Goal: Answer question/provide support: Share knowledge or assist other users

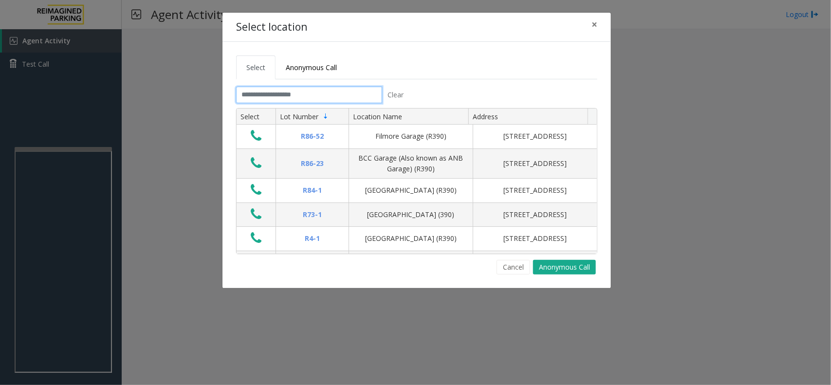
click at [322, 98] on input "text" at bounding box center [309, 95] width 146 height 17
type input "*"
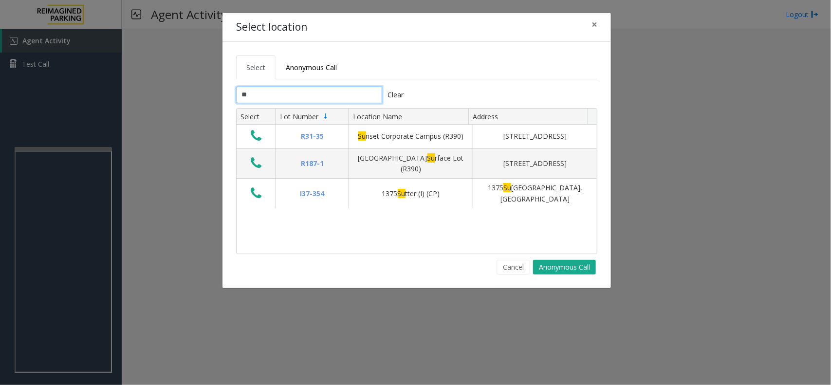
type input "*"
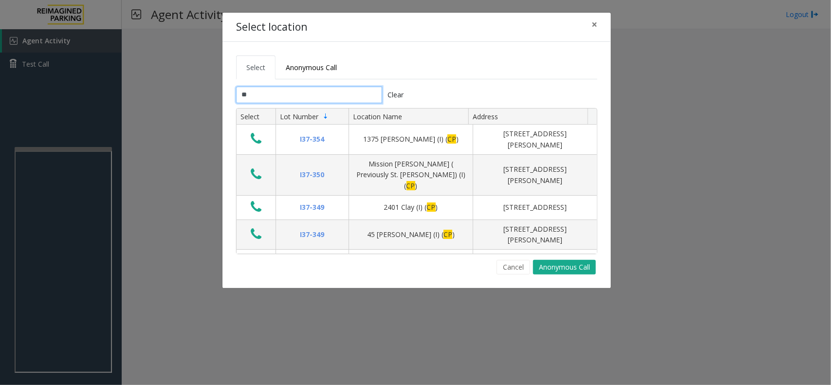
type input "*"
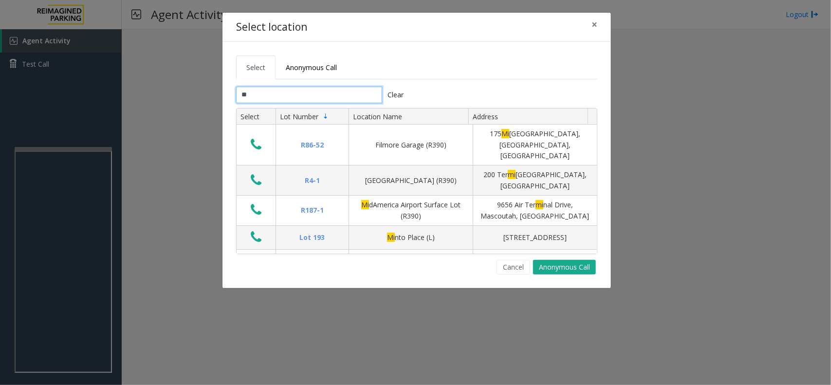
type input "*"
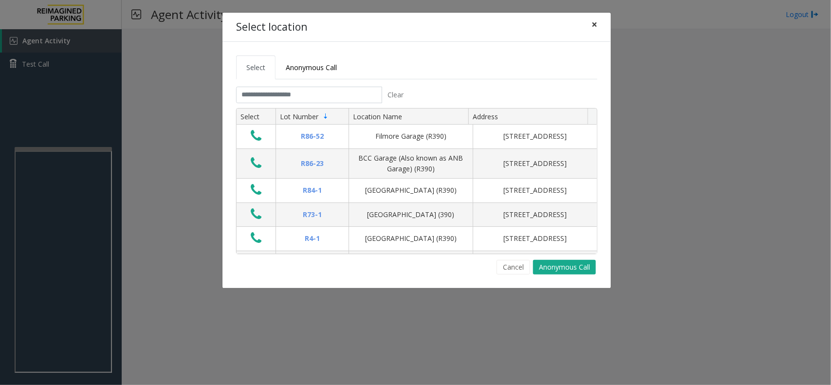
click at [595, 26] on span "×" at bounding box center [594, 25] width 6 height 14
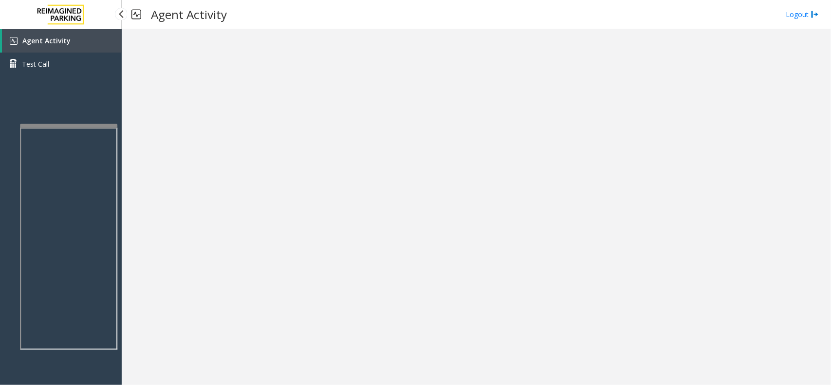
click at [77, 124] on div at bounding box center [68, 126] width 97 height 4
click at [90, 44] on link "Agent Activity" at bounding box center [62, 40] width 120 height 23
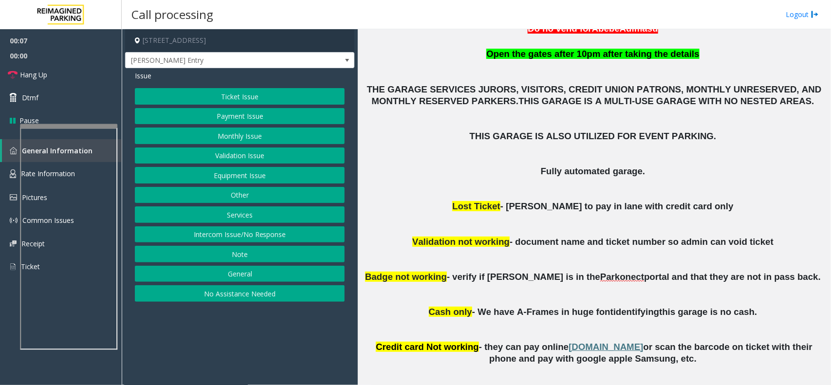
scroll to position [208, 0]
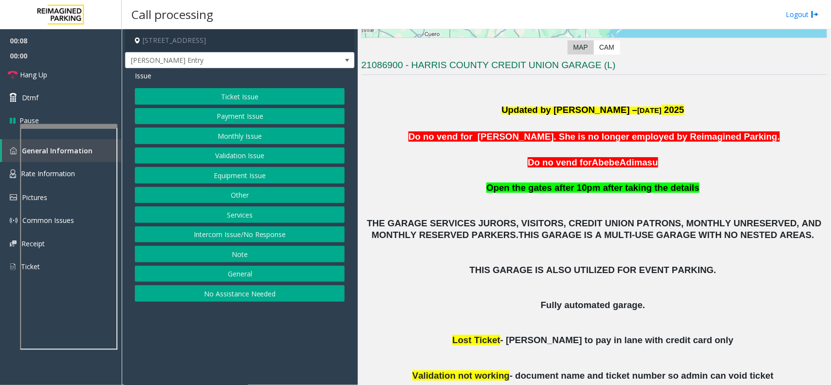
click at [235, 178] on button "Equipment Issue" at bounding box center [240, 175] width 210 height 17
click at [243, 134] on button "Out of Tickets" at bounding box center [240, 135] width 210 height 17
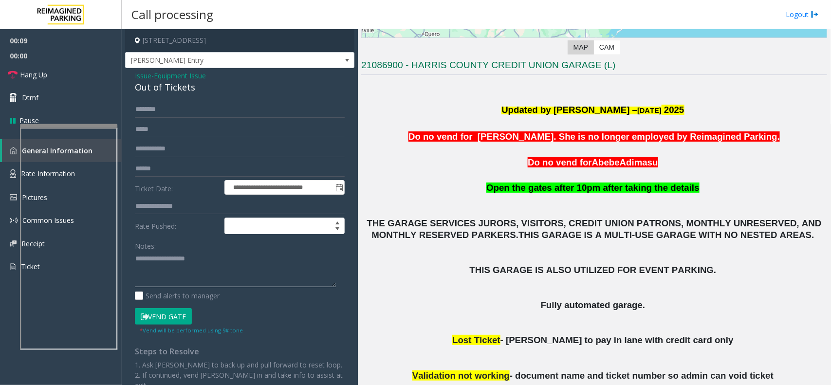
click at [183, 276] on textarea at bounding box center [235, 269] width 201 height 36
click at [177, 316] on button "Vend Gate" at bounding box center [163, 316] width 57 height 17
click at [174, 89] on div "Out of Tickets" at bounding box center [240, 87] width 210 height 13
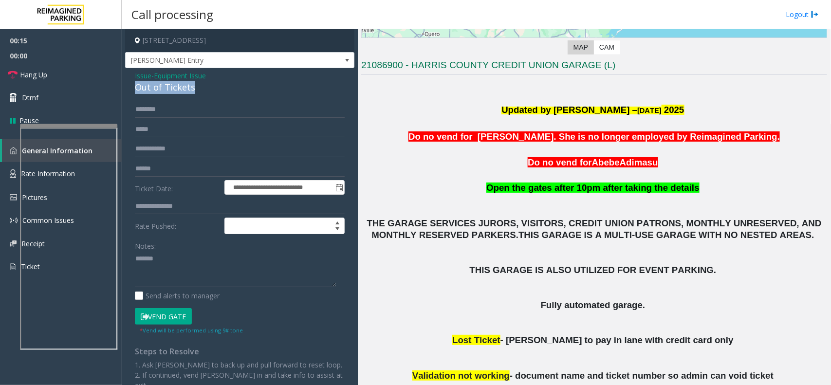
copy div "Out of Tickets"
click at [197, 287] on textarea at bounding box center [235, 269] width 201 height 36
paste textarea "**********"
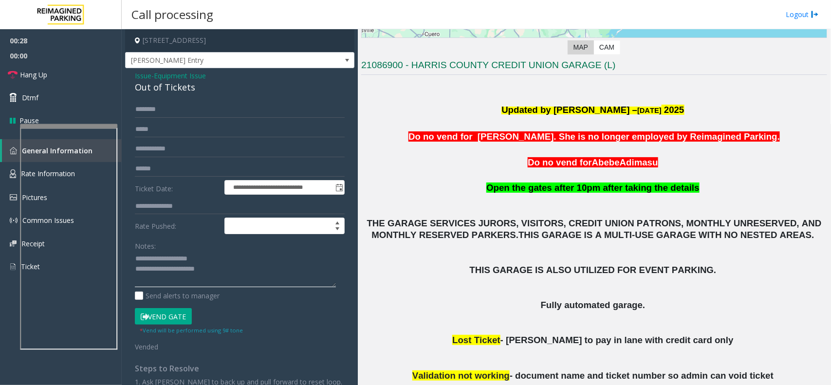
scroll to position [451, 0]
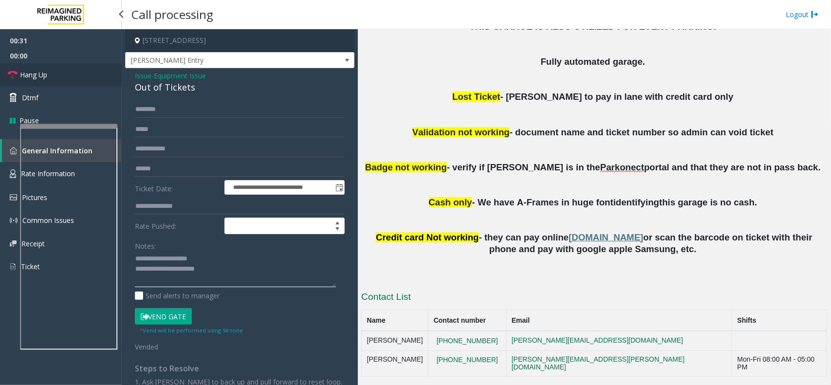
type textarea "**********"
click at [64, 71] on link "Hang Up" at bounding box center [61, 74] width 122 height 23
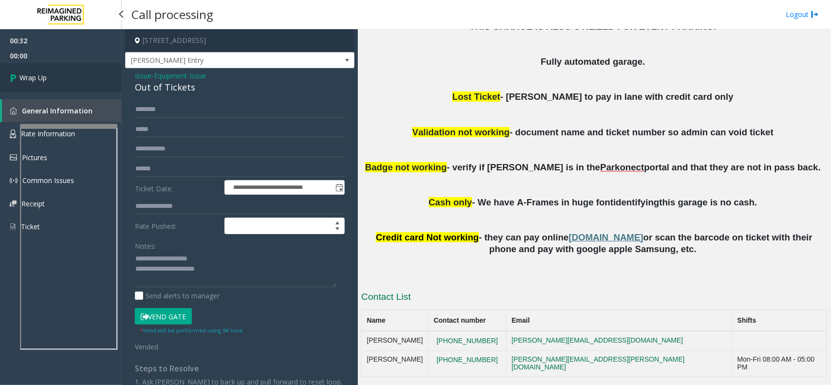
click at [64, 71] on link "Wrap Up" at bounding box center [61, 77] width 122 height 29
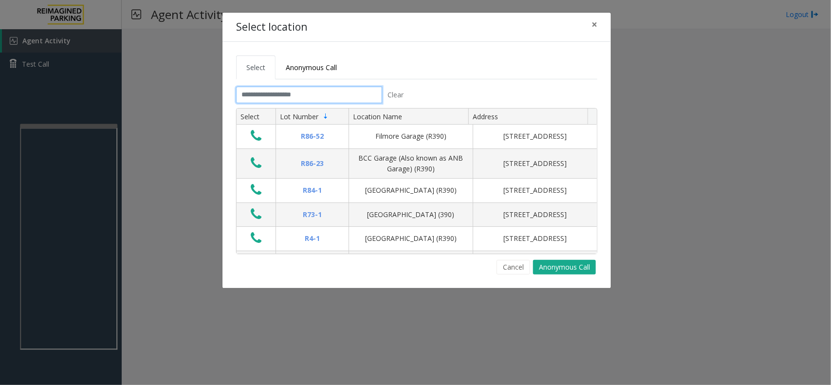
click at [277, 93] on input "text" at bounding box center [309, 95] width 146 height 17
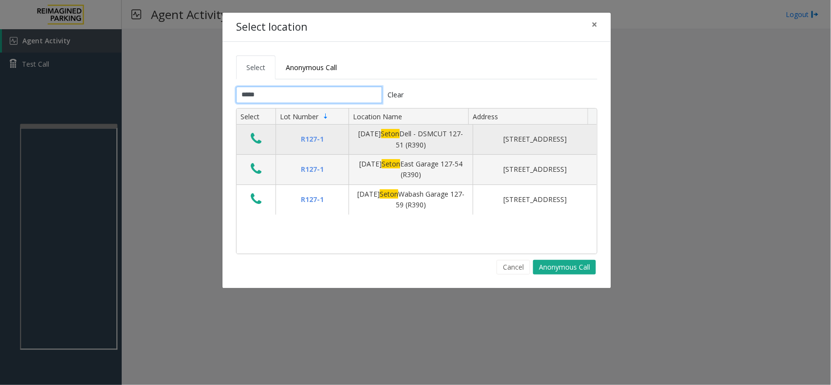
type input "*****"
click at [259, 140] on icon "Data table" at bounding box center [256, 139] width 11 height 14
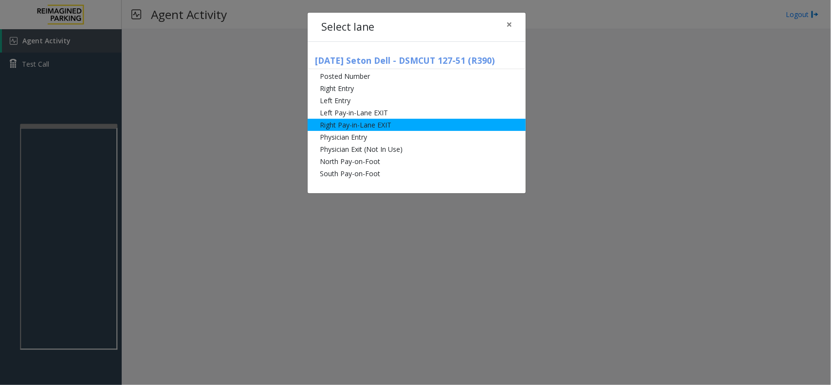
click at [400, 128] on li "Right Pay-in-Lane EXIT" at bounding box center [417, 125] width 218 height 12
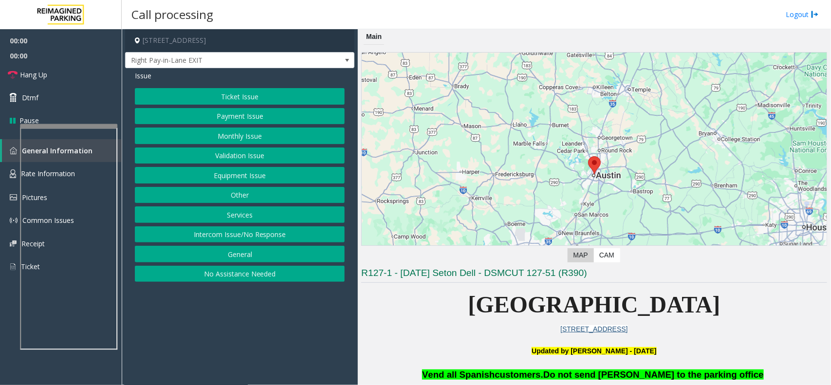
click at [240, 208] on button "Services" at bounding box center [240, 214] width 210 height 17
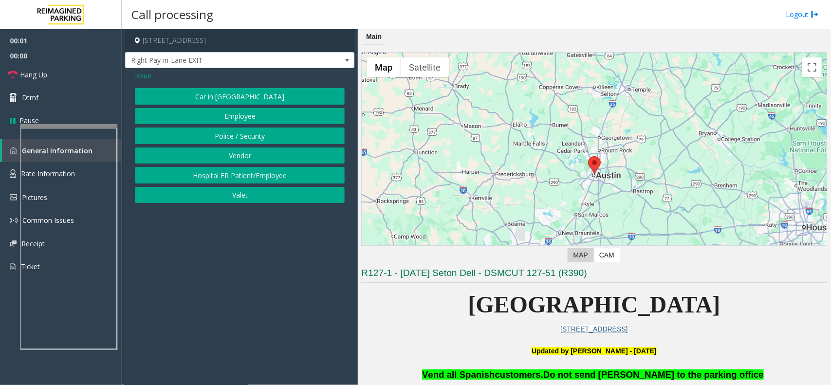
click at [225, 127] on button "Police / Security" at bounding box center [240, 135] width 210 height 17
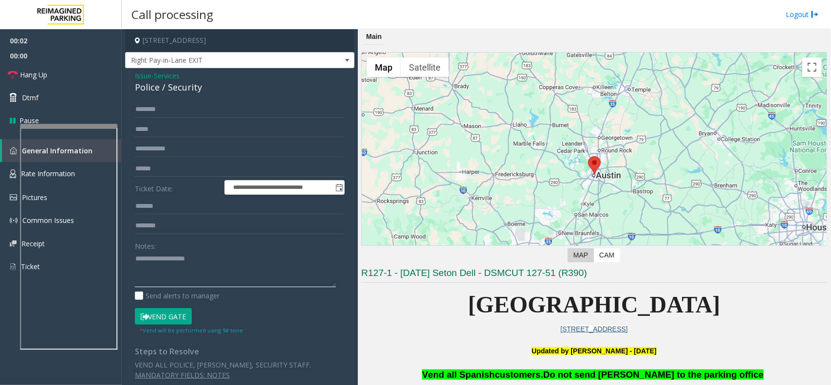
click at [163, 273] on textarea at bounding box center [235, 269] width 201 height 36
click at [146, 89] on div "Police / Security" at bounding box center [240, 87] width 210 height 13
copy div "Police"
click at [190, 264] on textarea at bounding box center [235, 269] width 201 height 36
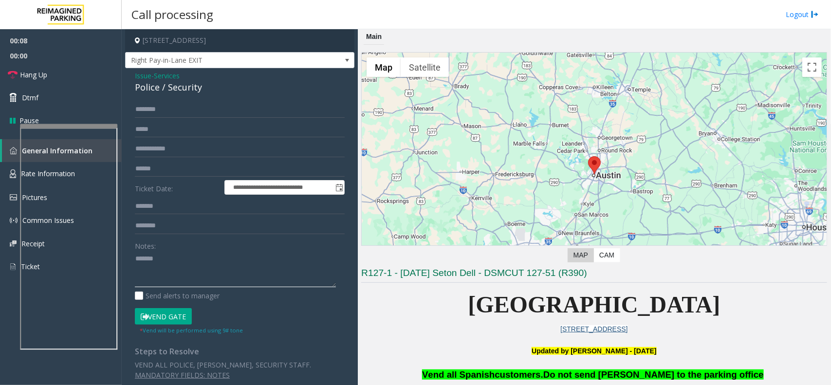
paste textarea "*******"
type textarea "**********"
click at [196, 156] on input "text" at bounding box center [240, 149] width 210 height 17
click at [196, 154] on input "text" at bounding box center [240, 149] width 210 height 17
type input "**********"
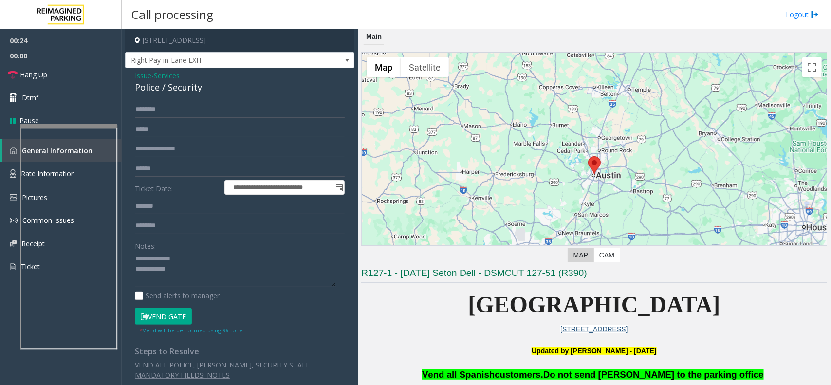
click at [183, 324] on button "Vend Gate" at bounding box center [163, 316] width 57 height 17
click at [169, 308] on button "Vend Gate" at bounding box center [163, 316] width 57 height 17
click at [205, 270] on textarea at bounding box center [235, 269] width 201 height 36
type textarea "**********"
click at [36, 67] on link "Hang Up" at bounding box center [61, 74] width 122 height 23
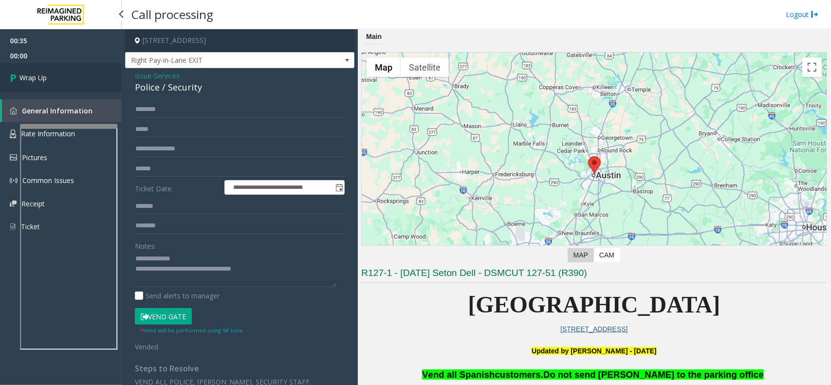
click at [42, 71] on link "Wrap Up" at bounding box center [61, 77] width 122 height 29
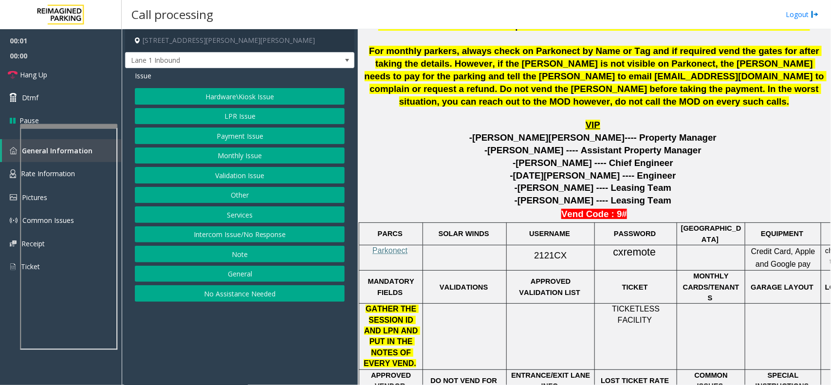
scroll to position [365, 0]
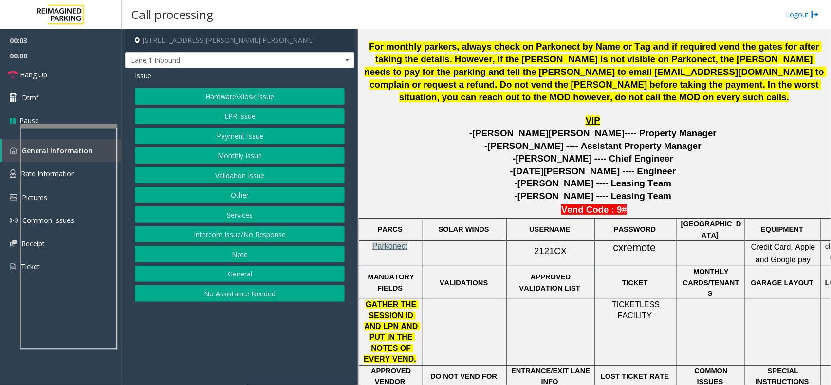
click at [401, 245] on span "Parkonect" at bounding box center [389, 246] width 35 height 8
click at [249, 98] on button "Hardware\Kiosk Issue" at bounding box center [240, 96] width 210 height 17
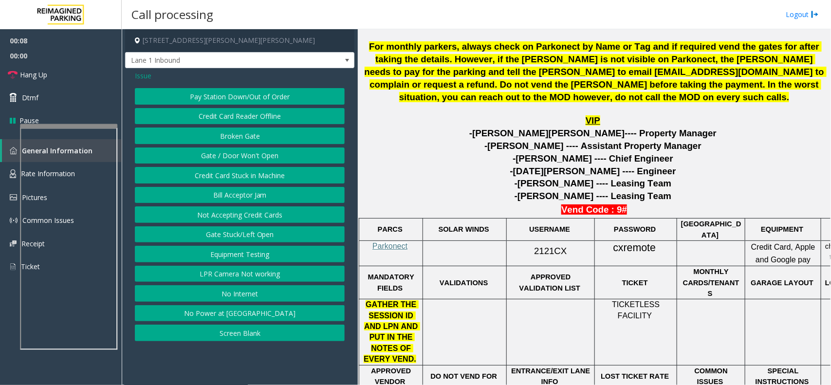
click at [247, 279] on button "LPR Camera Not working" at bounding box center [240, 274] width 210 height 17
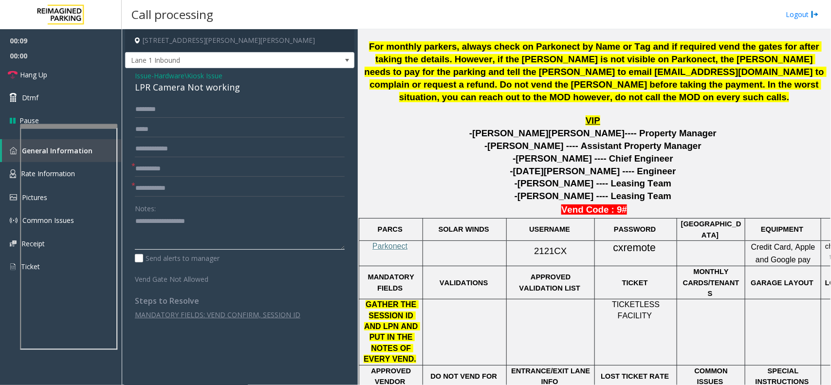
click at [181, 243] on textarea at bounding box center [240, 232] width 210 height 36
click at [211, 86] on div "LPR Camera Not working" at bounding box center [240, 87] width 210 height 13
copy div "LPR Camera Not working"
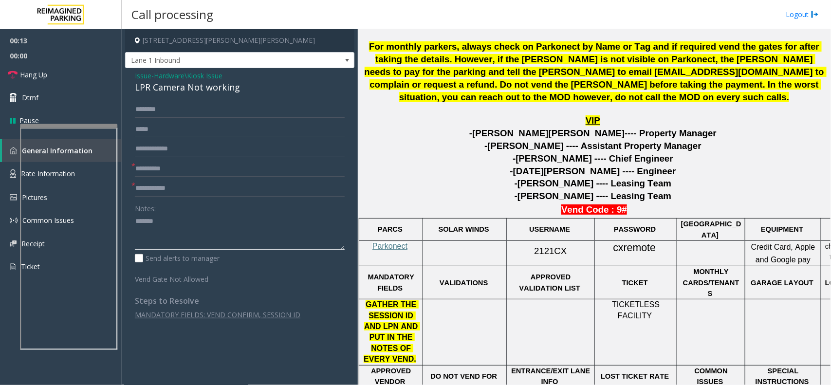
click at [215, 218] on textarea at bounding box center [240, 232] width 210 height 36
paste textarea "**********"
type textarea "**********"
click at [184, 171] on input "text" at bounding box center [240, 169] width 210 height 17
type input "**"
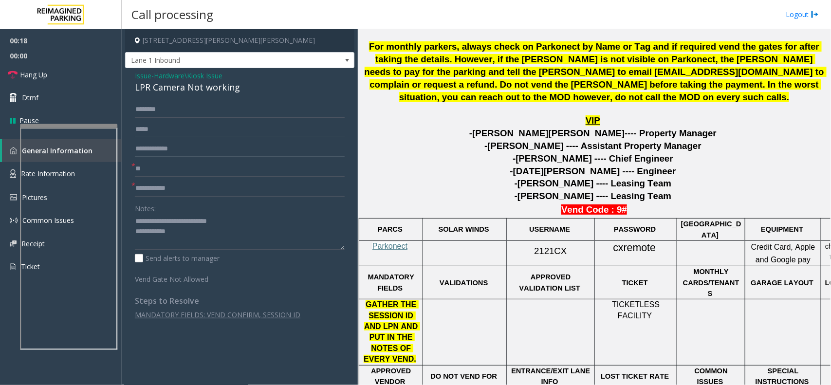
click at [182, 151] on input "text" at bounding box center [240, 149] width 210 height 17
click at [139, 149] on input "******" at bounding box center [240, 149] width 210 height 17
click at [183, 147] on input "******" at bounding box center [240, 149] width 210 height 17
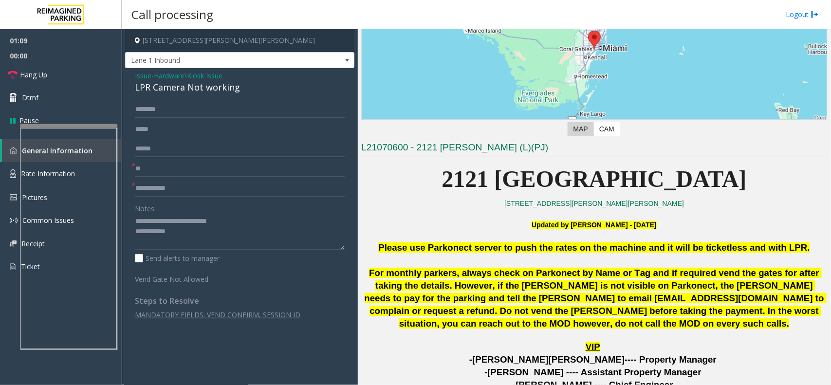
scroll to position [61, 0]
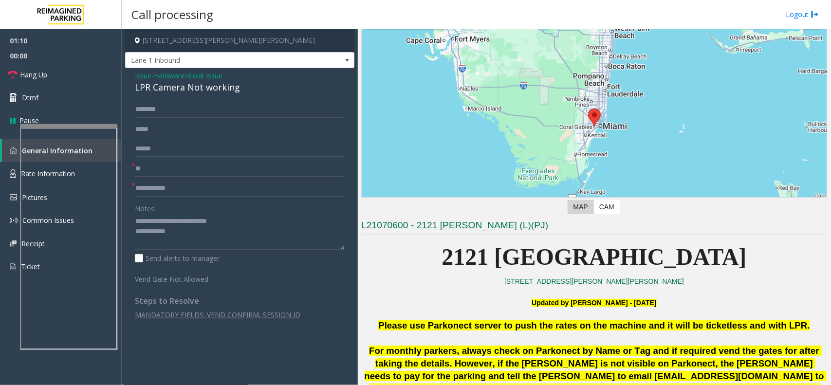
type input "******"
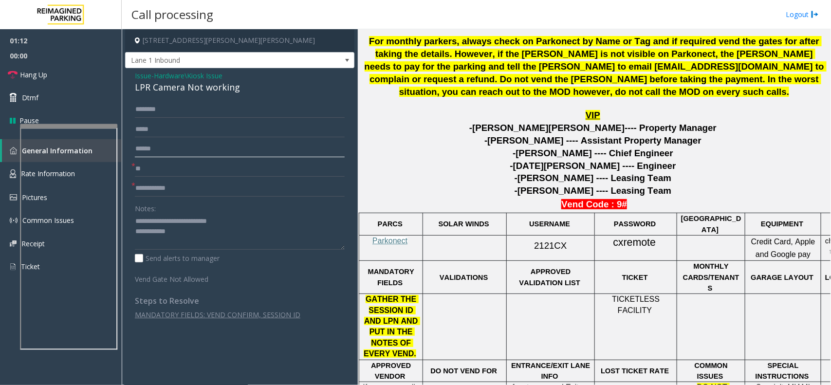
scroll to position [487, 0]
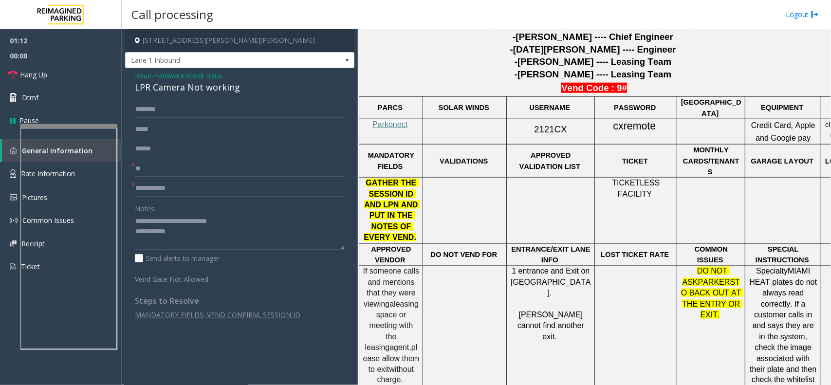
click at [550, 128] on span "2121CX" at bounding box center [550, 129] width 33 height 10
copy p "2121CX"
click at [215, 239] on textarea at bounding box center [240, 232] width 210 height 36
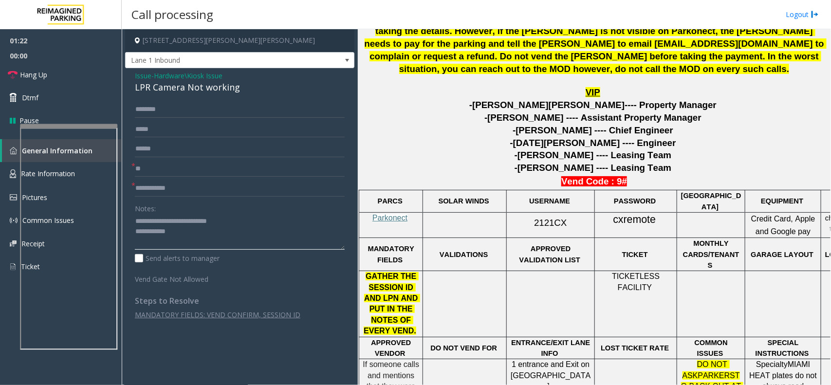
scroll to position [365, 0]
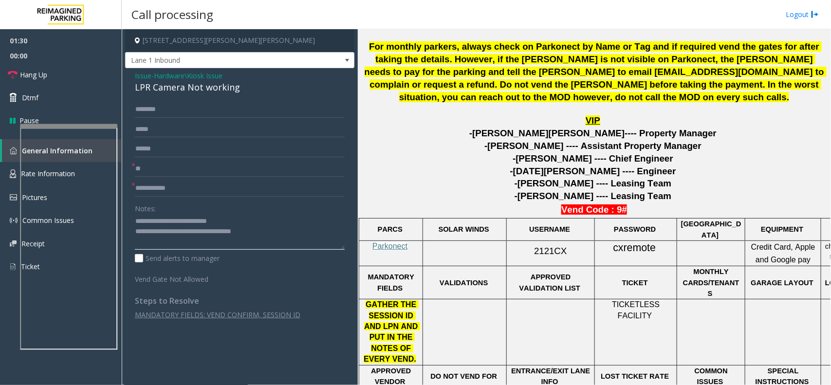
type textarea "**********"
click at [213, 197] on form "****** * ** * Notes: Send alerts to manager Vend Gate Not Allowed" at bounding box center [240, 192] width 210 height 183
click at [213, 191] on input "text" at bounding box center [240, 188] width 210 height 17
type input "**"
click at [69, 76] on link "Hang Up" at bounding box center [61, 74] width 122 height 23
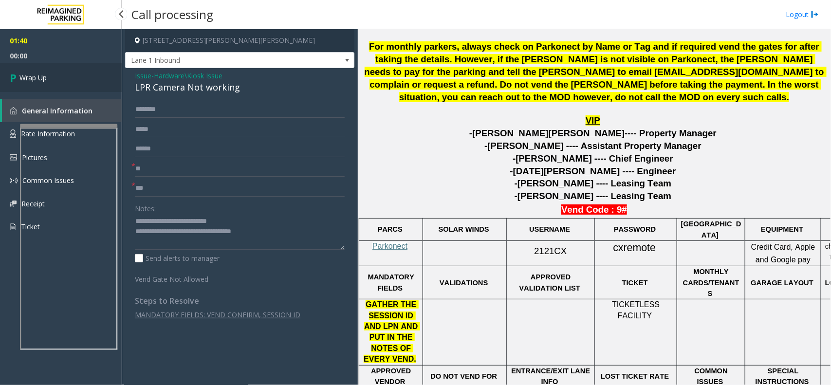
click at [69, 76] on link "Wrap Up" at bounding box center [61, 77] width 122 height 29
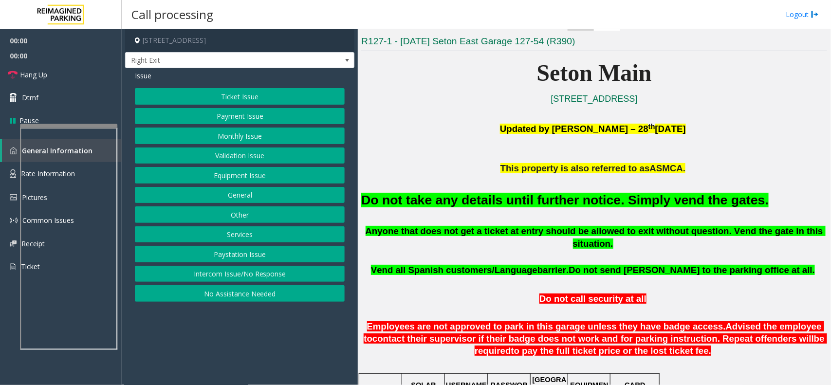
scroll to position [243, 0]
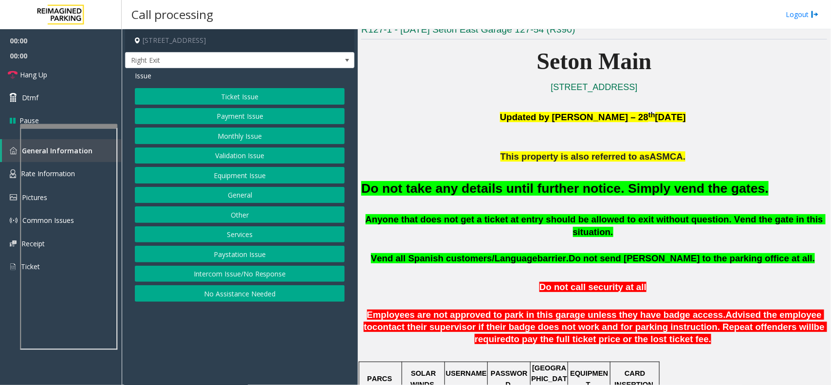
click at [500, 192] on font "Do not take any details until further notice. Simply vend the gates." at bounding box center [564, 188] width 407 height 15
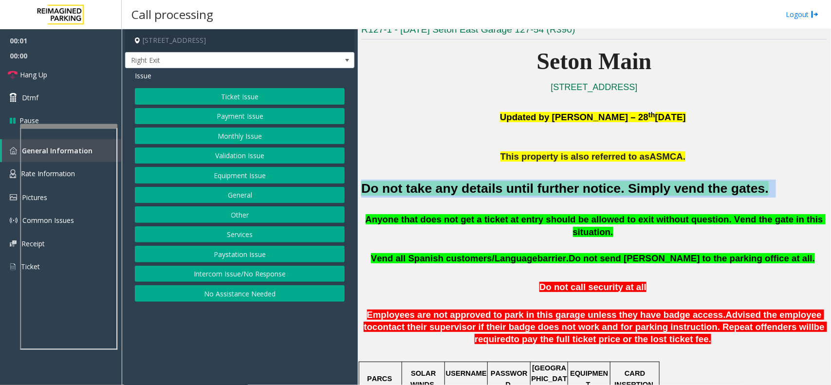
click at [500, 192] on font "Do not take any details until further notice. Simply vend the gates." at bounding box center [564, 188] width 407 height 15
copy h2 "Do not take any details until further notice. Simply vend the gates."
click at [237, 182] on button "Equipment Issue" at bounding box center [240, 175] width 210 height 17
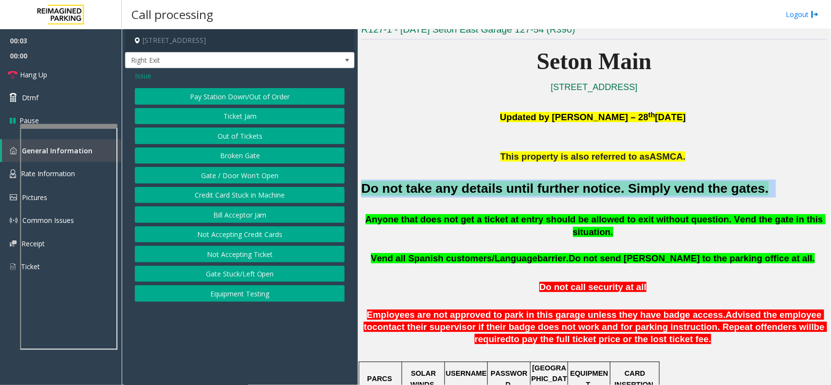
click at [241, 178] on button "Gate / Door Won't Open" at bounding box center [240, 175] width 210 height 17
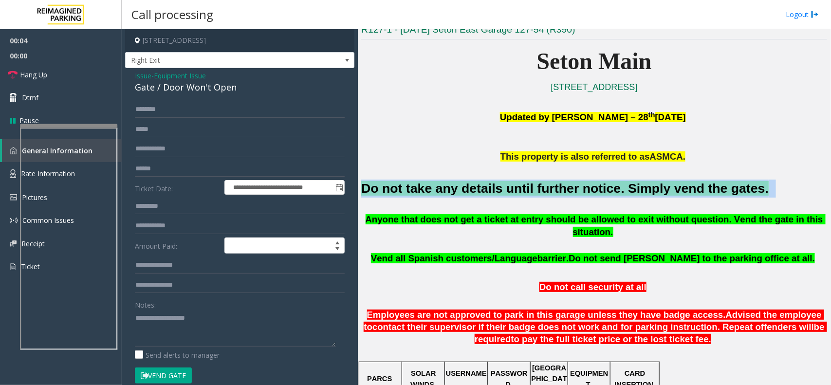
click at [168, 375] on button "Vend Gate" at bounding box center [163, 375] width 57 height 17
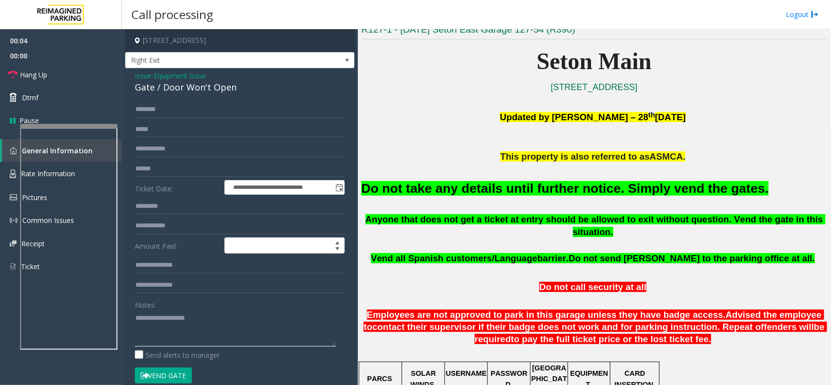
click at [179, 333] on textarea at bounding box center [235, 328] width 201 height 36
click at [137, 76] on span "Issue" at bounding box center [143, 76] width 17 height 10
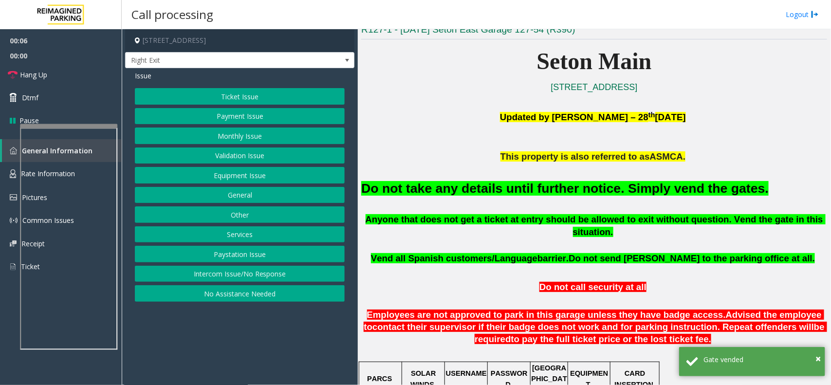
click at [233, 100] on button "Ticket Issue" at bounding box center [240, 96] width 210 height 17
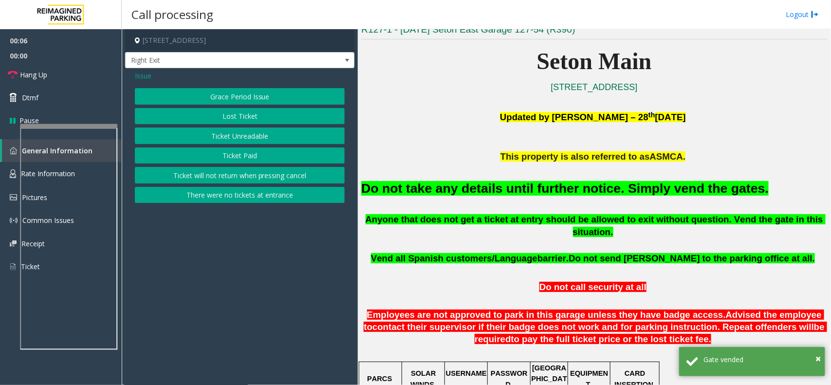
click at [132, 75] on div "Issue Grace Period Issue Lost Ticket Ticket Unreadable Ticket Paid Ticket will …" at bounding box center [239, 138] width 229 height 140
click at [139, 74] on span "Issue" at bounding box center [143, 76] width 17 height 10
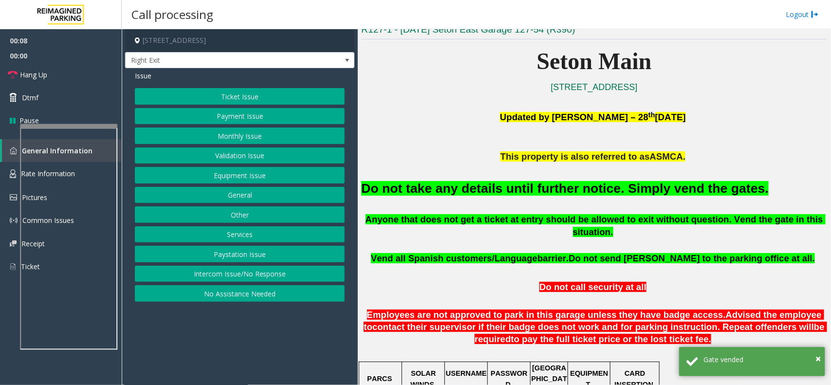
click at [244, 108] on div "Ticket Issue Payment Issue Monthly Issue Validation Issue Equipment Issue Gener…" at bounding box center [240, 195] width 210 height 214
click at [242, 112] on button "Payment Issue" at bounding box center [240, 116] width 210 height 17
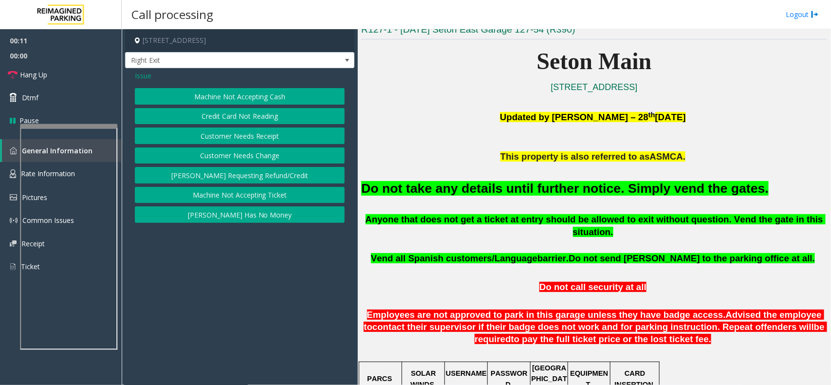
click at [196, 89] on button "Machine Not Accepting Cash" at bounding box center [240, 96] width 210 height 17
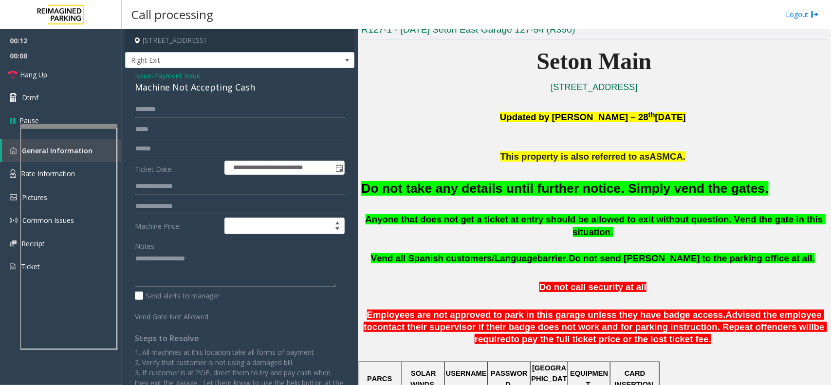
click at [157, 283] on textarea at bounding box center [235, 269] width 201 height 36
click at [65, 77] on link "Hang Up" at bounding box center [61, 74] width 122 height 23
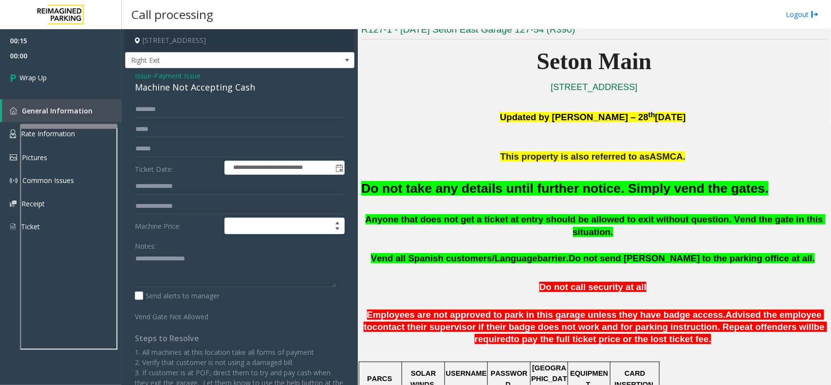
drag, startPoint x: 432, startPoint y: 179, endPoint x: 437, endPoint y: 185, distance: 8.3
click at [434, 183] on h2 "Do not take any details until further notice. Simply vend the gates." at bounding box center [594, 189] width 466 height 18
click at [437, 185] on font "Do not take any details until further notice. Simply vend the gates." at bounding box center [564, 188] width 407 height 15
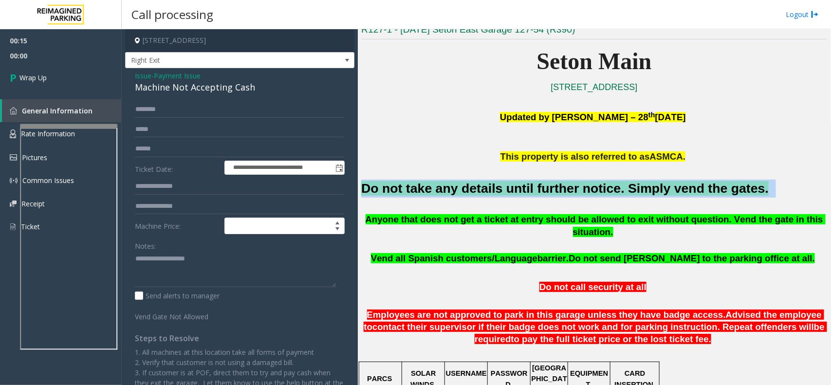
click at [437, 185] on font "Do not take any details until further notice. Simply vend the gates." at bounding box center [564, 188] width 407 height 15
copy h2 "Do not take any details until further notice. Simply vend the gates."
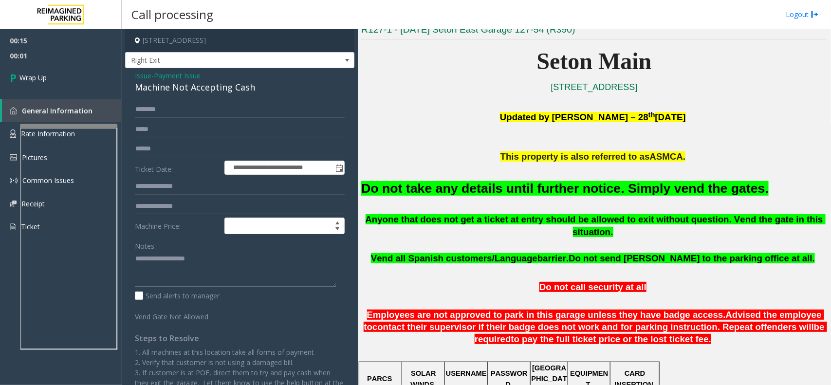
click at [278, 276] on textarea at bounding box center [235, 269] width 201 height 36
paste textarea "**********"
type textarea "**********"
click at [22, 62] on span "00:02" at bounding box center [61, 55] width 122 height 15
click at [50, 75] on link "Wrap Up" at bounding box center [61, 77] width 122 height 29
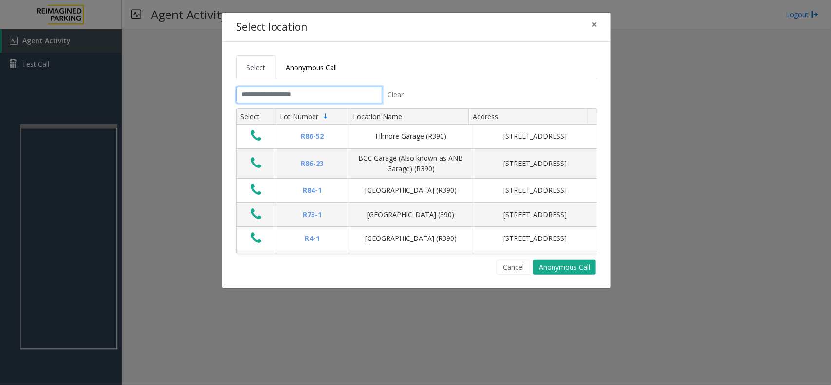
click at [321, 89] on input "text" at bounding box center [309, 95] width 146 height 17
click at [592, 22] on span "×" at bounding box center [594, 25] width 6 height 14
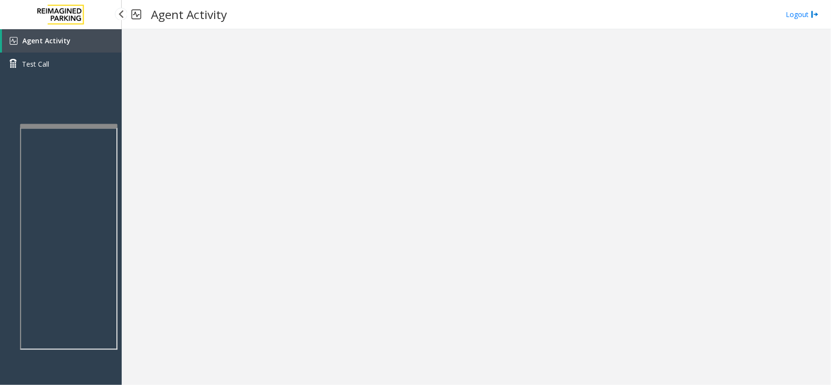
click at [93, 121] on div "Agent Activity Test Call" at bounding box center [61, 221] width 122 height 385
click at [95, 111] on app-root "Agent Activity Test Call × Close Powered by Umojo © 2025 Agent Activity Logout ×" at bounding box center [415, 192] width 831 height 385
click at [91, 40] on link "Agent Activity" at bounding box center [62, 40] width 120 height 23
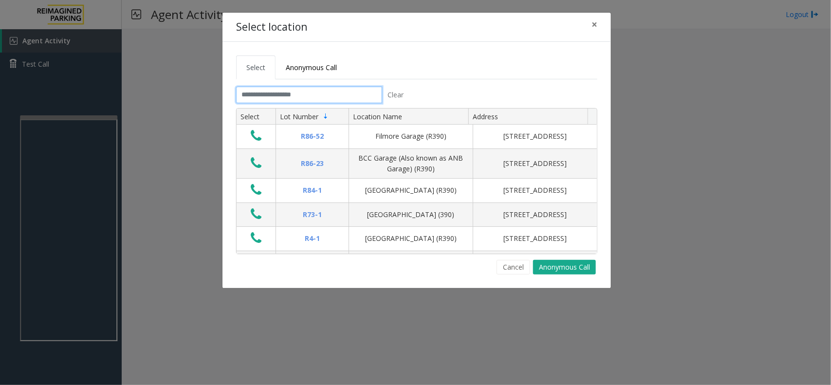
click at [244, 101] on input "text" at bounding box center [309, 95] width 146 height 17
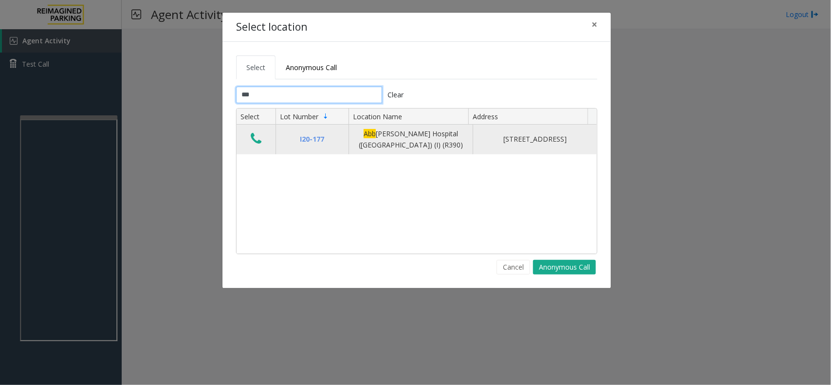
type input "***"
click at [250, 139] on button "Data table" at bounding box center [256, 139] width 17 height 16
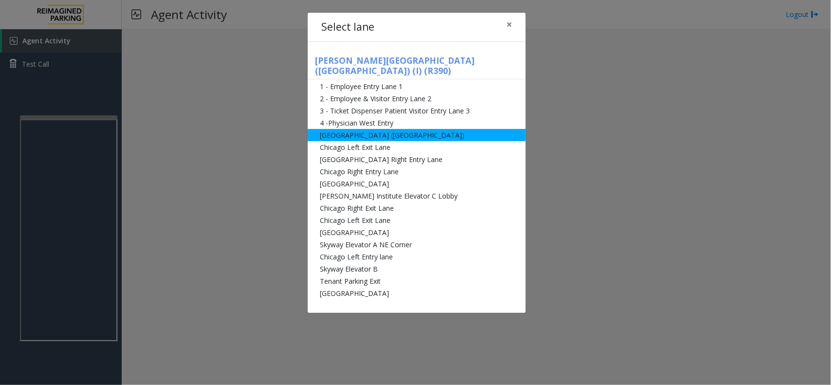
click at [366, 129] on li "[GEOGRAPHIC_DATA] ([GEOGRAPHIC_DATA])" at bounding box center [417, 135] width 218 height 12
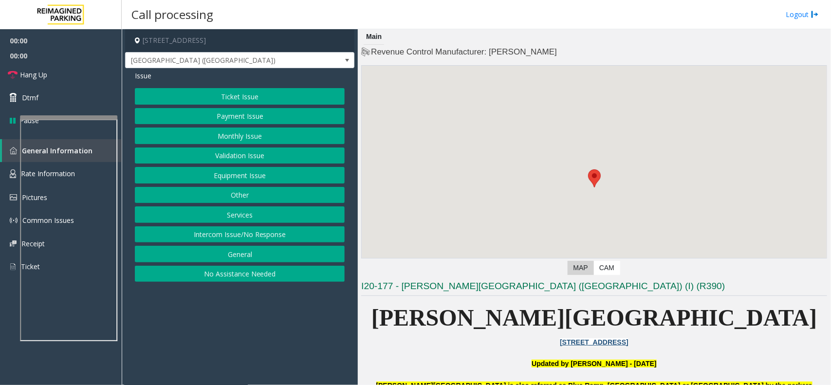
click at [258, 135] on button "Monthly Issue" at bounding box center [240, 135] width 210 height 17
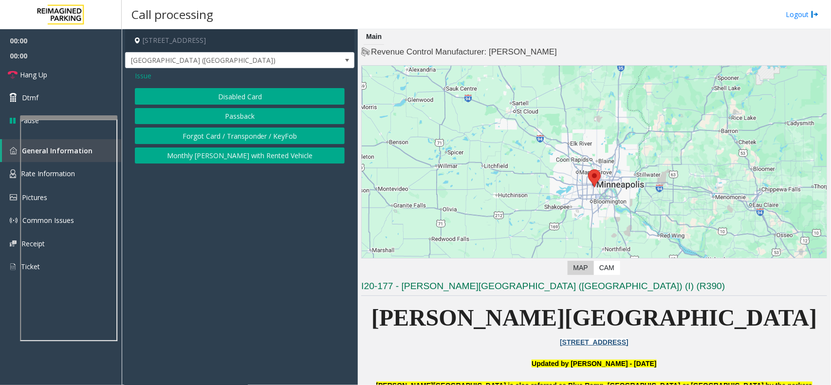
click at [257, 124] on button "Passback" at bounding box center [240, 116] width 210 height 17
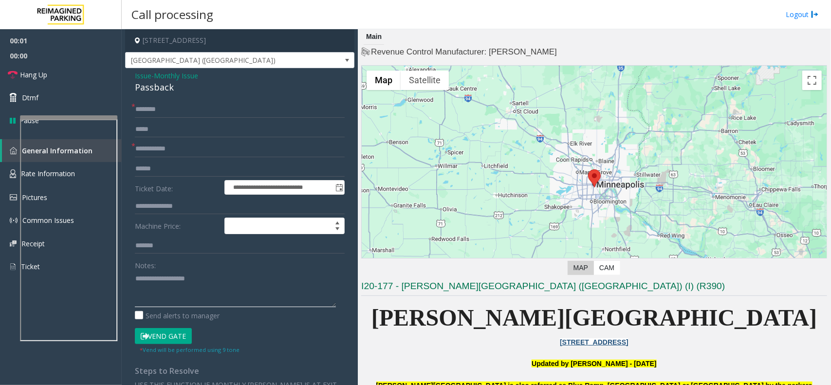
click at [207, 292] on textarea at bounding box center [235, 289] width 201 height 36
click at [162, 90] on div "Passback" at bounding box center [240, 87] width 210 height 13
copy div "Passback"
paste textarea "*********"
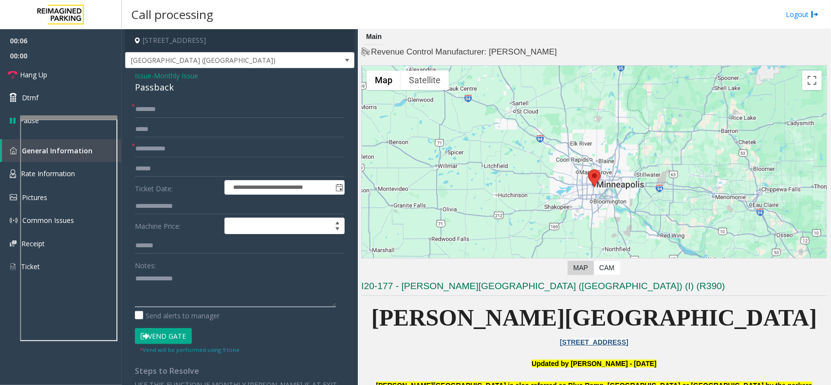
click at [178, 276] on textarea at bounding box center [235, 289] width 201 height 36
type textarea "**********"
click at [171, 118] on form "**********" at bounding box center [240, 227] width 210 height 253
click at [171, 116] on input "text" at bounding box center [240, 109] width 210 height 17
type input "**"
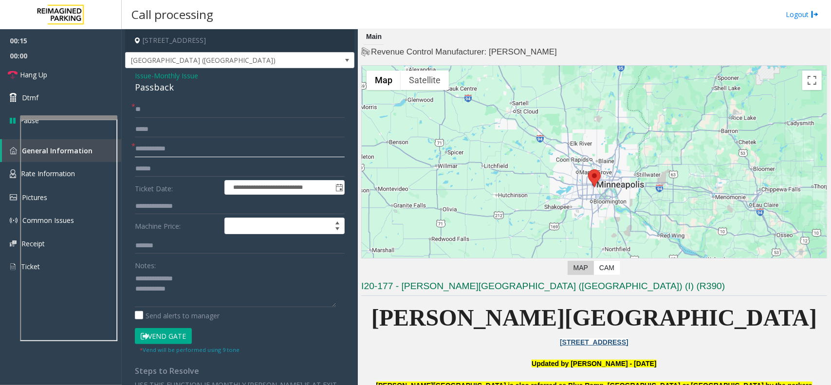
click at [186, 148] on input "text" at bounding box center [240, 149] width 210 height 17
click at [140, 148] on input "*****" at bounding box center [240, 149] width 210 height 17
click at [172, 154] on input "*****" at bounding box center [240, 149] width 210 height 17
click at [171, 340] on button "Vend Gate" at bounding box center [163, 336] width 57 height 17
drag, startPoint x: 162, startPoint y: 154, endPoint x: 115, endPoint y: 149, distance: 47.0
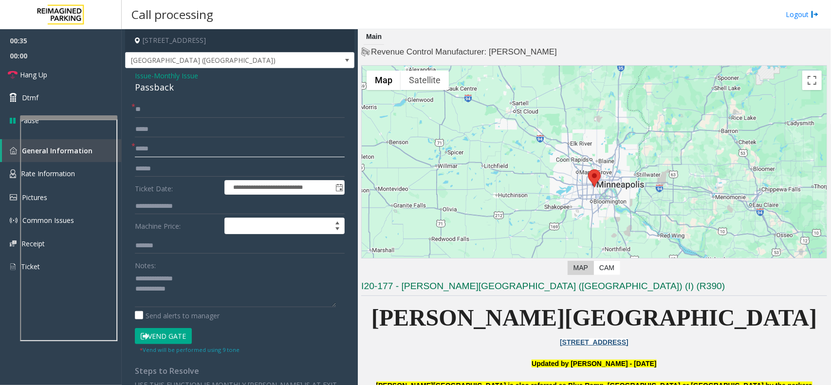
click at [18, 22] on app-root "**********" at bounding box center [415, 192] width 831 height 385
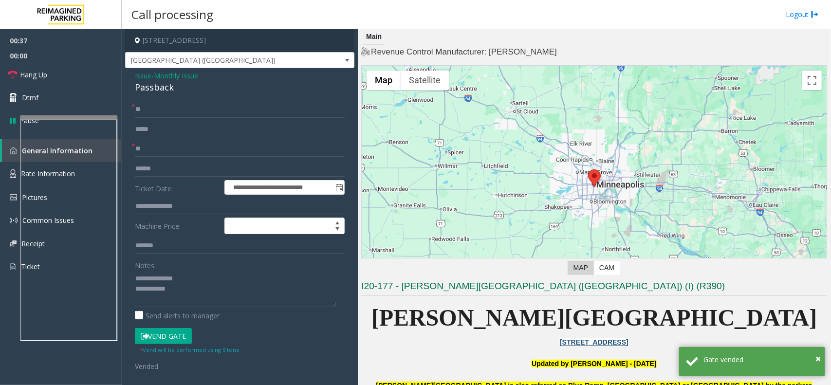
type input "**"
click at [197, 286] on textarea at bounding box center [235, 289] width 201 height 36
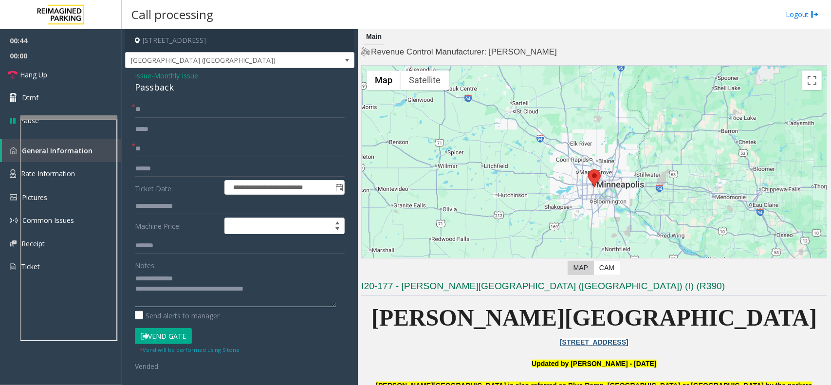
click at [234, 292] on textarea at bounding box center [235, 289] width 201 height 36
click at [233, 292] on textarea at bounding box center [235, 289] width 201 height 36
click at [232, 294] on textarea at bounding box center [235, 289] width 201 height 36
type textarea "**********"
click at [100, 64] on link "Hang Up" at bounding box center [61, 74] width 122 height 23
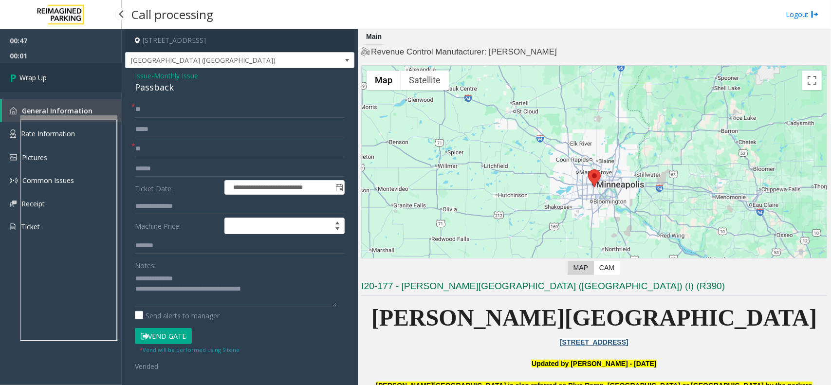
click at [100, 64] on link "Wrap Up" at bounding box center [61, 77] width 122 height 29
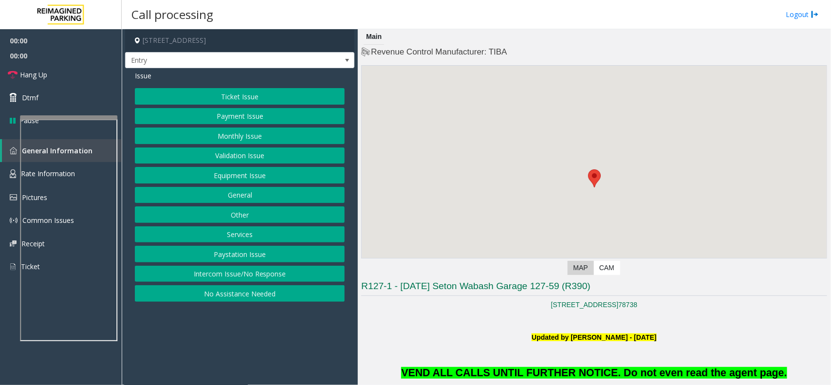
scroll to position [182, 0]
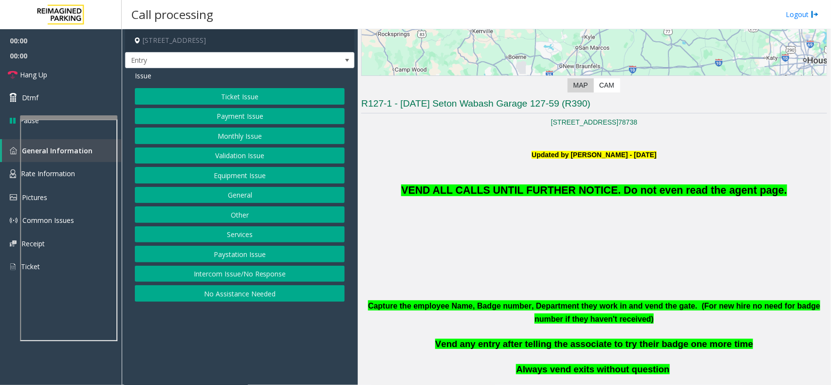
drag, startPoint x: 521, startPoint y: 178, endPoint x: 524, endPoint y: 186, distance: 9.4
click at [522, 181] on p "VEND ALL CALLS UNTIL FURTHER NOTICE. Do not even read the agent page." at bounding box center [594, 179] width 466 height 38
click at [524, 186] on span "VEND ALL CALLS UNTIL FURTHER NOTICE. Do not even read the agent page." at bounding box center [593, 190] width 385 height 12
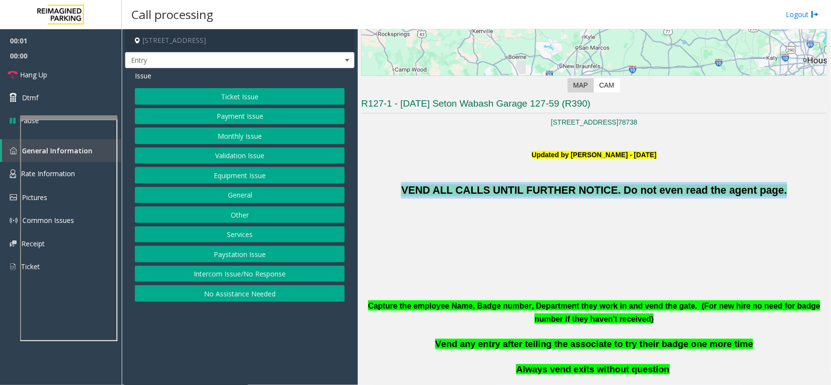
click at [524, 186] on span "VEND ALL CALLS UNTIL FURTHER NOTICE. Do not even read the agent page." at bounding box center [593, 190] width 385 height 12
copy span "VEND ALL CALLS UNTIL FURTHER NOTICE. Do not even read the agent page."
click at [217, 137] on button "Monthly Issue" at bounding box center [240, 135] width 210 height 17
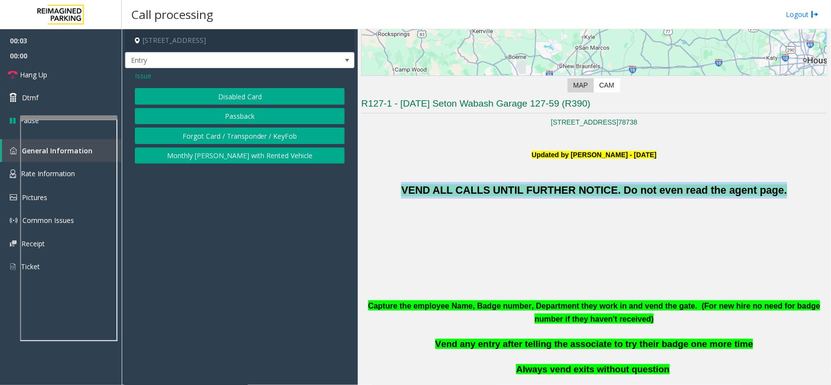
click at [233, 91] on button "Disabled Card" at bounding box center [240, 96] width 210 height 17
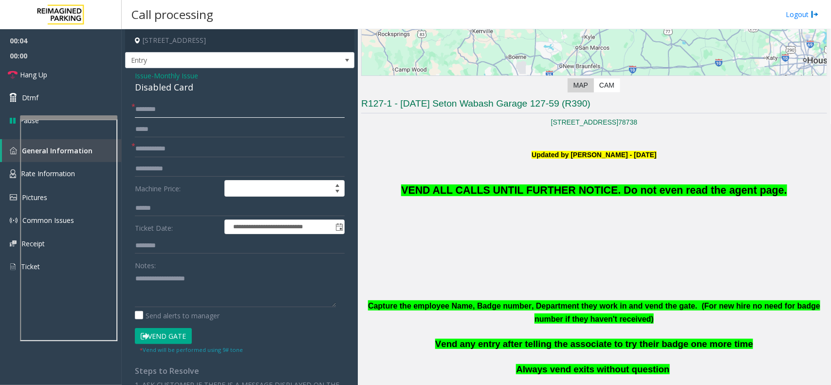
click at [157, 112] on input "text" at bounding box center [240, 109] width 210 height 17
type input "**"
click at [162, 145] on input "*" at bounding box center [240, 149] width 210 height 17
type input "**"
click at [163, 334] on button "Vend Gate" at bounding box center [163, 336] width 57 height 17
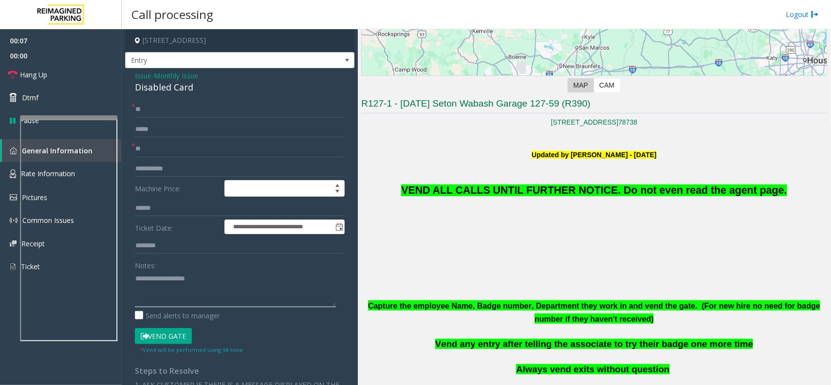
click at [177, 276] on textarea at bounding box center [235, 289] width 201 height 36
paste textarea "**********"
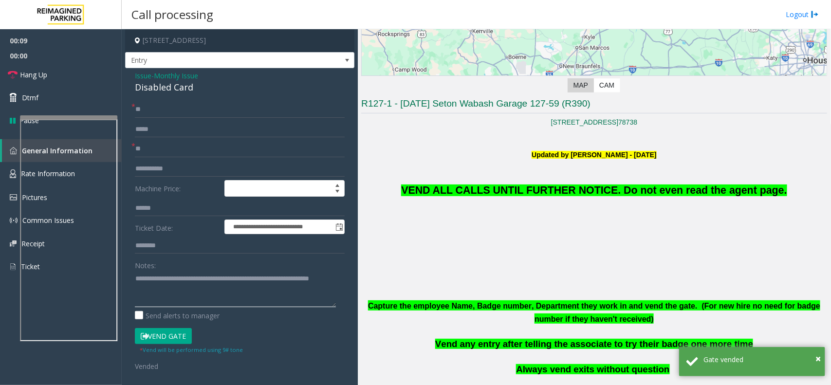
scroll to position [0, 0]
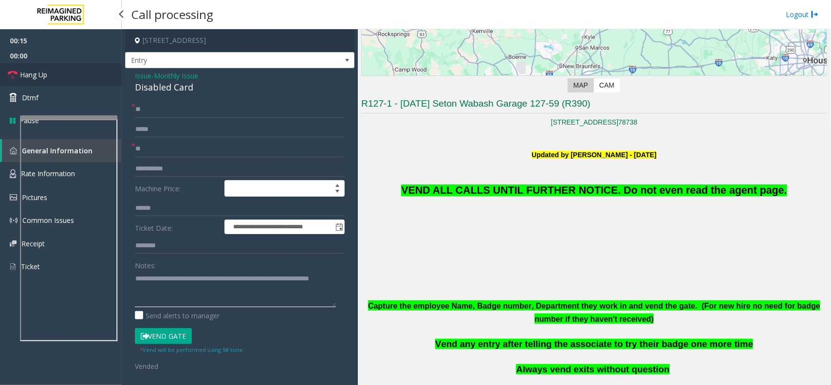
type textarea "**********"
click at [47, 68] on link "Hang Up" at bounding box center [61, 74] width 122 height 23
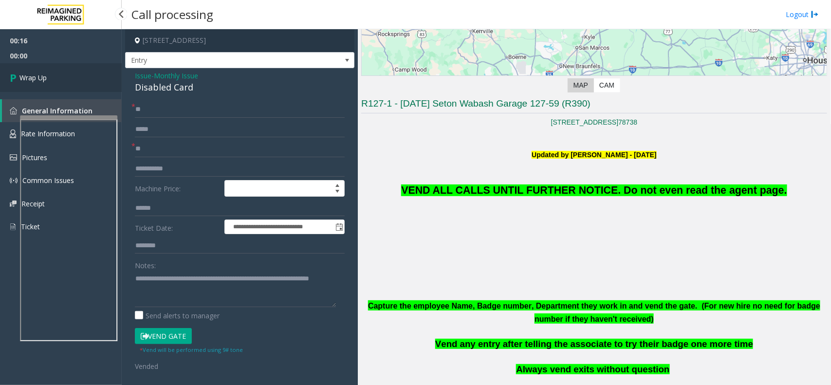
click at [47, 68] on link "Wrap Up" at bounding box center [61, 77] width 122 height 29
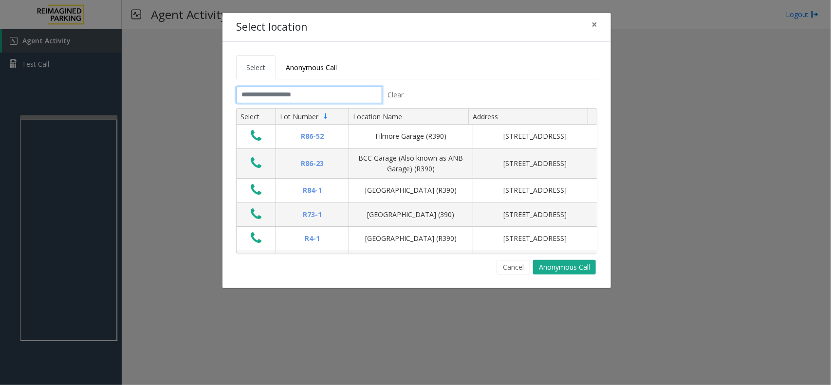
click at [321, 90] on input "text" at bounding box center [309, 95] width 146 height 17
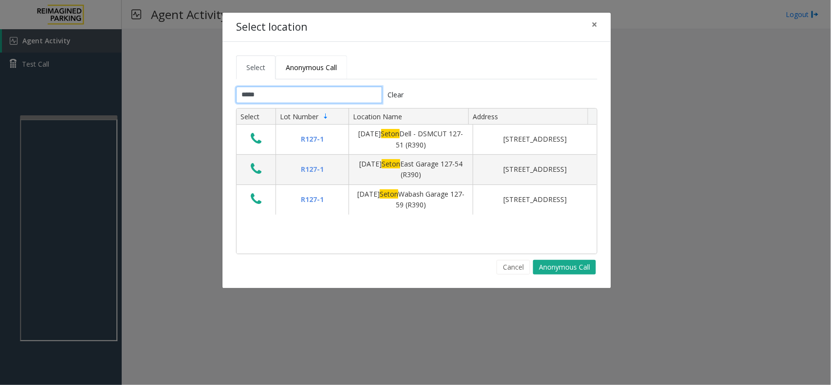
type input "*****"
drag, startPoint x: 306, startPoint y: 69, endPoint x: 306, endPoint y: 74, distance: 5.4
click at [306, 69] on span "Anonymous Call" at bounding box center [311, 67] width 51 height 9
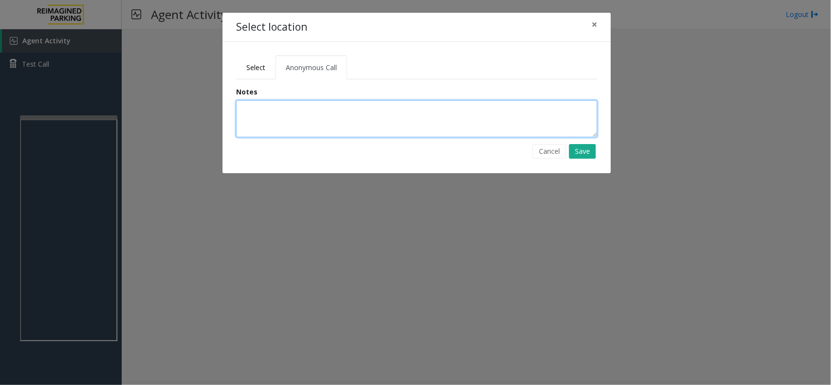
click at [307, 135] on textarea at bounding box center [416, 118] width 361 height 37
type textarea "**********"
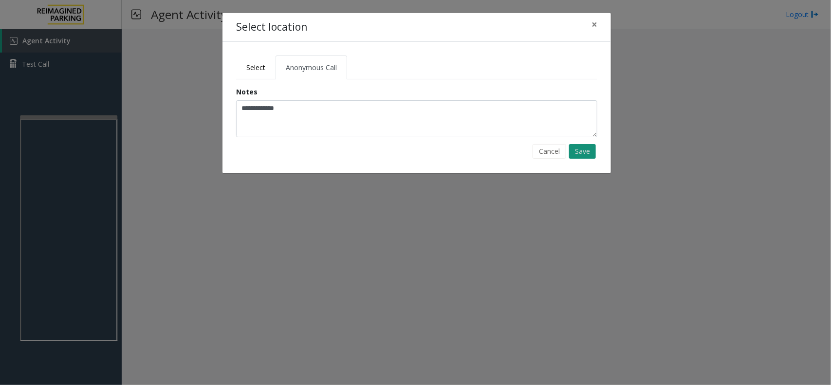
click at [578, 145] on button "Save" at bounding box center [582, 151] width 27 height 15
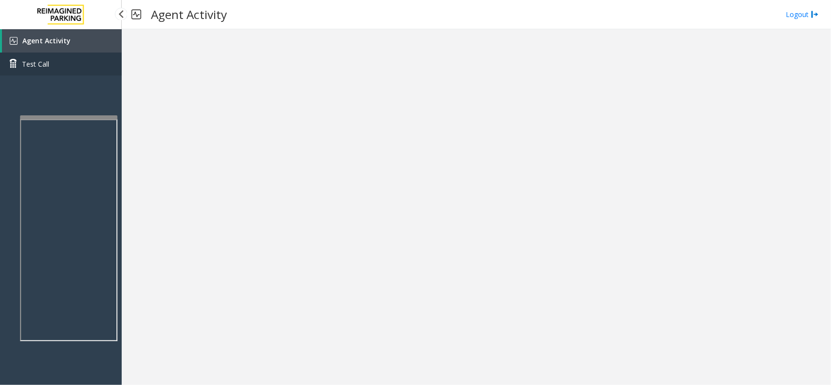
click at [78, 53] on link "Test Call" at bounding box center [61, 64] width 122 height 23
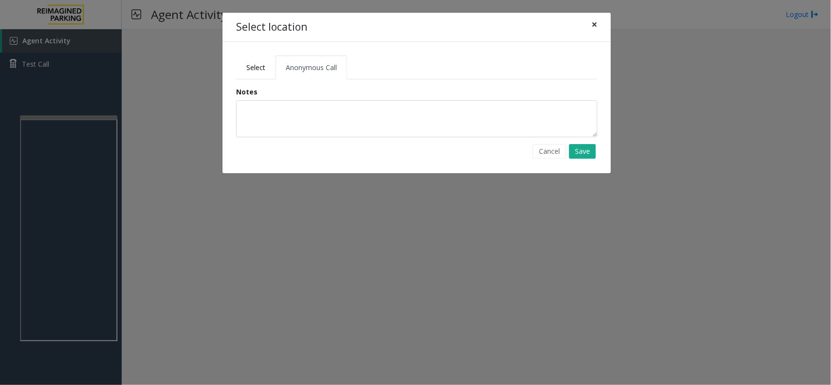
click at [590, 26] on button "×" at bounding box center [593, 25] width 19 height 24
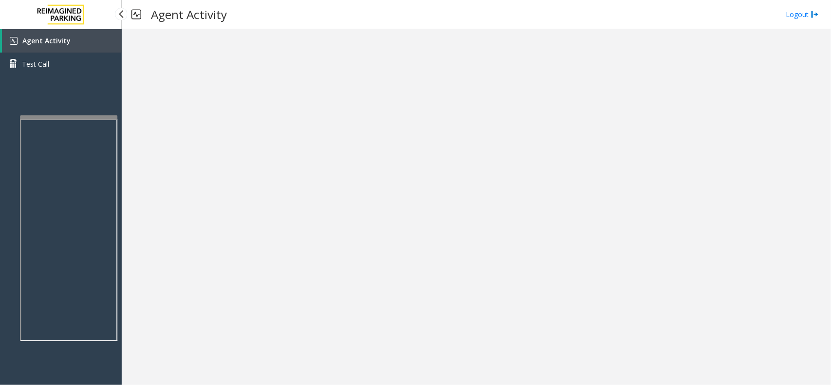
click at [83, 44] on link "Agent Activity" at bounding box center [62, 40] width 120 height 23
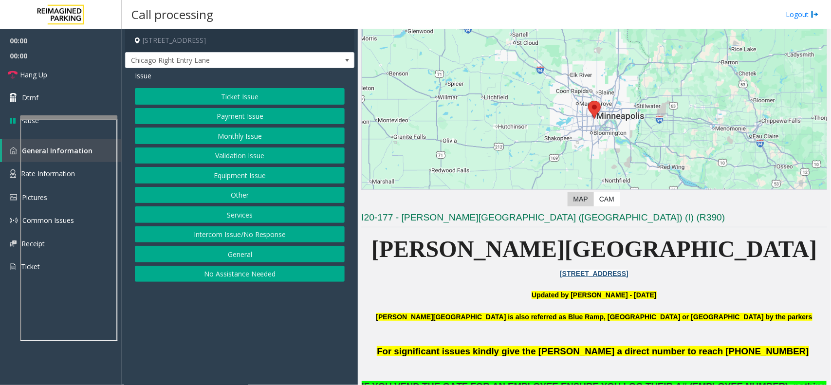
scroll to position [182, 0]
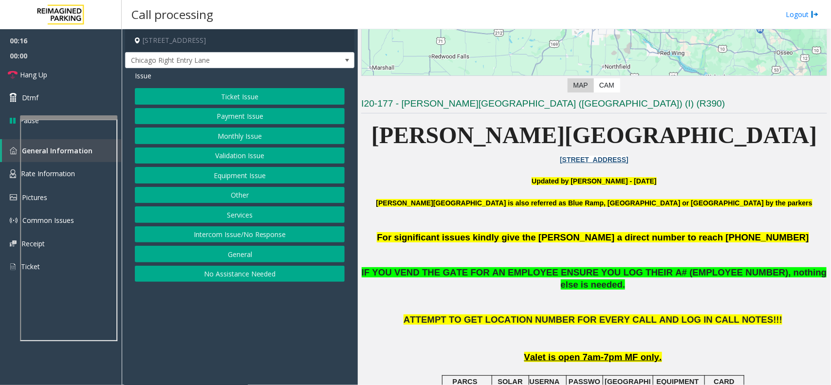
click at [240, 179] on button "Equipment Issue" at bounding box center [240, 175] width 210 height 17
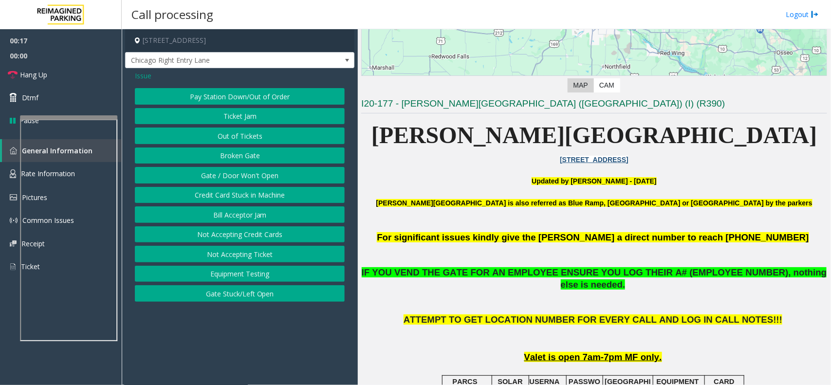
click at [240, 179] on button "Gate / Door Won't Open" at bounding box center [240, 175] width 210 height 17
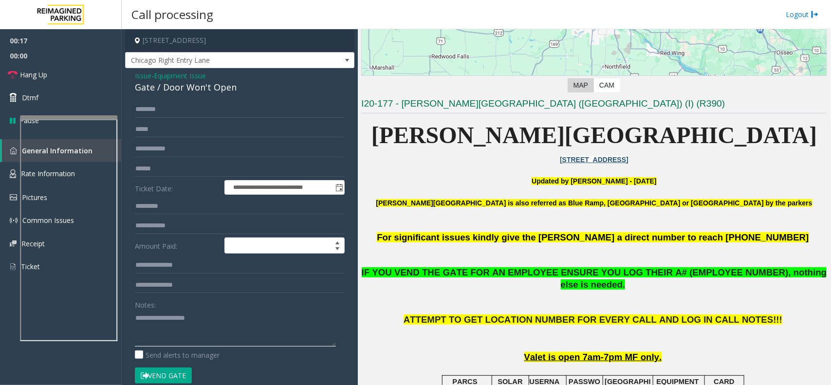
click at [210, 322] on textarea at bounding box center [235, 328] width 201 height 36
click at [166, 376] on button "Vend Gate" at bounding box center [163, 375] width 57 height 17
click at [212, 89] on div "Gate / Door Won't Open" at bounding box center [240, 87] width 210 height 13
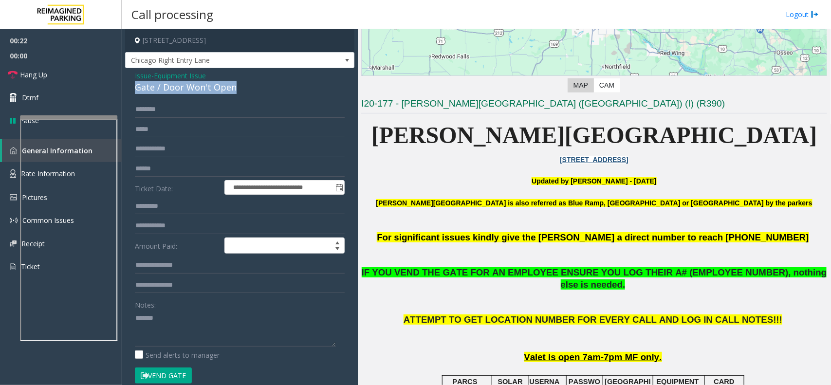
copy div "Gate / Door Won't Open"
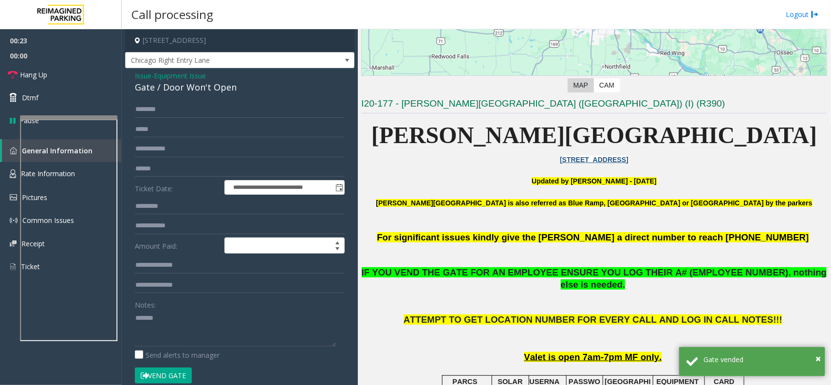
drag, startPoint x: 203, startPoint y: 297, endPoint x: 196, endPoint y: 321, distance: 25.1
click at [200, 309] on div "Notes:" at bounding box center [240, 321] width 210 height 50
click at [196, 317] on textarea at bounding box center [235, 328] width 201 height 36
paste textarea "**********"
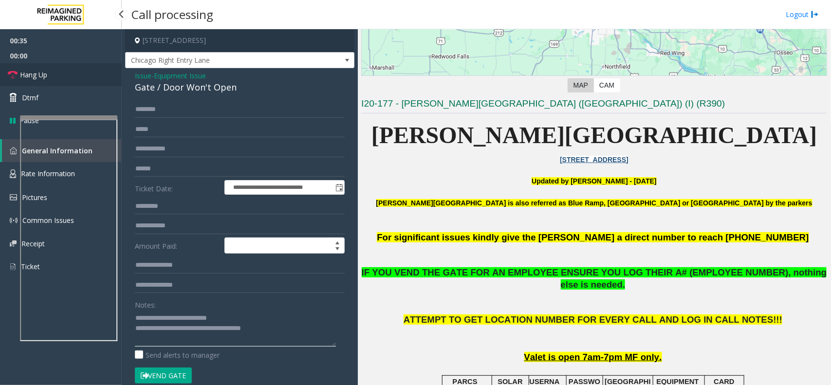
type textarea "**********"
click at [53, 67] on link "Hang Up" at bounding box center [61, 74] width 122 height 23
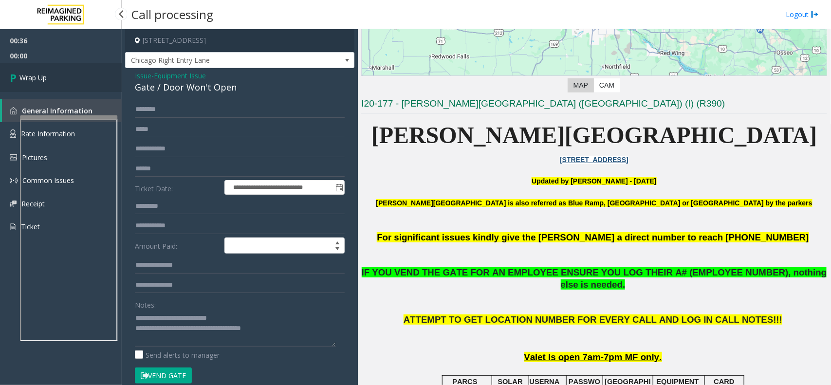
click at [53, 67] on link "Wrap Up" at bounding box center [61, 77] width 122 height 29
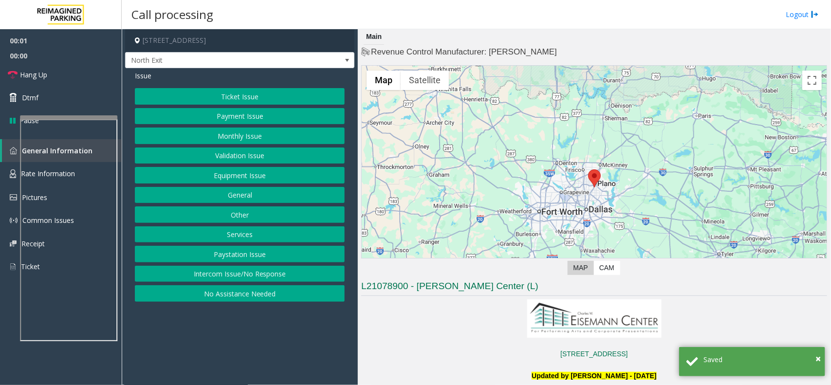
scroll to position [365, 0]
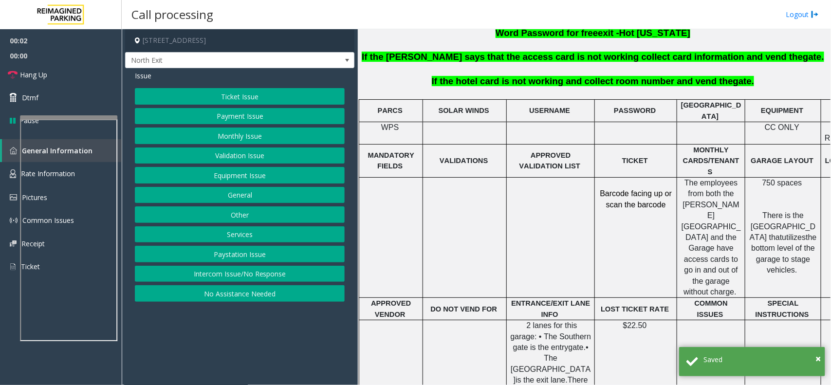
click at [226, 234] on button "Services" at bounding box center [240, 234] width 210 height 17
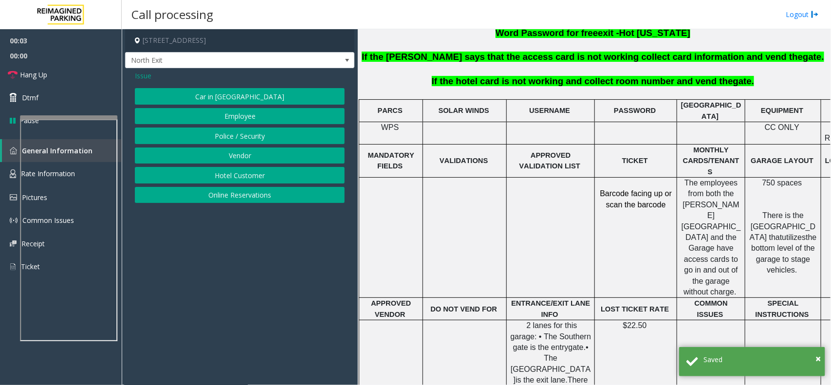
click at [242, 175] on button "Hotel Customer" at bounding box center [240, 175] width 210 height 17
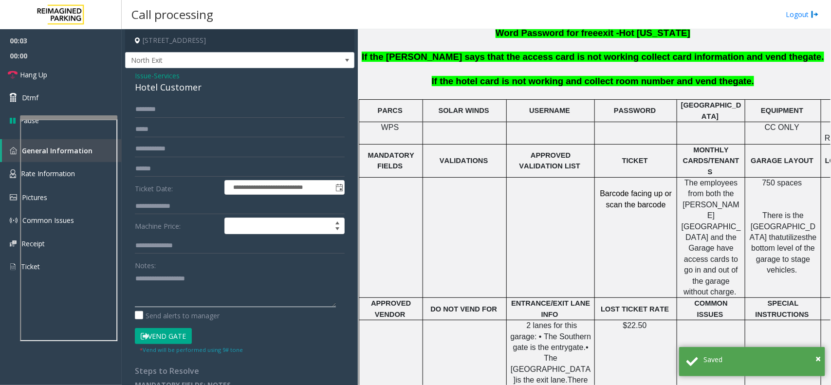
click at [217, 289] on textarea at bounding box center [235, 289] width 201 height 36
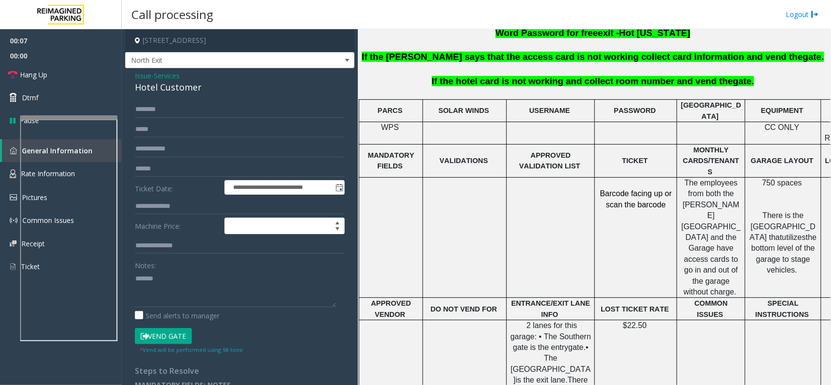
click at [169, 90] on div "Hotel Customer" at bounding box center [240, 87] width 210 height 13
copy div "Hotel Customer"
click at [203, 280] on textarea at bounding box center [235, 289] width 201 height 36
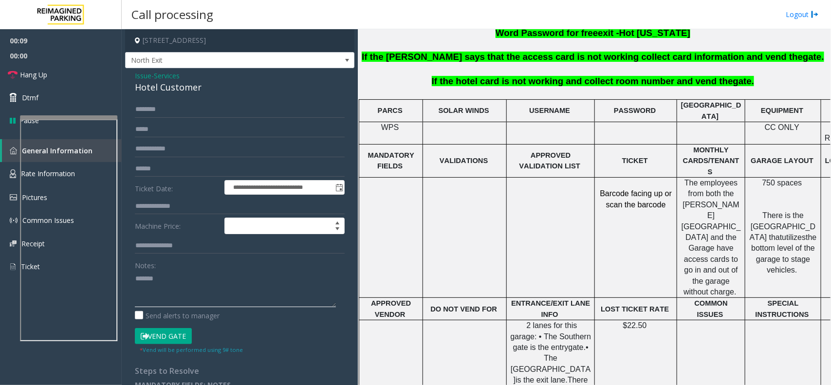
paste textarea "**********"
type textarea "**********"
click at [174, 211] on input "text" at bounding box center [240, 206] width 210 height 17
type input "****"
click at [174, 341] on button "Vend Gate" at bounding box center [163, 336] width 57 height 17
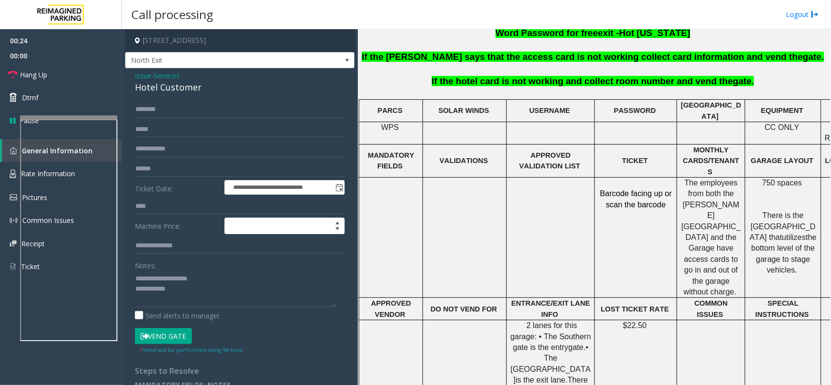
click at [174, 331] on button "Vend Gate" at bounding box center [163, 336] width 57 height 17
click at [188, 296] on textarea at bounding box center [235, 289] width 201 height 36
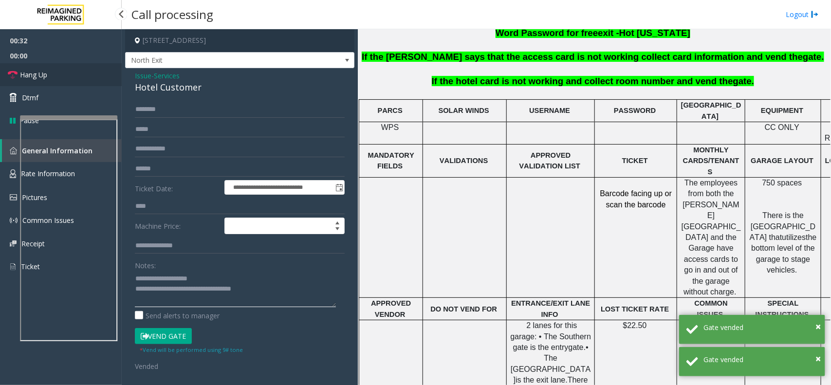
type textarea "**********"
click at [65, 76] on link "Hang Up" at bounding box center [61, 74] width 122 height 23
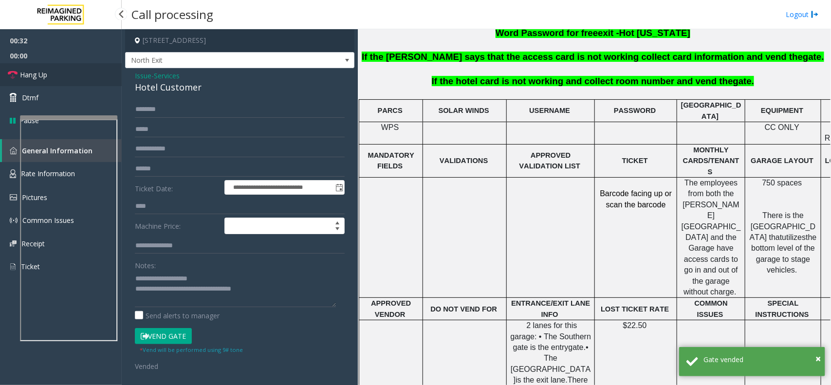
click at [65, 76] on link "Hang Up" at bounding box center [61, 74] width 122 height 23
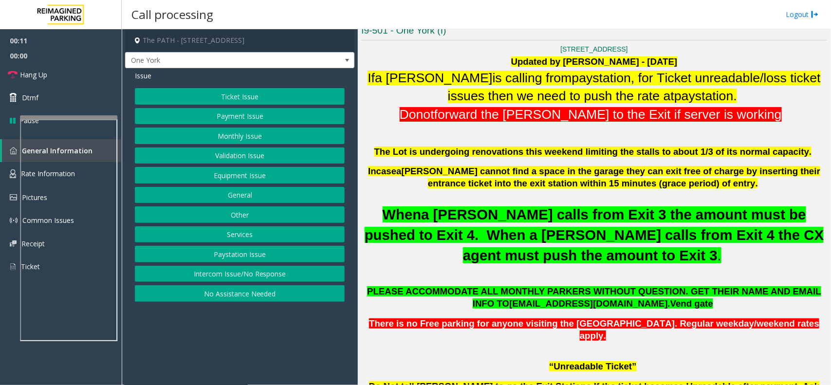
scroll to position [243, 0]
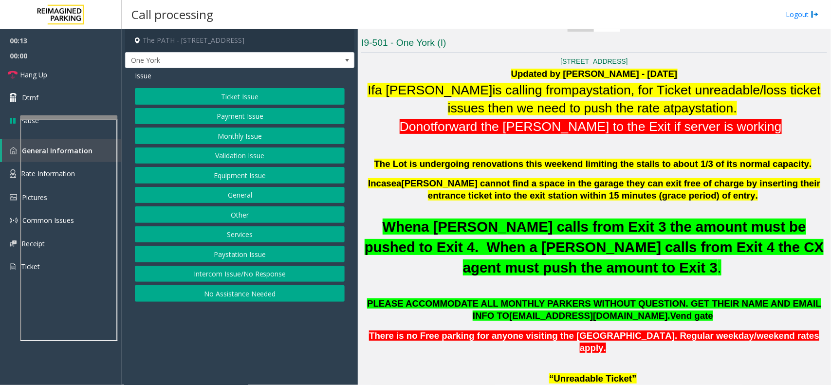
click at [241, 275] on button "Intercom Issue/No Response" at bounding box center [240, 274] width 210 height 17
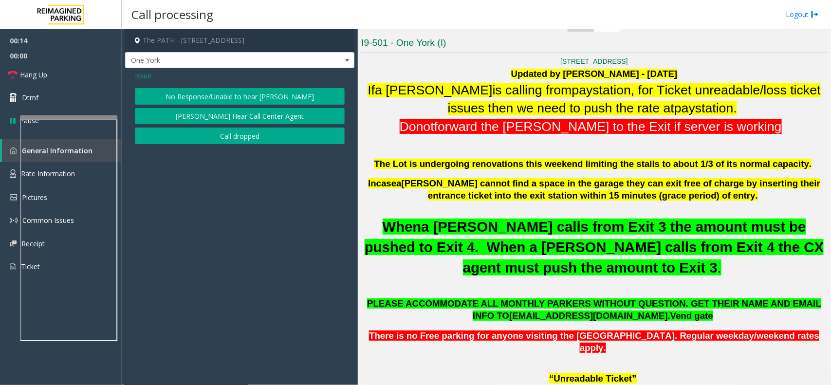
click at [244, 93] on button "No Response/Unable to hear [PERSON_NAME]" at bounding box center [240, 96] width 210 height 17
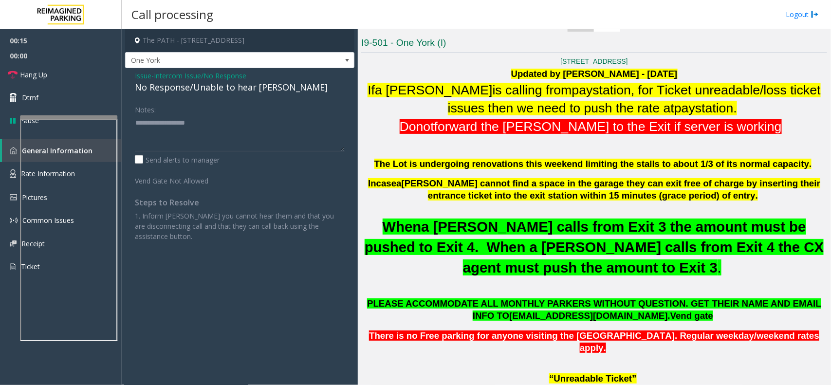
click at [247, 89] on div "No Response/Unable to hear [PERSON_NAME]" at bounding box center [240, 87] width 210 height 13
click at [283, 116] on textarea at bounding box center [240, 133] width 210 height 36
type textarea "**********"
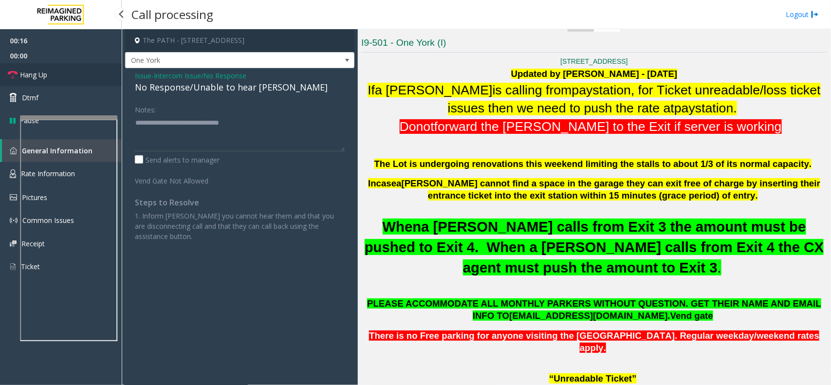
click at [64, 78] on link "Hang Up" at bounding box center [61, 74] width 122 height 23
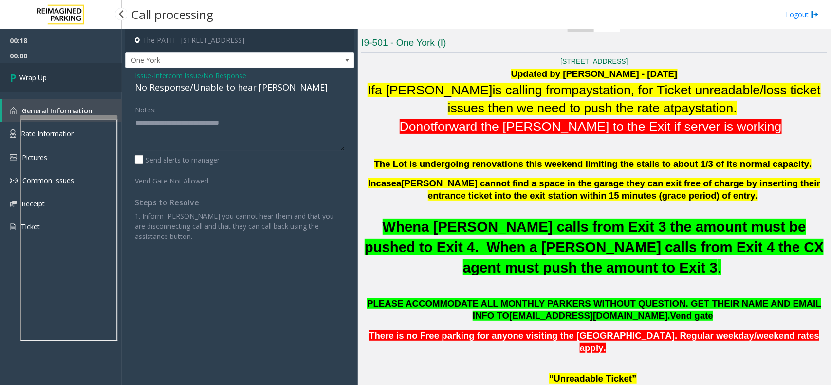
click at [64, 78] on link "Wrap Up" at bounding box center [61, 77] width 122 height 29
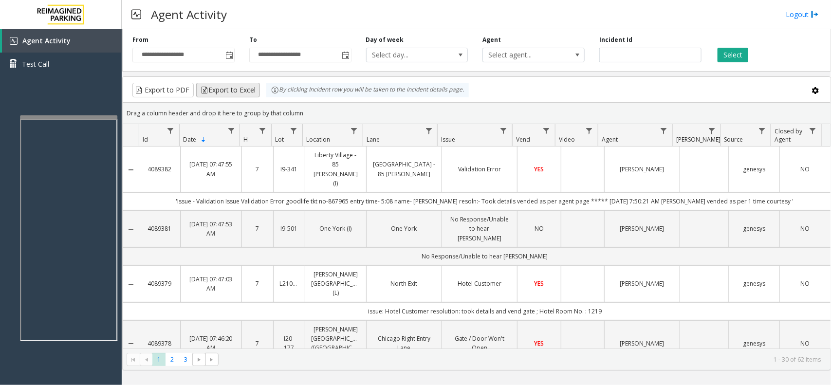
drag, startPoint x: 316, startPoint y: 112, endPoint x: 254, endPoint y: 88, distance: 66.6
click at [254, 88] on kendo-grid "Export to PDF Export to Excel By clicking Incident row you will be taken to the…" at bounding box center [476, 223] width 708 height 294
click at [310, 105] on div "Drag a column header and drop it here to group by that column" at bounding box center [476, 113] width 707 height 17
drag, startPoint x: 309, startPoint y: 113, endPoint x: 237, endPoint y: 84, distance: 77.7
click at [237, 84] on kendo-grid "Export to PDF Export to Excel By clicking Incident row you will be taken to the…" at bounding box center [476, 223] width 708 height 294
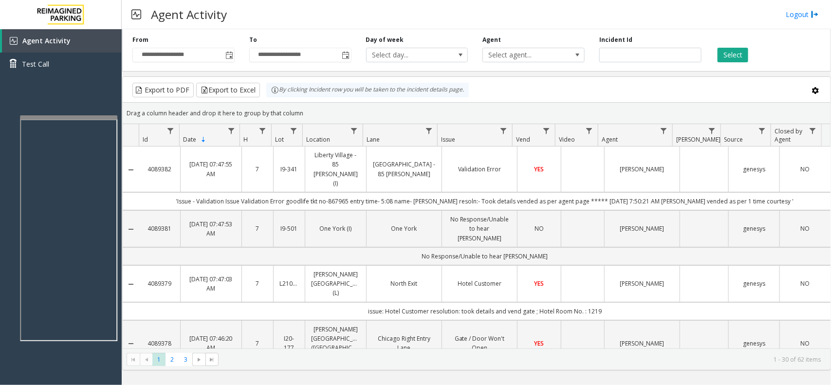
click at [311, 106] on div "Drag a column header and drop it here to group by that column" at bounding box center [476, 113] width 707 height 17
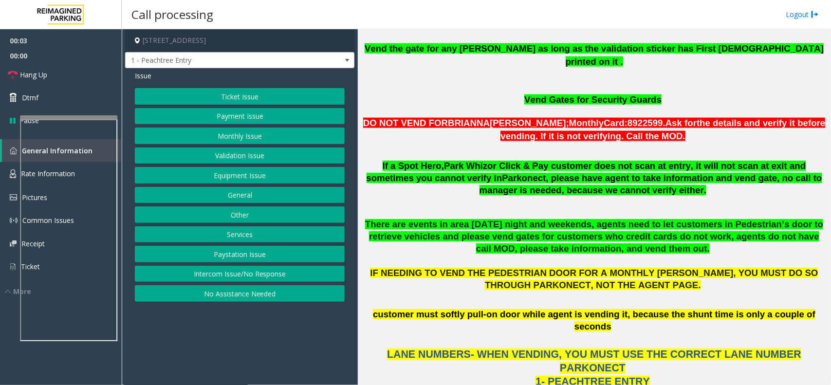
scroll to position [608, 0]
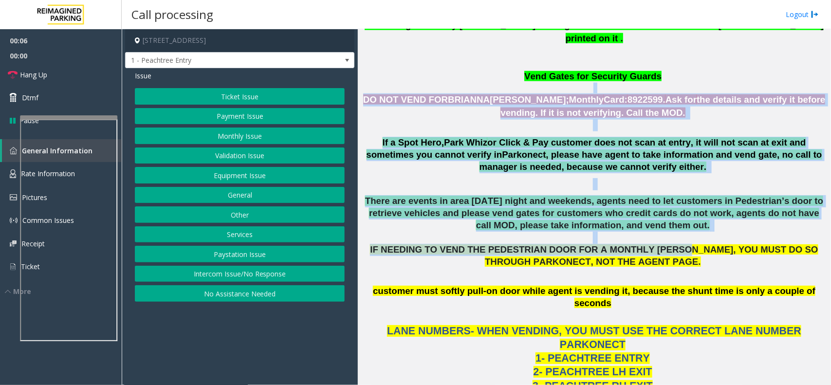
drag, startPoint x: 360, startPoint y: 67, endPoint x: 651, endPoint y: 230, distance: 333.7
click at [631, 220] on div "Main ← Move left → Move right ↑ Move up ↓ Move down + Zoom in - Zoom out Home J…" at bounding box center [594, 207] width 472 height 356
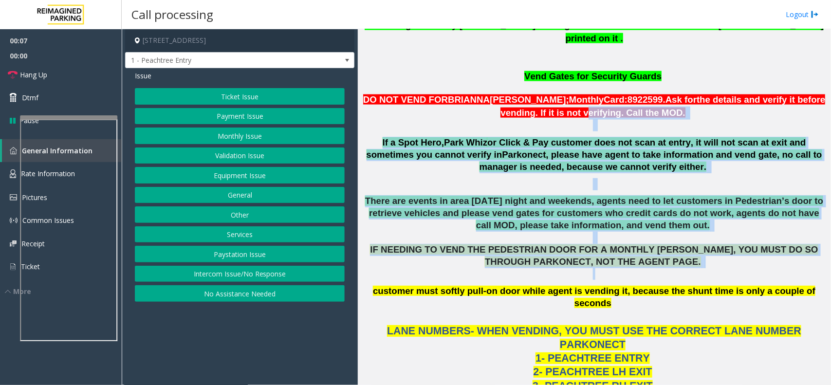
drag, startPoint x: 580, startPoint y: 191, endPoint x: 424, endPoint y: 83, distance: 190.6
click at [424, 93] on p "DO NOT VEND FOR BRIANNA CEPEDA; Monthly Card: 8922599. Ask for the details and …" at bounding box center [594, 106] width 466 height 26
drag, startPoint x: 426, startPoint y: 83, endPoint x: 642, endPoint y: 252, distance: 274.5
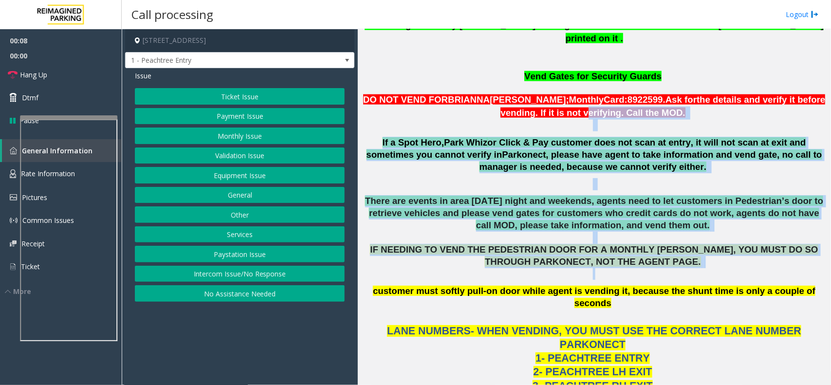
click at [642, 252] on p "There are events in area on Friday night and weekends, agents need to let custo…" at bounding box center [594, 237] width 466 height 85
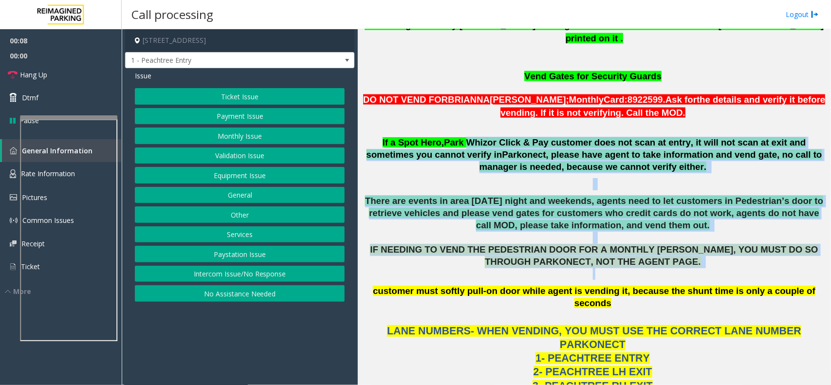
drag, startPoint x: 642, startPoint y: 252, endPoint x: 449, endPoint y: 107, distance: 241.5
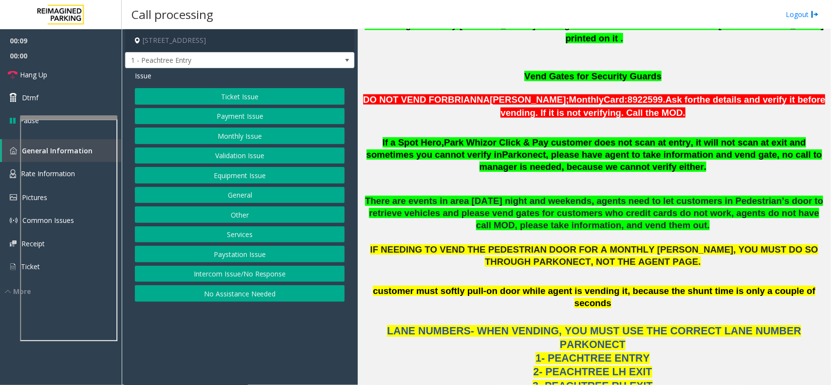
click at [441, 119] on p at bounding box center [594, 125] width 466 height 12
click at [289, 274] on button "Intercom Issue/No Response" at bounding box center [240, 274] width 210 height 17
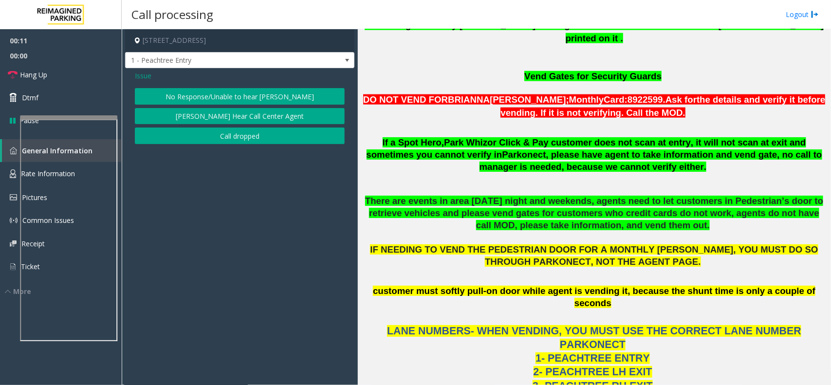
click at [146, 75] on span "Issue" at bounding box center [143, 76] width 17 height 10
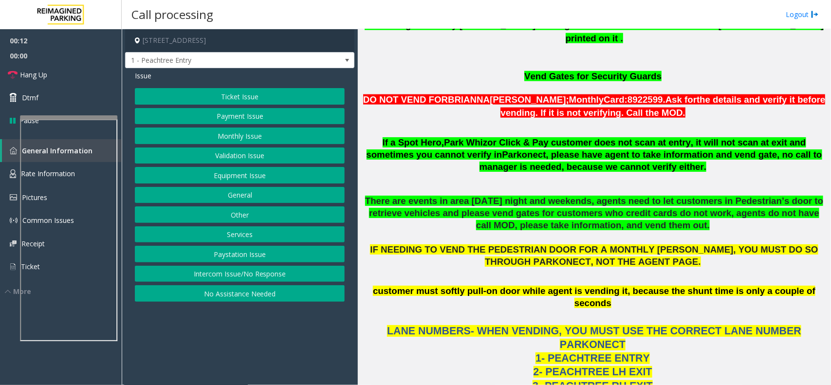
click at [242, 294] on button "No Assistance Needed" at bounding box center [240, 293] width 210 height 17
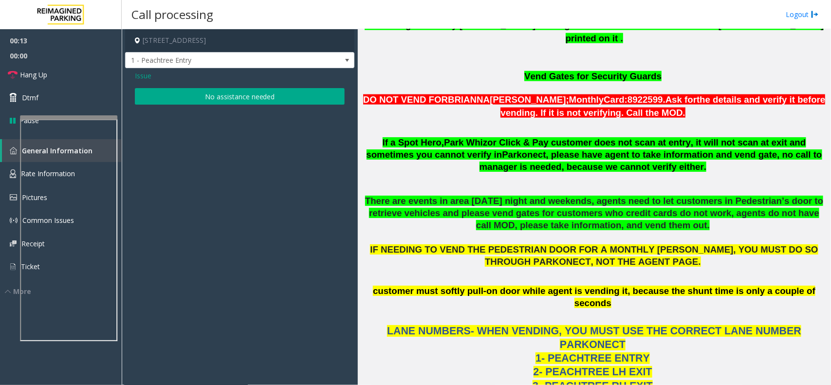
click at [222, 101] on button "No assistance needed" at bounding box center [240, 96] width 210 height 17
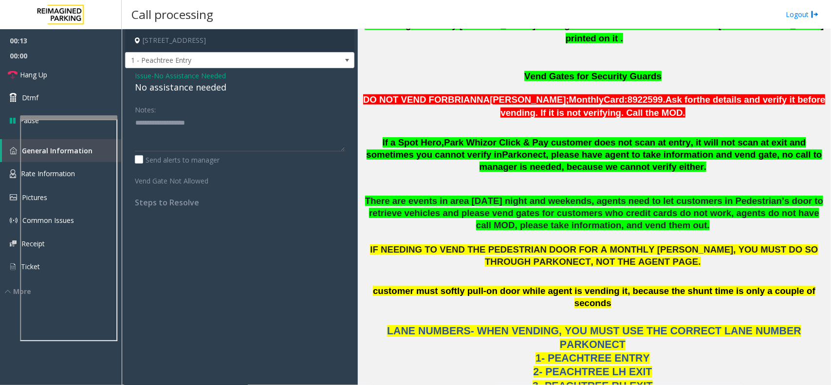
click at [190, 90] on div "No assistance needed" at bounding box center [240, 87] width 210 height 13
click at [254, 126] on textarea at bounding box center [240, 133] width 210 height 36
type textarea "**********"
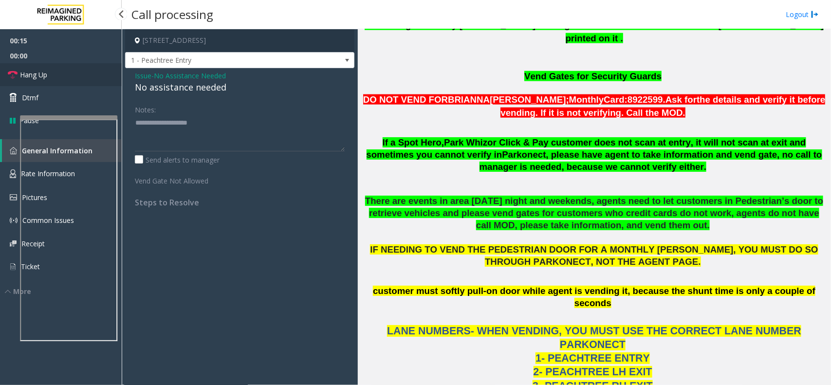
click at [94, 81] on link "Hang Up" at bounding box center [61, 74] width 122 height 23
click at [98, 78] on link "Hang Up" at bounding box center [61, 74] width 122 height 23
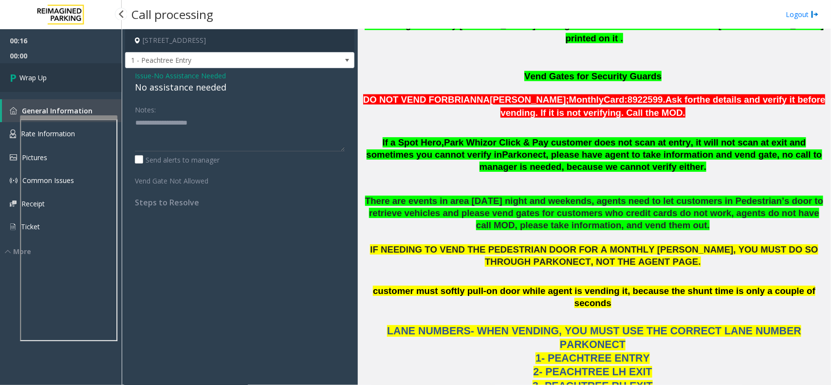
click at [98, 78] on link "Wrap Up" at bounding box center [61, 77] width 122 height 29
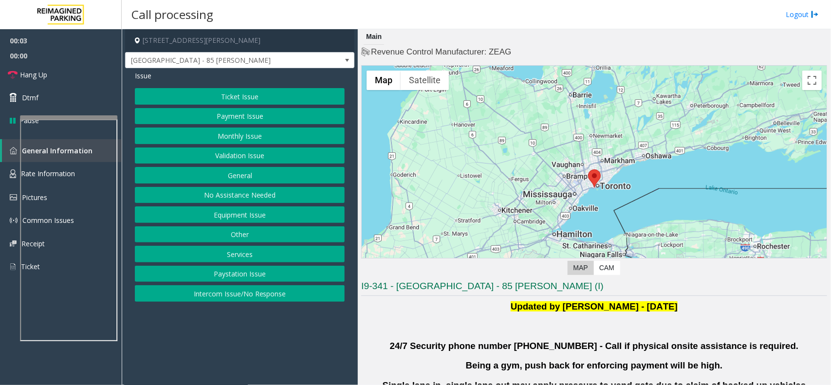
click at [251, 159] on button "Validation Issue" at bounding box center [240, 155] width 210 height 17
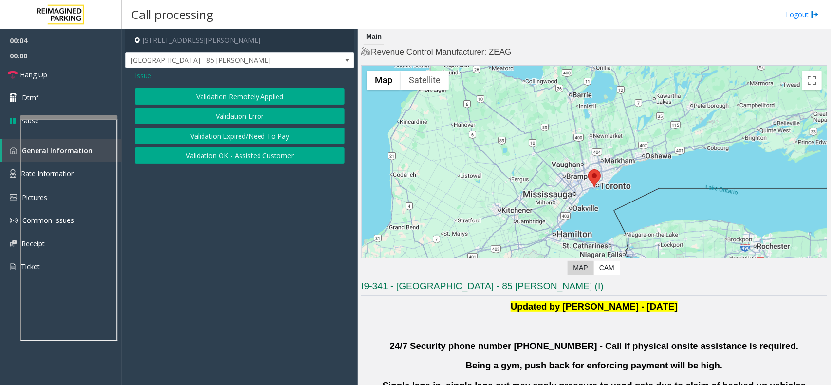
click at [261, 117] on button "Validation Error" at bounding box center [240, 116] width 210 height 17
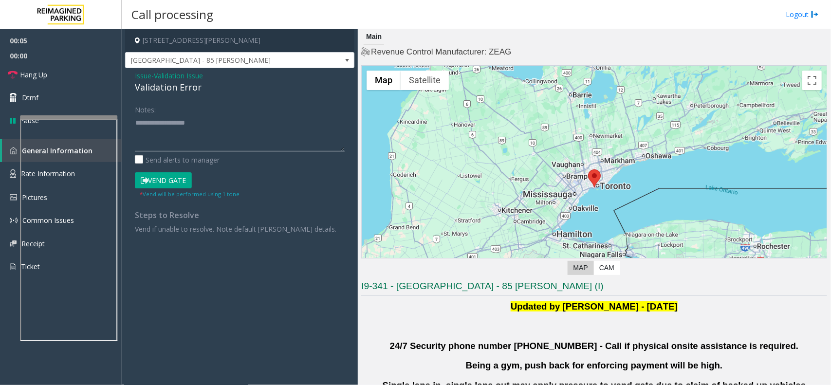
click at [220, 140] on textarea at bounding box center [240, 133] width 210 height 36
click at [172, 84] on div "Validation Error" at bounding box center [240, 87] width 210 height 13
click at [185, 132] on textarea at bounding box center [240, 133] width 210 height 36
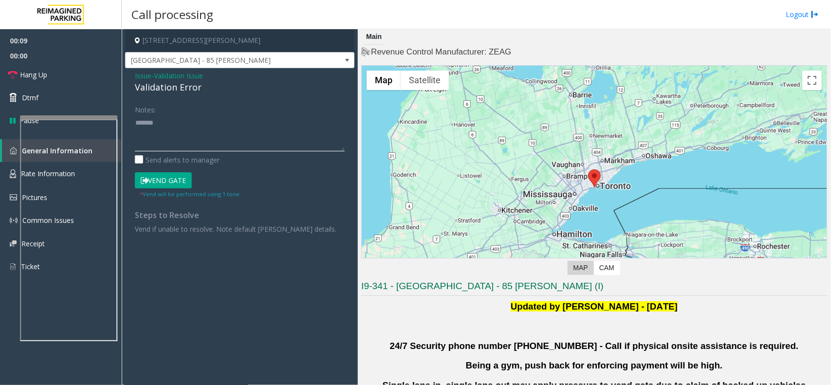
paste textarea "**********"
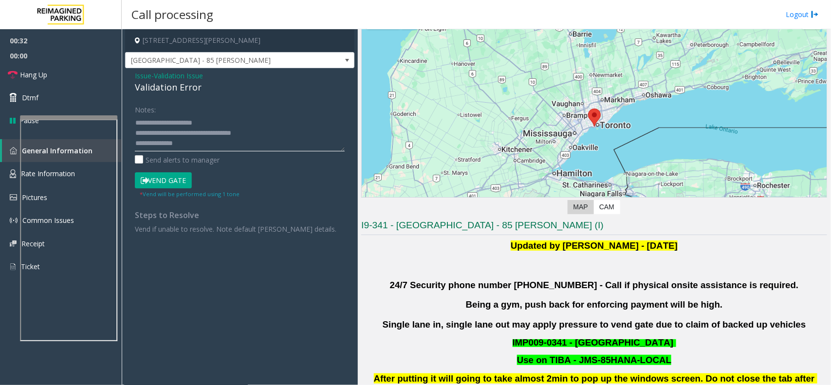
scroll to position [243, 0]
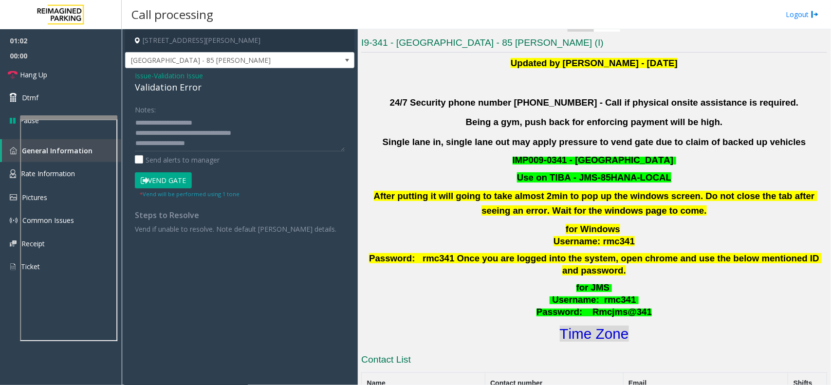
click at [569, 326] on font "Time Zone" at bounding box center [594, 334] width 69 height 16
click at [190, 178] on button "Vend Gate" at bounding box center [163, 180] width 57 height 17
click at [181, 178] on button "Vend Gate" at bounding box center [163, 180] width 57 height 17
click at [227, 125] on textarea at bounding box center [240, 133] width 210 height 36
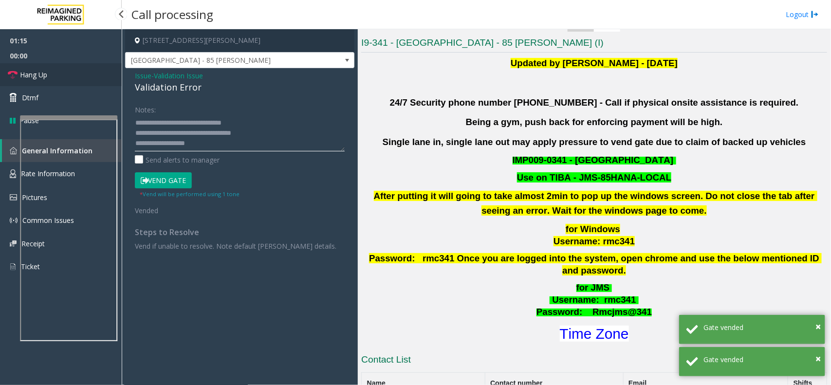
type textarea "**********"
click at [81, 76] on link "Hang Up" at bounding box center [61, 74] width 122 height 23
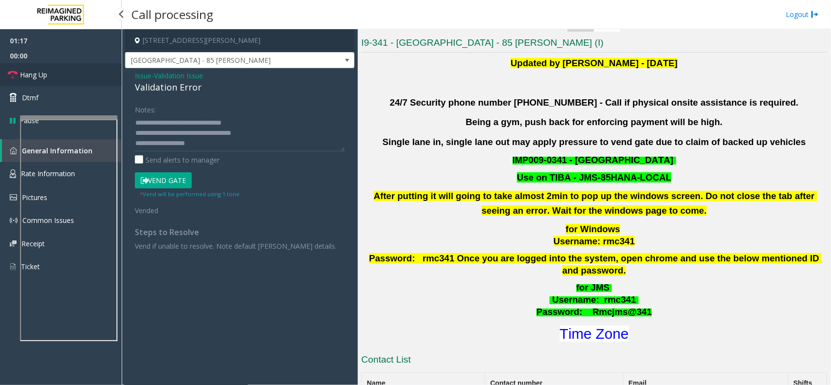
click at [81, 76] on link "Hang Up" at bounding box center [61, 74] width 122 height 23
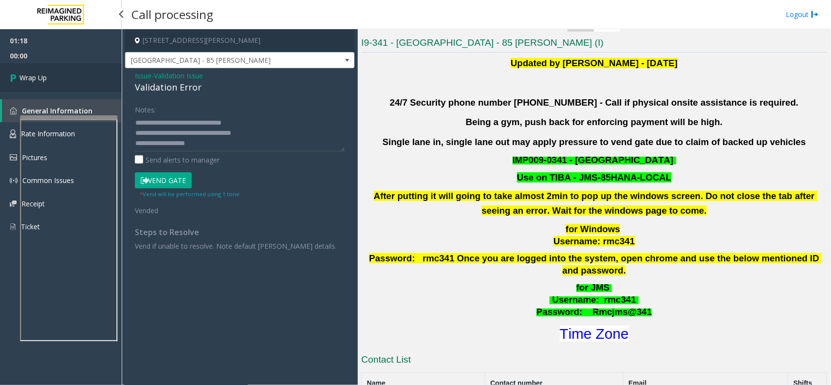
click at [81, 76] on link "Wrap Up" at bounding box center [61, 77] width 122 height 29
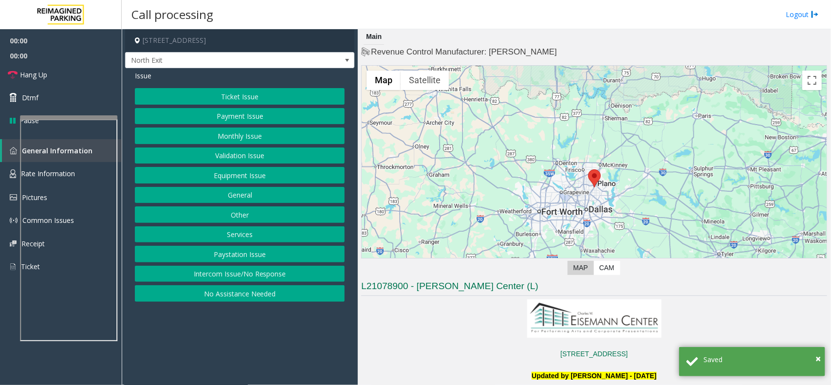
scroll to position [243, 0]
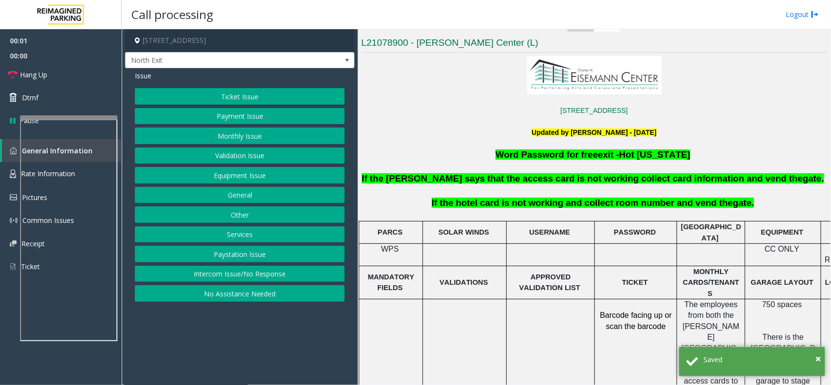
click at [238, 236] on button "Services" at bounding box center [240, 234] width 210 height 17
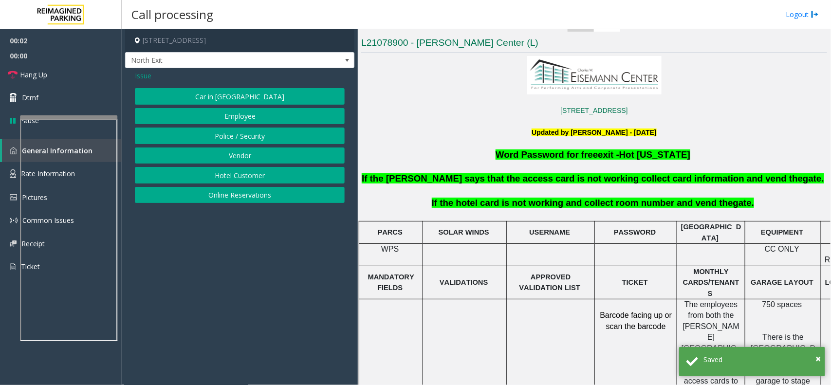
click at [249, 174] on button "Hotel Customer" at bounding box center [240, 175] width 210 height 17
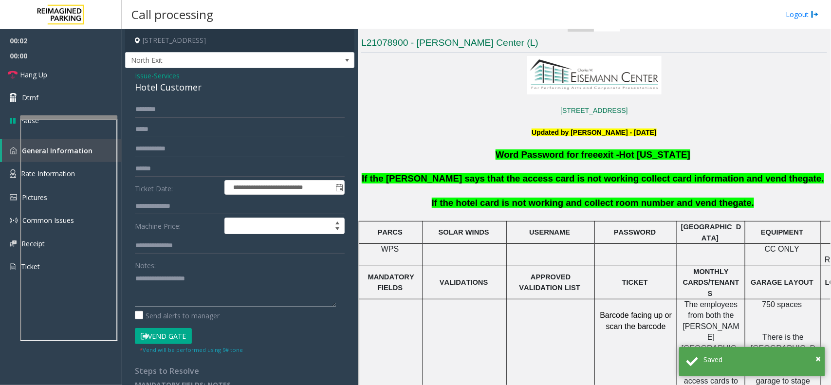
click at [206, 295] on textarea at bounding box center [235, 289] width 201 height 36
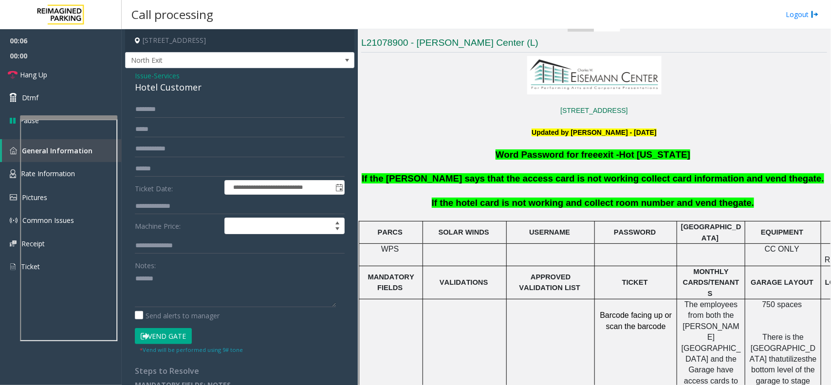
click at [185, 91] on div "Hotel Customer" at bounding box center [240, 87] width 210 height 13
paste textarea "**********"
click at [183, 278] on textarea at bounding box center [235, 289] width 201 height 36
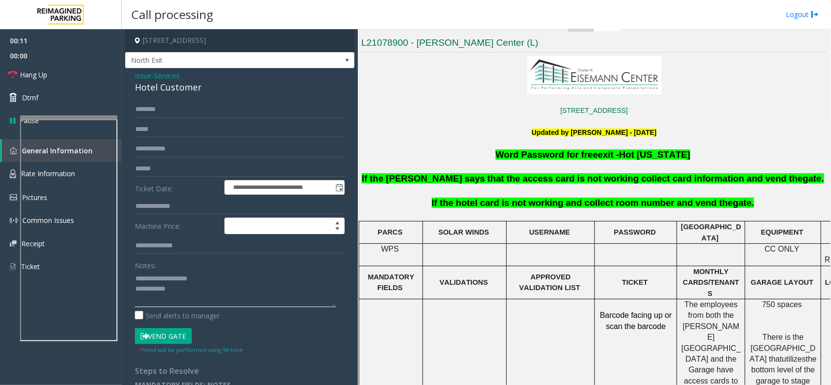
type textarea "**********"
click at [182, 207] on input "text" at bounding box center [240, 206] width 210 height 17
type input "****"
click at [181, 285] on textarea at bounding box center [235, 289] width 201 height 36
type textarea "**********"
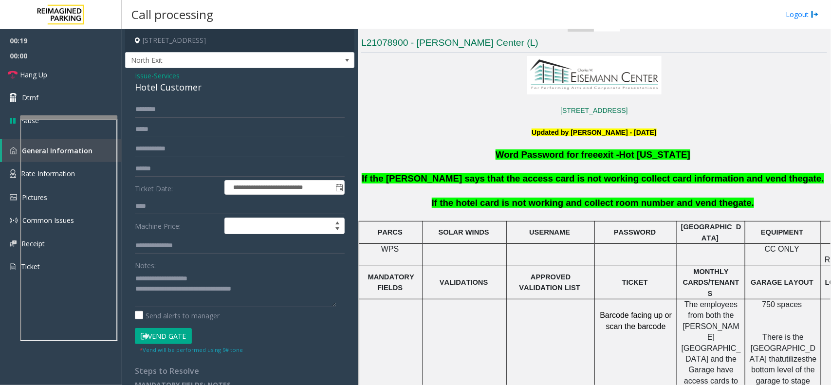
click at [163, 336] on button "Vend Gate" at bounding box center [163, 336] width 57 height 17
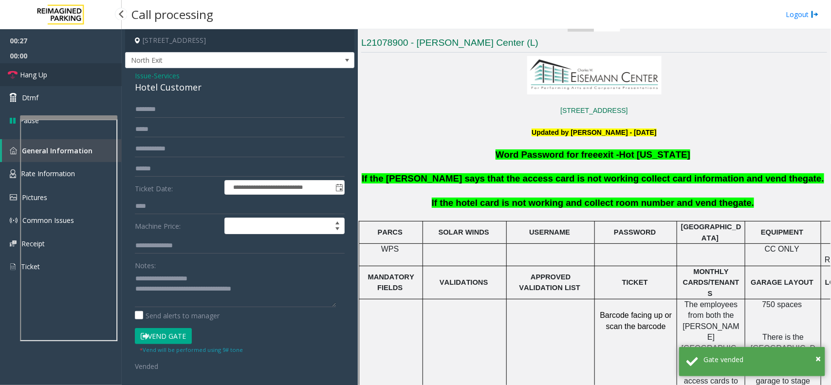
click at [94, 82] on link "Hang Up" at bounding box center [61, 74] width 122 height 23
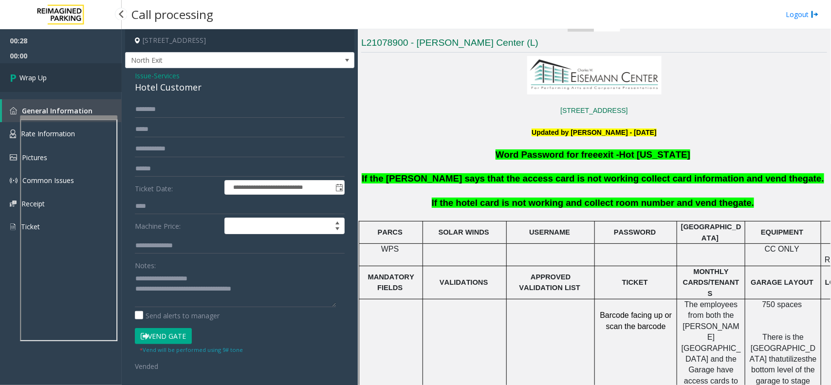
click at [94, 82] on link "Wrap Up" at bounding box center [61, 77] width 122 height 29
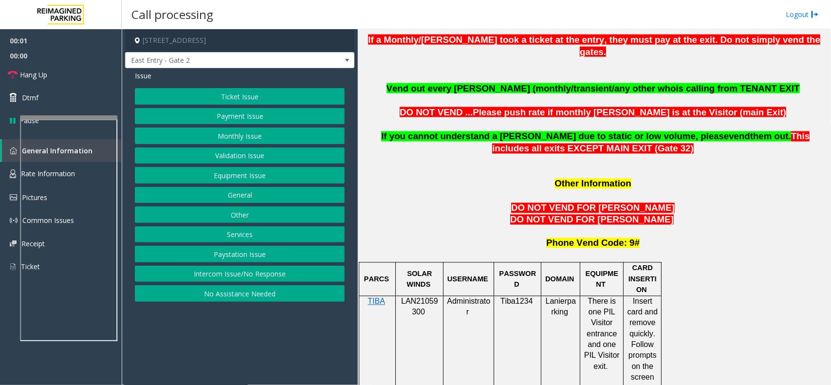
scroll to position [912, 0]
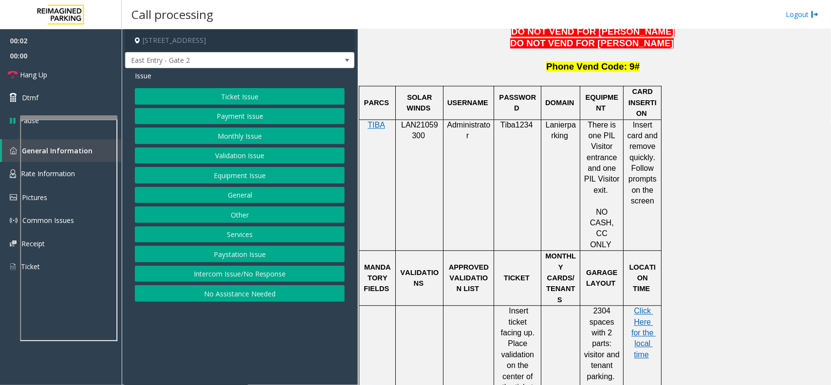
click at [419, 121] on span "LAN21059300" at bounding box center [419, 130] width 37 height 19
click at [242, 217] on button "Other" at bounding box center [240, 214] width 210 height 17
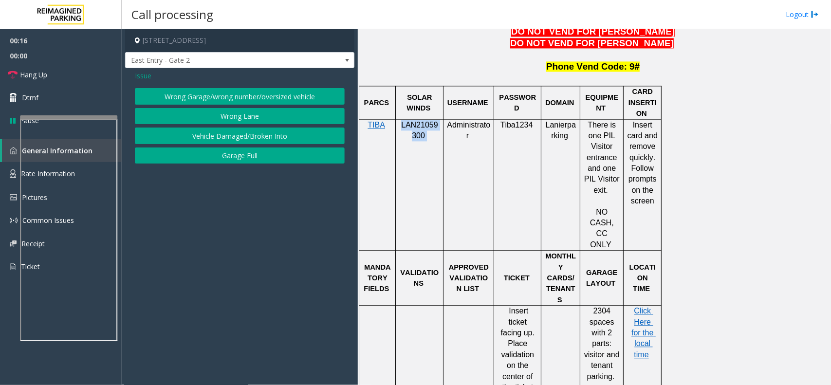
click at [244, 113] on button "Wrong Lane" at bounding box center [240, 116] width 210 height 17
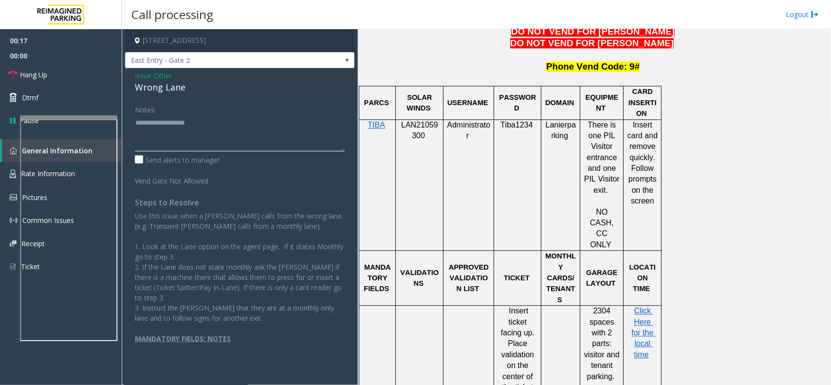
click at [212, 129] on textarea at bounding box center [240, 133] width 210 height 36
click at [179, 91] on div "Wrong Lane" at bounding box center [240, 87] width 210 height 13
click at [193, 155] on label "Send alerts to manager" at bounding box center [177, 160] width 85 height 10
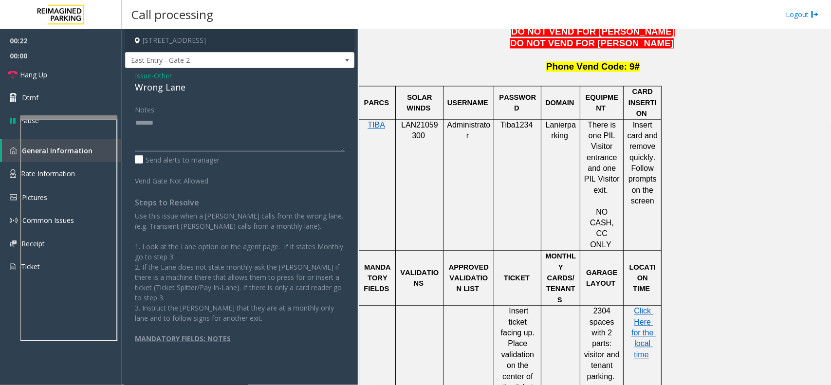
click at [196, 132] on textarea at bounding box center [240, 133] width 210 height 36
paste textarea "**********"
click at [91, 70] on link "Hang Up" at bounding box center [61, 74] width 122 height 23
click at [191, 137] on textarea at bounding box center [240, 133] width 210 height 36
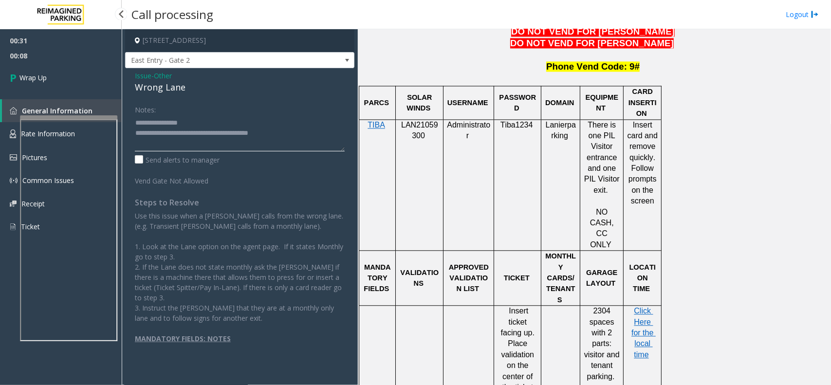
type textarea "**********"
drag, startPoint x: 81, startPoint y: 61, endPoint x: 80, endPoint y: 69, distance: 7.8
click at [81, 61] on span "00:08" at bounding box center [61, 55] width 122 height 15
click at [80, 71] on link "Wrap Up" at bounding box center [61, 77] width 122 height 29
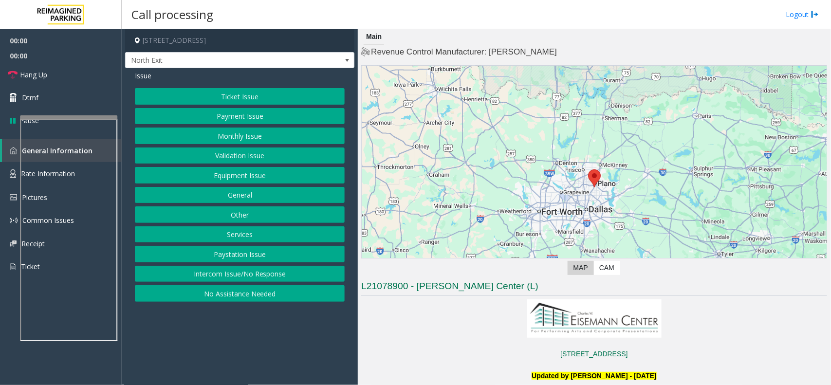
scroll to position [243, 0]
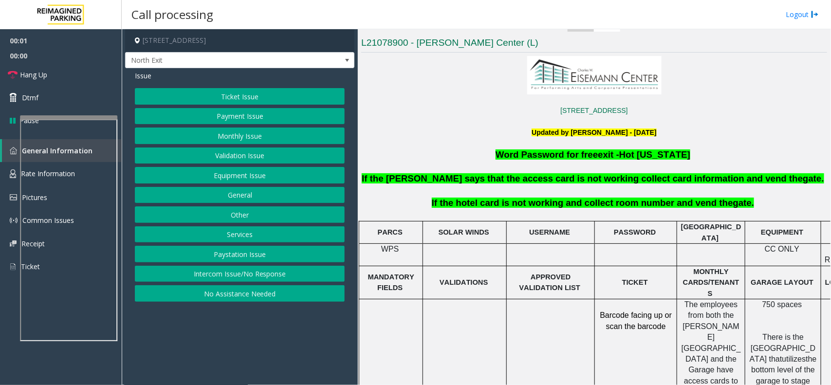
click at [244, 229] on button "Services" at bounding box center [240, 234] width 210 height 17
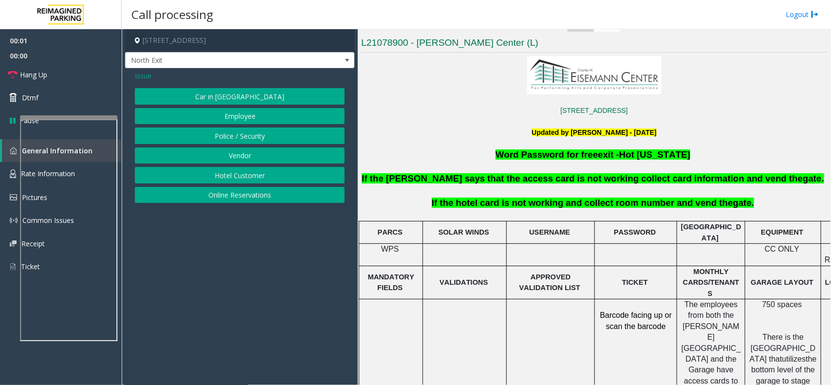
click at [245, 179] on button "Hotel Customer" at bounding box center [240, 175] width 210 height 17
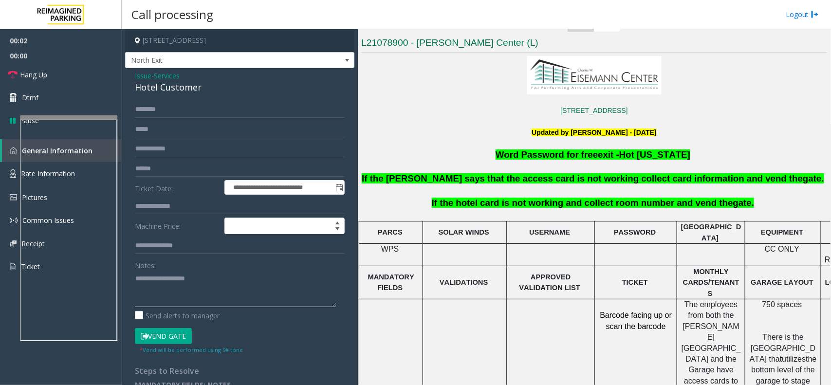
click at [183, 306] on textarea at bounding box center [235, 289] width 201 height 36
click at [167, 101] on input "text" at bounding box center [240, 109] width 210 height 17
click at [177, 89] on div "Hotel Customer" at bounding box center [240, 87] width 210 height 13
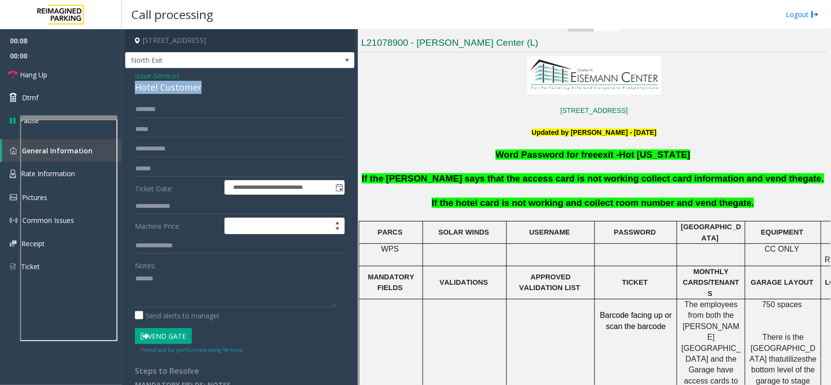
copy div "Hotel Customer"
click at [178, 309] on div "Notes: Send alerts to manager" at bounding box center [240, 289] width 210 height 64
click at [181, 289] on textarea at bounding box center [235, 289] width 201 height 36
paste textarea "**********"
click at [168, 339] on button "Vend Gate" at bounding box center [163, 336] width 57 height 17
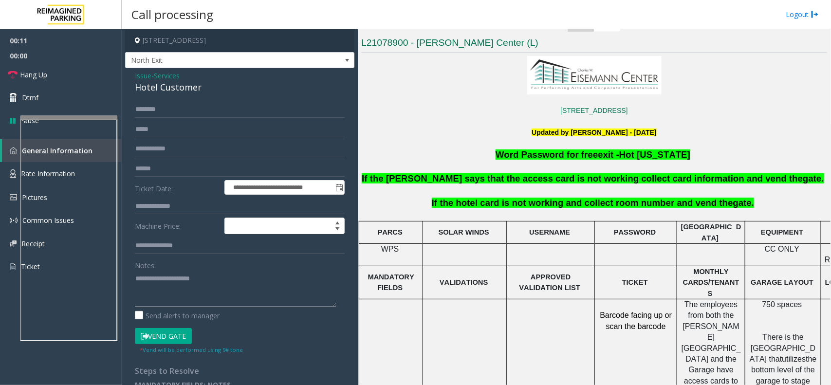
click at [181, 298] on textarea at bounding box center [235, 289] width 201 height 36
type textarea "**********"
click at [150, 207] on input "text" at bounding box center [240, 206] width 210 height 17
type input "****"
click at [57, 74] on link "Hang Up" at bounding box center [61, 74] width 122 height 23
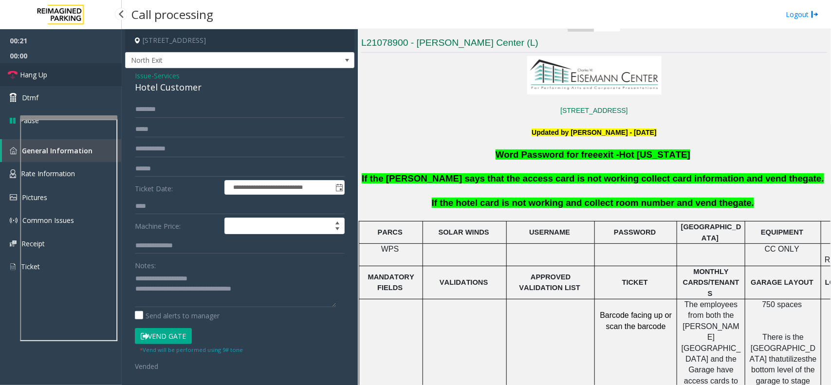
click at [57, 74] on link "Hang Up" at bounding box center [61, 74] width 122 height 23
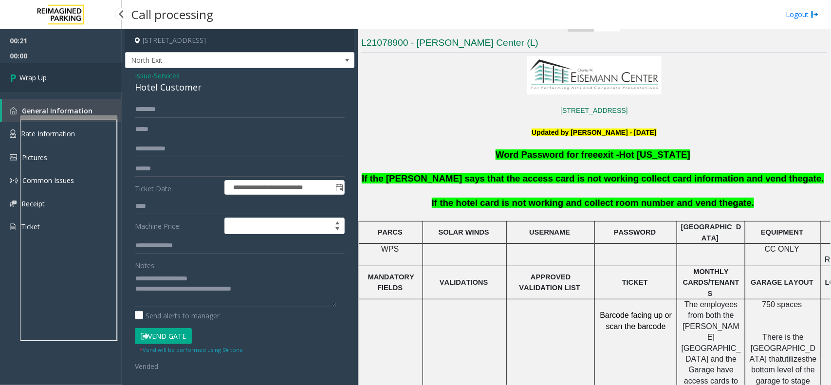
click at [57, 74] on link "Wrap Up" at bounding box center [61, 77] width 122 height 29
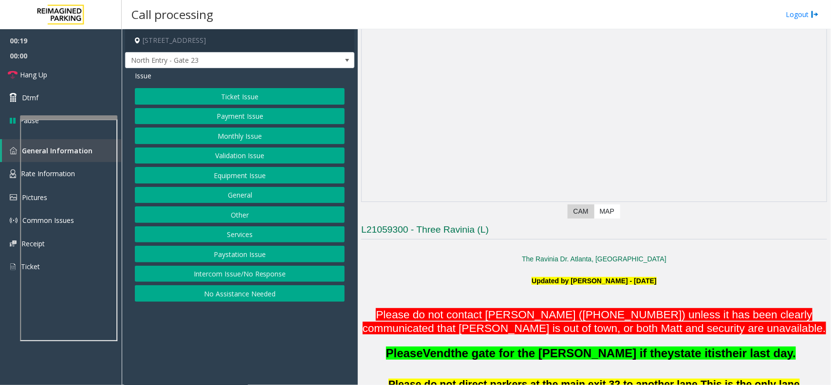
scroll to position [122, 0]
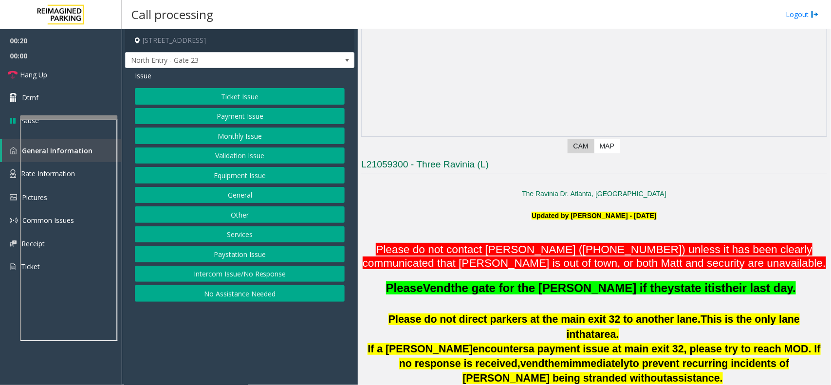
click at [241, 208] on button "Other" at bounding box center [240, 214] width 210 height 17
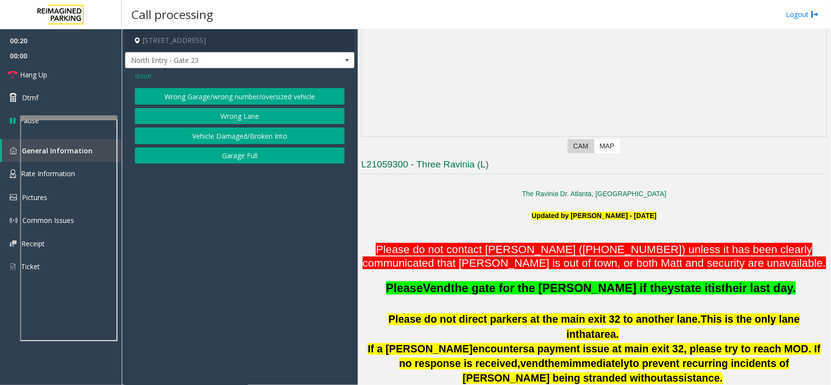
click at [234, 118] on button "Wrong Lane" at bounding box center [240, 116] width 210 height 17
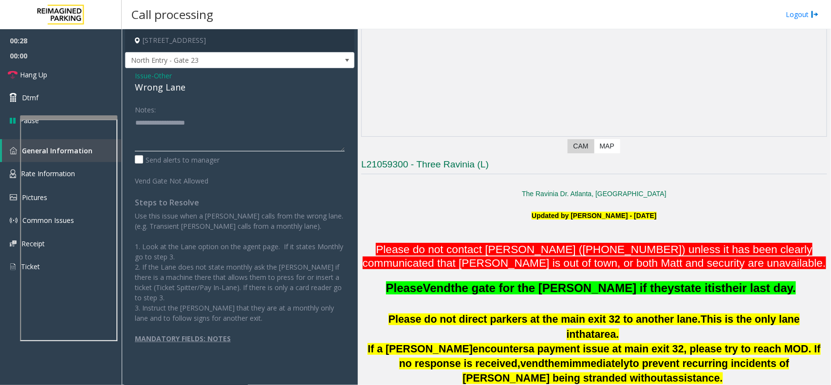
click at [226, 127] on textarea at bounding box center [240, 133] width 210 height 36
click at [173, 91] on div "Wrong Lane" at bounding box center [240, 87] width 210 height 13
copy div "Wrong Lane"
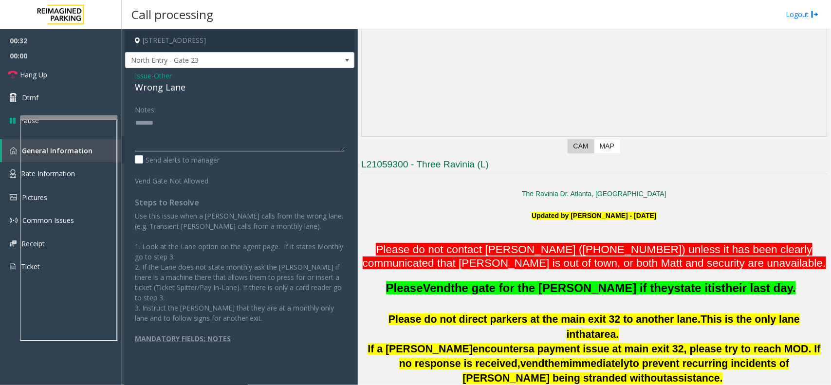
click at [185, 132] on textarea at bounding box center [240, 133] width 210 height 36
paste textarea "**********"
type textarea "**********"
click at [39, 70] on span "Hang Up" at bounding box center [33, 75] width 27 height 10
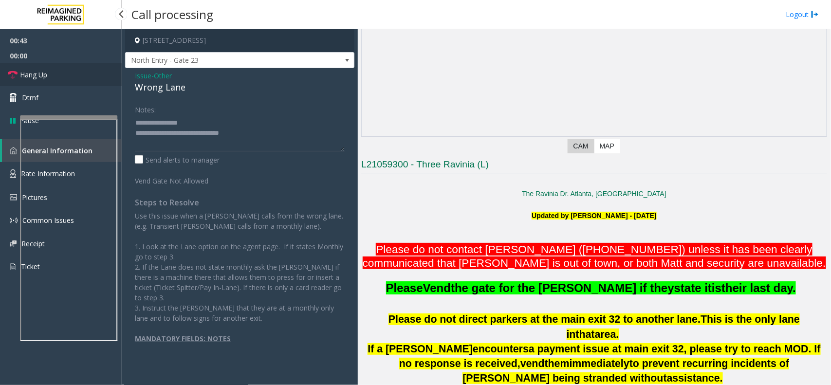
click at [50, 74] on link "Hang Up" at bounding box center [61, 74] width 122 height 23
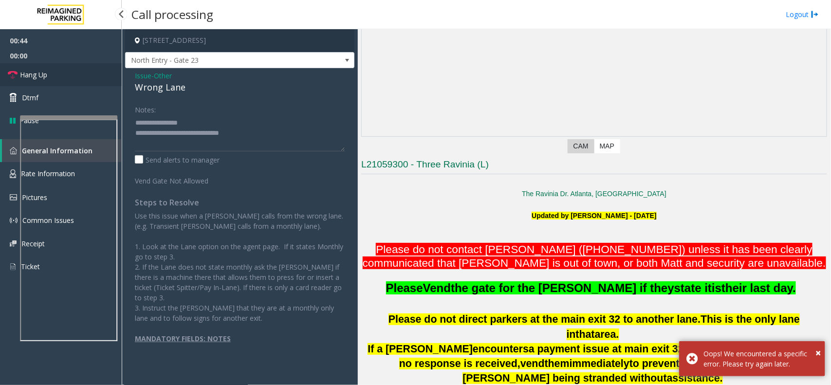
click at [61, 79] on link "Hang Up" at bounding box center [61, 74] width 122 height 23
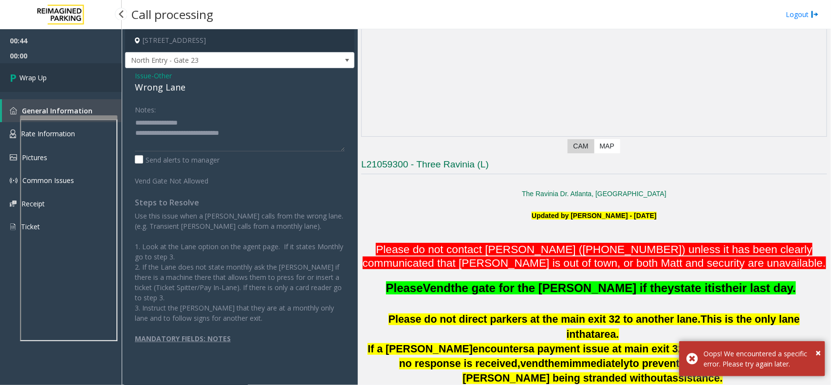
click at [65, 78] on link "Wrap Up" at bounding box center [61, 77] width 122 height 29
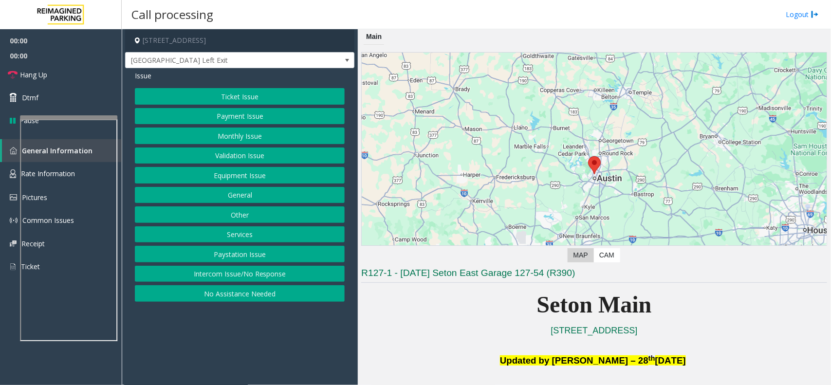
scroll to position [243, 0]
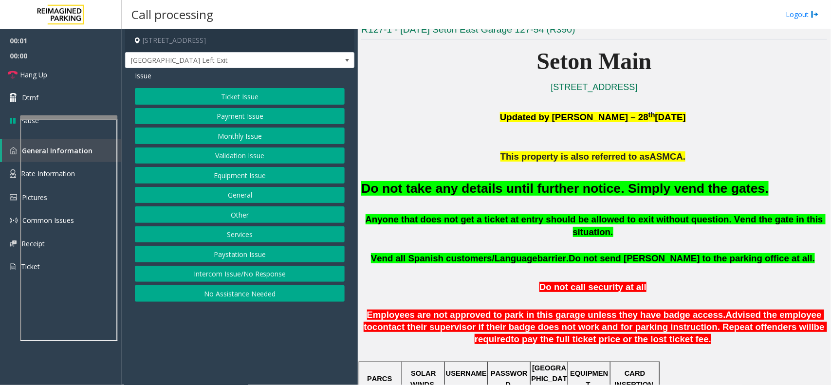
click at [499, 189] on font "Do not take any details until further notice. Simply vend the gates." at bounding box center [564, 188] width 407 height 15
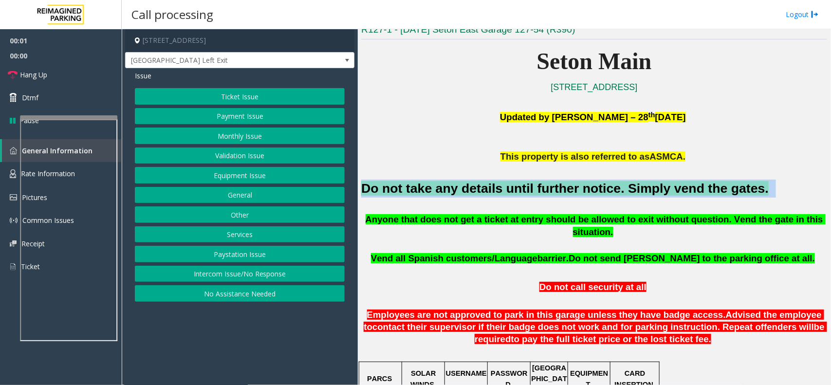
click at [499, 189] on font "Do not take any details until further notice. Simply vend the gates." at bounding box center [564, 188] width 407 height 15
copy h2 "Do not take any details until further notice. Simply vend the gates."
click at [262, 281] on button "Intercom Issue/No Response" at bounding box center [240, 274] width 210 height 17
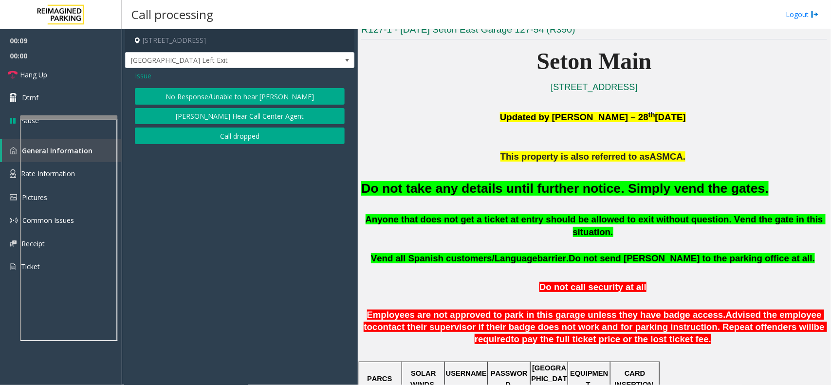
click at [231, 83] on div "Issue No Response/Unable to hear [PERSON_NAME] Cannot Hear Call Center Agent Ca…" at bounding box center [239, 108] width 229 height 81
click at [231, 93] on button "No Response/Unable to hear [PERSON_NAME]" at bounding box center [240, 96] width 210 height 17
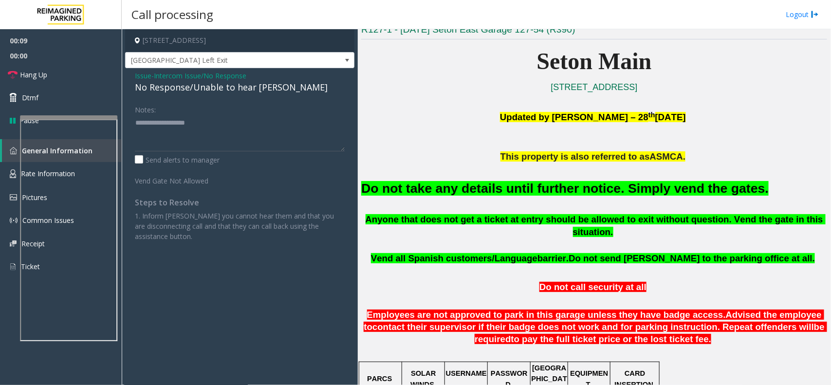
click at [232, 89] on div "No Response/Unable to hear [PERSON_NAME]" at bounding box center [240, 87] width 210 height 13
click at [269, 116] on textarea at bounding box center [240, 133] width 210 height 36
type textarea "**********"
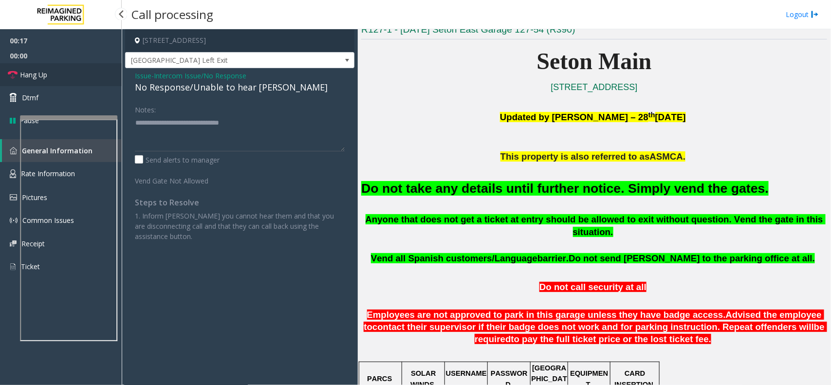
click at [84, 70] on link "Hang Up" at bounding box center [61, 74] width 122 height 23
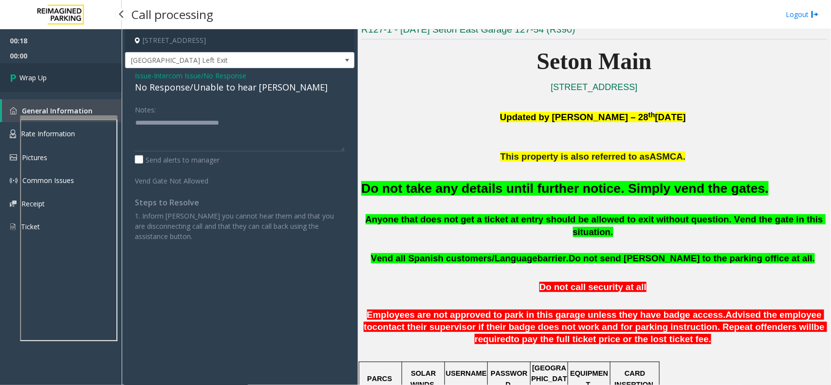
click at [84, 70] on link "Wrap Up" at bounding box center [61, 77] width 122 height 29
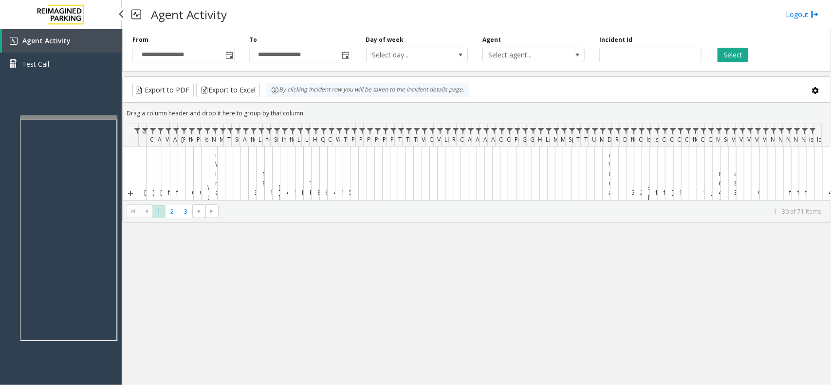
click at [84, 70] on link "Test Call" at bounding box center [61, 64] width 122 height 23
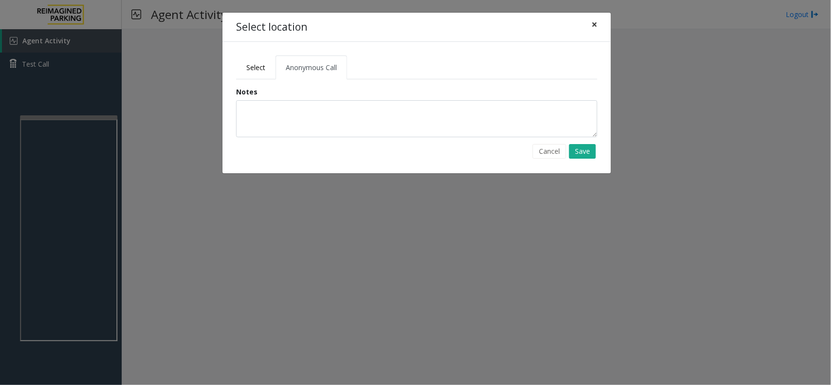
click at [595, 22] on span "×" at bounding box center [594, 25] width 6 height 14
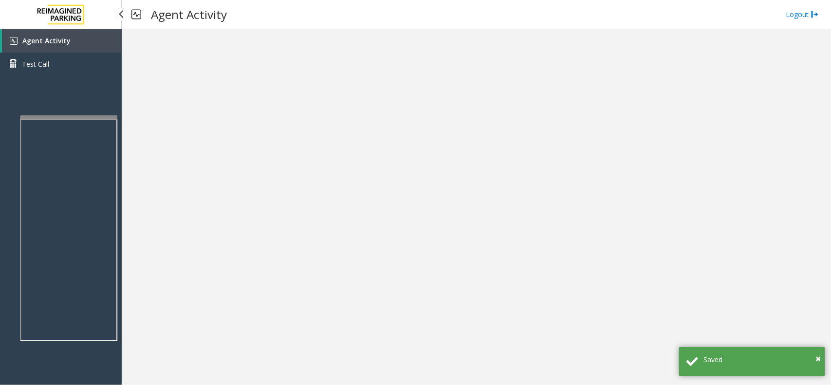
click at [46, 40] on span "Agent Activity" at bounding box center [46, 40] width 48 height 9
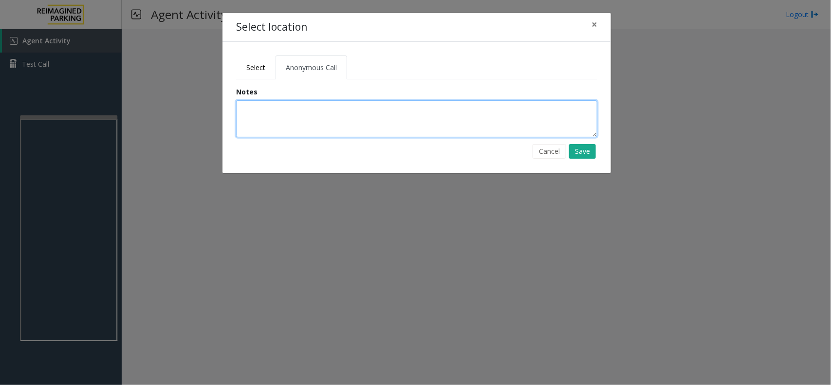
click at [276, 109] on textarea at bounding box center [416, 118] width 361 height 37
type textarea "**********"
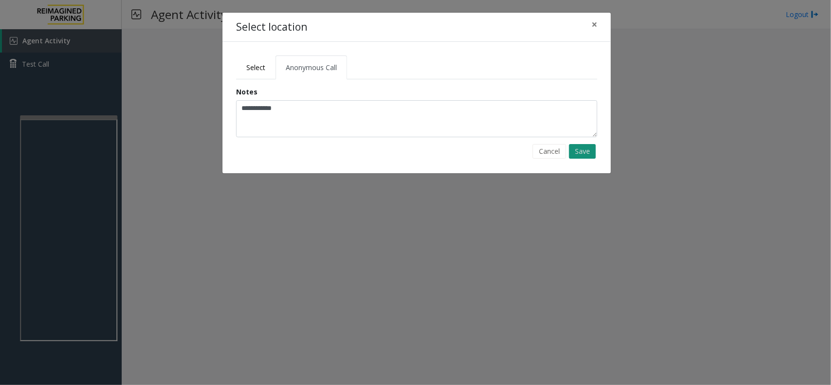
click at [574, 149] on button "Save" at bounding box center [582, 151] width 27 height 15
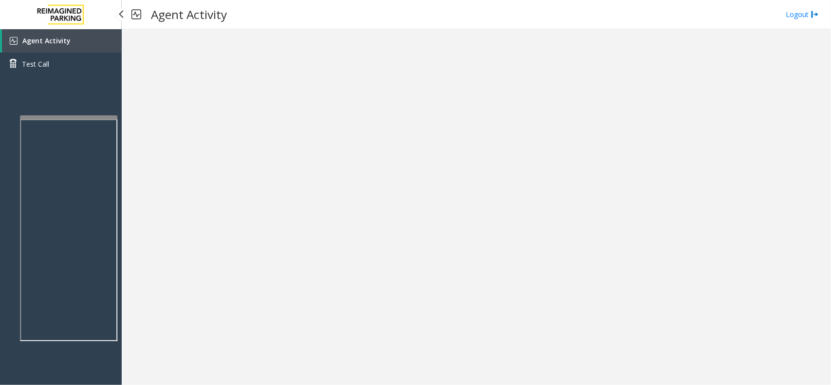
click at [69, 49] on link "Agent Activity" at bounding box center [62, 40] width 120 height 23
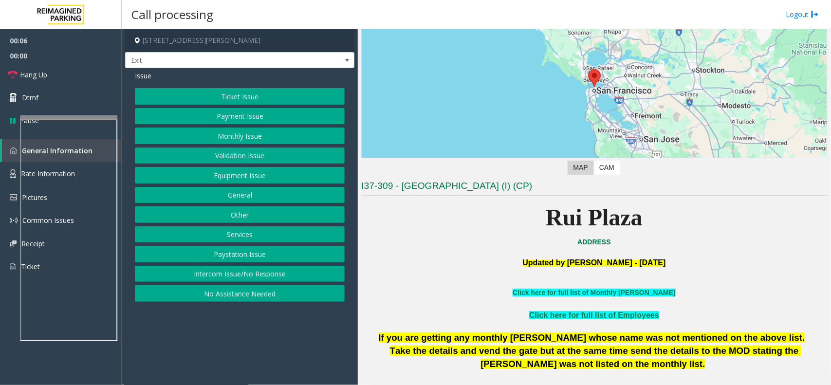
scroll to position [243, 0]
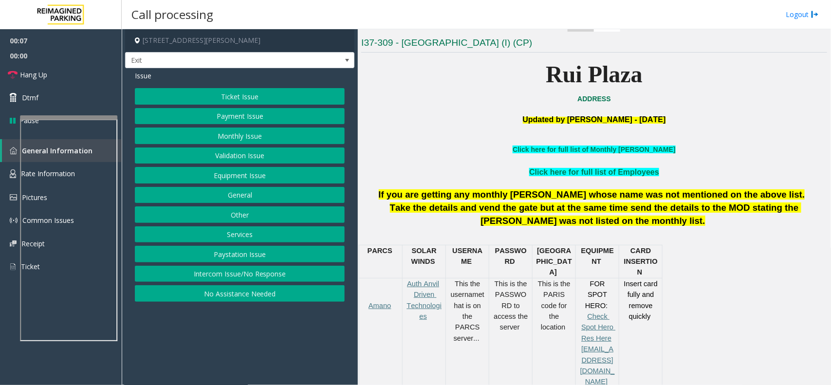
click at [252, 243] on button "Services" at bounding box center [240, 234] width 210 height 17
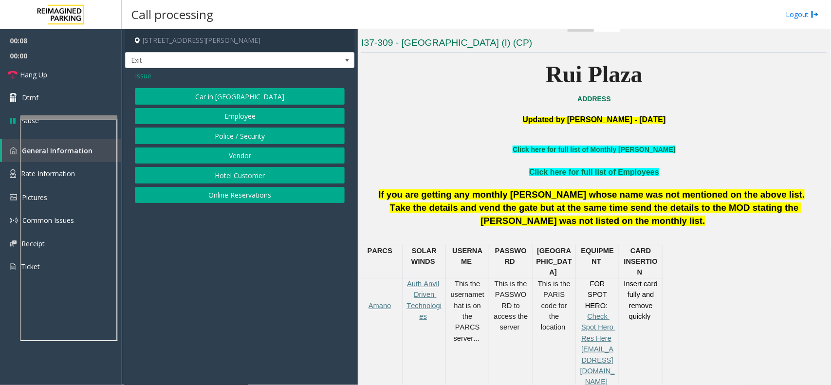
click at [235, 179] on button "Hotel Customer" at bounding box center [240, 175] width 210 height 17
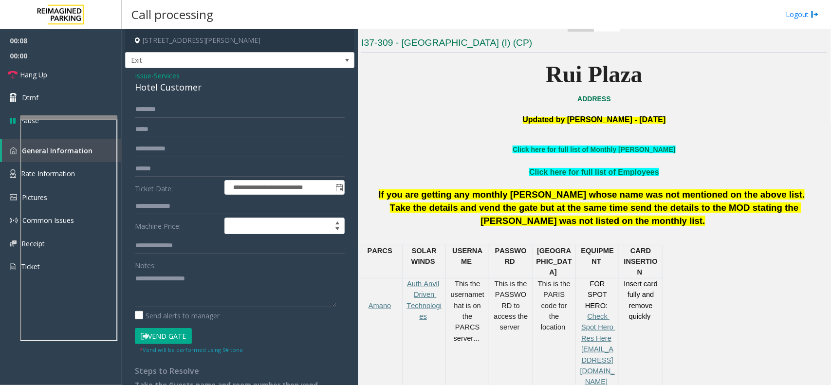
click at [190, 269] on div "Notes:" at bounding box center [240, 282] width 210 height 50
click at [190, 275] on textarea at bounding box center [235, 289] width 201 height 36
click at [175, 92] on div "Hotel Customer" at bounding box center [240, 87] width 210 height 13
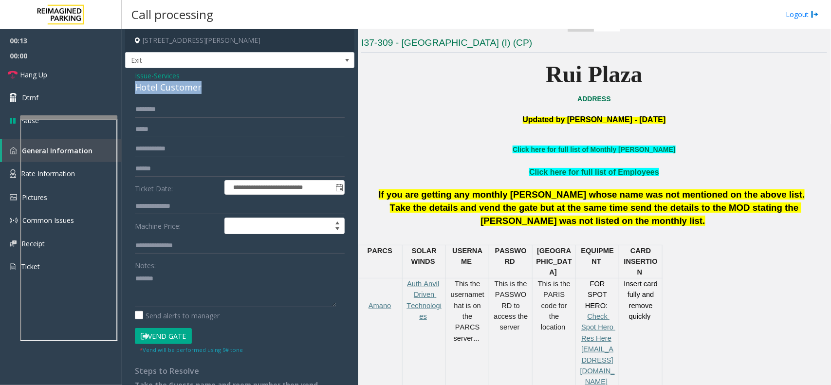
copy div "Hotel Customer"
click at [193, 278] on textarea at bounding box center [235, 289] width 201 height 36
paste textarea "**********"
type textarea "**********"
click at [176, 210] on input "text" at bounding box center [240, 206] width 210 height 17
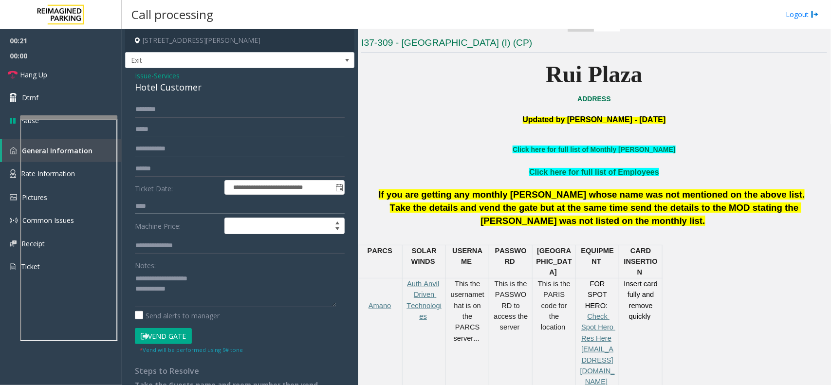
type input "****"
click at [162, 331] on button "Vend Gate" at bounding box center [163, 336] width 57 height 17
click at [183, 293] on textarea at bounding box center [235, 289] width 201 height 36
type textarea "**********"
click at [20, 74] on span "Hang Up" at bounding box center [33, 75] width 27 height 10
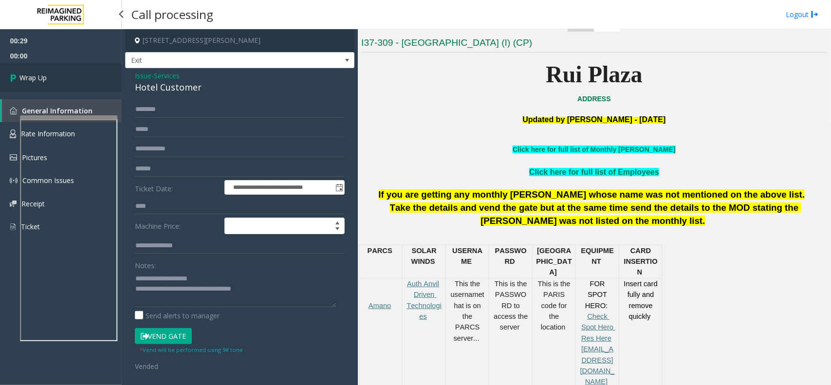
click at [32, 74] on span "Wrap Up" at bounding box center [32, 77] width 27 height 10
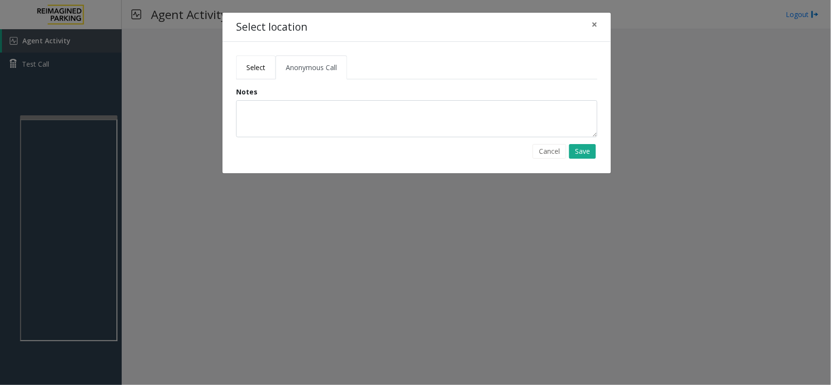
click at [257, 73] on link "Select" at bounding box center [255, 67] width 39 height 24
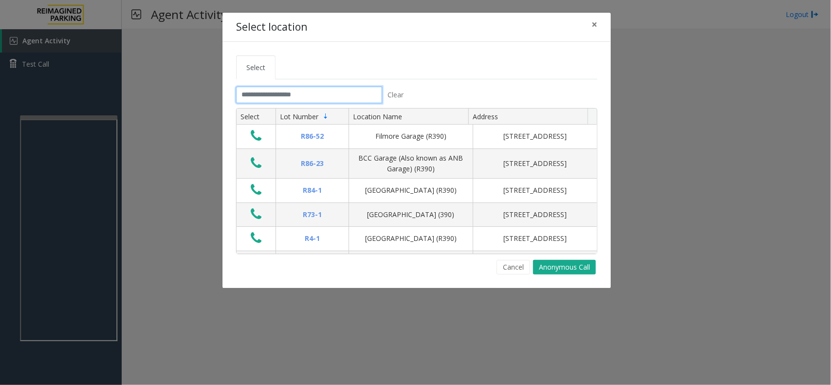
click at [300, 96] on input "text" at bounding box center [309, 95] width 146 height 17
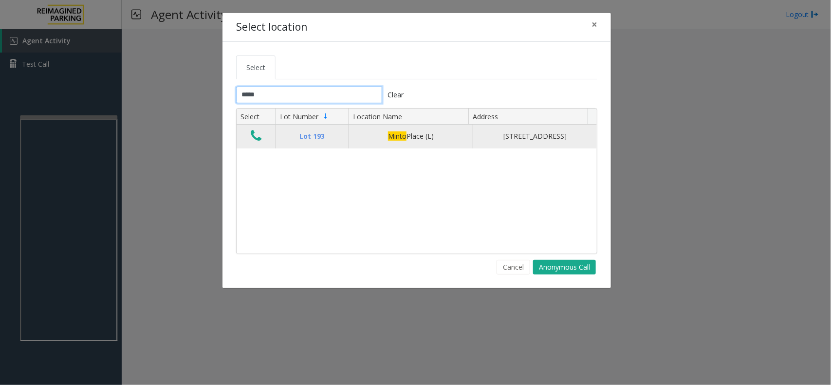
type input "*****"
click at [254, 135] on icon "Data table" at bounding box center [256, 136] width 11 height 14
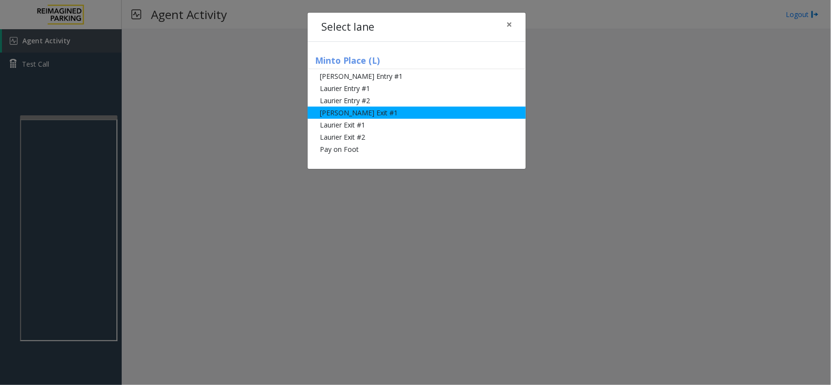
click at [407, 112] on li "[PERSON_NAME] Exit #1" at bounding box center [417, 113] width 218 height 12
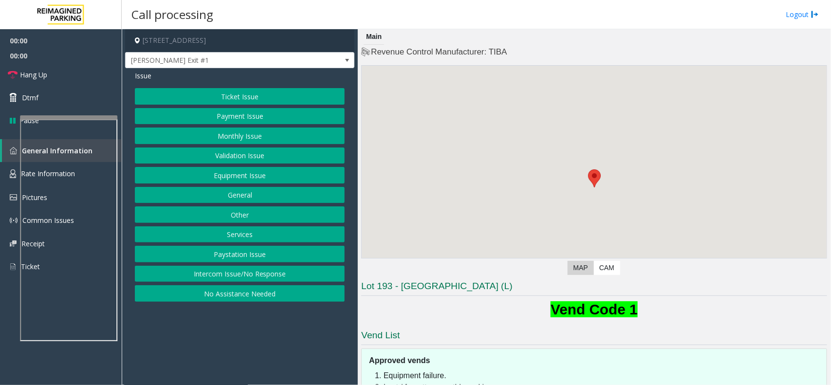
scroll to position [94, 0]
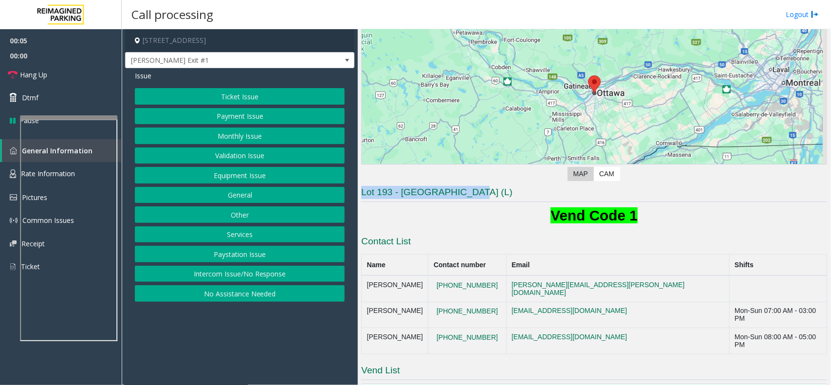
click at [319, 188] on div "[STREET_ADDRESS][PERSON_NAME] Exit #1 Issue Ticket Issue Payment Issue Monthly …" at bounding box center [476, 207] width 708 height 356
click at [438, 205] on h1 "Vend Code 1" at bounding box center [594, 215] width 466 height 20
drag, startPoint x: 477, startPoint y: 196, endPoint x: 366, endPoint y: 199, distance: 110.5
click at [366, 199] on h3 "Lot 193 - [GEOGRAPHIC_DATA] (L)" at bounding box center [594, 194] width 466 height 16
click at [434, 210] on h1 "Vend Code 1" at bounding box center [594, 215] width 466 height 20
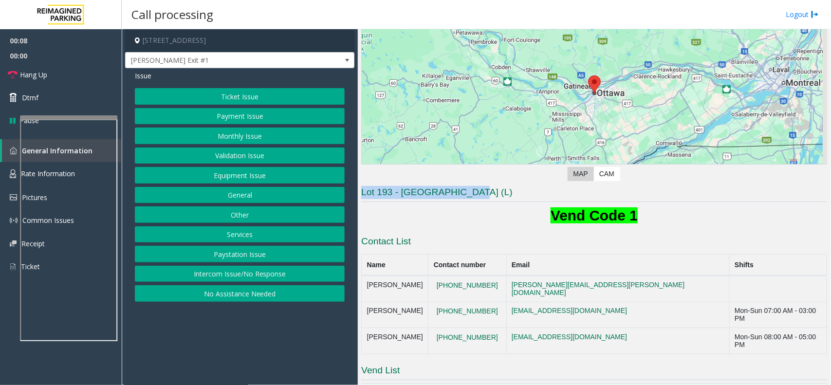
drag, startPoint x: 477, startPoint y: 190, endPoint x: 338, endPoint y: 198, distance: 139.4
click at [338, 198] on div "[STREET_ADDRESS][PERSON_NAME] Exit #1 Issue Ticket Issue Payment Issue Monthly …" at bounding box center [476, 207] width 708 height 356
click at [404, 204] on div "Lot 193 - [GEOGRAPHIC_DATA] ([GEOGRAPHIC_DATA]) Vend Code 1 Contact List Name C…" at bounding box center [594, 344] width 466 height 317
drag, startPoint x: 473, startPoint y: 197, endPoint x: 347, endPoint y: 186, distance: 127.0
click at [347, 186] on div "[STREET_ADDRESS][PERSON_NAME] Exit #1 Issue Ticket Issue Payment Issue Monthly …" at bounding box center [476, 207] width 708 height 356
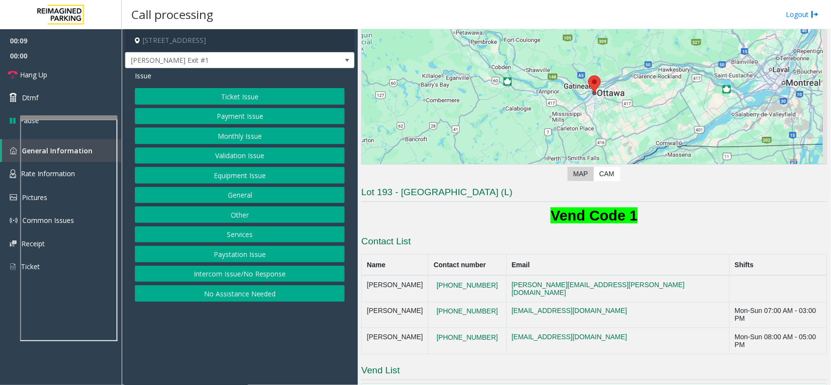
click at [422, 210] on h1 "Vend Code 1" at bounding box center [594, 215] width 466 height 20
drag, startPoint x: 461, startPoint y: 191, endPoint x: 363, endPoint y: 195, distance: 97.9
click at [363, 195] on h3 "Lot 193 - [GEOGRAPHIC_DATA] (L)" at bounding box center [594, 194] width 466 height 16
click at [264, 115] on button "Payment Issue" at bounding box center [240, 116] width 210 height 17
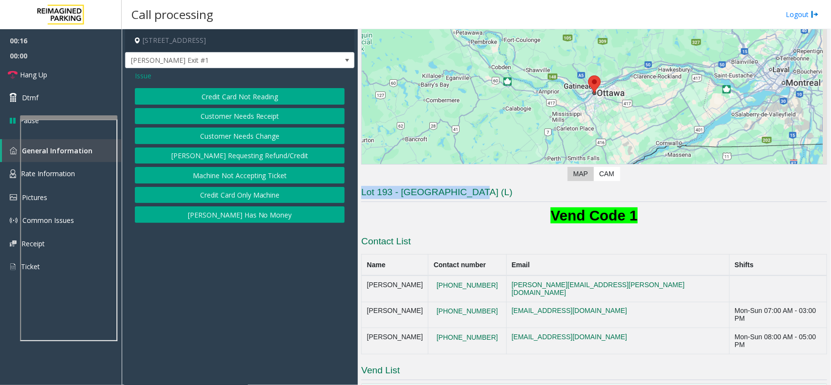
click at [271, 96] on button "Credit Card Not Reading" at bounding box center [240, 96] width 210 height 17
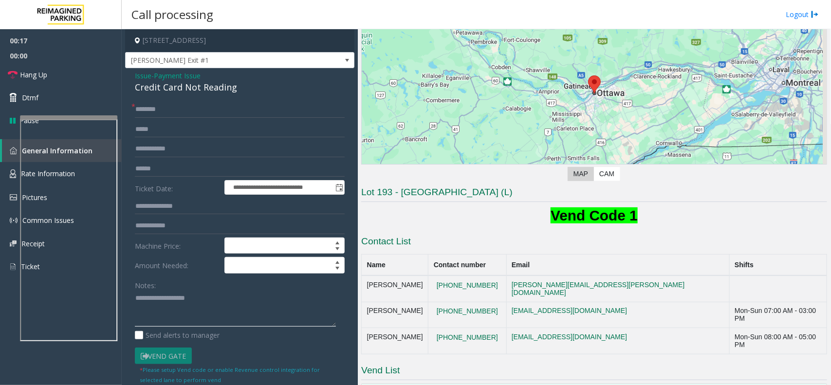
click at [185, 309] on textarea at bounding box center [235, 308] width 201 height 36
click at [212, 84] on div "Credit Card Not Reading" at bounding box center [240, 87] width 210 height 13
copy div "Credit Card Not Reading"
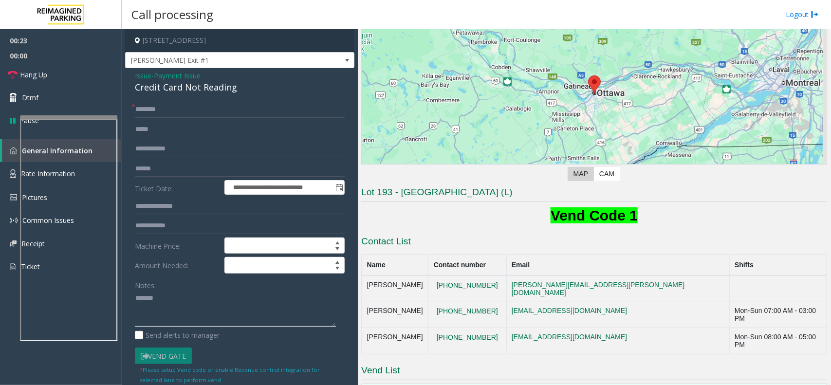
click at [190, 315] on textarea at bounding box center [235, 308] width 201 height 36
paste textarea "**********"
type textarea "**********"
click at [177, 185] on label "Ticket Date:" at bounding box center [177, 187] width 90 height 15
click at [177, 179] on form "**********" at bounding box center [240, 242] width 210 height 283
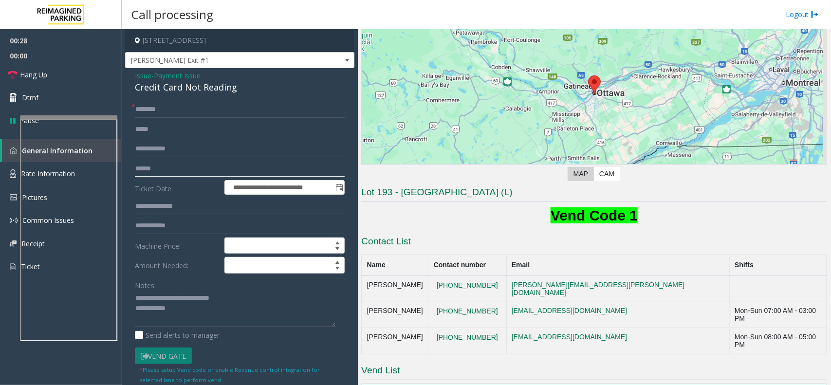
click at [177, 166] on input "text" at bounding box center [240, 169] width 210 height 17
type input "*****"
click at [155, 108] on input "text" at bounding box center [240, 109] width 210 height 17
type input "*******"
drag, startPoint x: 194, startPoint y: 319, endPoint x: 183, endPoint y: 297, distance: 23.7
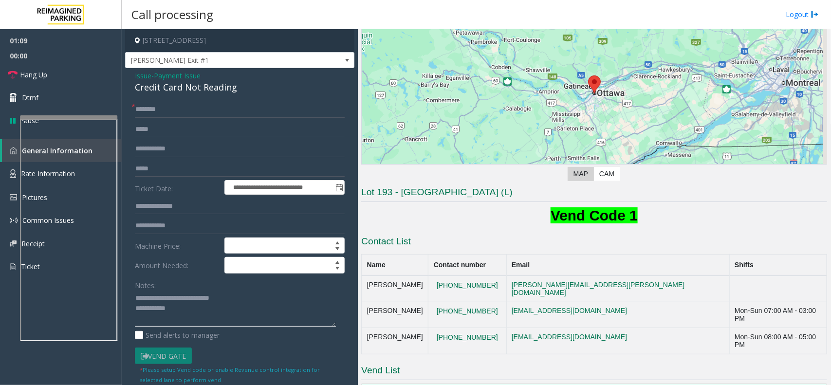
click at [192, 313] on textarea at bounding box center [235, 308] width 201 height 36
type textarea "**********"
click at [68, 75] on link "Hang Up" at bounding box center [61, 74] width 122 height 23
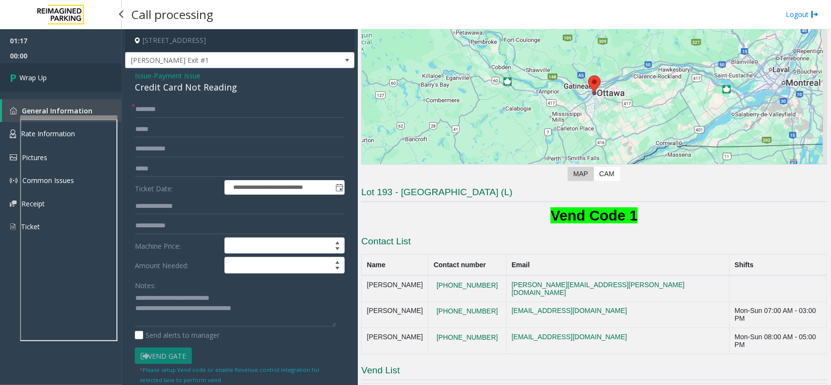
click at [79, 79] on link "Wrap Up" at bounding box center [61, 77] width 122 height 29
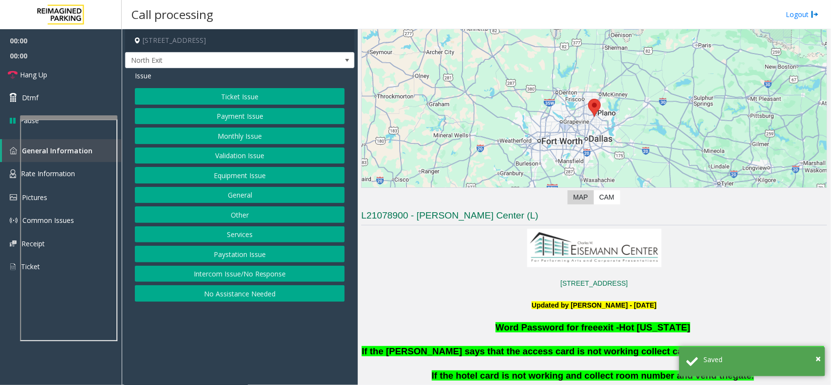
scroll to position [122, 0]
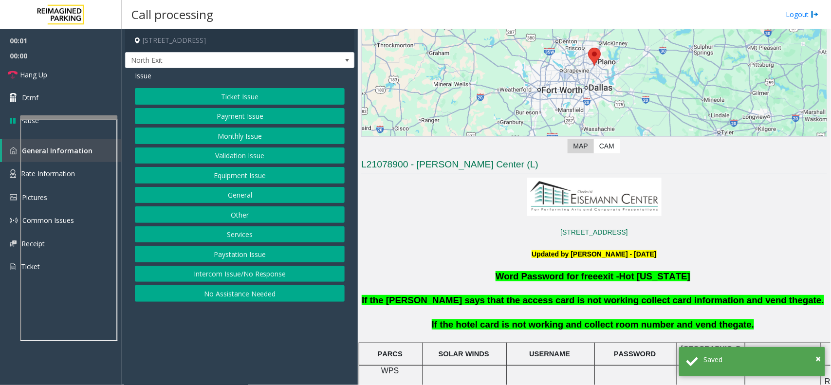
click at [234, 226] on div "Ticket Issue Payment Issue Monthly Issue Validation Issue Equipment Issue Gener…" at bounding box center [240, 195] width 210 height 214
click at [234, 228] on button "Services" at bounding box center [240, 234] width 210 height 17
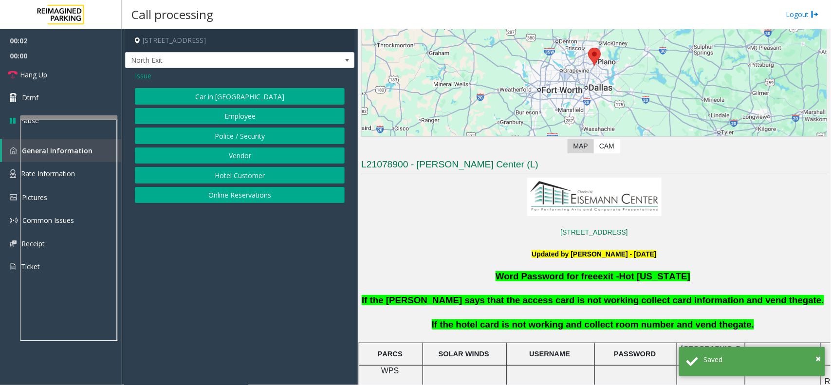
click at [247, 178] on button "Hotel Customer" at bounding box center [240, 175] width 210 height 17
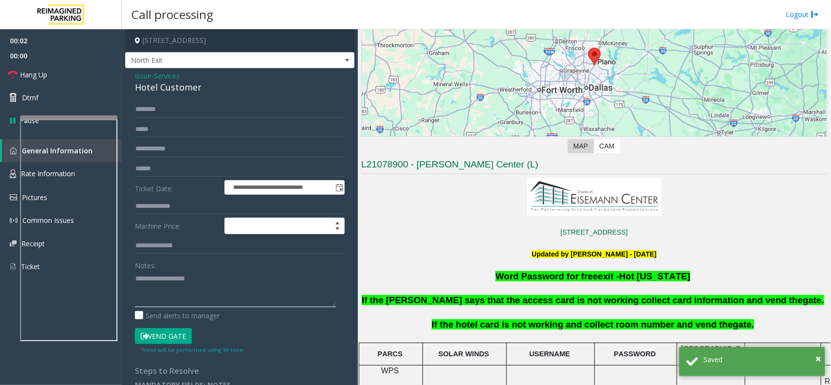
click at [203, 287] on textarea at bounding box center [235, 289] width 201 height 36
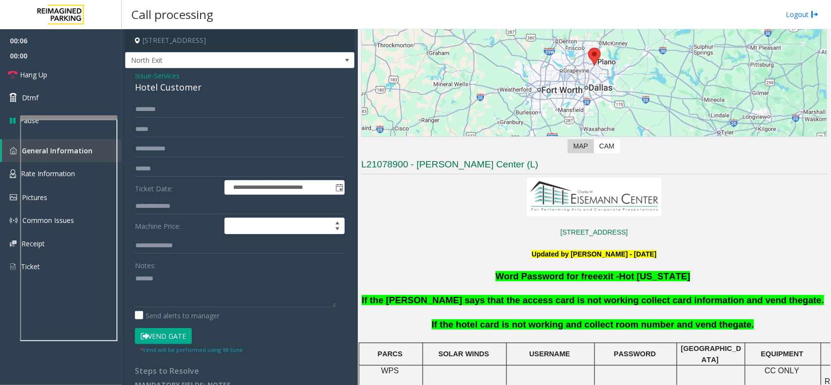
click at [178, 88] on div "Hotel Customer" at bounding box center [240, 87] width 210 height 13
copy div "Hotel Customer"
click at [197, 294] on textarea at bounding box center [235, 289] width 201 height 36
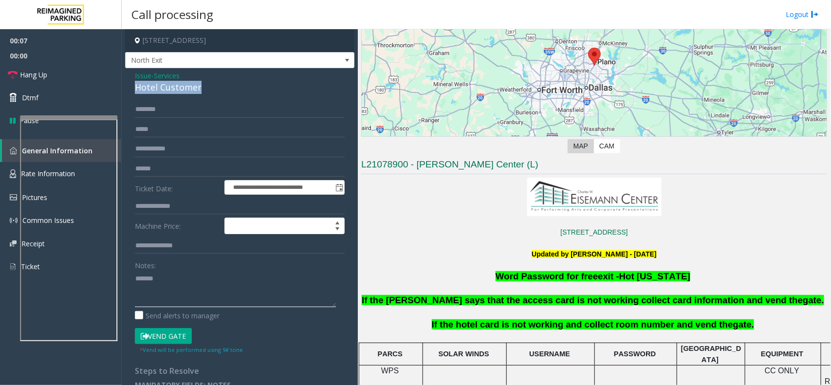
paste textarea "**********"
type textarea "**********"
click at [178, 207] on input "text" at bounding box center [240, 206] width 210 height 17
type input "***"
click at [193, 305] on textarea at bounding box center [235, 289] width 201 height 36
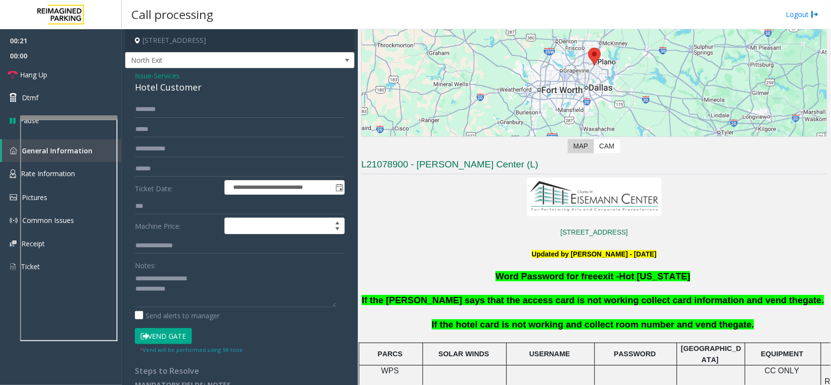
click at [176, 337] on button "Vend Gate" at bounding box center [163, 336] width 57 height 17
click at [197, 289] on textarea at bounding box center [235, 289] width 201 height 36
type textarea "**********"
click at [78, 86] on link "Dtmf" at bounding box center [61, 97] width 122 height 23
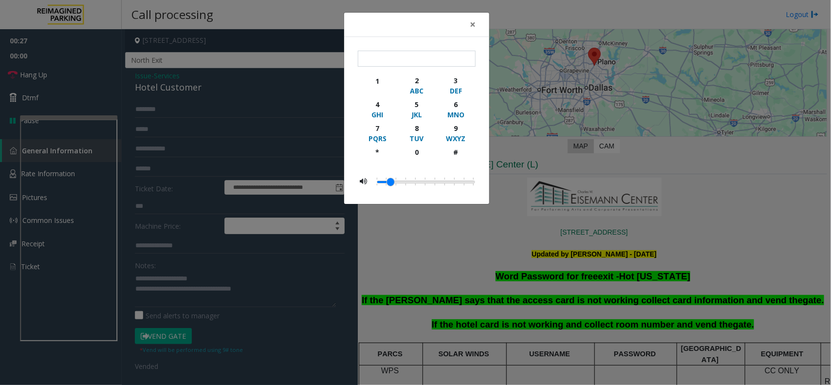
drag, startPoint x: 78, startPoint y: 86, endPoint x: 77, endPoint y: 74, distance: 11.2
click at [77, 74] on div "× 1 2 ABC 3 DEF 4 GHI 5 JKL 6 MNO 7 PQRS 8 TUV 9 WXYZ * 0 #" at bounding box center [415, 192] width 831 height 385
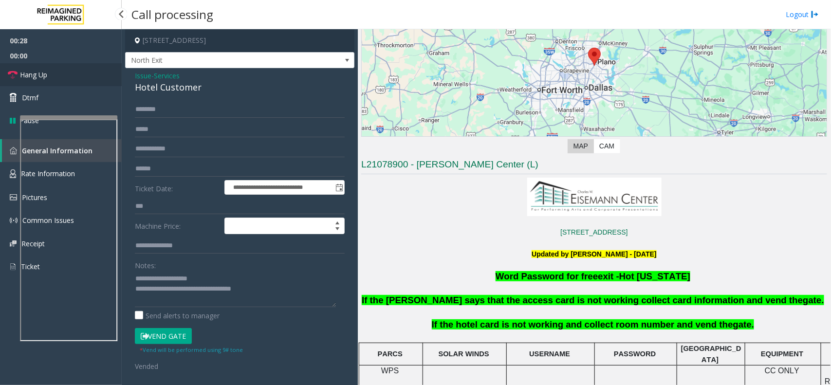
click at [81, 72] on link "Hang Up" at bounding box center [61, 74] width 122 height 23
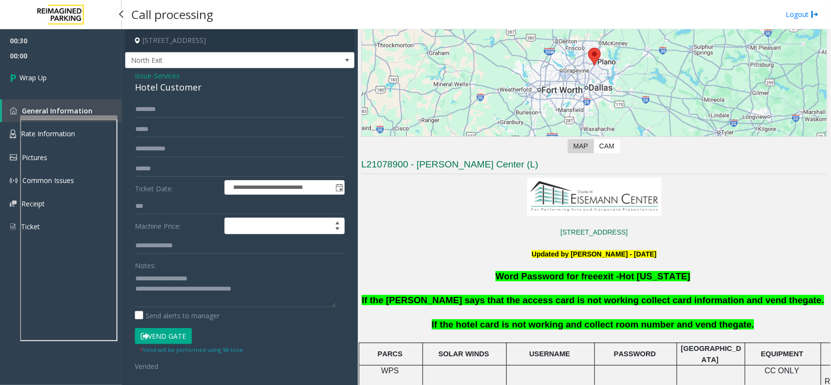
click at [86, 76] on link "Wrap Up" at bounding box center [61, 77] width 122 height 29
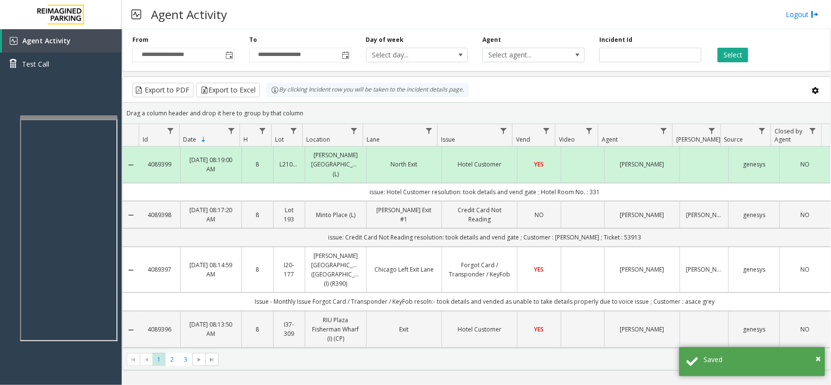
drag, startPoint x: 584, startPoint y: 181, endPoint x: 344, endPoint y: 191, distance: 240.6
click at [344, 191] on td "issue: Hotel Customer resolution: took details and vend gate ; Hotel Room No. :…" at bounding box center [484, 192] width 691 height 18
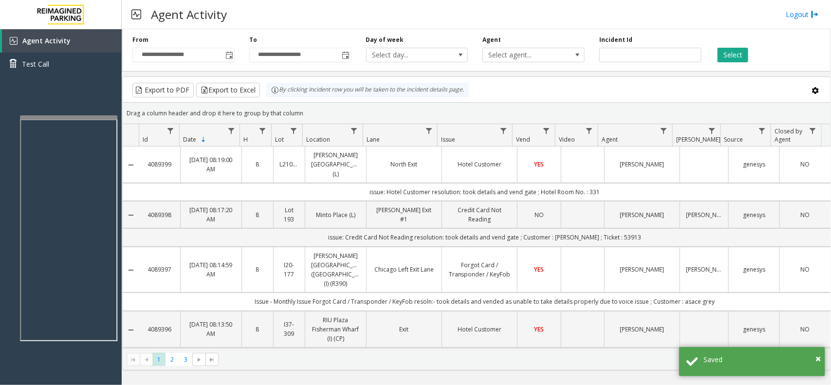
click at [347, 188] on td "issue: Hotel Customer resolution: took details and vend gate ; Hotel Room No. :…" at bounding box center [484, 192] width 691 height 18
drag, startPoint x: 347, startPoint y: 182, endPoint x: 675, endPoint y: 180, distance: 328.4
click at [675, 183] on td "issue: Hotel Customer resolution: took details and vend gate ; Hotel Room No. :…" at bounding box center [484, 192] width 691 height 18
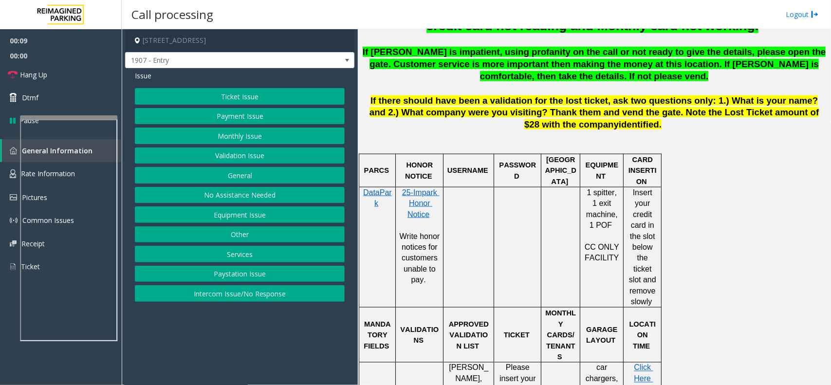
scroll to position [487, 0]
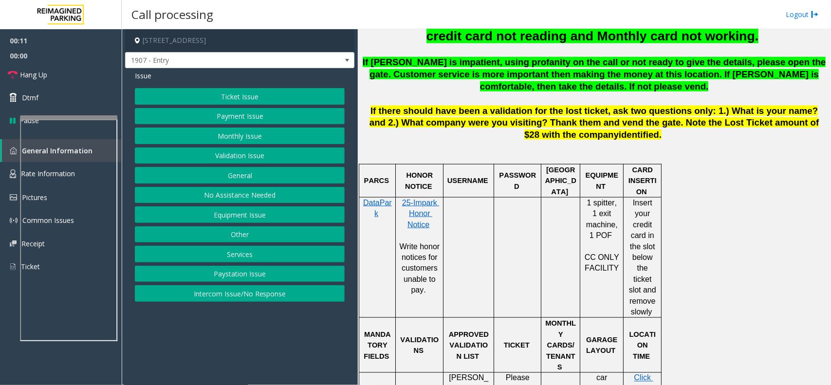
click at [257, 296] on button "Intercom Issue/No Response" at bounding box center [240, 293] width 210 height 17
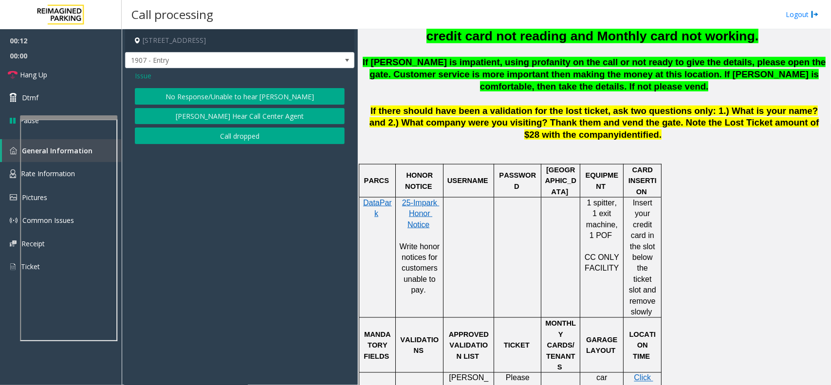
click at [241, 95] on button "No Response/Unable to hear [PERSON_NAME]" at bounding box center [240, 96] width 210 height 17
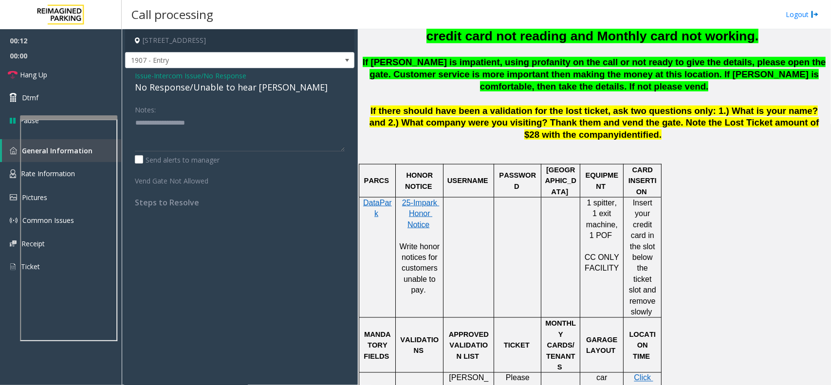
click at [241, 89] on div "No Response/Unable to hear [PERSON_NAME]" at bounding box center [240, 87] width 210 height 13
type textarea "**********"
click at [285, 113] on div "Notes:" at bounding box center [240, 126] width 210 height 50
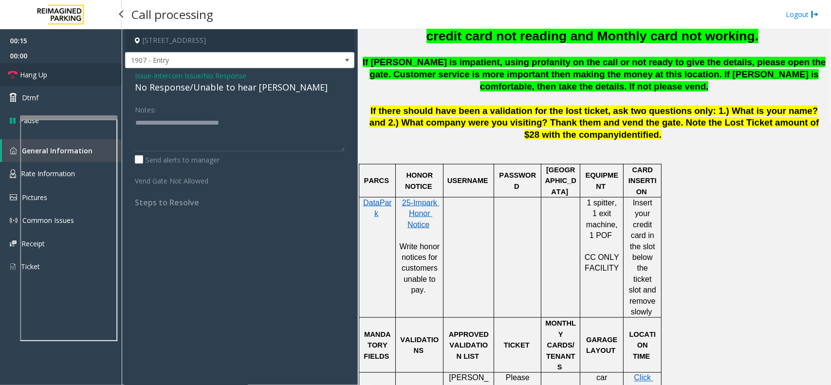
click at [73, 70] on link "Hang Up" at bounding box center [61, 74] width 122 height 23
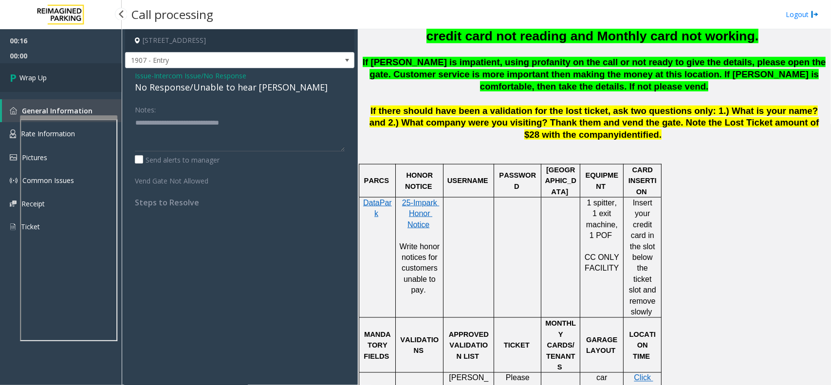
click at [73, 76] on link "Wrap Up" at bounding box center [61, 77] width 122 height 29
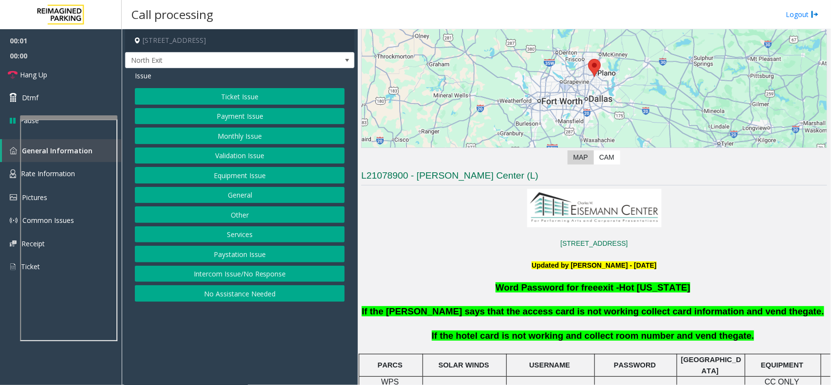
scroll to position [304, 0]
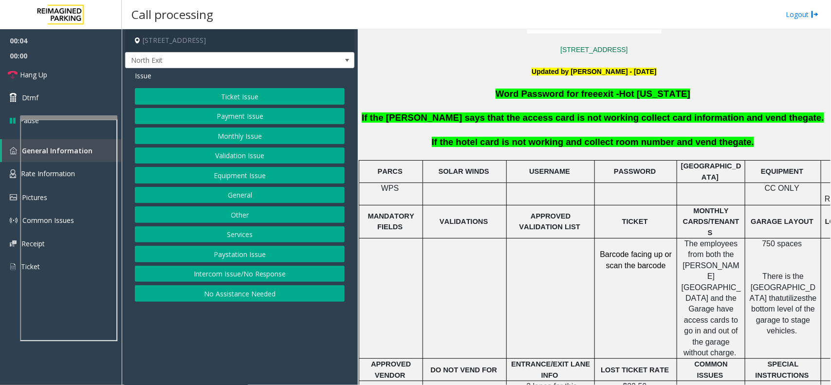
click at [248, 232] on button "Services" at bounding box center [240, 234] width 210 height 17
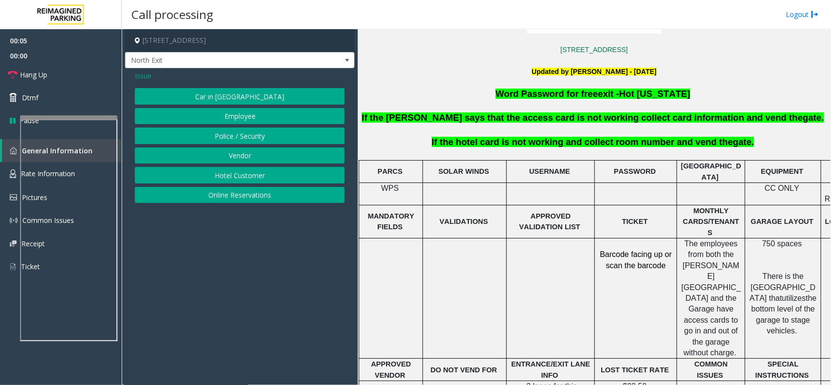
click at [252, 172] on button "Hotel Customer" at bounding box center [240, 175] width 210 height 17
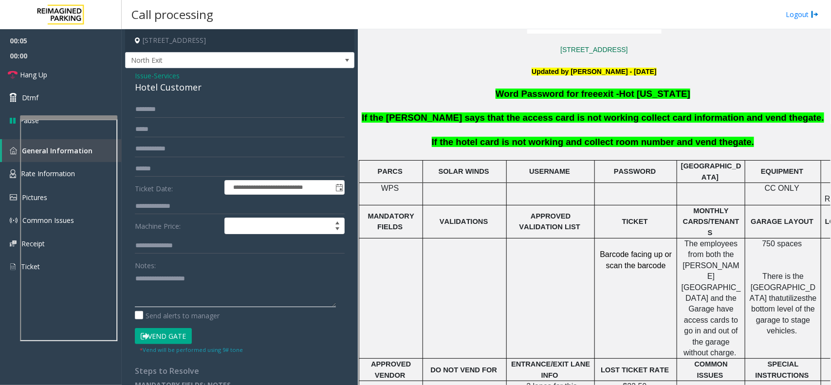
click at [215, 276] on textarea at bounding box center [235, 289] width 201 height 36
type textarea "******"
click at [166, 202] on input "text" at bounding box center [240, 206] width 210 height 17
type input "****"
click at [168, 279] on textarea at bounding box center [235, 289] width 201 height 36
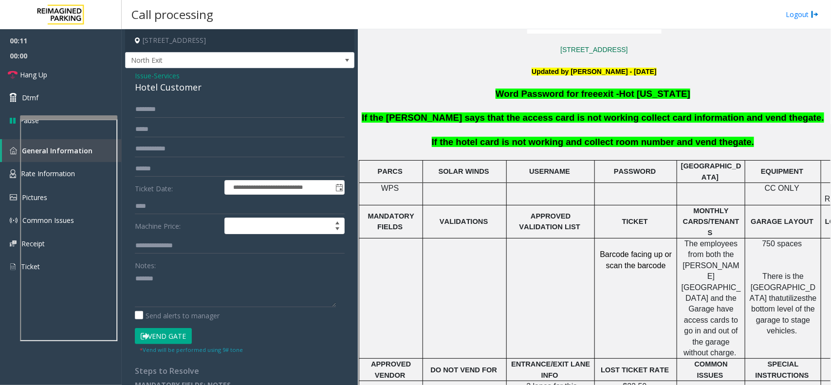
click at [185, 80] on div "Issue - Services Hotel Customer" at bounding box center [240, 82] width 210 height 23
click at [183, 91] on div "Hotel Customer" at bounding box center [240, 87] width 210 height 13
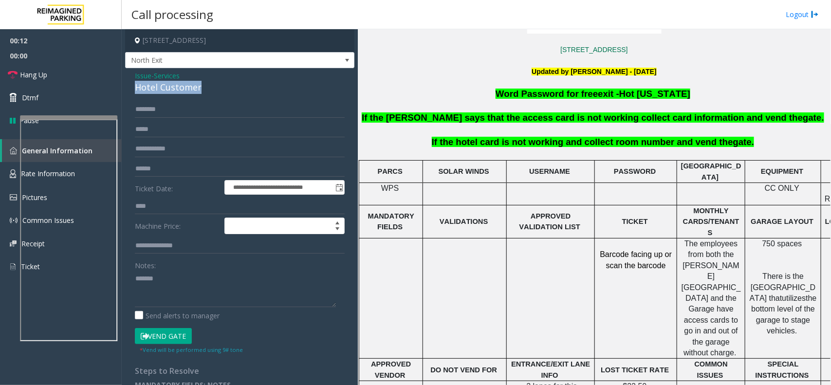
copy div "Hotel Customer"
click at [180, 298] on textarea at bounding box center [235, 289] width 201 height 36
paste textarea "**********"
click at [171, 347] on small "* Vend will be performed using 9# tone" at bounding box center [191, 349] width 103 height 7
click at [174, 331] on button "Vend Gate" at bounding box center [163, 336] width 57 height 17
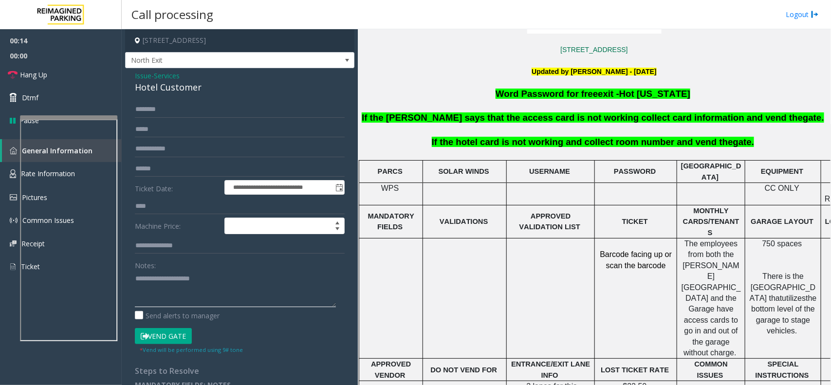
click at [171, 300] on textarea at bounding box center [235, 289] width 201 height 36
type textarea "**********"
click at [101, 82] on link "Hang Up" at bounding box center [61, 74] width 122 height 23
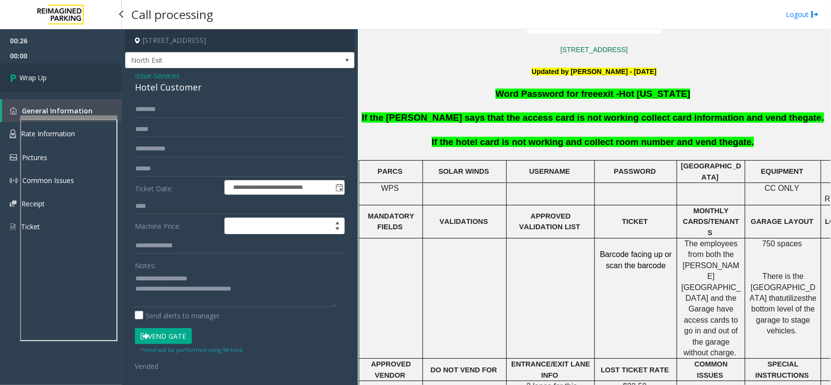
click at [101, 82] on link "Wrap Up" at bounding box center [61, 77] width 122 height 29
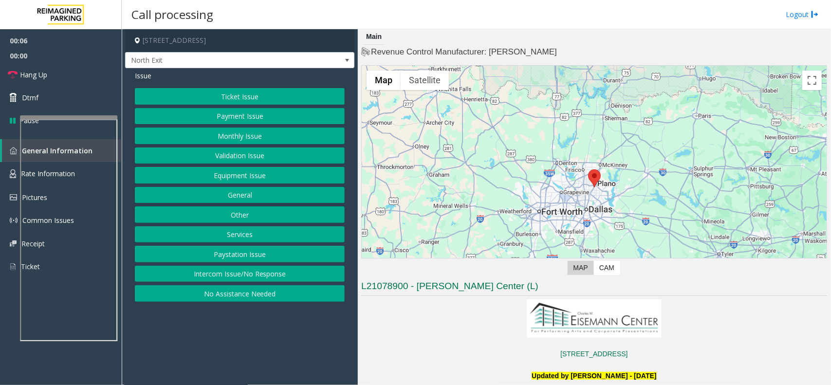
click at [237, 235] on button "Services" at bounding box center [240, 234] width 210 height 17
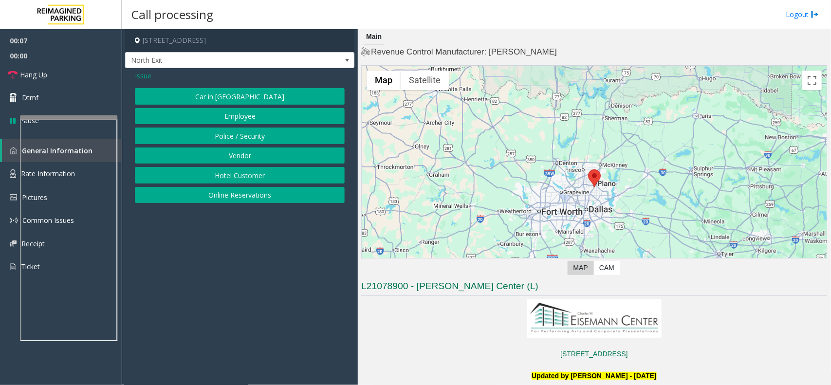
click at [232, 181] on button "Hotel Customer" at bounding box center [240, 175] width 210 height 17
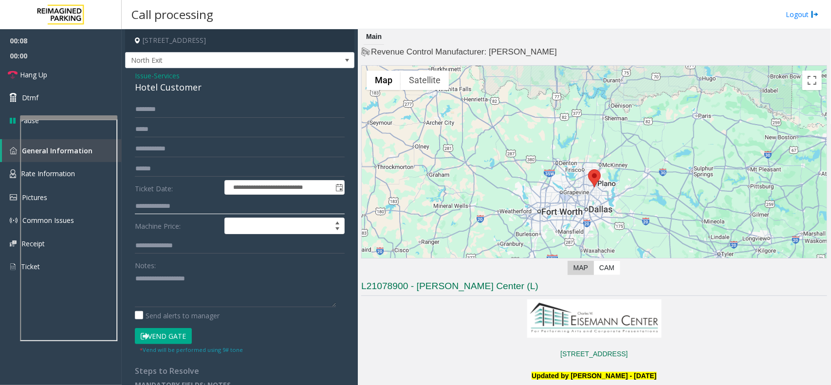
click at [176, 199] on input "text" at bounding box center [240, 206] width 210 height 17
type input "***"
click at [159, 300] on textarea at bounding box center [235, 289] width 201 height 36
click at [189, 93] on div "Hotel Customer" at bounding box center [240, 87] width 210 height 13
click at [189, 91] on div "Hotel Customer" at bounding box center [240, 87] width 210 height 13
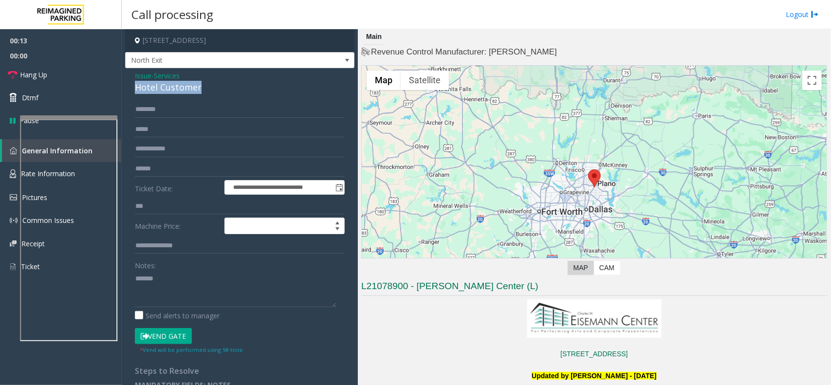
click at [189, 91] on div "Hotel Customer" at bounding box center [240, 87] width 210 height 13
copy div "Hotel Customer"
click at [171, 321] on label "Send alerts to manager" at bounding box center [177, 315] width 85 height 10
click at [170, 336] on button "Vend Gate" at bounding box center [163, 336] width 57 height 17
click at [179, 298] on textarea at bounding box center [235, 289] width 201 height 36
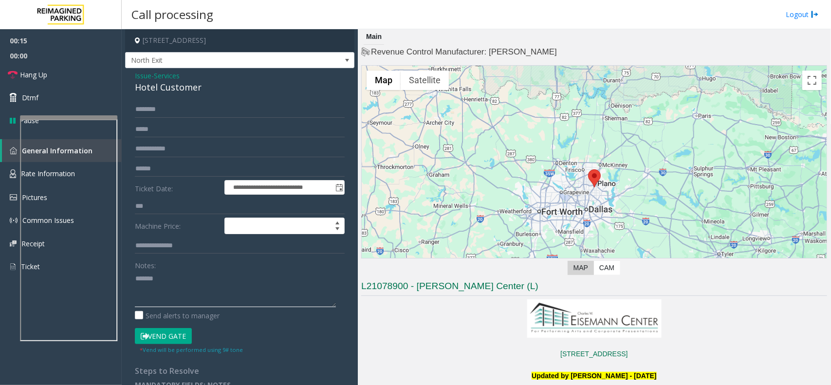
paste textarea "**********"
click at [165, 291] on textarea at bounding box center [235, 289] width 201 height 36
click at [164, 293] on textarea at bounding box center [235, 289] width 201 height 36
click at [165, 292] on textarea at bounding box center [235, 289] width 201 height 36
drag, startPoint x: 165, startPoint y: 292, endPoint x: 160, endPoint y: 293, distance: 6.0
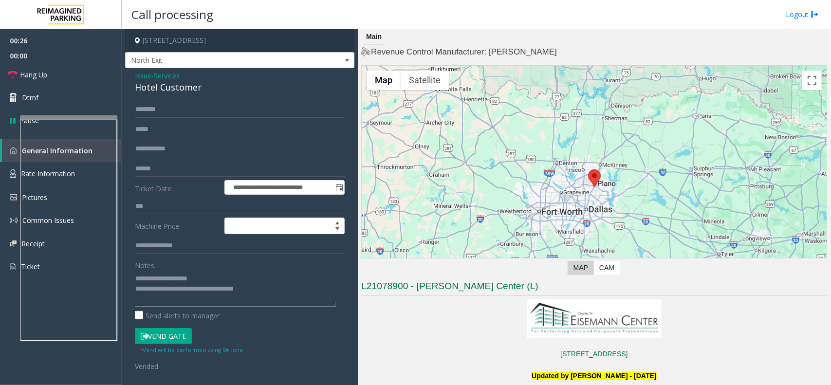
click at [159, 294] on textarea at bounding box center [235, 289] width 201 height 36
drag, startPoint x: 78, startPoint y: 79, endPoint x: 81, endPoint y: 88, distance: 9.2
click at [78, 79] on link "Hang Up" at bounding box center [61, 74] width 122 height 23
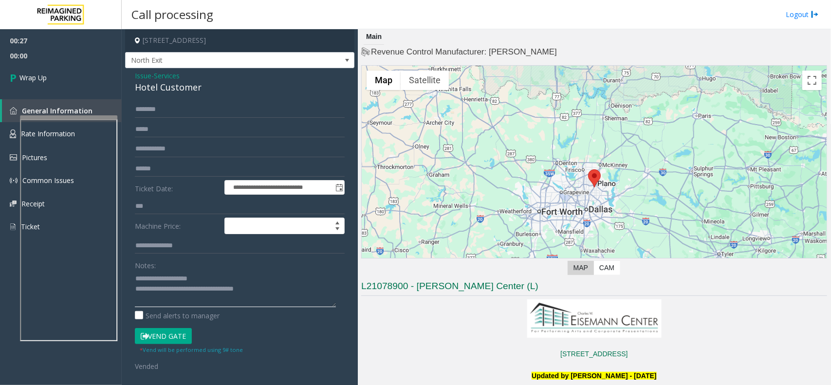
click at [165, 293] on textarea at bounding box center [235, 289] width 201 height 36
click at [167, 292] on textarea at bounding box center [235, 289] width 201 height 36
type textarea "**********"
click at [69, 52] on span "00:02" at bounding box center [61, 55] width 122 height 15
drag, startPoint x: 71, startPoint y: 98, endPoint x: 71, endPoint y: 90, distance: 7.8
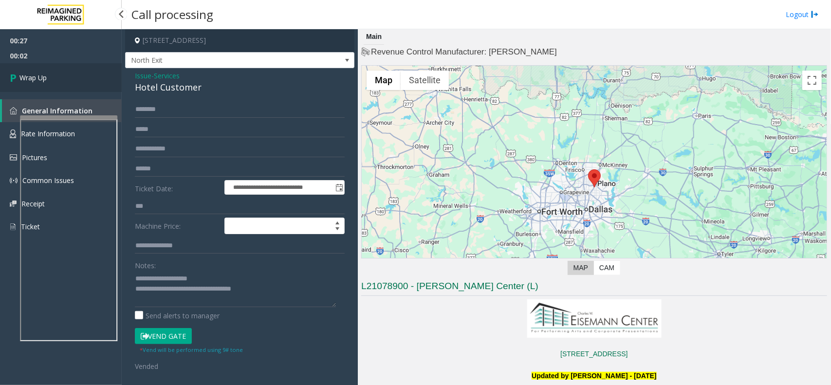
click at [71, 97] on div "00:27 00:02 Wrap Up General Information Rate Information Pictures Common Issues…" at bounding box center [61, 137] width 122 height 217
click at [70, 86] on link "Wrap Up" at bounding box center [61, 77] width 122 height 29
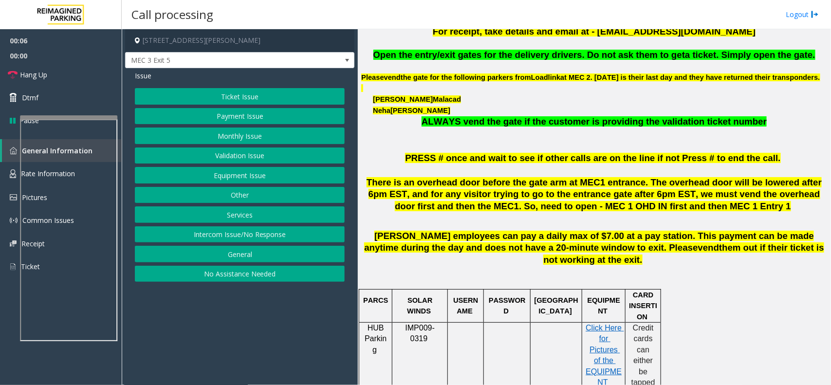
scroll to position [608, 0]
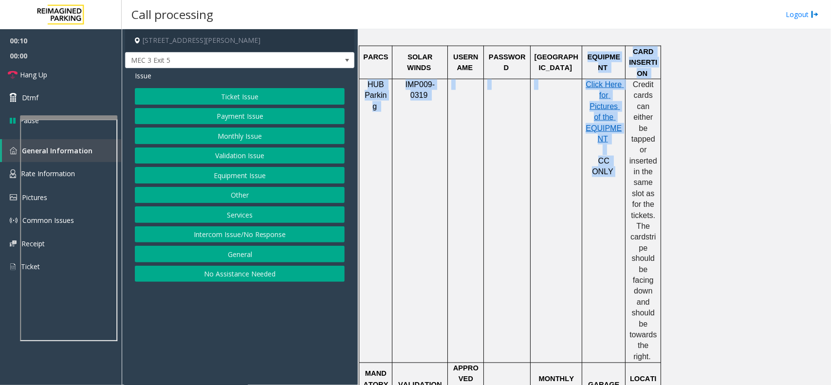
drag, startPoint x: 618, startPoint y: 169, endPoint x: 585, endPoint y: 77, distance: 97.9
click at [560, 147] on td at bounding box center [556, 221] width 52 height 284
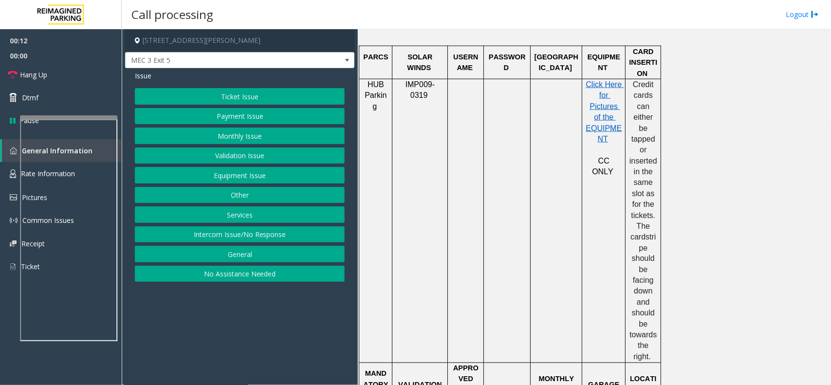
click at [247, 176] on button "Equipment Issue" at bounding box center [240, 175] width 210 height 17
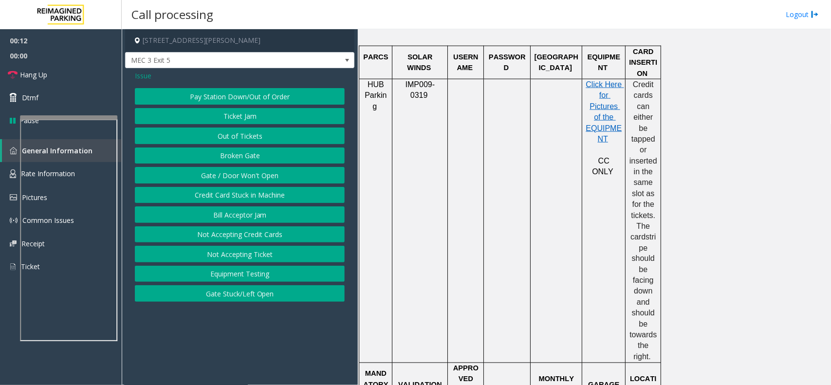
click at [247, 176] on button "Gate / Door Won't Open" at bounding box center [240, 175] width 210 height 17
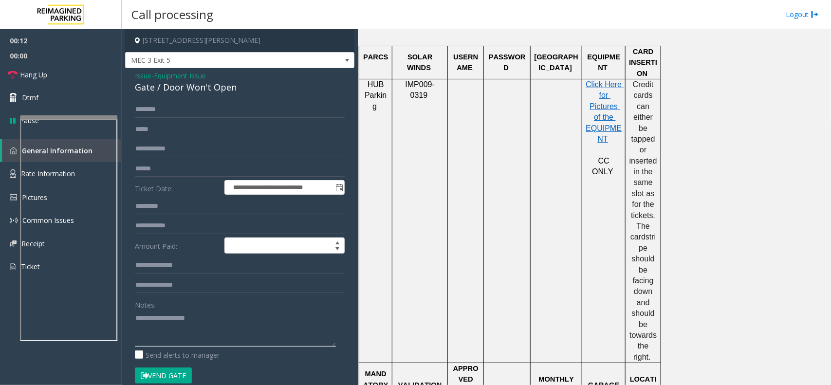
click at [195, 341] on textarea at bounding box center [235, 328] width 201 height 36
click at [168, 374] on button "Vend Gate" at bounding box center [163, 375] width 57 height 17
click at [221, 91] on div "Gate / Door Won't Open" at bounding box center [240, 87] width 210 height 13
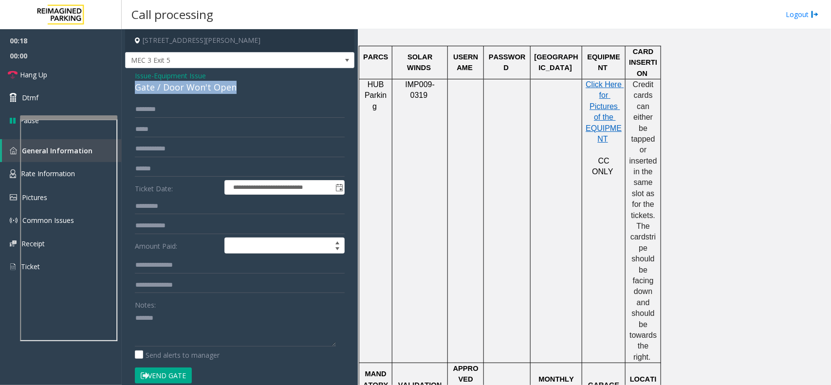
copy div "Gate / Door Won't Open"
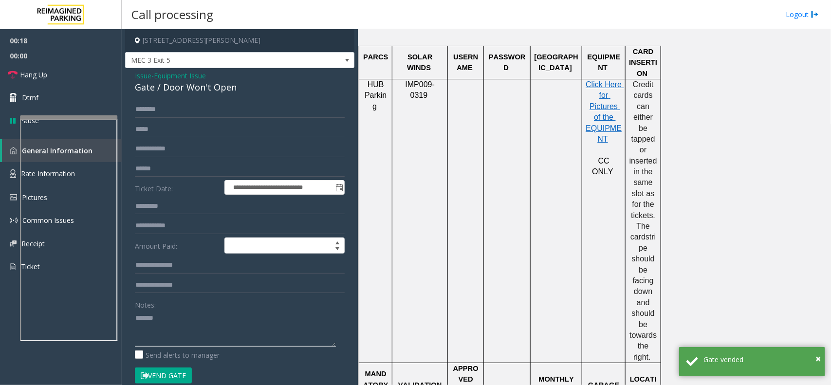
click at [203, 334] on textarea at bounding box center [235, 328] width 201 height 36
paste textarea "**********"
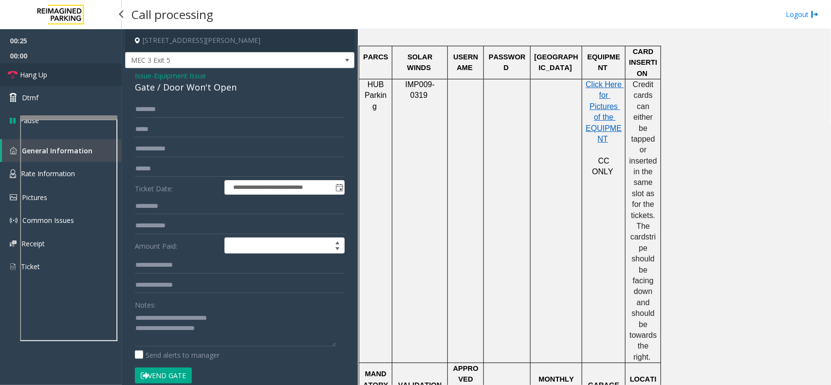
click at [94, 72] on link "Hang Up" at bounding box center [61, 74] width 122 height 23
click at [253, 342] on textarea at bounding box center [235, 328] width 201 height 36
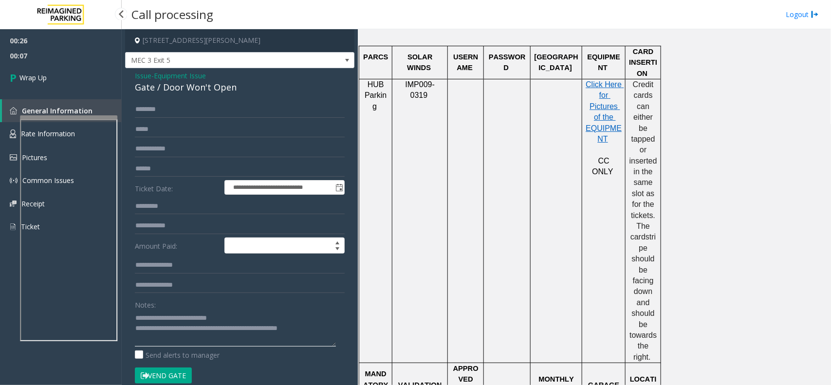
type textarea "**********"
click at [100, 95] on div "00:26 00:07 Wrap Up General Information Rate Information Pictures Common Issues…" at bounding box center [61, 137] width 122 height 217
click at [95, 88] on link "Wrap Up" at bounding box center [61, 77] width 122 height 29
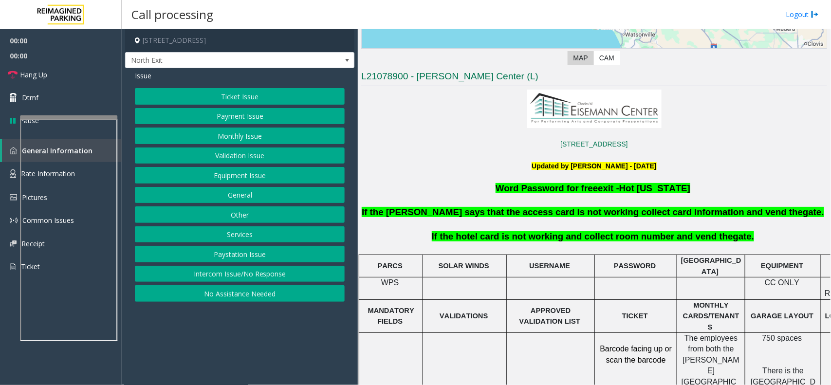
scroll to position [304, 0]
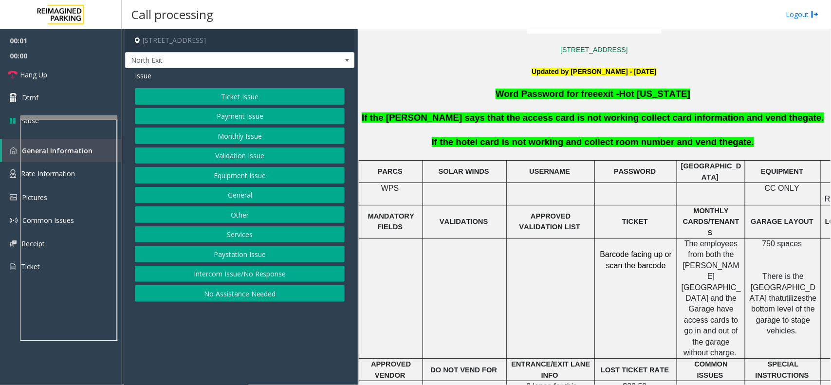
click at [253, 235] on button "Services" at bounding box center [240, 234] width 210 height 17
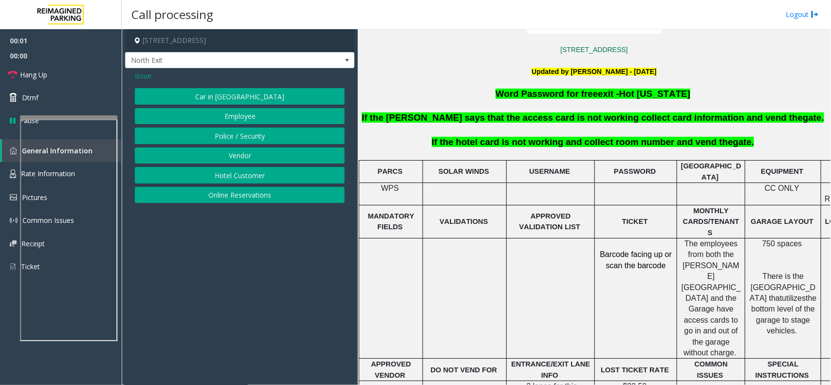
click at [247, 169] on button "Hotel Customer" at bounding box center [240, 175] width 210 height 17
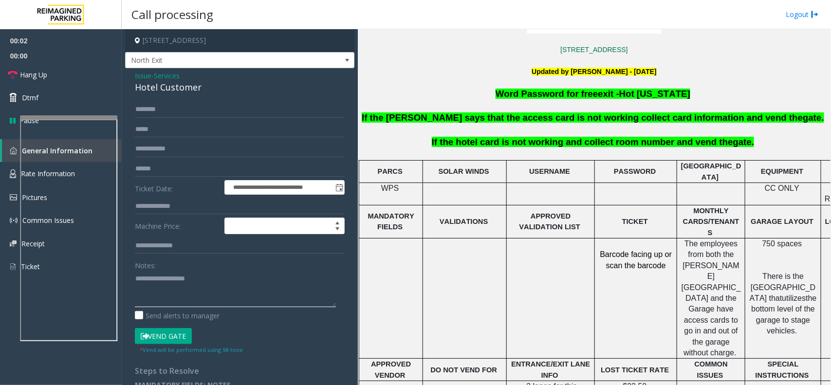
click at [200, 292] on textarea at bounding box center [235, 289] width 201 height 36
click at [184, 99] on div "**********" at bounding box center [239, 233] width 229 height 331
click at [186, 93] on div "Hotel Customer" at bounding box center [240, 87] width 210 height 13
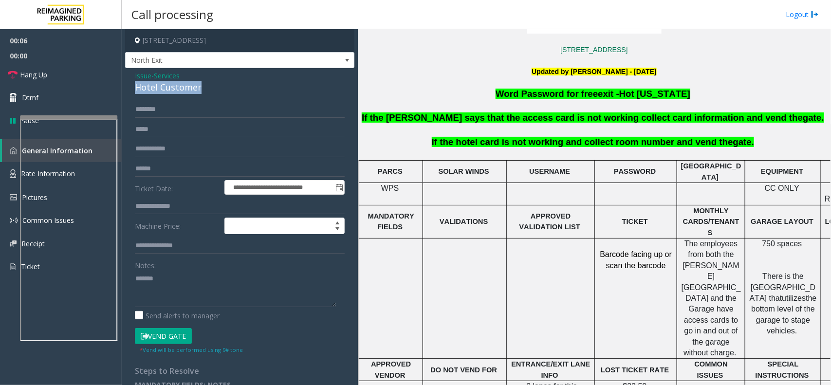
copy div "Hotel Customer"
click at [194, 286] on textarea at bounding box center [235, 289] width 201 height 36
paste textarea "**********"
type textarea "**********"
click at [67, 74] on link "Hang Up" at bounding box center [61, 74] width 122 height 23
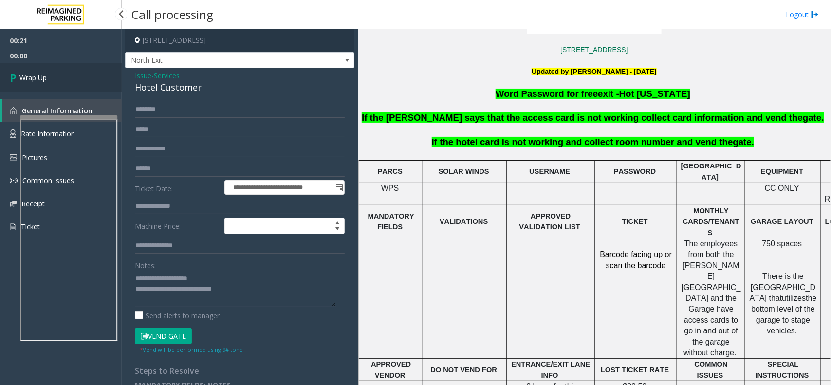
click at [83, 88] on link "Wrap Up" at bounding box center [61, 77] width 122 height 29
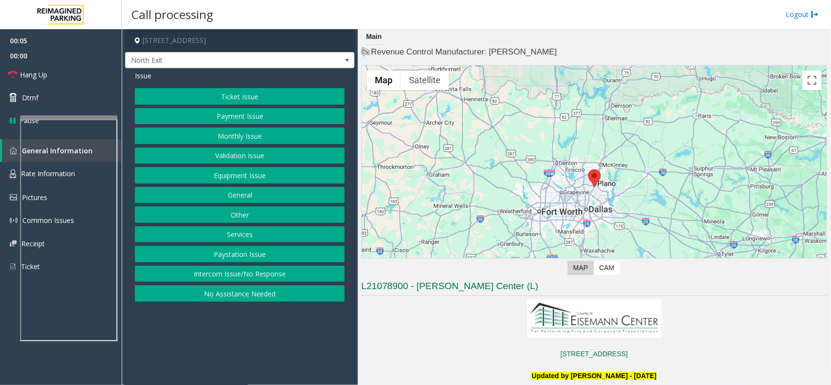
click at [253, 239] on button "Services" at bounding box center [240, 234] width 210 height 17
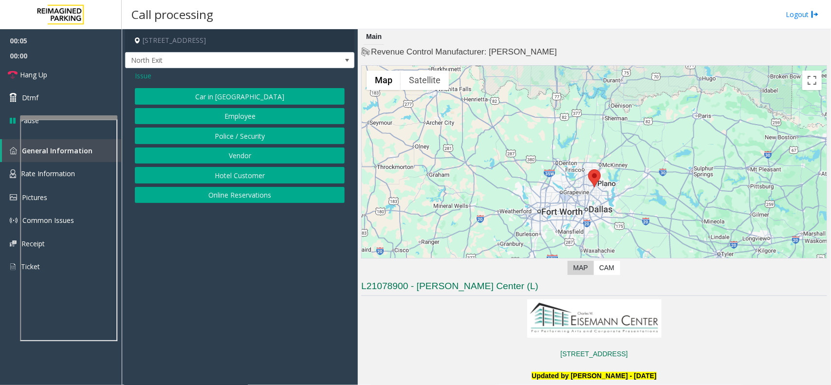
click at [239, 164] on div "Car in Tow Employee Police / Security Vendor Hotel Customer Online Reservations" at bounding box center [240, 145] width 210 height 115
click at [234, 173] on button "Hotel Customer" at bounding box center [240, 175] width 210 height 17
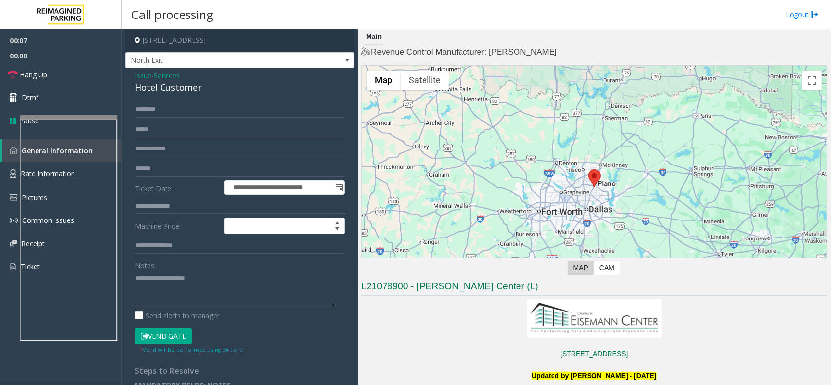
click at [162, 200] on input "text" at bounding box center [240, 206] width 210 height 17
type input "****"
click at [163, 274] on textarea at bounding box center [235, 289] width 201 height 36
click at [190, 95] on div "**********" at bounding box center [239, 233] width 229 height 331
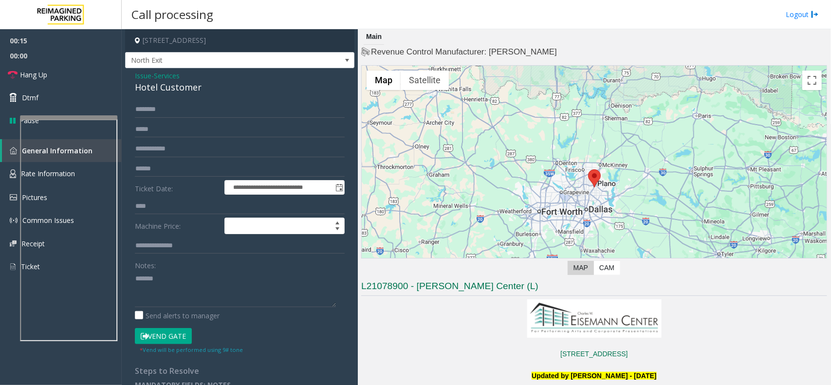
click at [190, 91] on div "Hotel Customer" at bounding box center [240, 87] width 210 height 13
paste textarea "**********"
click at [198, 277] on textarea at bounding box center [235, 289] width 201 height 36
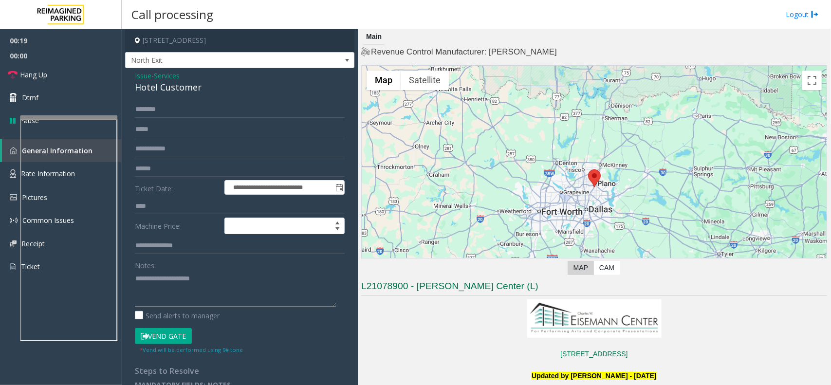
type textarea "**********"
click at [151, 209] on input "****" at bounding box center [240, 206] width 210 height 17
type input "*"
type input "****"
click at [176, 331] on button "Vend Gate" at bounding box center [163, 336] width 57 height 17
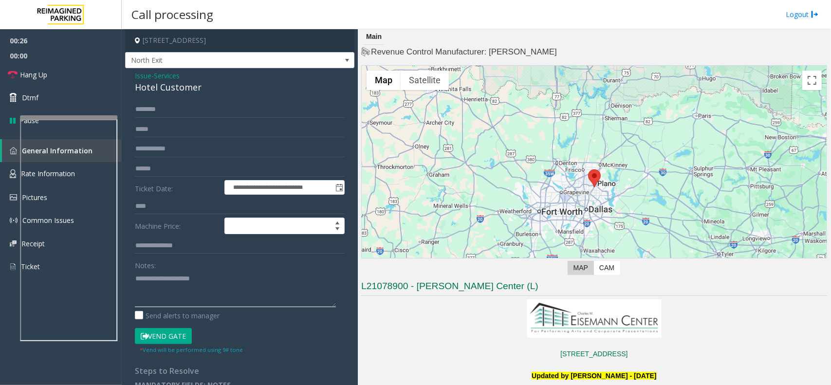
click at [177, 300] on textarea at bounding box center [235, 289] width 201 height 36
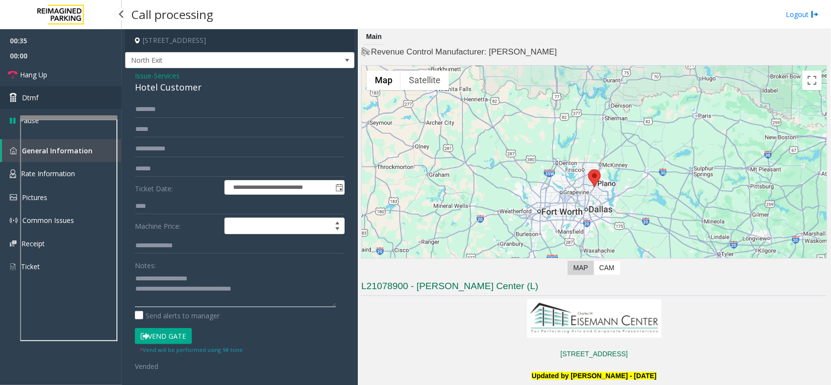
type textarea "**********"
click at [109, 93] on link "Dtmf" at bounding box center [61, 97] width 122 height 23
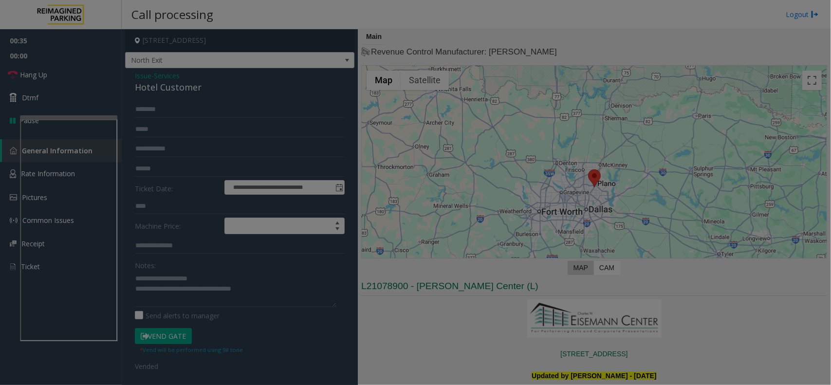
click at [0, 0] on div "× 1 2 ABC 3 DEF 4 GHI 5 JKL 6 MNO 7 PQRS 8 TUV 9 WXYZ * 0 #" at bounding box center [0, 0] width 0 height 0
click at [98, 79] on bs-modal-backdrop at bounding box center [415, 192] width 831 height 385
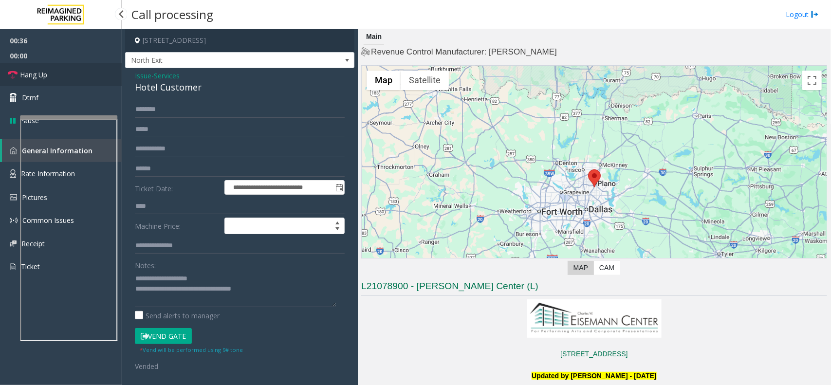
click at [98, 79] on link "Hang Up" at bounding box center [61, 74] width 122 height 23
click at [98, 74] on link "Hang Up" at bounding box center [61, 74] width 122 height 23
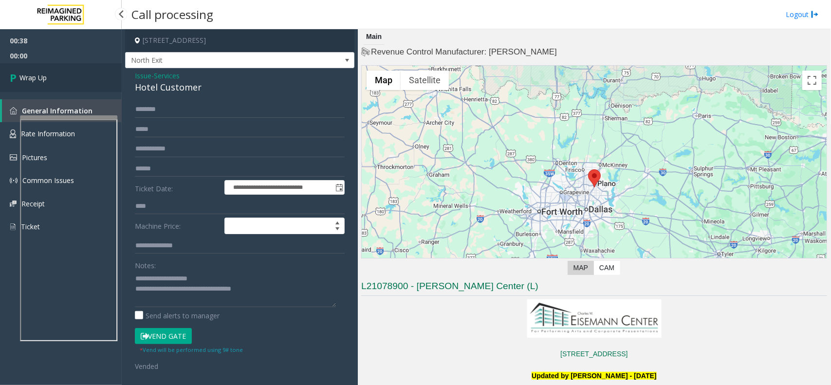
click at [98, 74] on link "Wrap Up" at bounding box center [61, 77] width 122 height 29
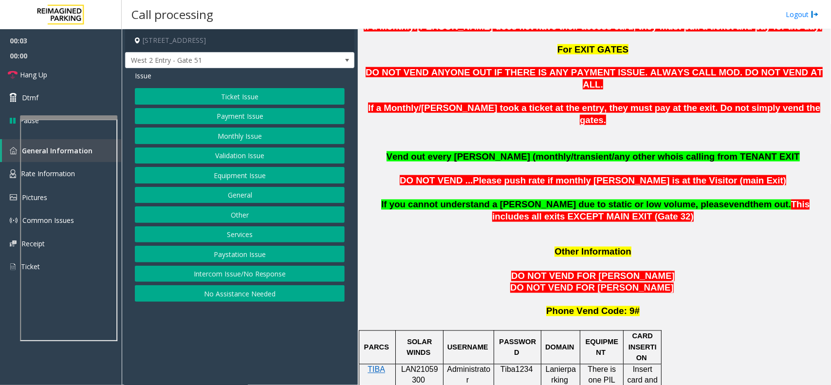
scroll to position [791, 0]
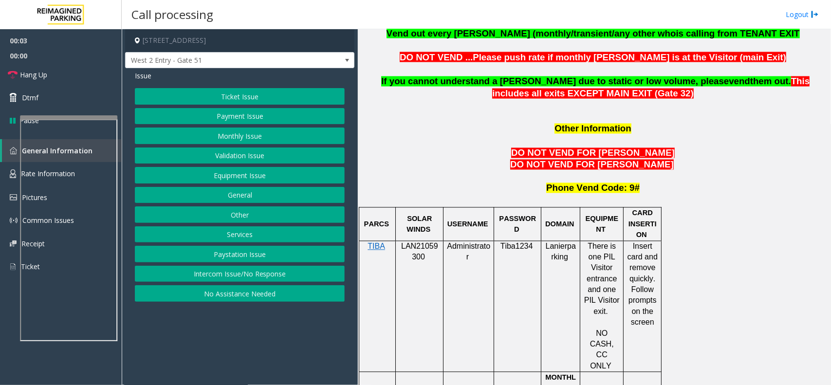
click at [434, 242] on span "LAN21059300" at bounding box center [419, 251] width 37 height 19
click at [233, 140] on button "Monthly Issue" at bounding box center [240, 135] width 210 height 17
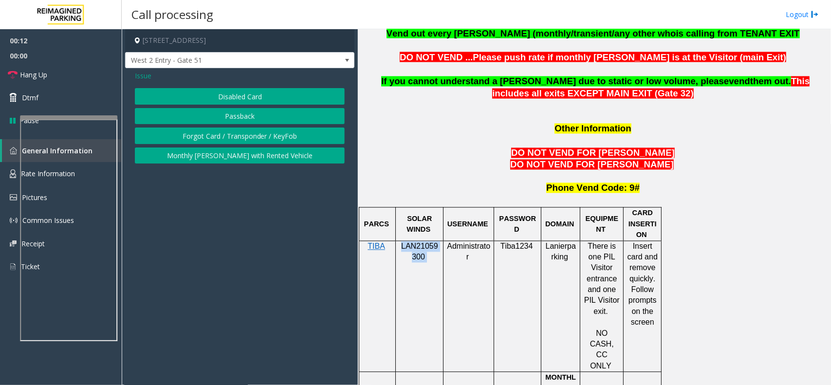
click at [231, 122] on button "Passback" at bounding box center [240, 116] width 210 height 17
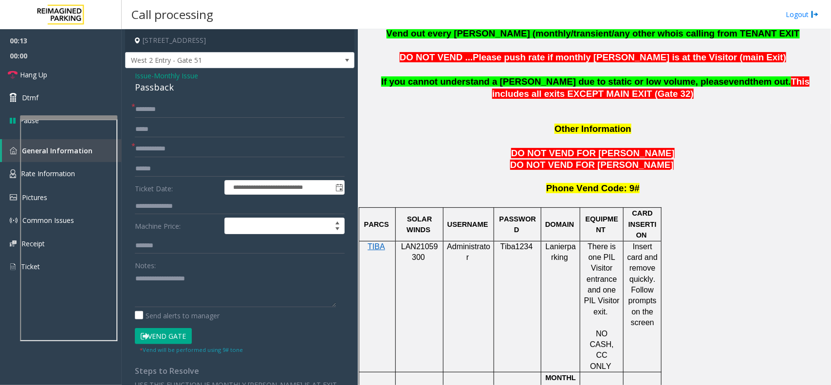
click at [192, 261] on div "Notes:" at bounding box center [240, 282] width 210 height 50
click at [193, 275] on textarea at bounding box center [235, 289] width 201 height 36
click at [137, 86] on div "Passback" at bounding box center [240, 87] width 210 height 13
click at [179, 295] on textarea at bounding box center [235, 289] width 201 height 36
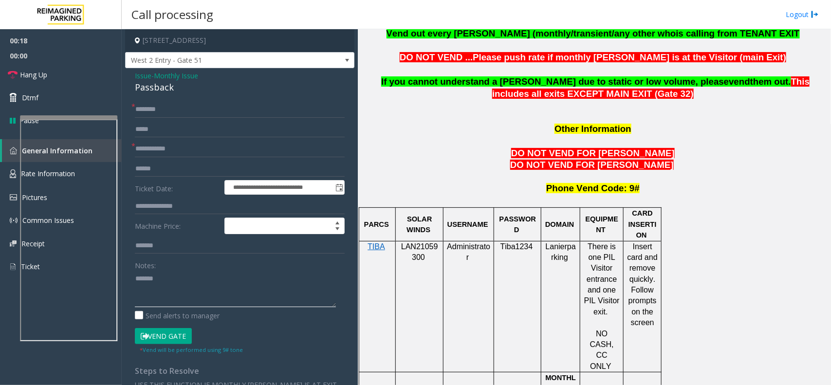
paste textarea "*********"
type textarea "**********"
click at [223, 295] on textarea at bounding box center [235, 289] width 201 height 36
click at [222, 159] on form "**********" at bounding box center [240, 227] width 210 height 253
click at [222, 156] on input "text" at bounding box center [240, 149] width 210 height 17
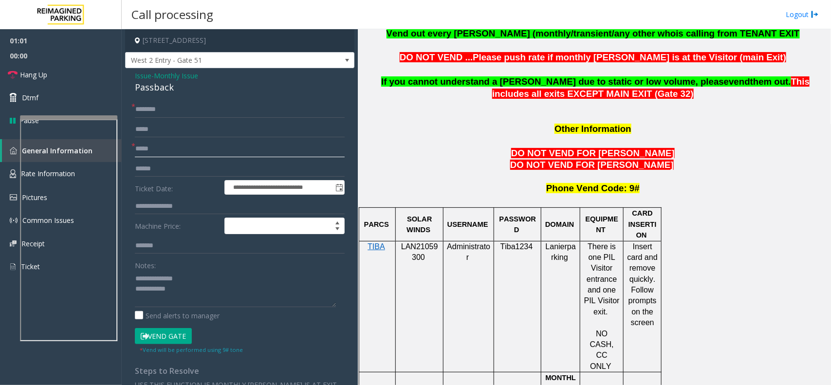
type input "*****"
click at [144, 108] on input "text" at bounding box center [240, 109] width 210 height 17
click at [147, 109] on input "text" at bounding box center [240, 109] width 210 height 17
type input "**********"
click at [224, 298] on textarea at bounding box center [235, 289] width 201 height 36
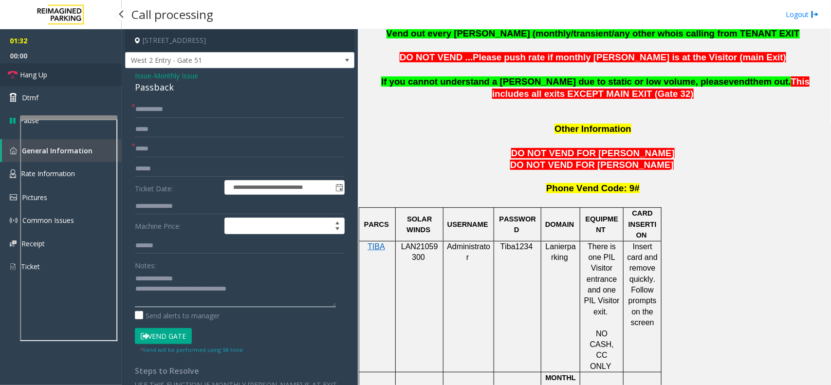
type textarea "**********"
click at [92, 78] on link "Hang Up" at bounding box center [61, 74] width 122 height 23
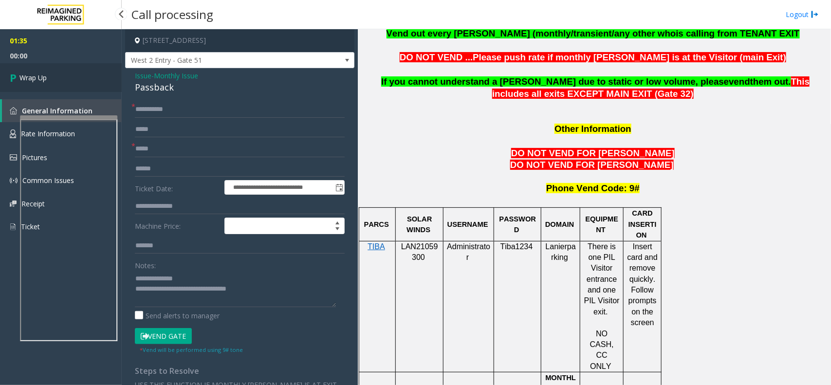
click at [92, 78] on link "Wrap Up" at bounding box center [61, 77] width 122 height 29
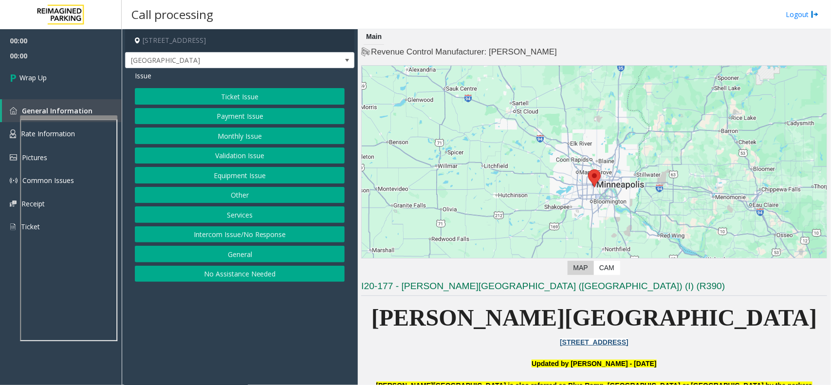
click at [244, 237] on button "Intercom Issue/No Response" at bounding box center [240, 234] width 210 height 17
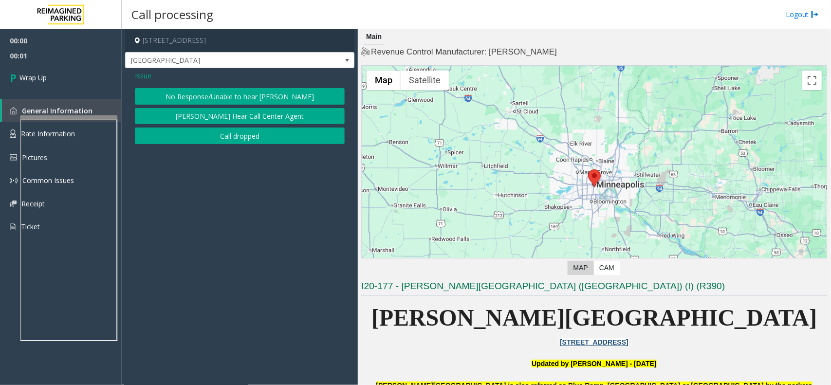
click at [217, 151] on app-call-processing-form "[STREET_ADDRESS][GEOGRAPHIC_DATA] Exit Lane Issue No Response/Unable to hear [P…" at bounding box center [240, 207] width 236 height 356
click at [217, 142] on button "Call dropped" at bounding box center [240, 135] width 210 height 17
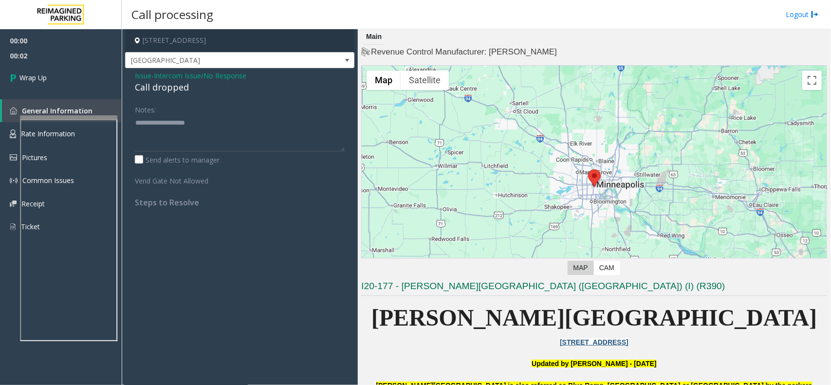
click at [161, 90] on div "Call dropped" at bounding box center [240, 87] width 210 height 13
type textarea "**********"
click at [50, 72] on link "Wrap Up" at bounding box center [61, 77] width 122 height 29
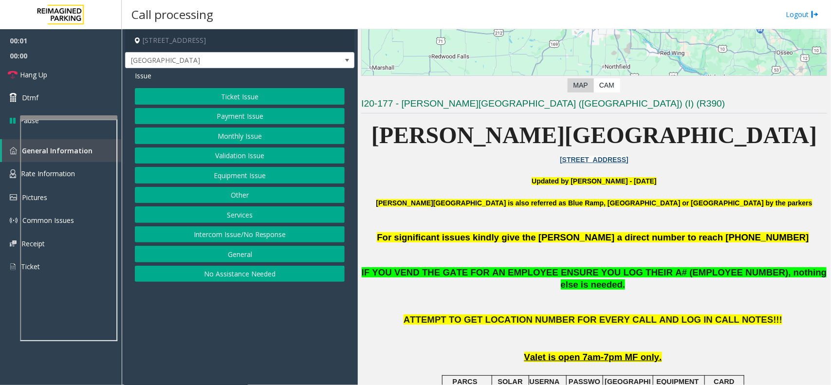
scroll to position [365, 0]
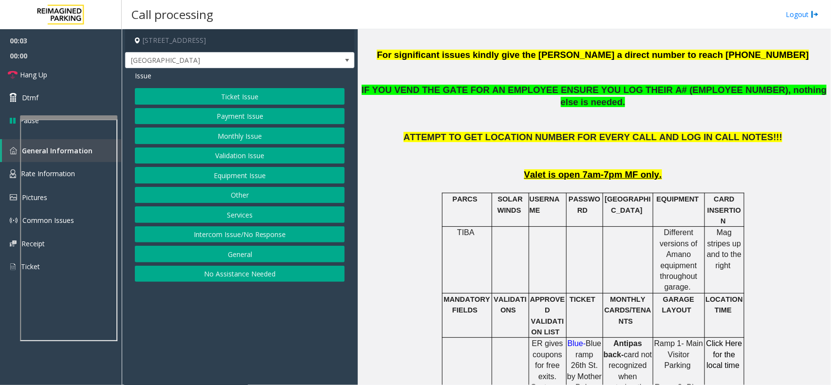
click at [244, 135] on button "Monthly Issue" at bounding box center [240, 135] width 210 height 17
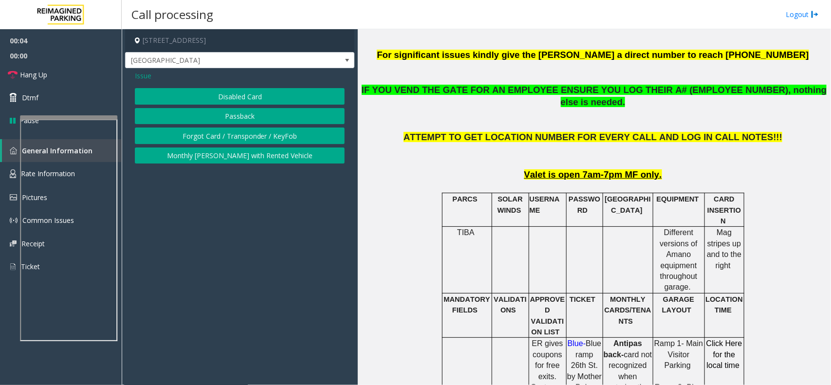
click at [251, 83] on div "Issue Disabled Card Passback Forgot Card / Transponder / KeyFob Monthly [PERSON…" at bounding box center [239, 118] width 229 height 100
click at [249, 97] on button "Disabled Card" at bounding box center [240, 96] width 210 height 17
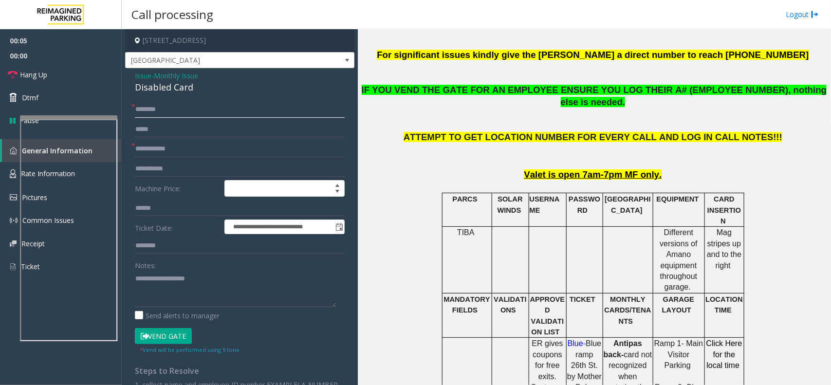
click at [195, 109] on input "text" at bounding box center [240, 109] width 210 height 17
type input "**"
click at [163, 307] on textarea at bounding box center [235, 289] width 201 height 36
click at [174, 93] on div "Disabled Card" at bounding box center [240, 87] width 210 height 13
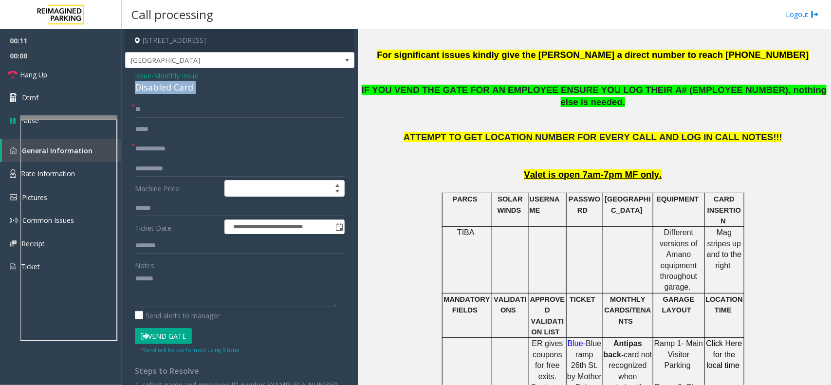
click at [174, 93] on div "Disabled Card" at bounding box center [240, 87] width 210 height 13
click at [173, 149] on input "text" at bounding box center [240, 149] width 210 height 17
click at [209, 288] on textarea at bounding box center [235, 289] width 201 height 36
paste textarea "**********"
type textarea "**********"
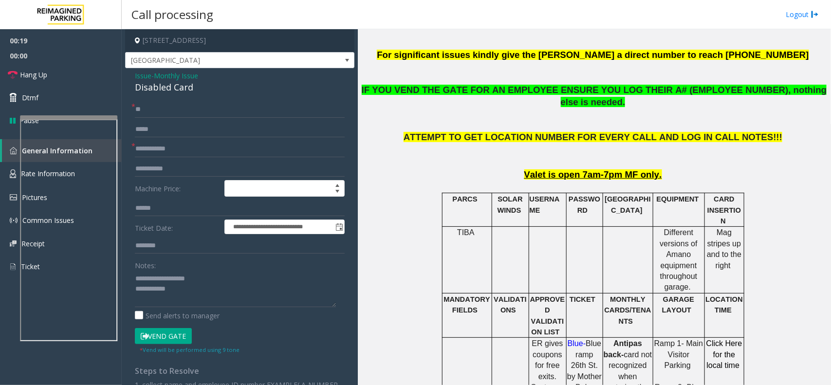
click at [172, 325] on form "**********" at bounding box center [240, 227] width 210 height 253
click at [173, 337] on button "Vend Gate" at bounding box center [163, 336] width 57 height 17
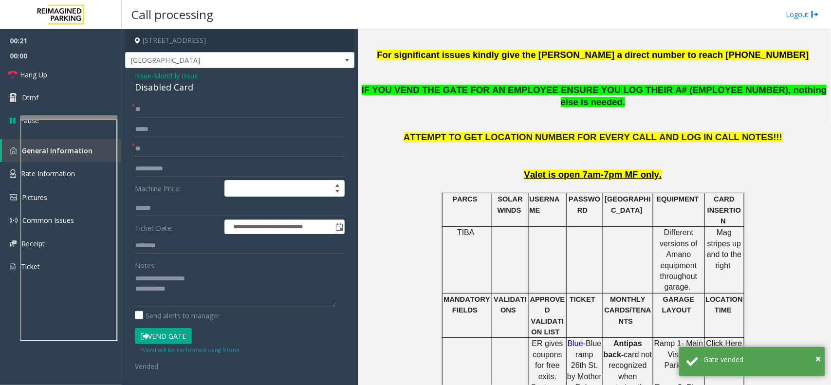
type input "**"
click at [195, 296] on textarea at bounding box center [235, 289] width 201 height 36
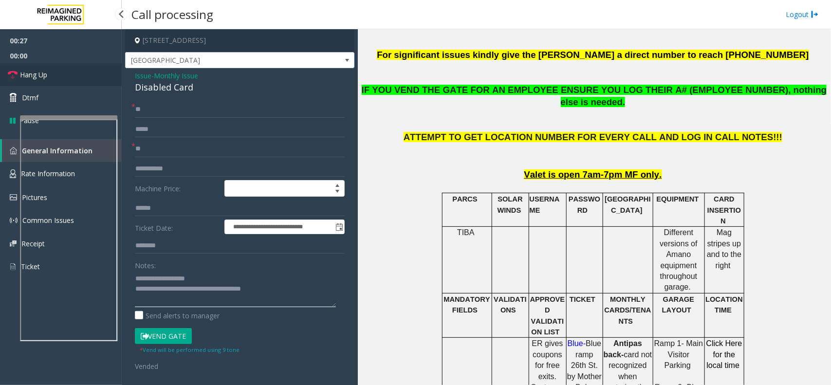
type textarea "**********"
click at [91, 70] on link "Hang Up" at bounding box center [61, 74] width 122 height 23
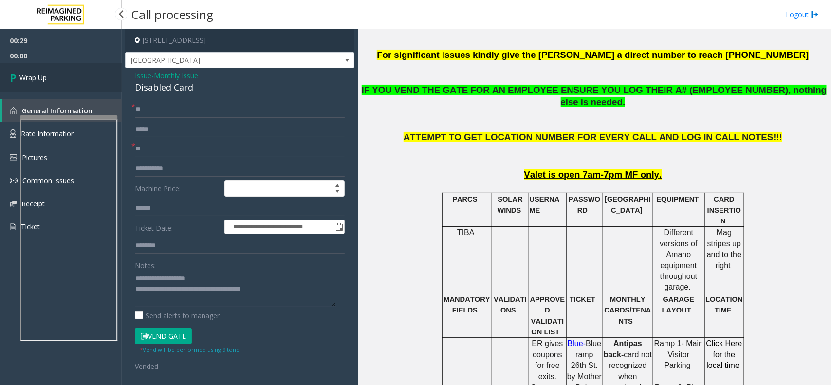
click at [89, 81] on link "Wrap Up" at bounding box center [61, 77] width 122 height 29
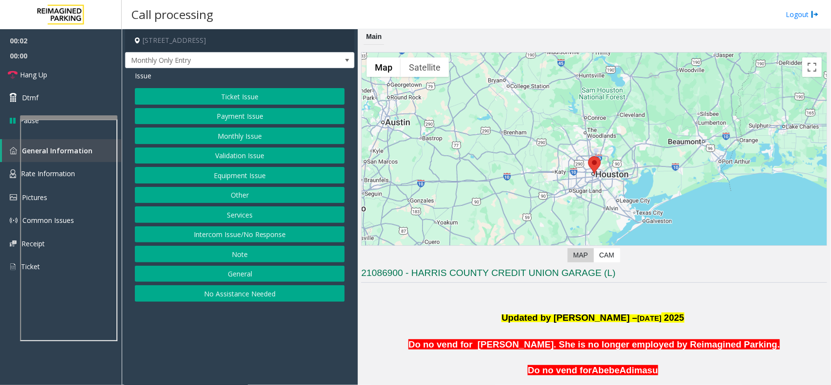
drag, startPoint x: 193, startPoint y: 100, endPoint x: 740, endPoint y: 321, distance: 590.3
click at [740, 321] on p "Updated by [PERSON_NAME] – [DATE]" at bounding box center [594, 318] width 466 height 14
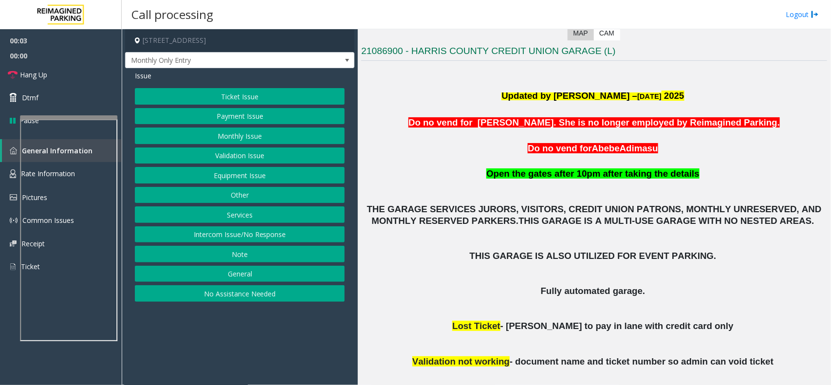
scroll to position [243, 0]
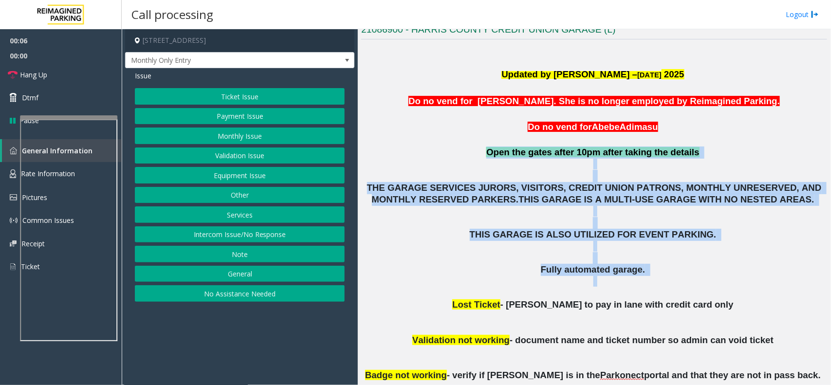
drag, startPoint x: 400, startPoint y: 149, endPoint x: 549, endPoint y: 289, distance: 204.5
click at [549, 289] on div "Updated by [PERSON_NAME] – [DATE] Do no vend for [PERSON_NAME]. She is no longe…" at bounding box center [594, 253] width 466 height 420
click at [505, 282] on p at bounding box center [594, 287] width 466 height 23
click at [396, 164] on p at bounding box center [594, 170] width 466 height 23
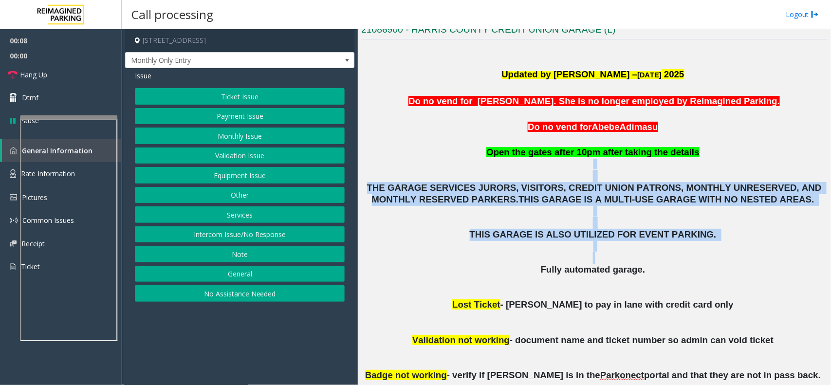
drag, startPoint x: 396, startPoint y: 164, endPoint x: 491, endPoint y: 271, distance: 143.3
click at [491, 271] on div "Updated by [PERSON_NAME] – [DATE] Do no vend for [PERSON_NAME]. She is no longe…" at bounding box center [594, 253] width 466 height 420
click at [491, 271] on p "Fully automated garage." at bounding box center [594, 270] width 466 height 12
drag, startPoint x: 429, startPoint y: 166, endPoint x: 493, endPoint y: 285, distance: 135.2
click at [493, 285] on div "Updated by [PERSON_NAME] – [DATE] Do no vend for [PERSON_NAME]. She is no longe…" at bounding box center [594, 253] width 466 height 420
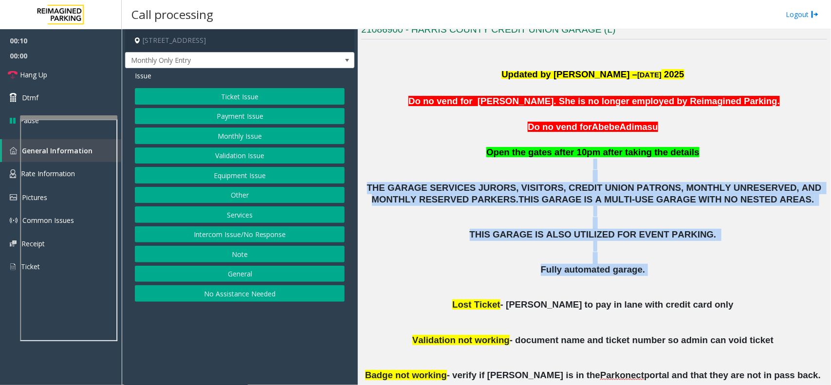
click at [471, 280] on p at bounding box center [594, 287] width 466 height 23
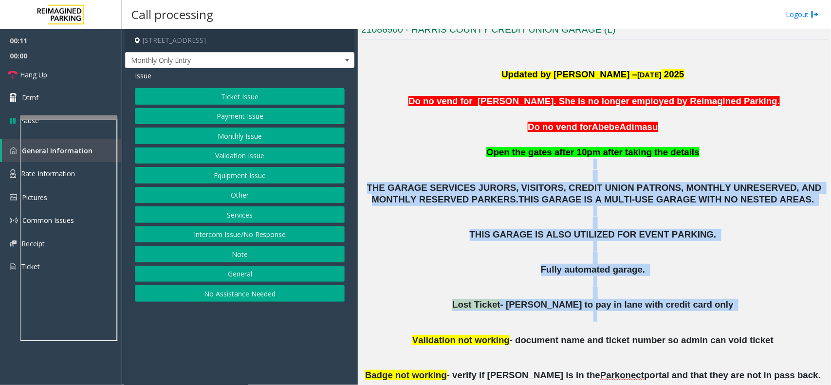
drag, startPoint x: 436, startPoint y: 161, endPoint x: 525, endPoint y: 329, distance: 191.1
click at [525, 329] on div "Updated by [PERSON_NAME] – [DATE] Do no vend for [PERSON_NAME]. She is no longe…" at bounding box center [594, 253] width 466 height 420
click at [455, 276] on p at bounding box center [594, 287] width 466 height 23
click at [418, 164] on p at bounding box center [594, 170] width 466 height 23
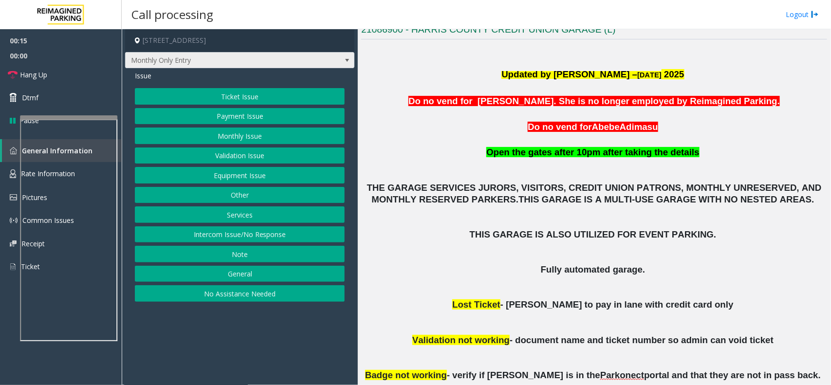
click at [346, 65] on span at bounding box center [347, 61] width 14 height 16
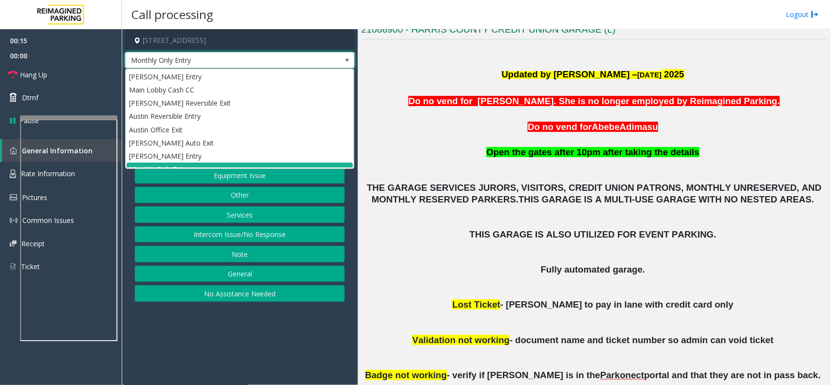
scroll to position [11, 0]
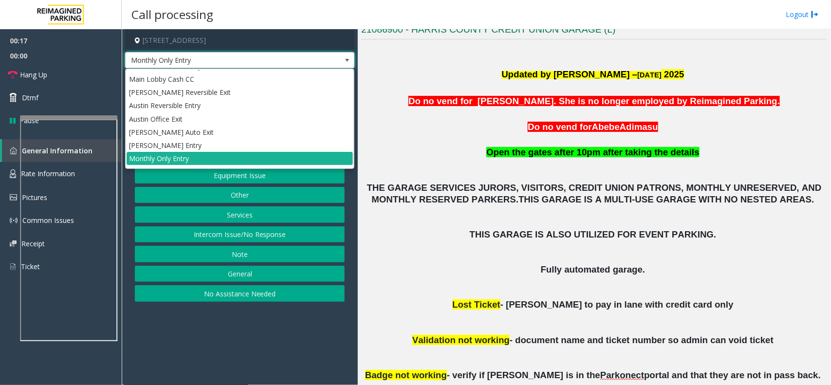
click at [345, 65] on span at bounding box center [347, 61] width 14 height 16
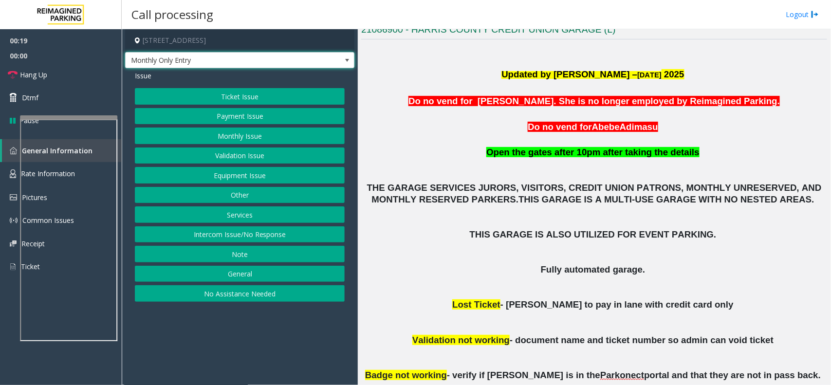
click at [259, 191] on button "Other" at bounding box center [240, 195] width 210 height 17
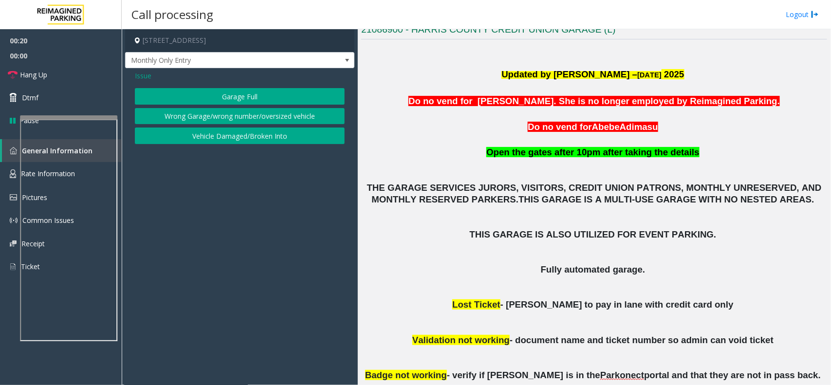
click at [247, 109] on button "Wrong Garage/wrong number/oversized vehicle" at bounding box center [240, 116] width 210 height 17
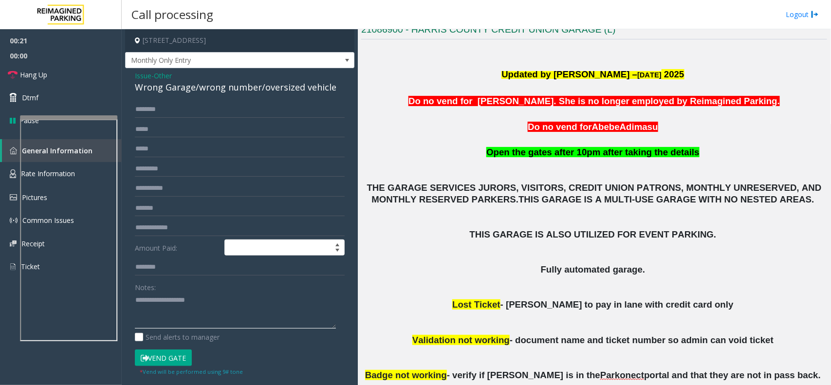
click at [202, 310] on textarea at bounding box center [235, 310] width 201 height 36
click at [216, 89] on div "Wrong Garage/wrong number/oversized vehicle" at bounding box center [240, 87] width 210 height 13
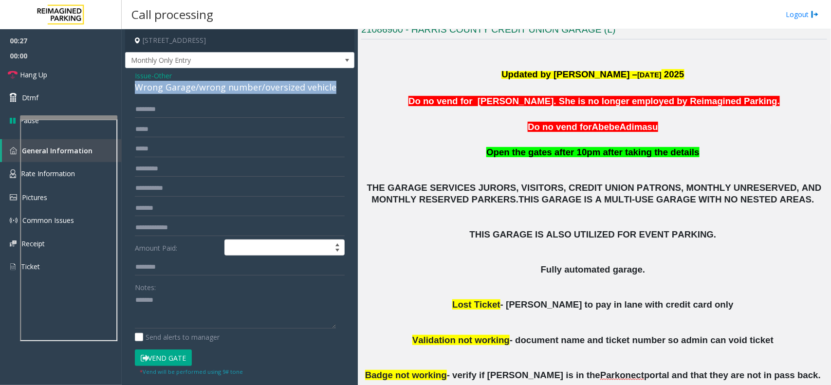
click at [216, 89] on div "Wrong Garage/wrong number/oversized vehicle" at bounding box center [240, 87] width 210 height 13
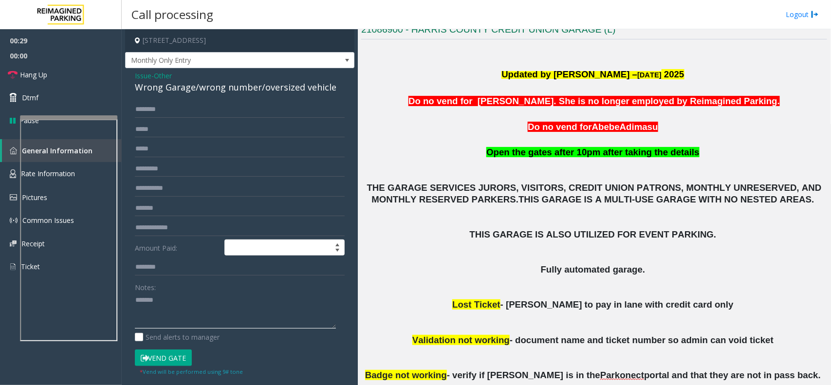
click at [195, 308] on textarea at bounding box center [235, 310] width 201 height 36
paste textarea "**********"
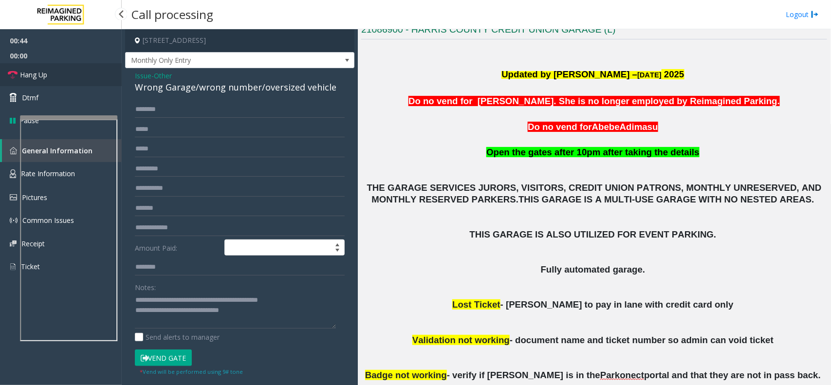
click at [80, 76] on link "Hang Up" at bounding box center [61, 74] width 122 height 23
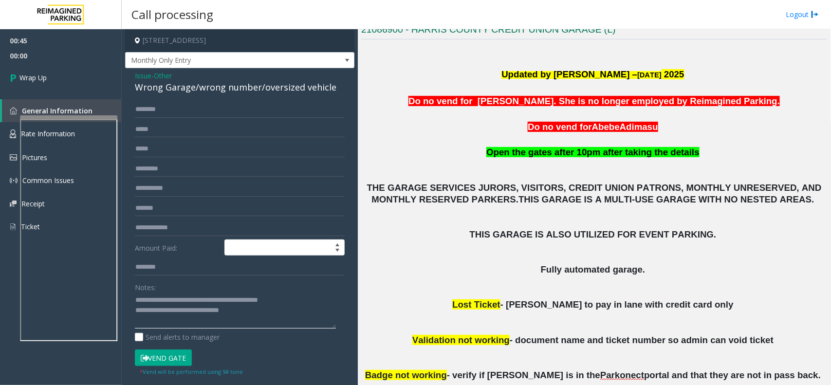
click at [241, 312] on textarea at bounding box center [235, 310] width 201 height 36
type textarea "**********"
click at [51, 84] on link "Wrap Up" at bounding box center [61, 77] width 122 height 29
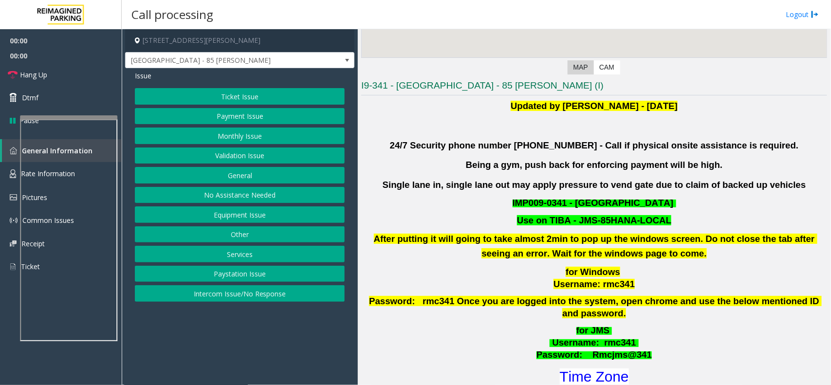
scroll to position [243, 0]
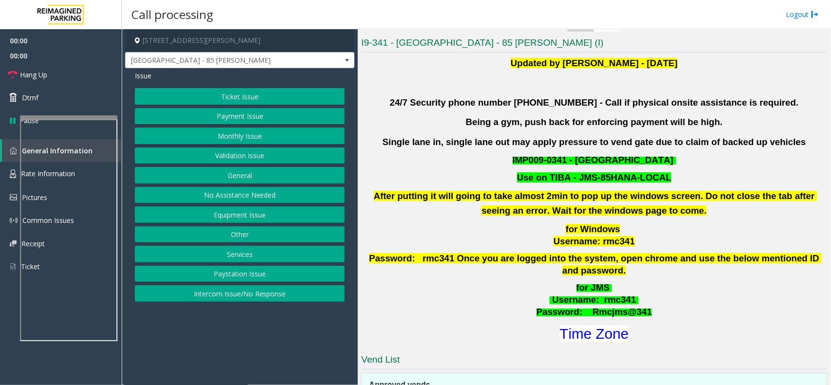
click at [271, 155] on button "Validation Issue" at bounding box center [240, 155] width 210 height 17
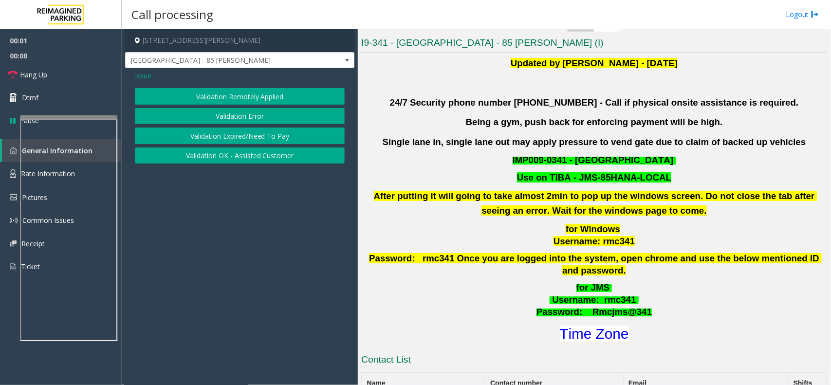
click at [259, 114] on button "Validation Error" at bounding box center [240, 116] width 210 height 17
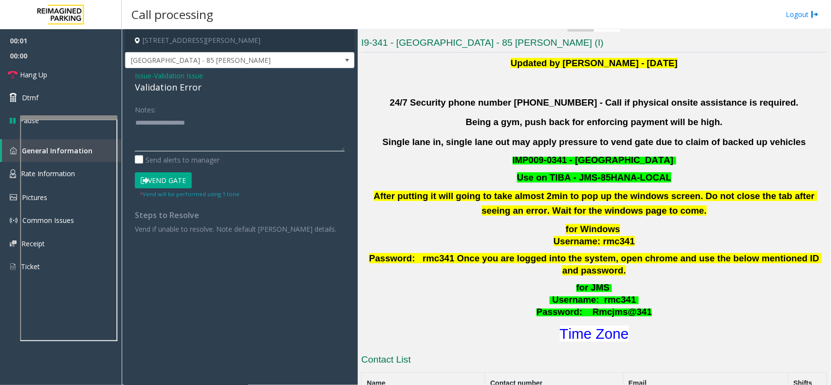
click at [250, 134] on textarea at bounding box center [240, 133] width 210 height 36
type textarea "******"
click at [179, 90] on div "Validation Error" at bounding box center [240, 87] width 210 height 13
click at [149, 75] on span "Issue" at bounding box center [143, 76] width 17 height 10
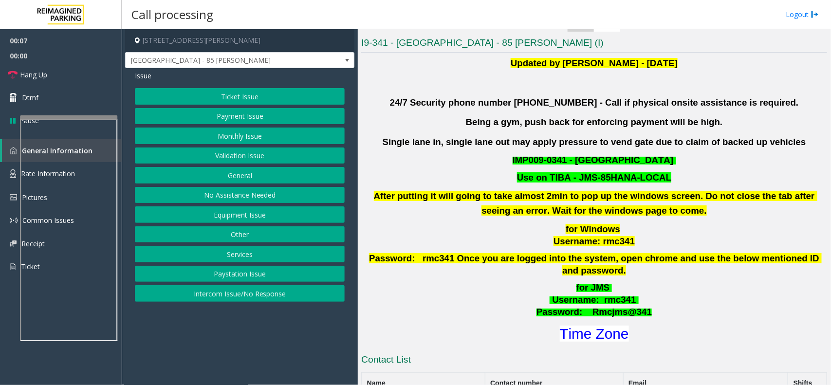
click at [219, 93] on button "Ticket Issue" at bounding box center [240, 96] width 210 height 17
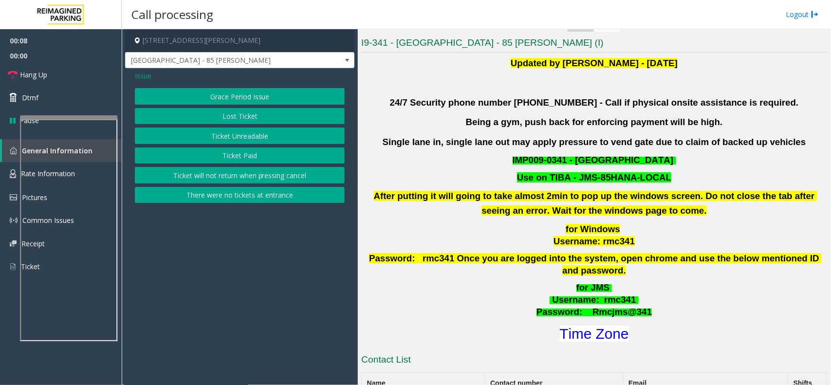
click at [224, 157] on button "Ticket Paid" at bounding box center [240, 155] width 210 height 17
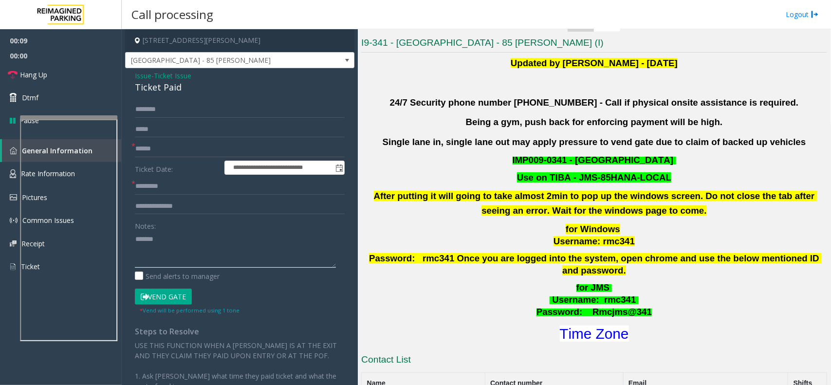
click at [166, 235] on textarea at bounding box center [235, 249] width 201 height 36
click at [155, 92] on div "Ticket Paid" at bounding box center [240, 87] width 210 height 13
click at [179, 247] on textarea at bounding box center [235, 249] width 201 height 36
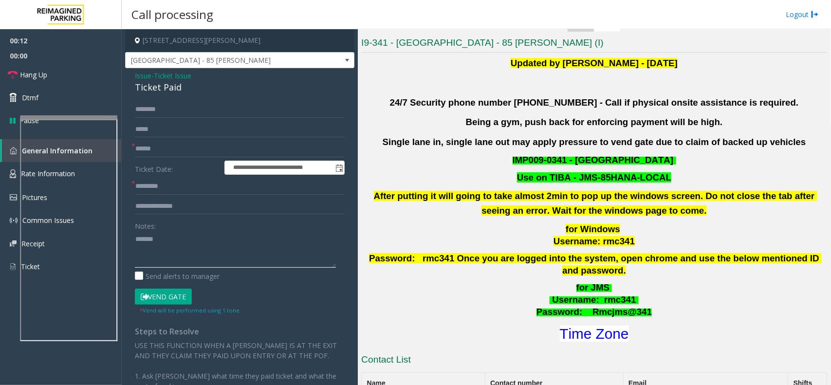
paste textarea "**********"
click at [219, 242] on textarea at bounding box center [235, 249] width 201 height 36
click at [218, 259] on textarea at bounding box center [235, 249] width 201 height 36
type textarea "**********"
click at [206, 151] on input "text" at bounding box center [240, 149] width 210 height 17
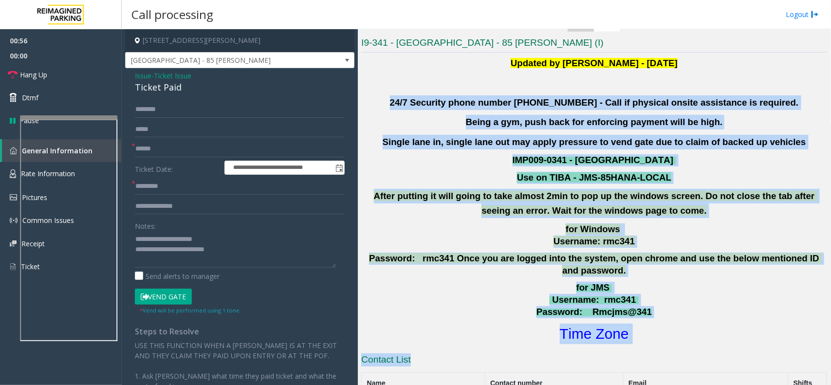
drag, startPoint x: 414, startPoint y: 103, endPoint x: 638, endPoint y: 335, distance: 322.4
click at [638, 335] on div "I9-341 - [GEOGRAPHIC_DATA] - 85 [PERSON_NAME] (I) Updated by [PERSON_NAME] - [D…" at bounding box center [594, 380] width 466 height 688
click at [658, 324] on h1 "Time Zone" at bounding box center [594, 334] width 468 height 20
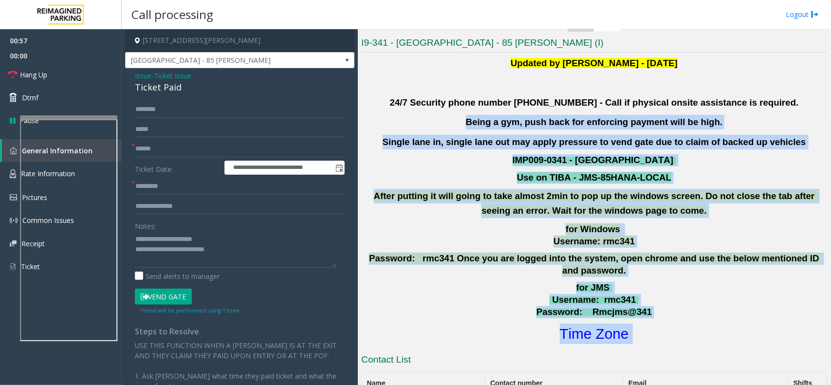
drag, startPoint x: 658, startPoint y: 314, endPoint x: 424, endPoint y: 116, distance: 306.9
click at [424, 116] on div "Updated by [PERSON_NAME] - [DATE] 24/7 Security phone number [PHONE_NUMBER] - C…" at bounding box center [594, 200] width 466 height 288
click at [422, 111] on div "Updated by [PERSON_NAME] - [DATE] 24/7 Security phone number [PHONE_NUMBER] - C…" at bounding box center [594, 200] width 466 height 288
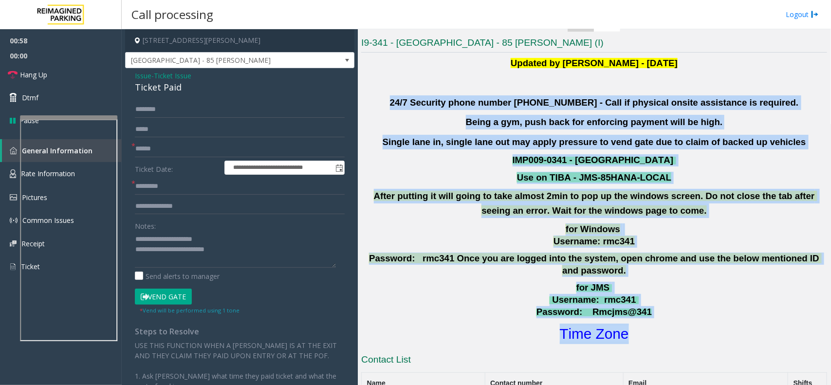
drag, startPoint x: 419, startPoint y: 104, endPoint x: 681, endPoint y: 321, distance: 340.3
click at [681, 321] on div "Updated by [PERSON_NAME] - [DATE] 24/7 Security phone number [PHONE_NUMBER] - C…" at bounding box center [594, 200] width 466 height 288
click at [681, 324] on h1 "Time Zone" at bounding box center [594, 334] width 468 height 20
drag, startPoint x: 681, startPoint y: 321, endPoint x: 433, endPoint y: 87, distance: 341.4
click at [433, 87] on div "Updated by [PERSON_NAME] - [DATE] 24/7 Security phone number [PHONE_NUMBER] - C…" at bounding box center [594, 200] width 466 height 288
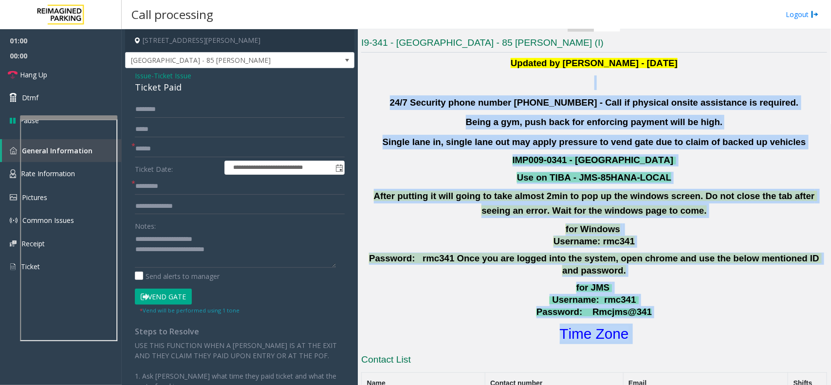
click at [404, 118] on p "Being a gym, push back for enforcing payment will be high." at bounding box center [594, 122] width 466 height 15
drag, startPoint x: 417, startPoint y: 86, endPoint x: 686, endPoint y: 289, distance: 336.6
click at [686, 289] on div "Updated by [PERSON_NAME] - [DATE] 24/7 Security phone number [PHONE_NUMBER] - C…" at bounding box center [594, 200] width 466 height 288
click at [686, 289] on p "for JMS Username : rmc341 Password: Rmcjms@341" at bounding box center [594, 300] width 468 height 36
drag, startPoint x: 686, startPoint y: 289, endPoint x: 431, endPoint y: 102, distance: 315.8
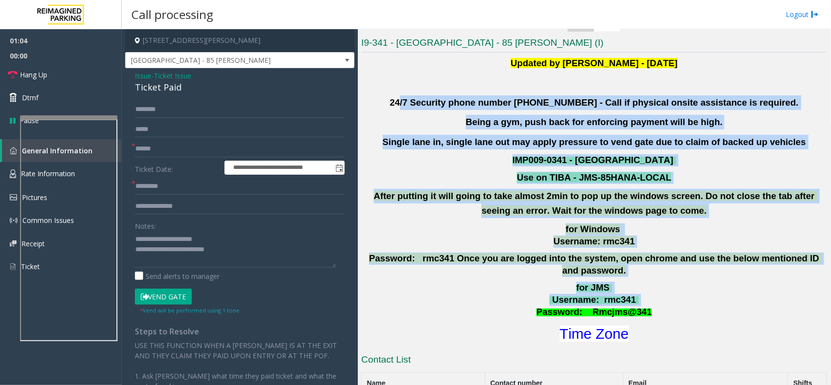
click at [431, 102] on div "Updated by [PERSON_NAME] - [DATE] 24/7 Security phone number [PHONE_NUMBER] - C…" at bounding box center [594, 200] width 466 height 288
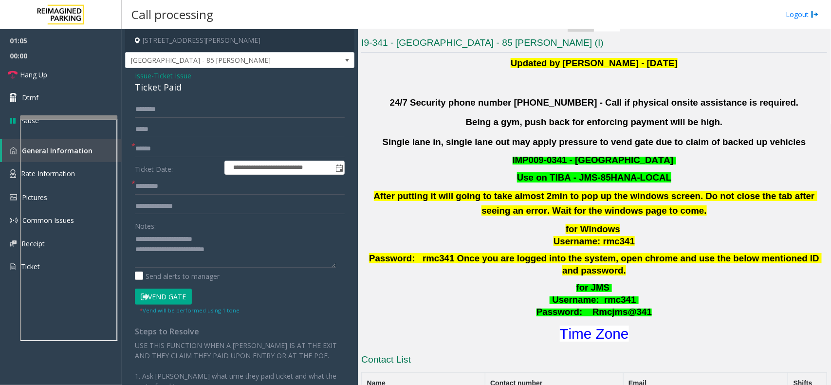
drag, startPoint x: 422, startPoint y: 101, endPoint x: 417, endPoint y: 103, distance: 5.5
click at [418, 103] on p "24/7 Security phone number [PHONE_NUMBER] - Call if physical onsite assistance …" at bounding box center [594, 102] width 466 height 15
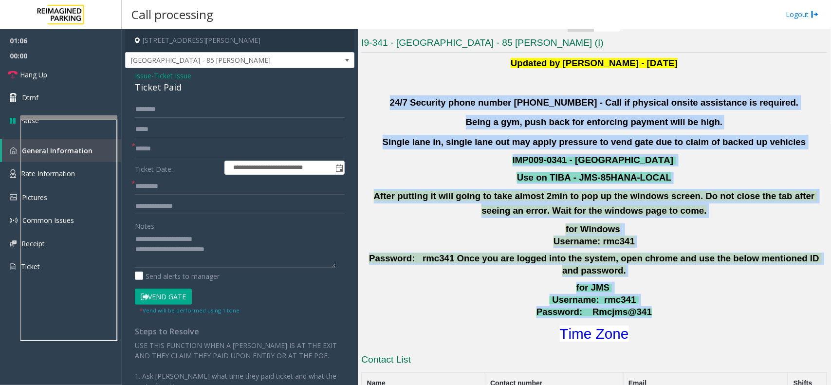
drag, startPoint x: 416, startPoint y: 99, endPoint x: 717, endPoint y: 295, distance: 358.8
click at [717, 295] on div "Updated by [PERSON_NAME] - [DATE] 24/7 Security phone number [PHONE_NUMBER] - C…" at bounding box center [594, 200] width 466 height 288
click at [717, 295] on p "for JMS Username : rmc341 Password: Rmcjms@341" at bounding box center [594, 300] width 468 height 36
drag, startPoint x: 717, startPoint y: 295, endPoint x: 427, endPoint y: 109, distance: 345.0
click at [427, 109] on div "Updated by [PERSON_NAME] - [DATE] 24/7 Security phone number [PHONE_NUMBER] - C…" at bounding box center [594, 200] width 466 height 288
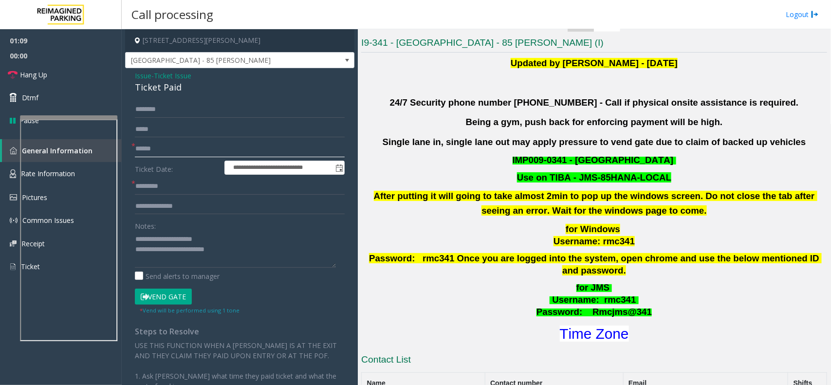
click at [173, 152] on input "text" at bounding box center [240, 149] width 210 height 17
type input "******"
click at [183, 189] on input "text" at bounding box center [240, 186] width 210 height 17
type input "**"
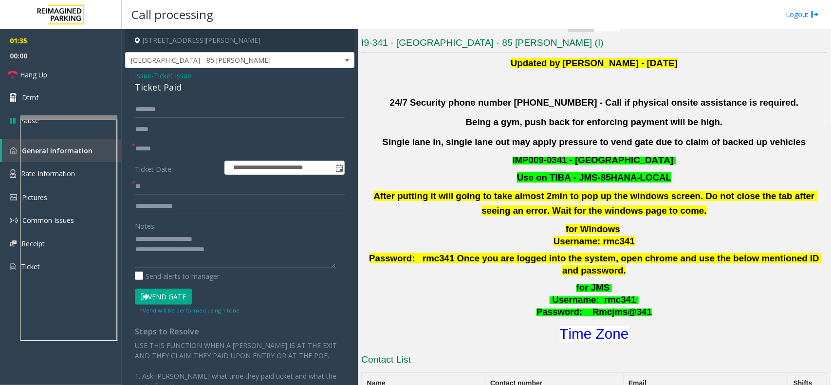
click at [162, 304] on button "Vend Gate" at bounding box center [163, 297] width 57 height 17
click at [171, 293] on button "Vend Gate" at bounding box center [163, 297] width 57 height 17
click at [227, 258] on textarea at bounding box center [235, 249] width 201 height 36
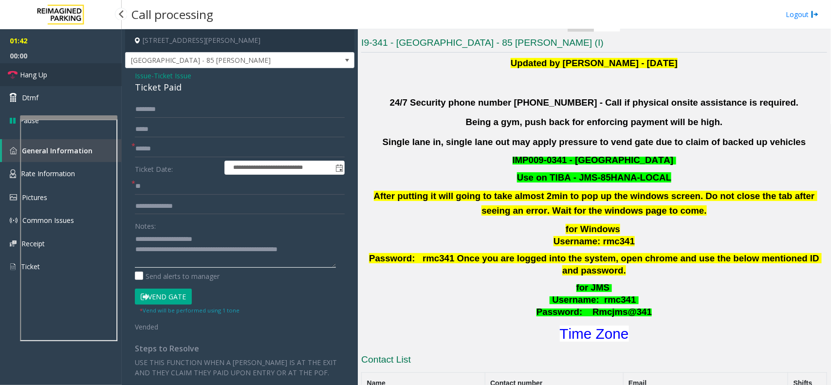
type textarea "**********"
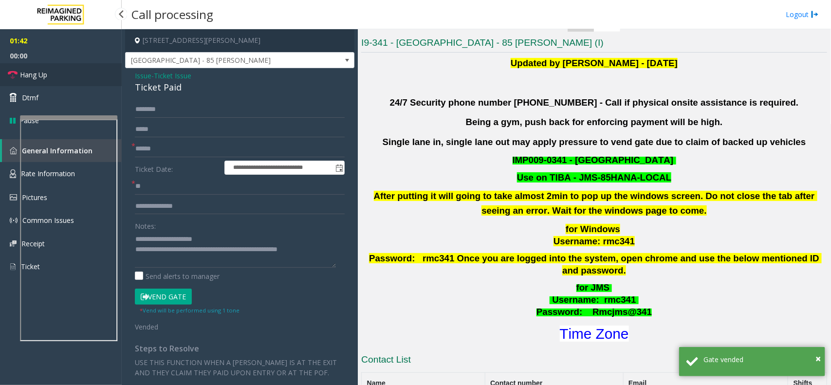
click at [60, 65] on link "Hang Up" at bounding box center [61, 74] width 122 height 23
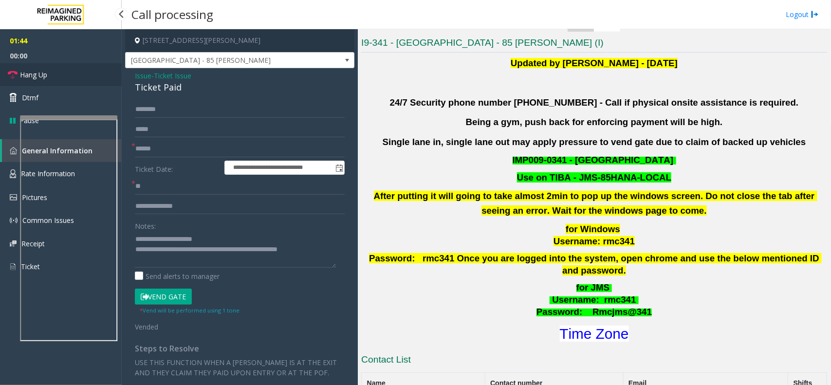
click at [73, 75] on link "Hang Up" at bounding box center [61, 74] width 122 height 23
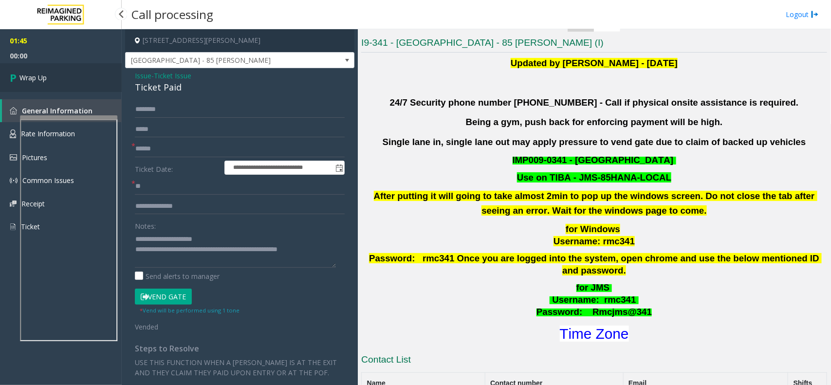
click at [73, 75] on link "Wrap Up" at bounding box center [61, 77] width 122 height 29
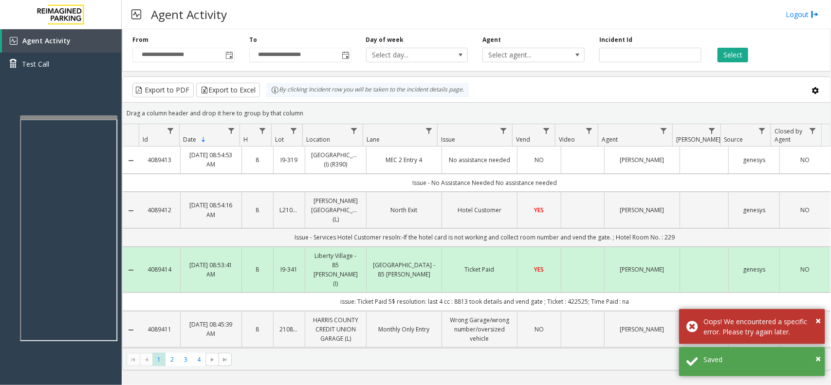
click at [398, 192] on td "Issue - No Assistance Needed No assistance needed" at bounding box center [484, 183] width 691 height 18
drag, startPoint x: 398, startPoint y: 194, endPoint x: 579, endPoint y: 190, distance: 181.5
click at [579, 190] on td "Issue - No Assistance Needed No assistance needed" at bounding box center [484, 183] width 691 height 18
drag, startPoint x: 565, startPoint y: 190, endPoint x: 382, endPoint y: 186, distance: 182.5
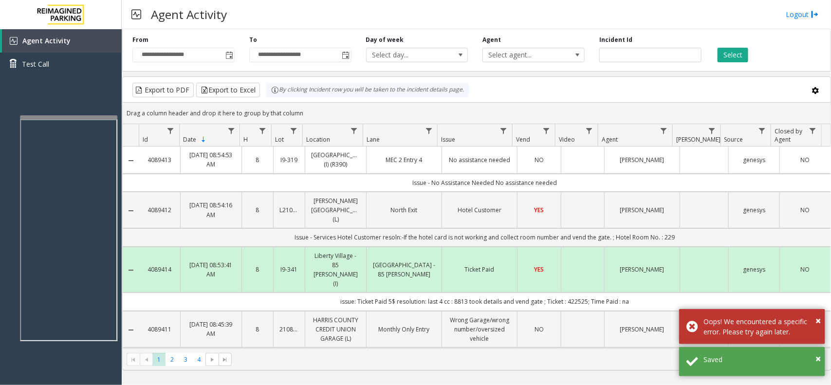
click at [382, 186] on td "Issue - No Assistance Needed No assistance needed" at bounding box center [484, 183] width 691 height 18
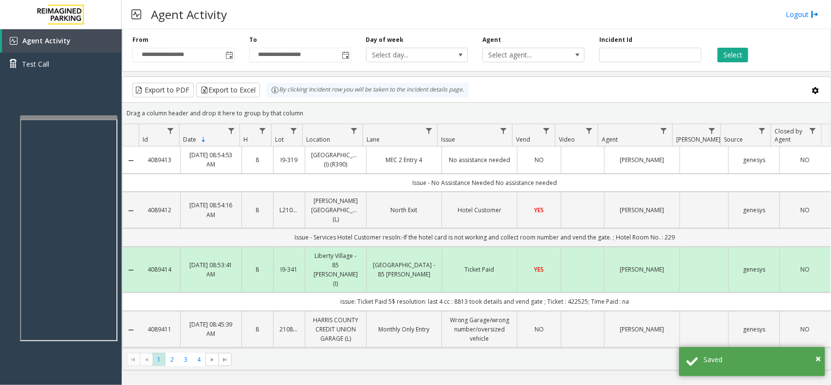
click at [382, 186] on td "Issue - No Assistance Needed No assistance needed" at bounding box center [484, 183] width 691 height 18
drag, startPoint x: 377, startPoint y: 190, endPoint x: 565, endPoint y: 188, distance: 188.3
click at [565, 188] on td "Issue - No Assistance Needed No assistance needed" at bounding box center [484, 183] width 691 height 18
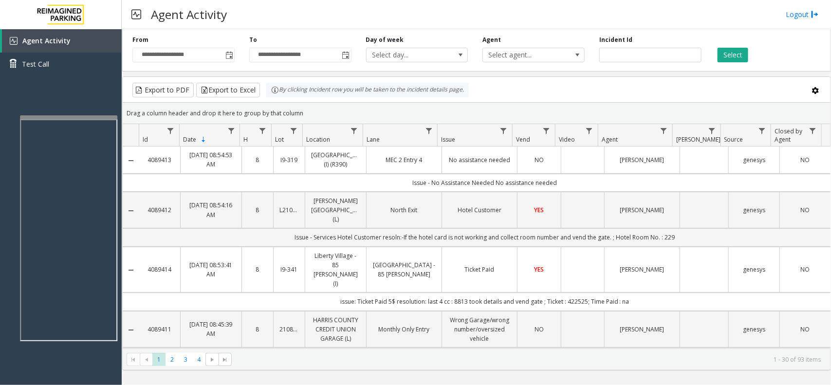
drag, startPoint x: 566, startPoint y: 190, endPoint x: 387, endPoint y: 174, distance: 179.8
click at [387, 188] on td "Issue - No Assistance Needed No assistance needed" at bounding box center [484, 183] width 691 height 18
drag, startPoint x: 382, startPoint y: 191, endPoint x: 599, endPoint y: 200, distance: 217.7
click at [599, 192] on td "Issue - No Assistance Needed No assistance needed" at bounding box center [484, 183] width 691 height 18
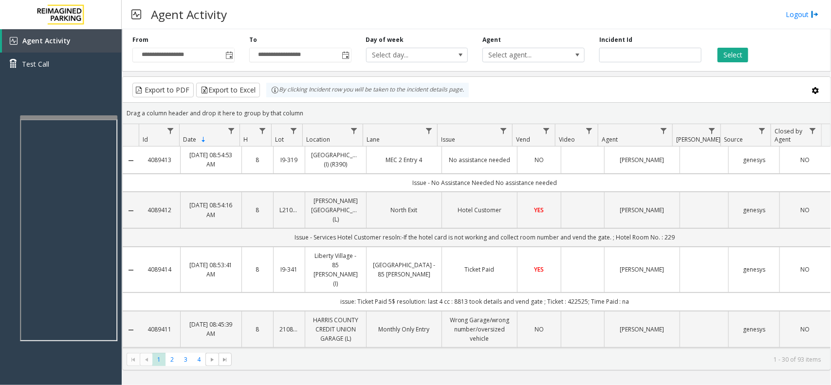
click at [596, 192] on td "Issue - No Assistance Needed No assistance needed" at bounding box center [484, 183] width 691 height 18
drag, startPoint x: 595, startPoint y: 197, endPoint x: 386, endPoint y: 195, distance: 209.2
click at [386, 192] on td "Issue - No Assistance Needed No assistance needed" at bounding box center [484, 183] width 691 height 18
drag, startPoint x: 373, startPoint y: 191, endPoint x: 582, endPoint y: 193, distance: 209.7
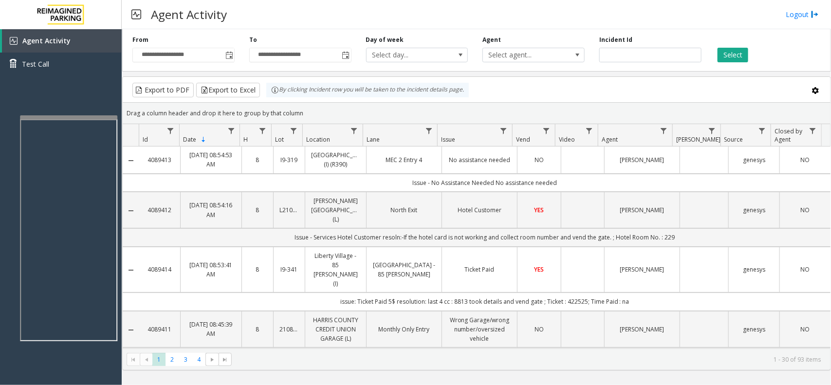
click at [582, 192] on td "Issue - No Assistance Needed No assistance needed" at bounding box center [484, 183] width 691 height 18
drag, startPoint x: 582, startPoint y: 193, endPoint x: 390, endPoint y: 191, distance: 192.2
click at [390, 191] on td "Issue - No Assistance Needed No assistance needed" at bounding box center [484, 183] width 691 height 18
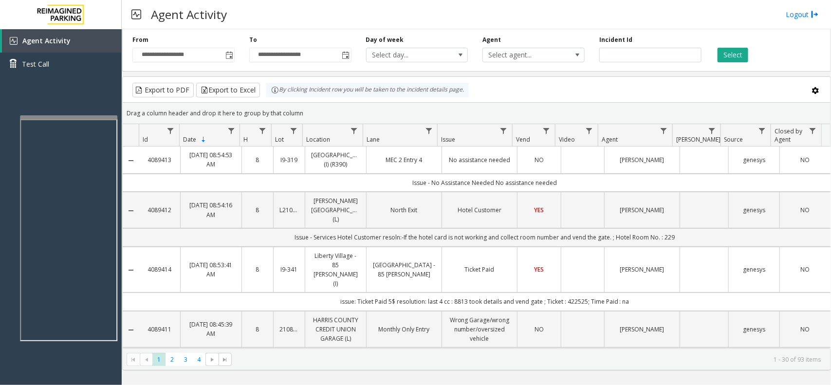
drag, startPoint x: 382, startPoint y: 191, endPoint x: 609, endPoint y: 190, distance: 226.2
click at [609, 190] on td "Issue - No Assistance Needed No assistance needed" at bounding box center [484, 183] width 691 height 18
drag, startPoint x: 602, startPoint y: 194, endPoint x: 374, endPoint y: 196, distance: 228.7
click at [374, 192] on td "Issue - No Assistance Needed No assistance needed" at bounding box center [484, 183] width 691 height 18
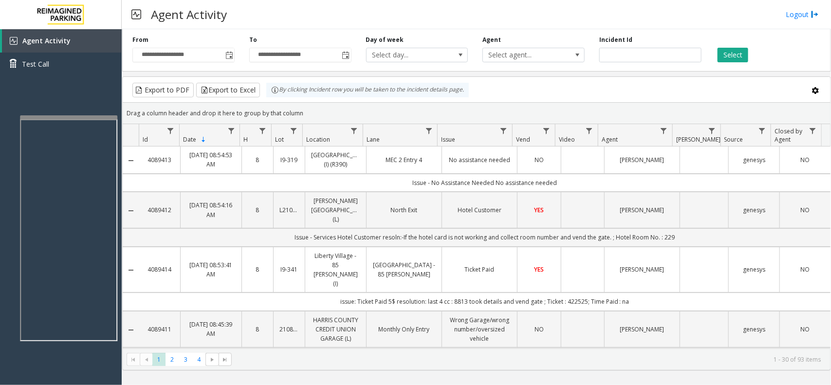
click at [374, 192] on td "Issue - No Assistance Needed No assistance needed" at bounding box center [484, 183] width 691 height 18
drag, startPoint x: 374, startPoint y: 196, endPoint x: 563, endPoint y: 196, distance: 189.3
click at [563, 192] on td "Issue - No Assistance Needed No assistance needed" at bounding box center [484, 183] width 691 height 18
drag, startPoint x: 566, startPoint y: 194, endPoint x: 303, endPoint y: 195, distance: 263.2
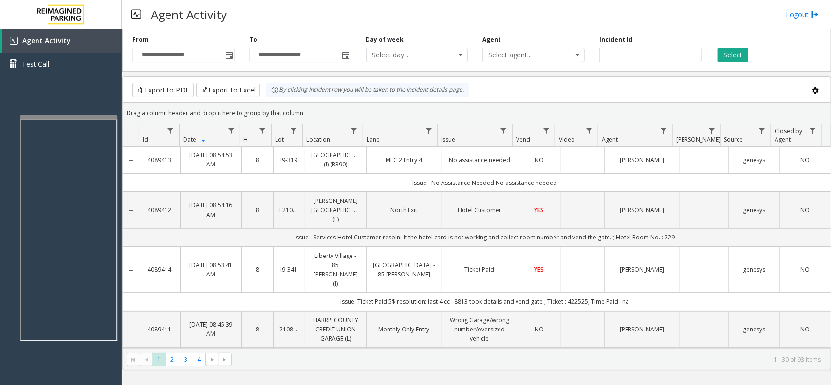
click at [303, 192] on td "Issue - No Assistance Needed No assistance needed" at bounding box center [484, 183] width 691 height 18
drag, startPoint x: 303, startPoint y: 195, endPoint x: 615, endPoint y: 191, distance: 312.9
click at [615, 191] on td "Issue - No Assistance Needed No assistance needed" at bounding box center [484, 183] width 691 height 18
click at [595, 203] on td "Data table" at bounding box center [582, 210] width 43 height 37
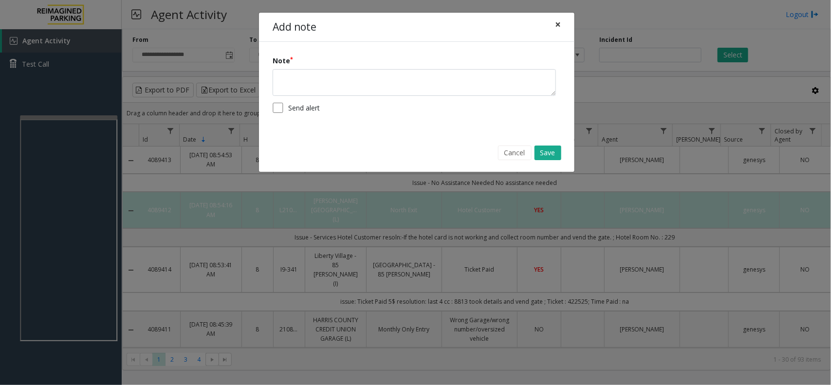
click at [554, 36] on button "×" at bounding box center [557, 25] width 19 height 24
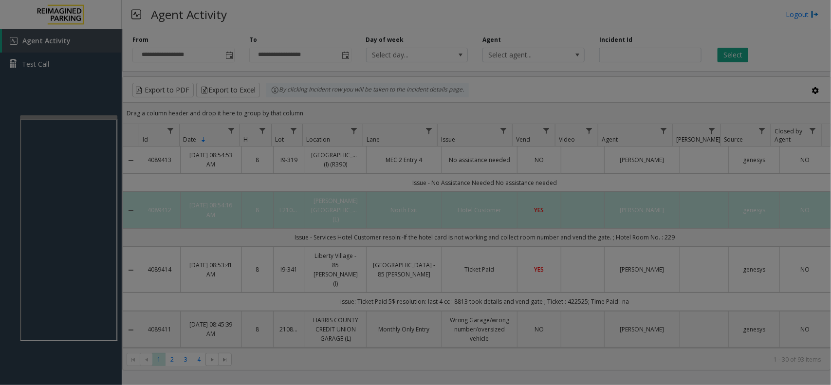
click at [555, 34] on div "Note Send alert" at bounding box center [415, 63] width 315 height 91
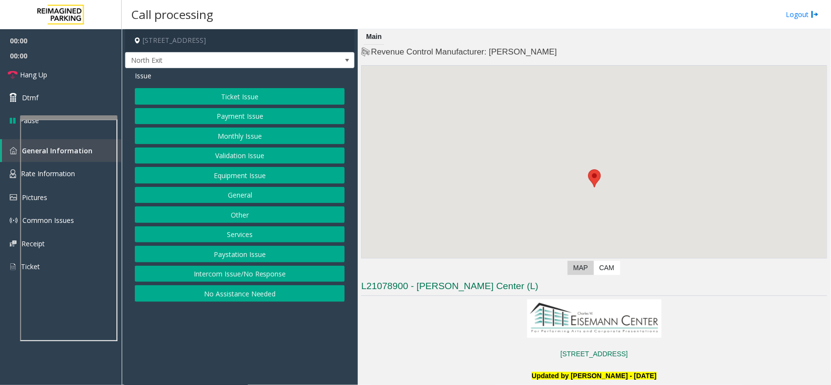
scroll to position [182, 0]
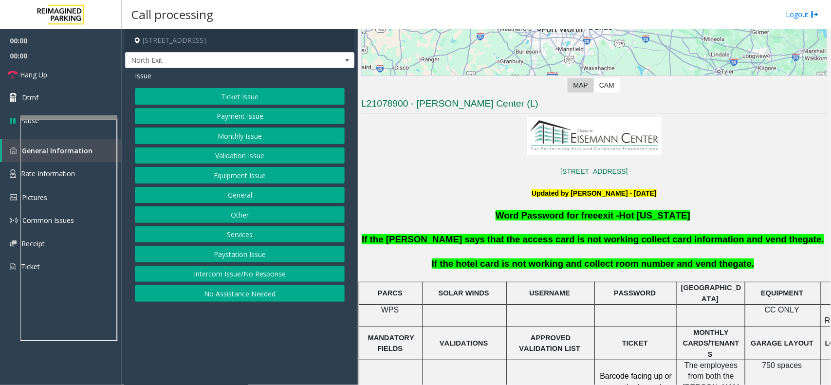
click at [235, 239] on button "Services" at bounding box center [240, 234] width 210 height 17
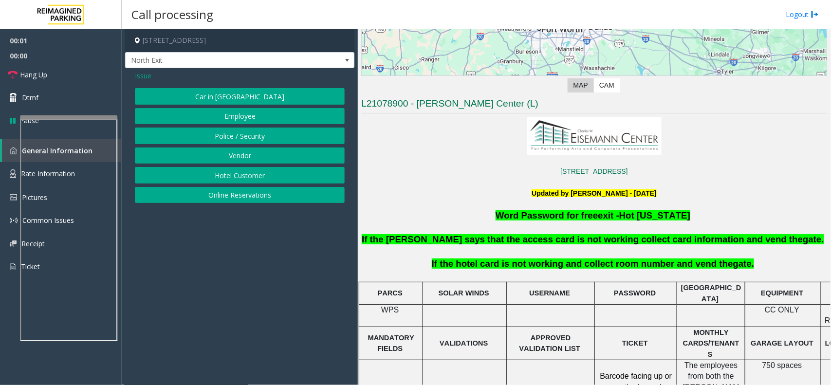
click at [240, 171] on button "Hotel Customer" at bounding box center [240, 175] width 210 height 17
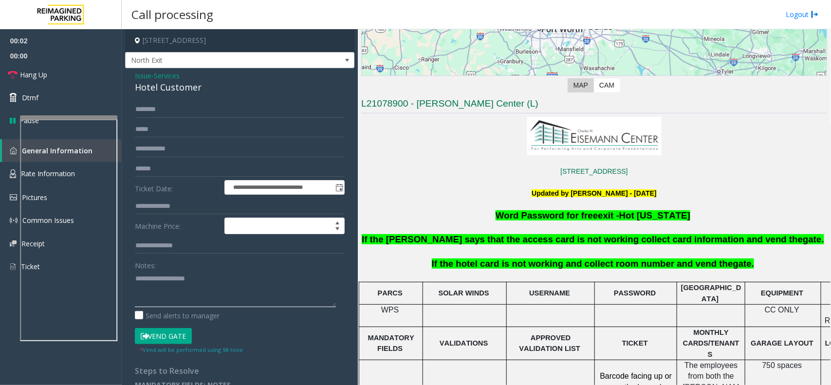
click at [183, 292] on textarea at bounding box center [235, 289] width 201 height 36
click at [182, 88] on div "Hotel Customer" at bounding box center [240, 87] width 210 height 13
click at [183, 288] on textarea at bounding box center [235, 289] width 201 height 36
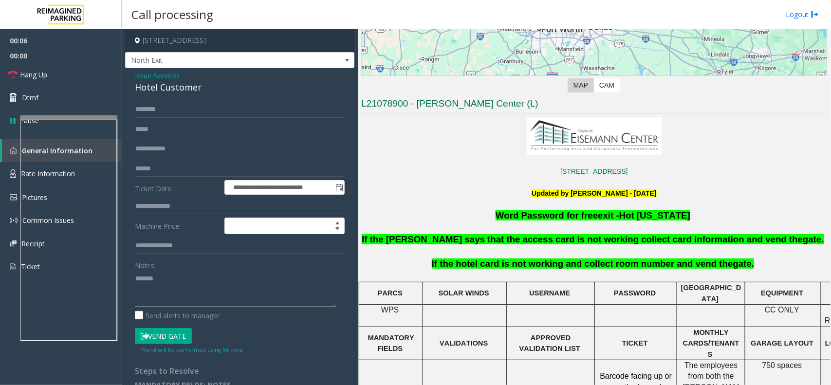
paste textarea "**********"
type textarea "**********"
click at [156, 181] on label "Ticket Date:" at bounding box center [177, 187] width 90 height 15
click at [160, 207] on input "text" at bounding box center [240, 206] width 210 height 17
type input "****"
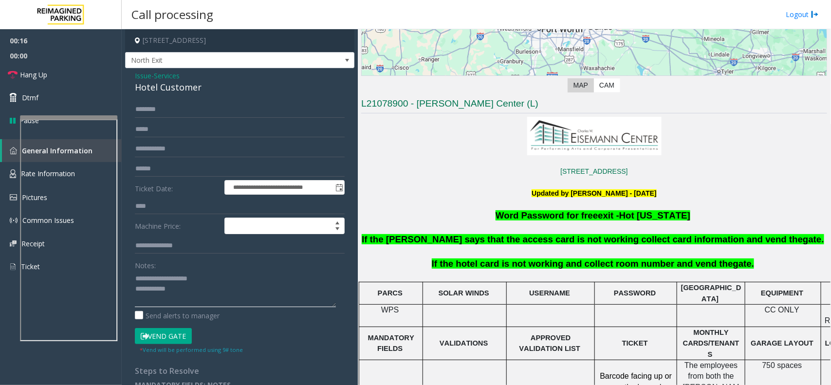
click at [205, 292] on textarea at bounding box center [235, 289] width 201 height 36
click at [179, 332] on button "Vend Gate" at bounding box center [163, 336] width 57 height 17
click at [198, 295] on textarea at bounding box center [235, 289] width 201 height 36
type textarea "**********"
click at [82, 68] on link "Hang Up" at bounding box center [61, 74] width 122 height 23
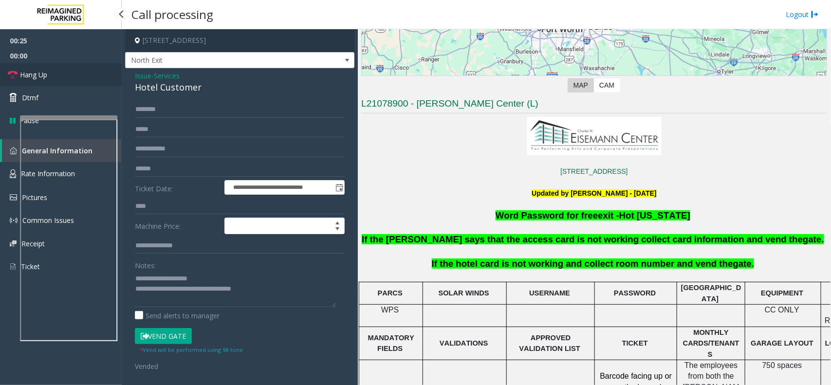
click at [82, 68] on link "Hang Up" at bounding box center [61, 74] width 122 height 23
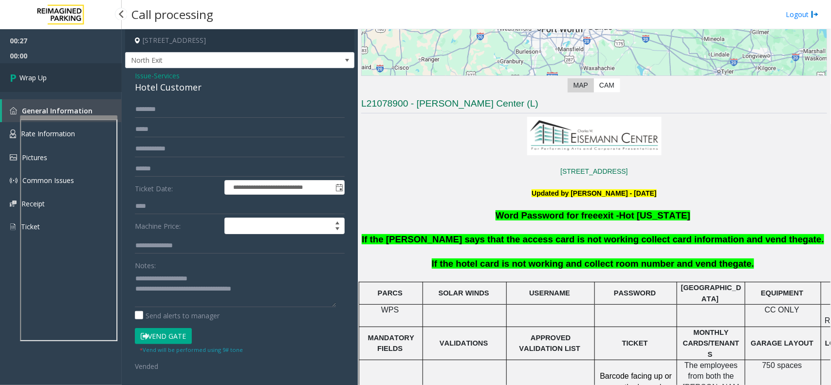
click at [82, 68] on link "Wrap Up" at bounding box center [61, 77] width 122 height 29
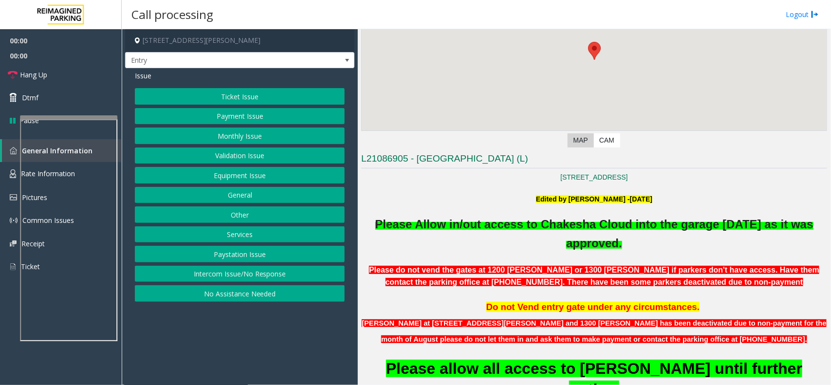
scroll to position [304, 0]
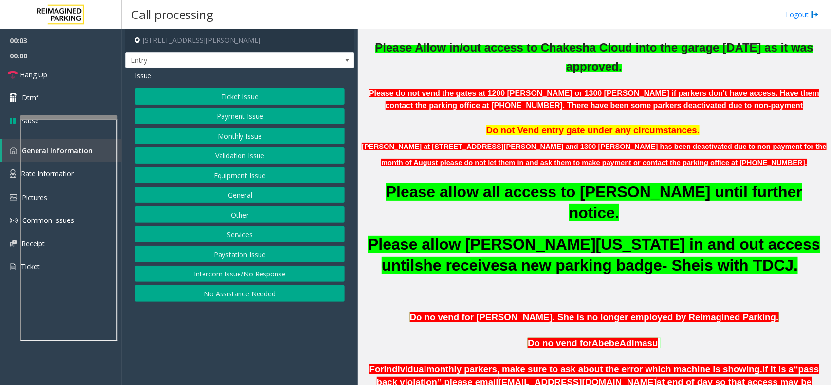
click at [301, 141] on button "Monthly Issue" at bounding box center [240, 135] width 210 height 17
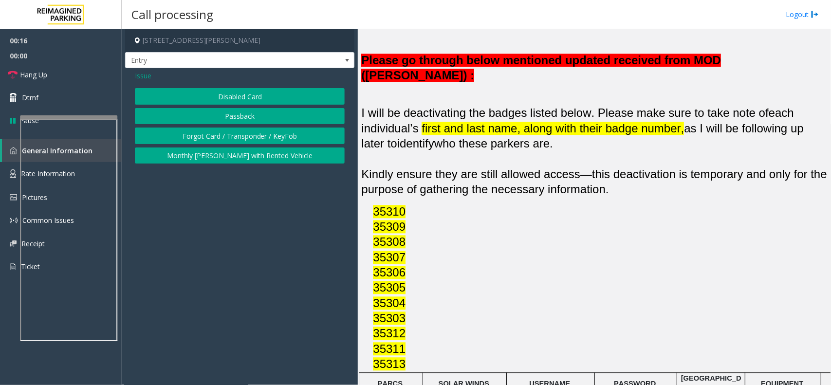
scroll to position [912, 0]
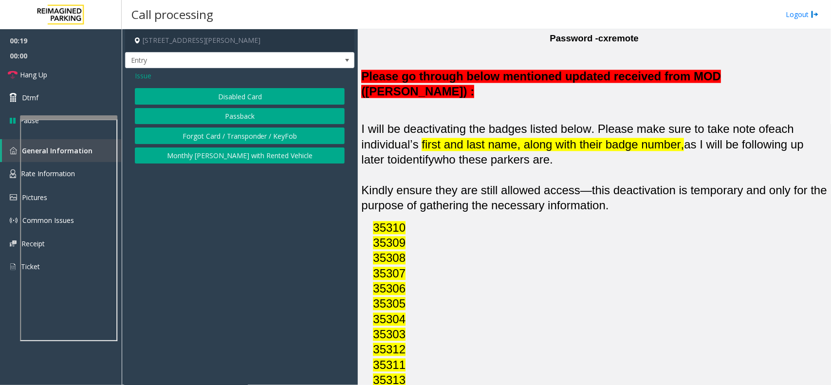
click at [270, 90] on button "Disabled Card" at bounding box center [240, 96] width 210 height 17
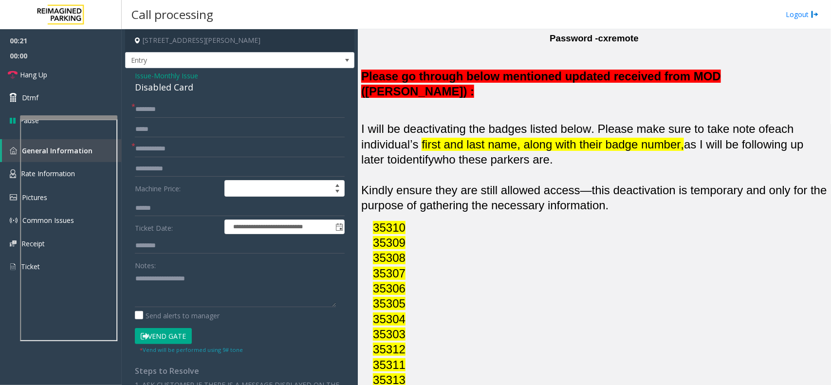
click at [198, 160] on form "**********" at bounding box center [240, 227] width 210 height 253
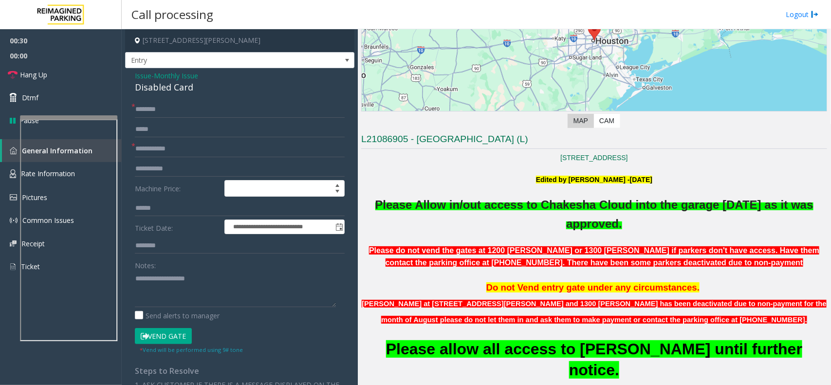
scroll to position [101, 0]
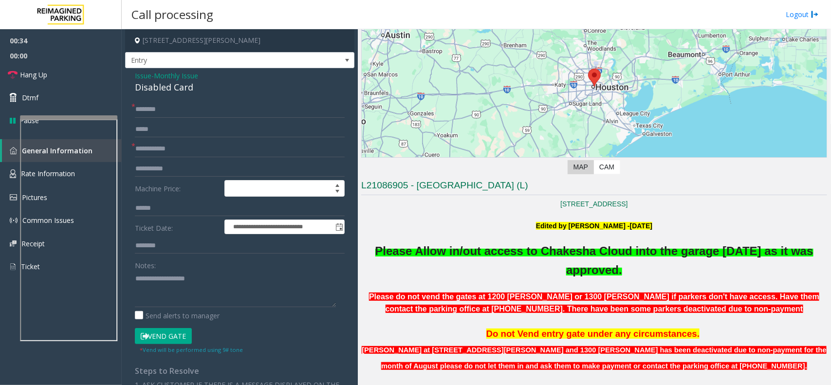
click at [139, 73] on span "Issue" at bounding box center [143, 76] width 17 height 10
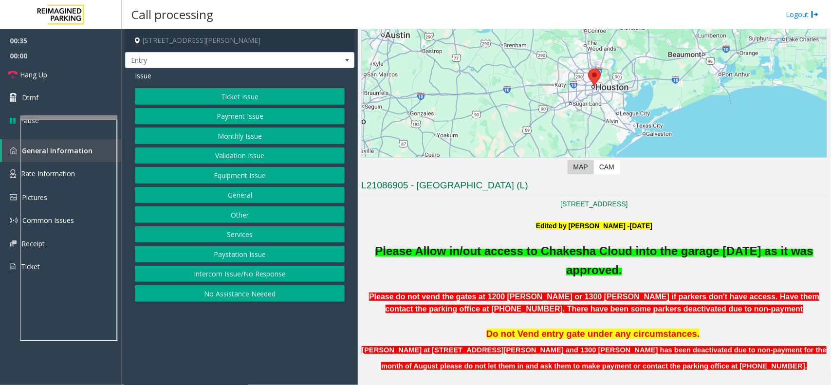
click at [247, 180] on button "Equipment Issue" at bounding box center [240, 175] width 210 height 17
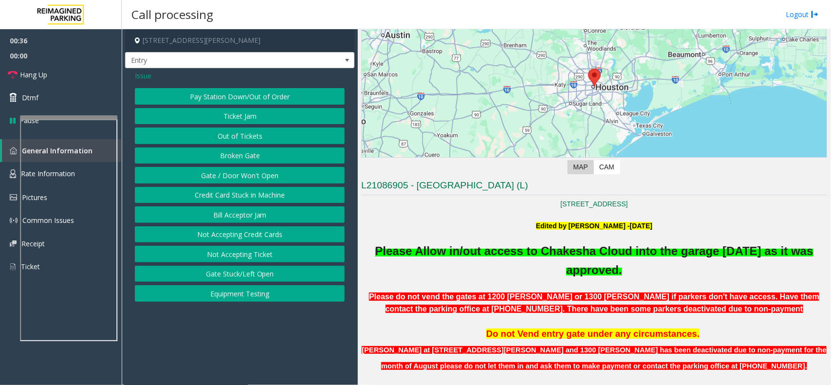
click at [247, 180] on button "Gate / Door Won't Open" at bounding box center [240, 175] width 210 height 17
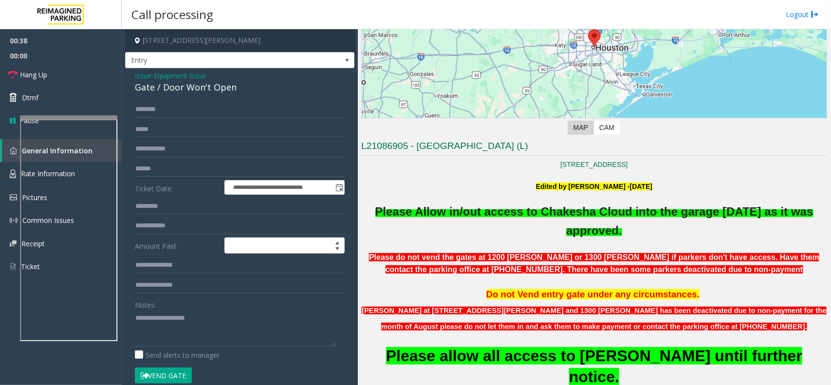
scroll to position [162, 0]
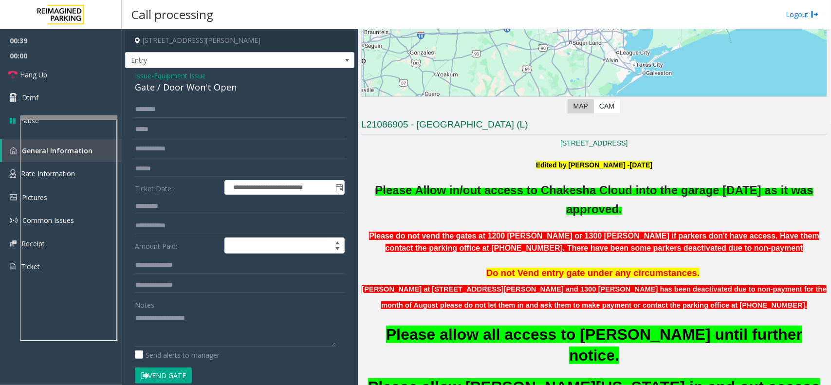
click at [127, 334] on div "**********" at bounding box center [239, 321] width 224 height 440
click at [135, 327] on textarea at bounding box center [235, 328] width 201 height 36
click at [206, 82] on div "Gate / Door Won't Open" at bounding box center [240, 87] width 210 height 13
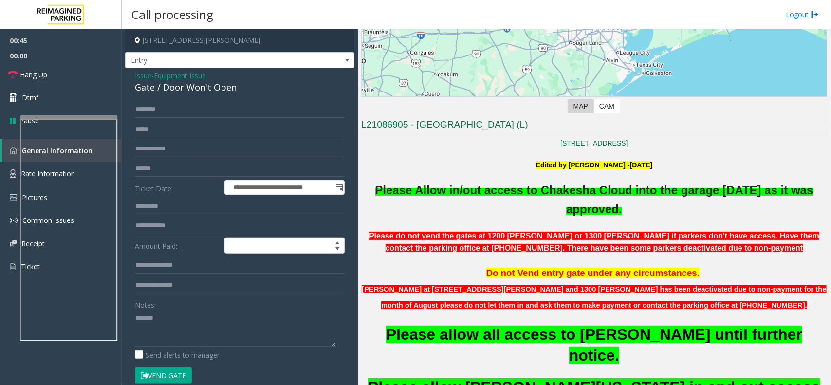
click at [219, 300] on div "Notes:" at bounding box center [240, 321] width 210 height 50
click at [211, 319] on textarea at bounding box center [235, 328] width 201 height 36
paste textarea "**********"
type textarea "**********"
click at [79, 68] on link "Hang Up" at bounding box center [61, 74] width 122 height 23
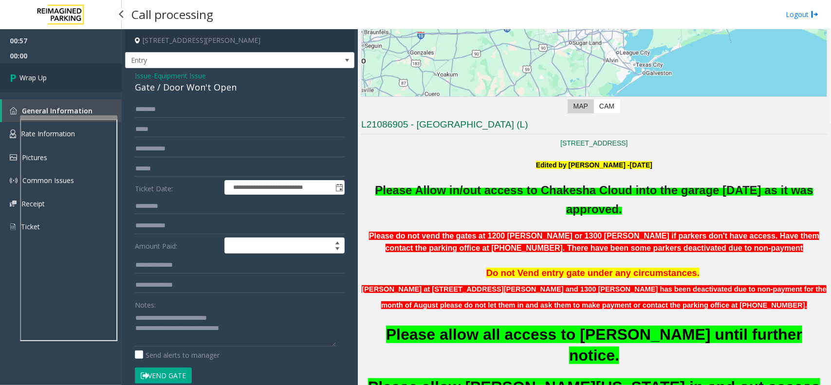
click at [79, 67] on link "Wrap Up" at bounding box center [61, 77] width 122 height 29
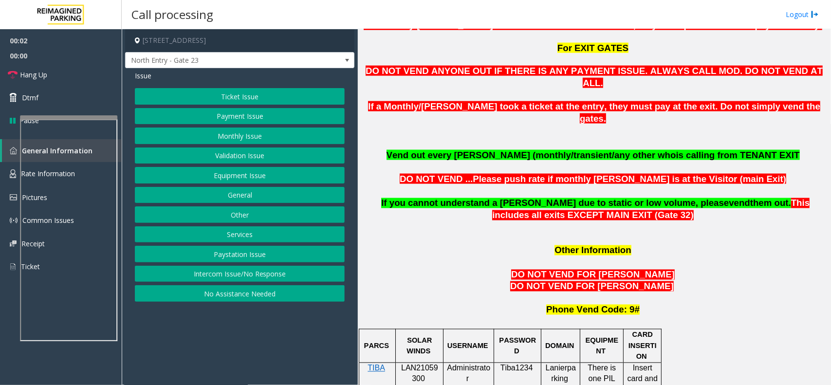
scroll to position [912, 0]
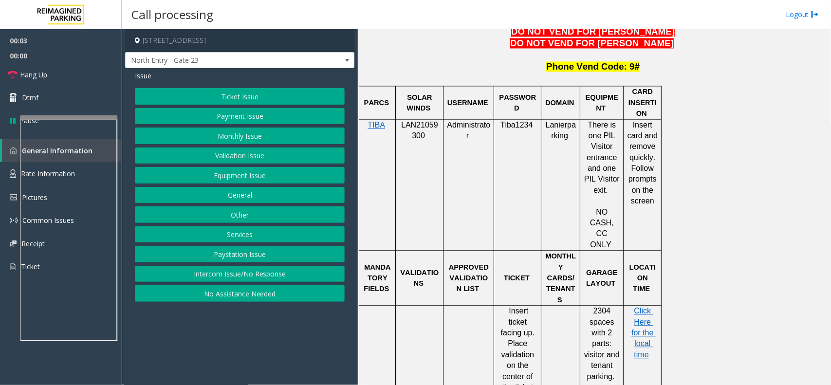
click at [412, 121] on span "LAN21059300" at bounding box center [419, 130] width 37 height 19
click at [257, 219] on button "Other" at bounding box center [240, 214] width 210 height 17
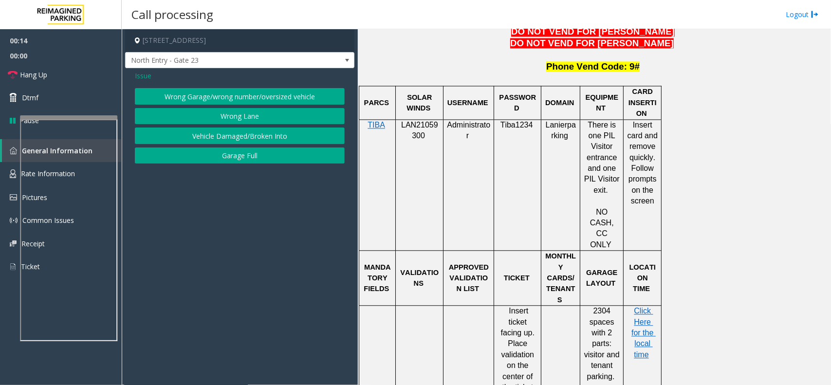
click at [250, 108] on div "Wrong Garage/wrong number/oversized vehicle Wrong Lane Vehicle Damaged/Broken I…" at bounding box center [240, 125] width 210 height 75
click at [247, 118] on button "Wrong Lane" at bounding box center [240, 116] width 210 height 17
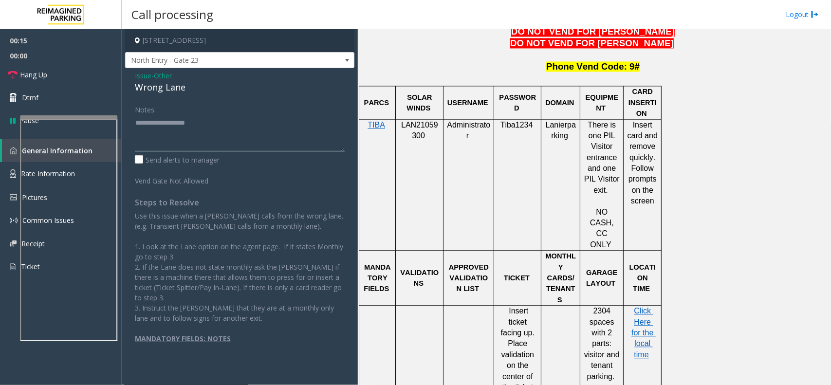
click at [224, 136] on textarea at bounding box center [240, 133] width 210 height 36
click at [171, 91] on div "Wrong Lane" at bounding box center [240, 87] width 210 height 13
click at [202, 134] on textarea at bounding box center [240, 133] width 210 height 36
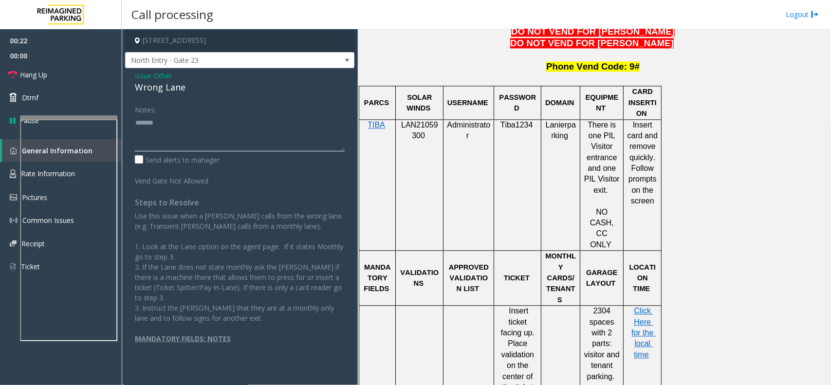
paste textarea "**********"
type textarea "**********"
click at [91, 67] on link "Hang Up" at bounding box center [61, 74] width 122 height 23
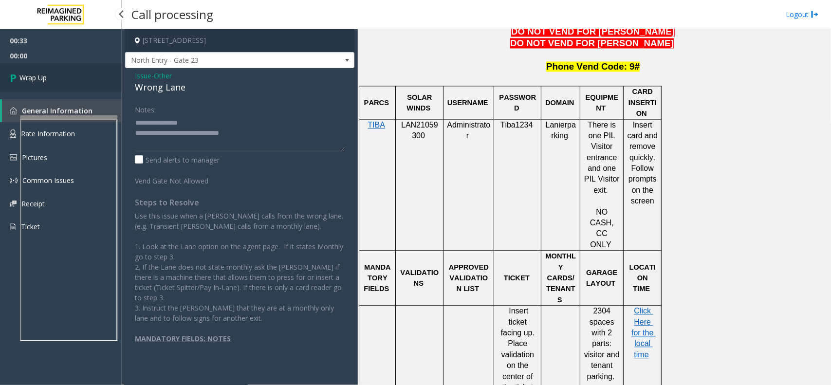
click at [91, 67] on link "Wrap Up" at bounding box center [61, 77] width 122 height 29
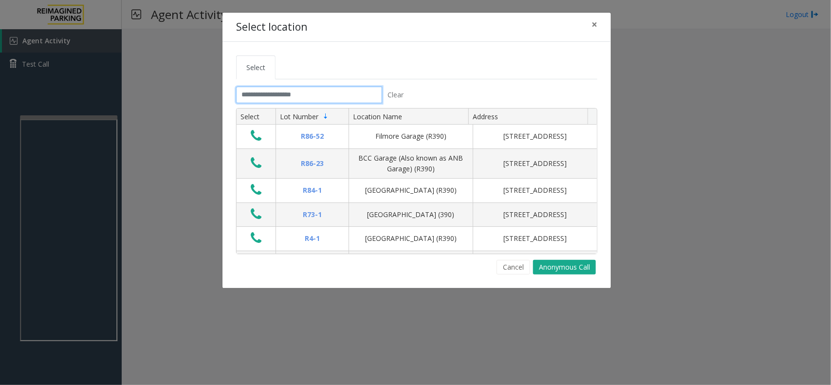
click at [322, 92] on input "text" at bounding box center [309, 95] width 146 height 17
click at [596, 18] on span "×" at bounding box center [594, 25] width 6 height 14
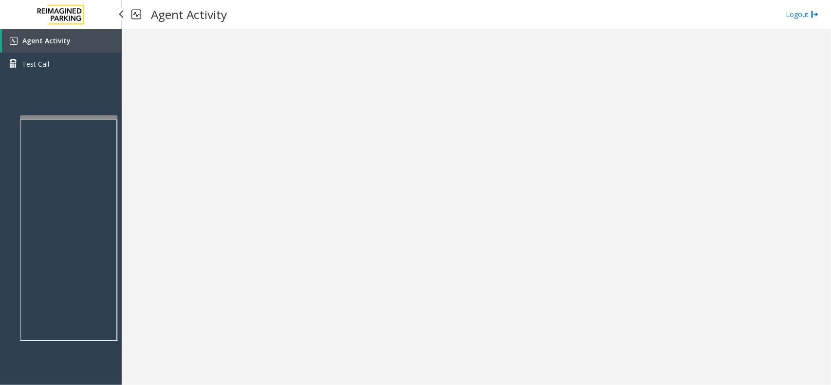
click at [92, 38] on link "Agent Activity" at bounding box center [62, 40] width 120 height 23
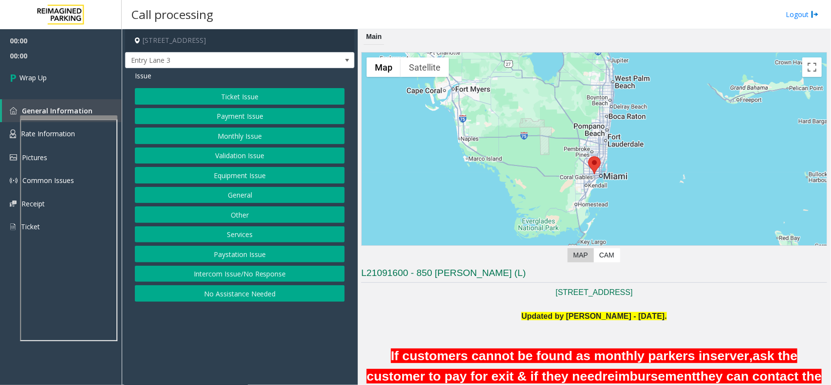
scroll to position [61, 0]
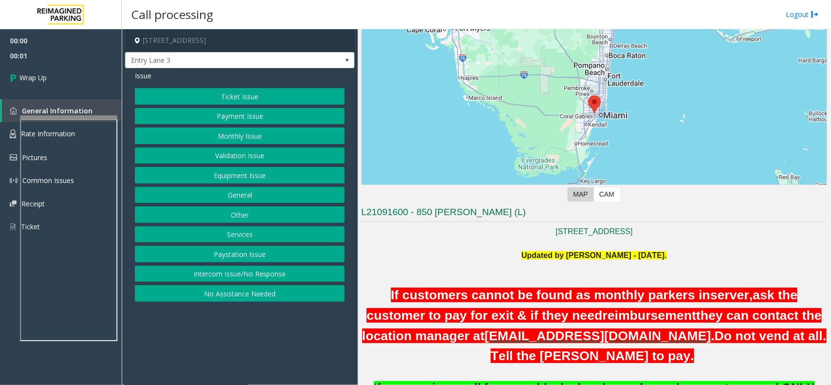
click at [251, 280] on button "Intercom Issue/No Response" at bounding box center [240, 274] width 210 height 17
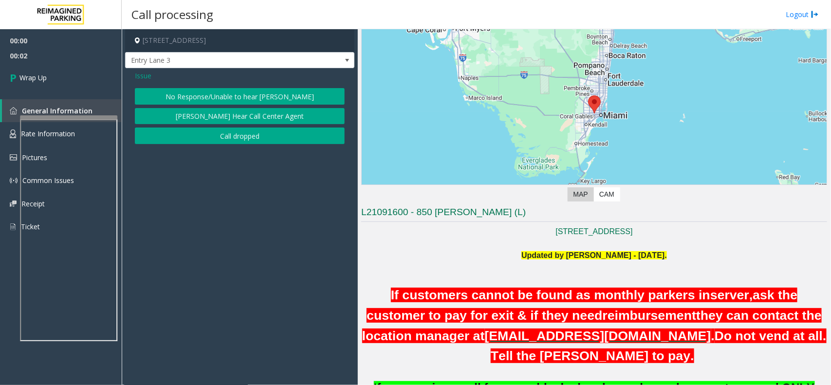
click at [238, 144] on button "Call dropped" at bounding box center [240, 135] width 210 height 17
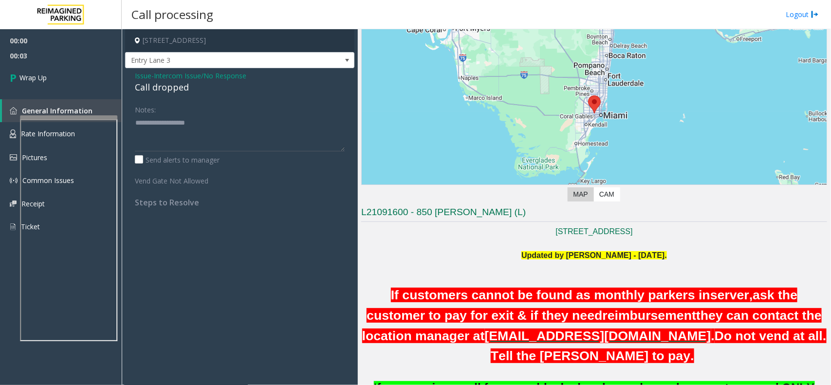
click at [169, 90] on div "Call dropped" at bounding box center [240, 87] width 210 height 13
type textarea "**********"
click at [76, 87] on link "Wrap Up" at bounding box center [61, 77] width 122 height 29
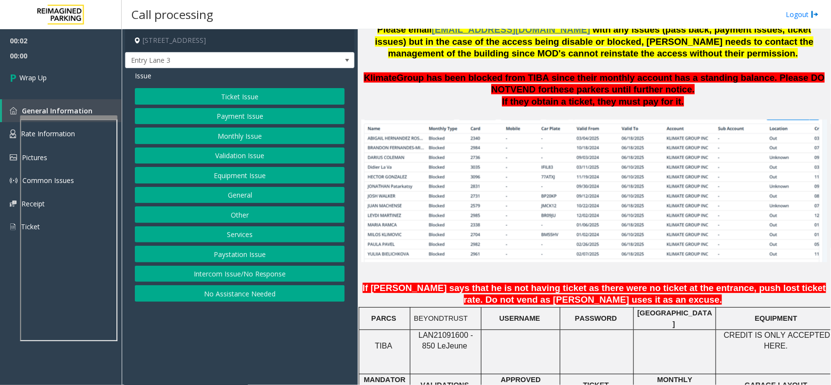
scroll to position [791, 0]
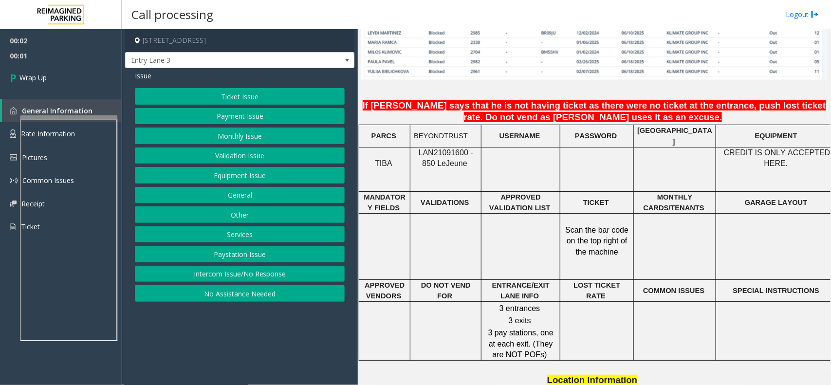
click at [222, 269] on button "Intercom Issue/No Response" at bounding box center [240, 274] width 210 height 17
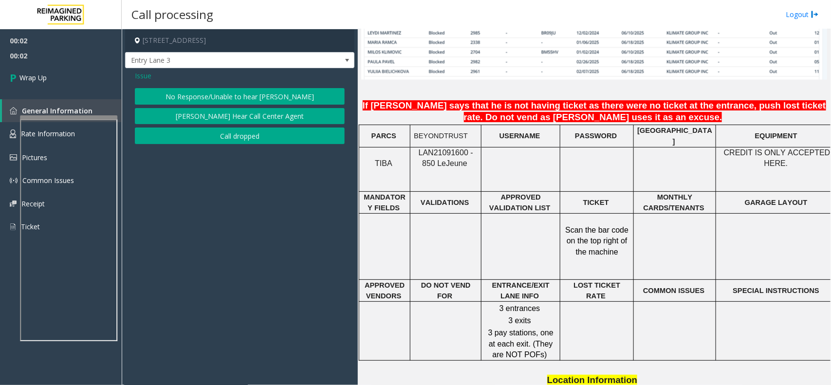
click at [223, 137] on button "Call dropped" at bounding box center [240, 135] width 210 height 17
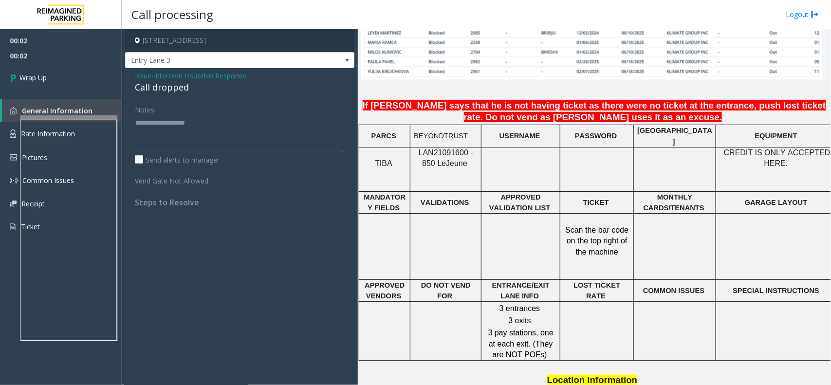
click at [168, 89] on div "Call dropped" at bounding box center [240, 87] width 210 height 13
type textarea "**********"
drag, startPoint x: 93, startPoint y: 90, endPoint x: 83, endPoint y: 85, distance: 10.9
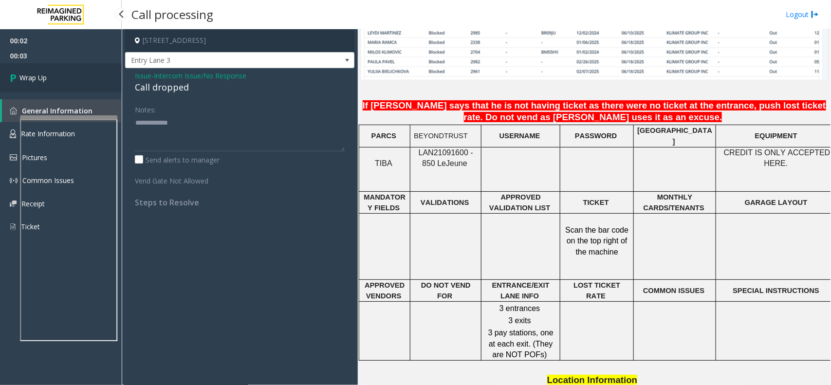
click at [93, 90] on link "Wrap Up" at bounding box center [61, 77] width 122 height 29
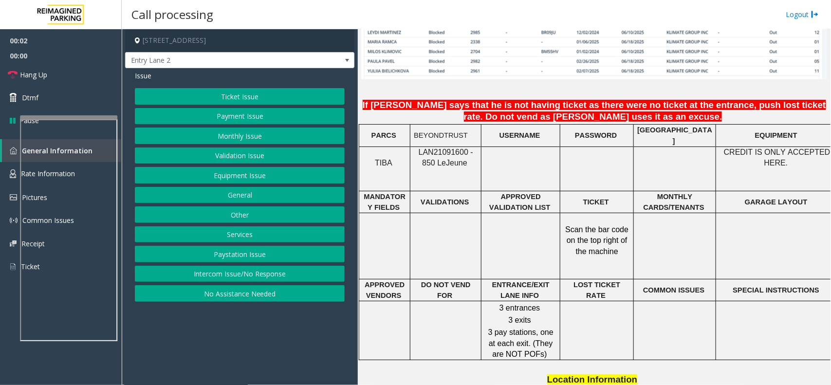
scroll to position [791, 0]
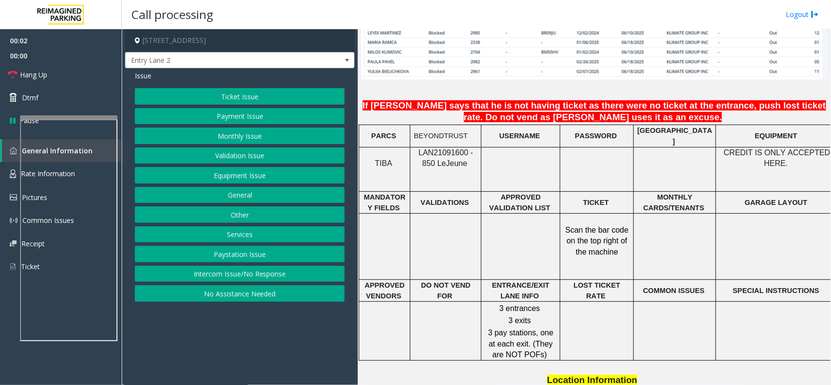
click at [435, 148] on span "LAN21091600 - 850 Le" at bounding box center [445, 157] width 54 height 19
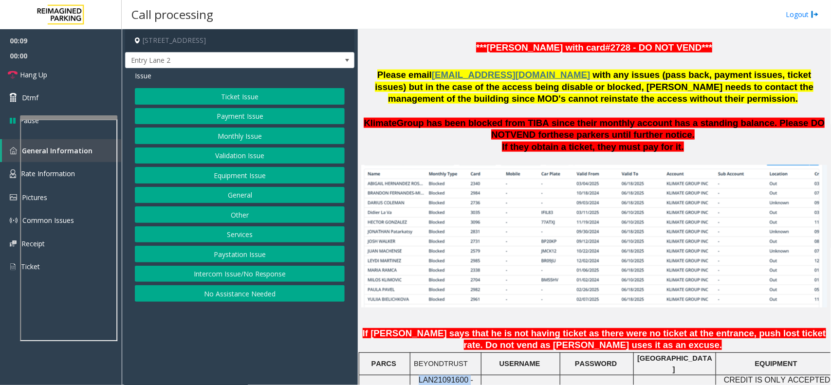
scroll to position [547, 0]
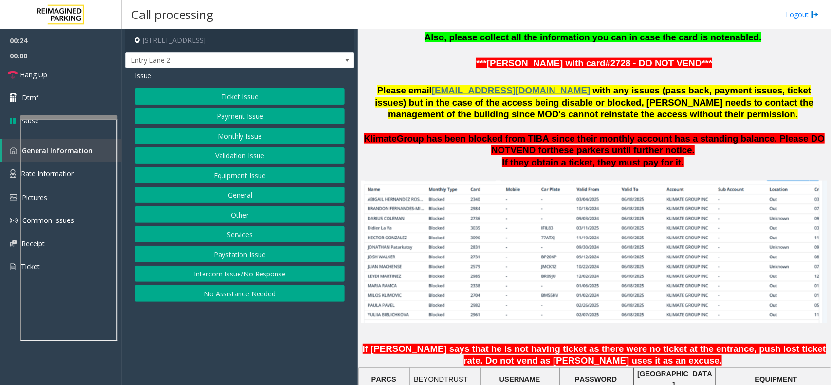
click at [236, 135] on button "Monthly Issue" at bounding box center [240, 135] width 210 height 17
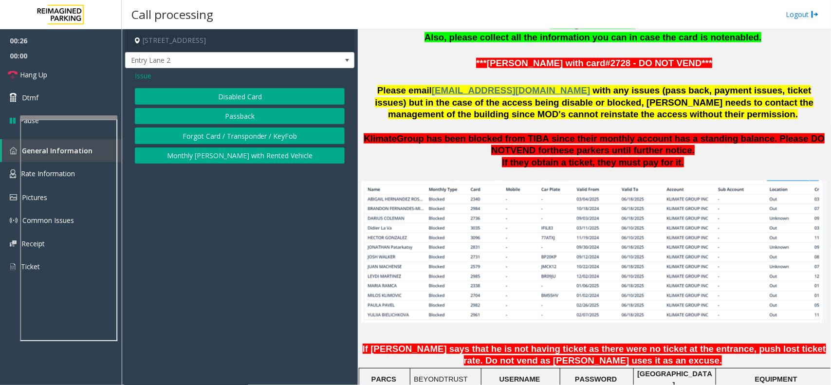
click at [246, 121] on button "Passback" at bounding box center [240, 116] width 210 height 17
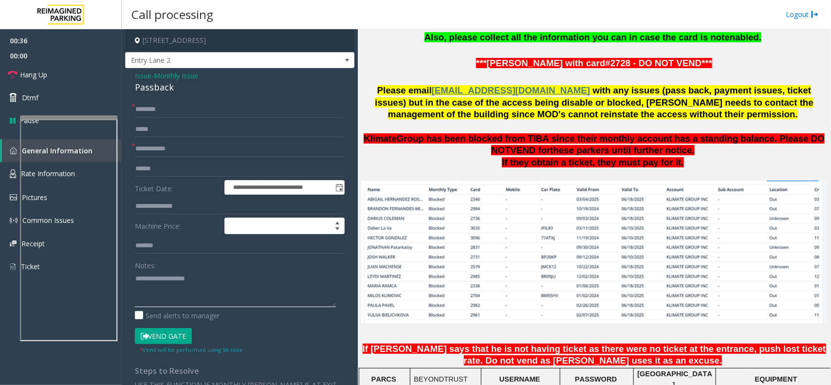
click at [186, 298] on textarea at bounding box center [235, 289] width 201 height 36
click at [142, 84] on div "Passback" at bounding box center [240, 87] width 210 height 13
click at [194, 271] on textarea at bounding box center [235, 289] width 201 height 36
paste textarea "*********"
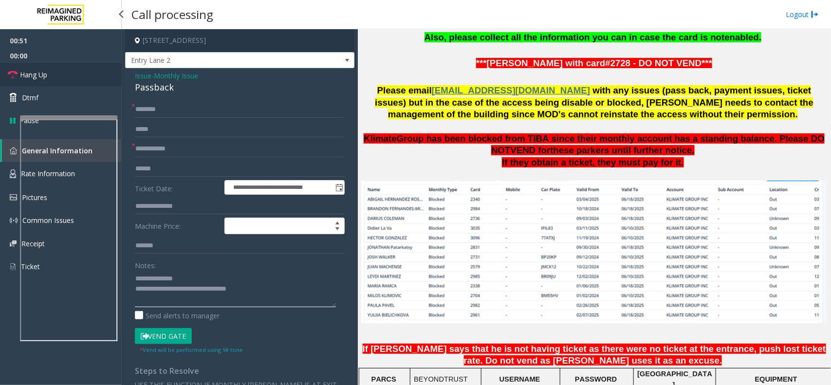
type textarea "**********"
click at [81, 66] on link "Hang Up" at bounding box center [61, 74] width 122 height 23
click at [163, 145] on input "text" at bounding box center [240, 149] width 210 height 17
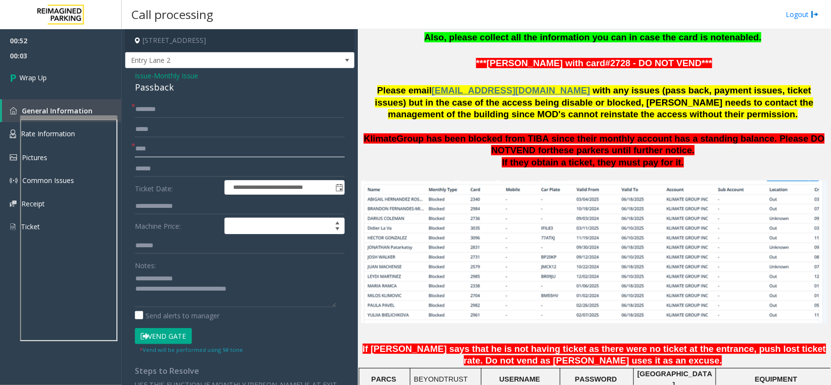
type input "****"
click at [163, 115] on input "text" at bounding box center [240, 109] width 210 height 17
type input "*******"
click at [109, 78] on link "Wrap Up" at bounding box center [61, 77] width 122 height 29
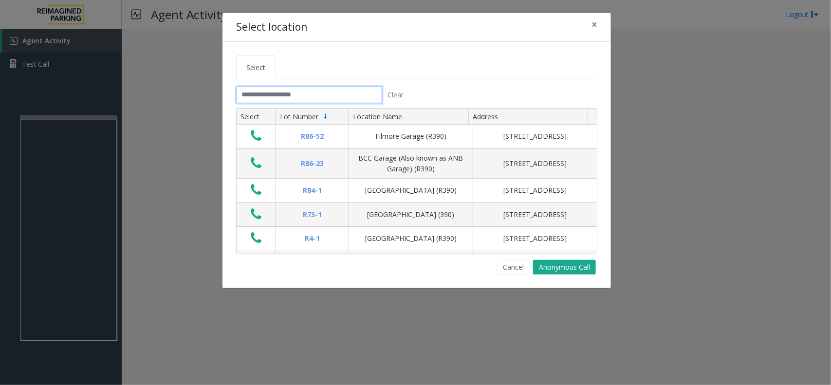
click at [315, 88] on input "text" at bounding box center [309, 95] width 146 height 17
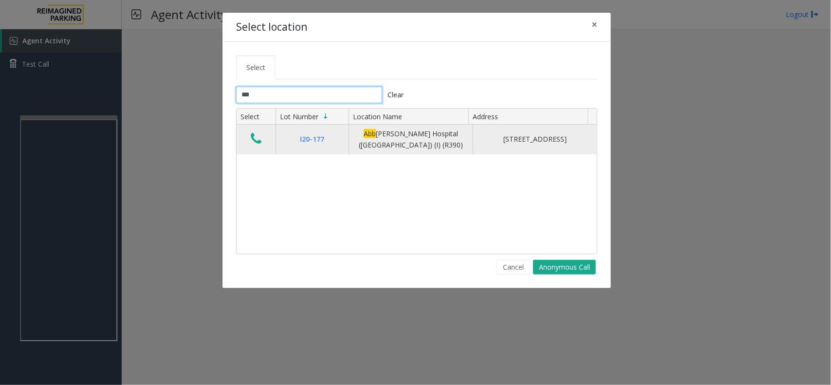
type input "***"
click at [251, 140] on icon "Data table" at bounding box center [256, 139] width 11 height 14
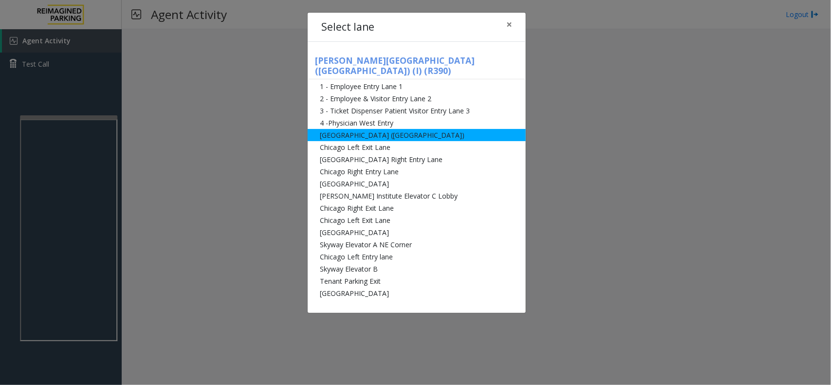
click at [361, 129] on li "[GEOGRAPHIC_DATA] ([GEOGRAPHIC_DATA])" at bounding box center [417, 135] width 218 height 12
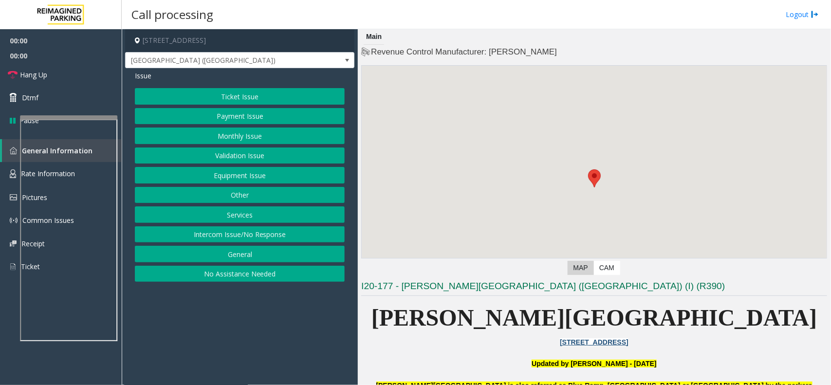
click at [275, 129] on button "Monthly Issue" at bounding box center [240, 135] width 210 height 17
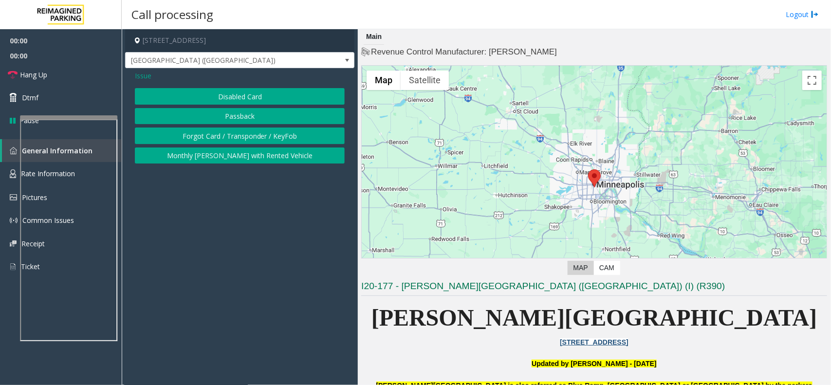
click at [264, 115] on button "Passback" at bounding box center [240, 116] width 210 height 17
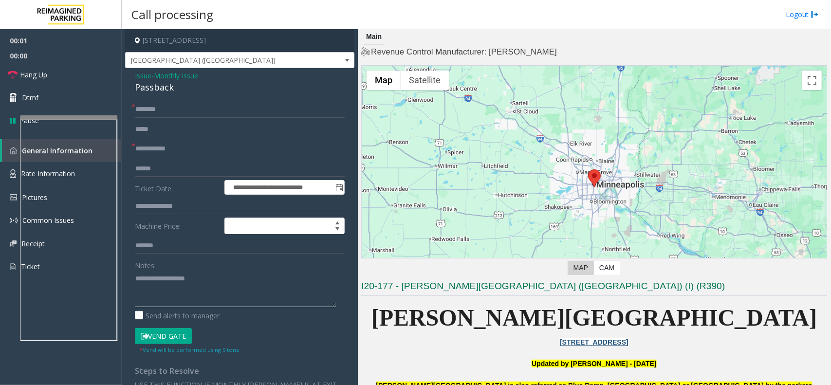
click at [171, 291] on textarea at bounding box center [235, 289] width 201 height 36
type textarea "******"
click at [154, 119] on form "**********" at bounding box center [240, 227] width 210 height 253
click at [154, 117] on input "text" at bounding box center [240, 109] width 210 height 17
type input "**"
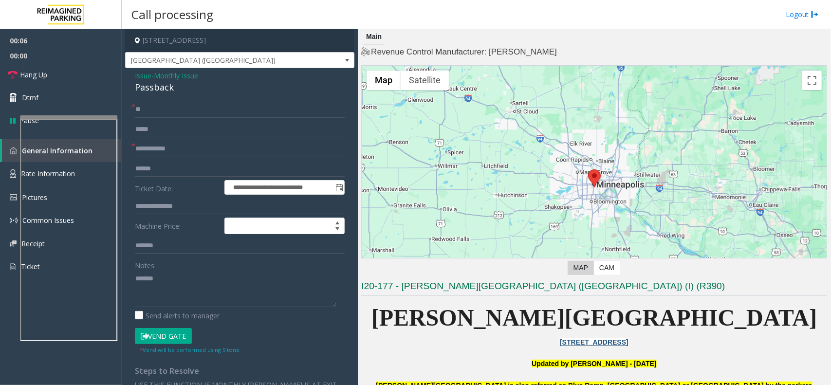
click at [165, 160] on form "**********" at bounding box center [240, 227] width 210 height 253
click at [168, 152] on input "text" at bounding box center [240, 149] width 210 height 17
type input "**"
click at [181, 288] on textarea at bounding box center [235, 289] width 201 height 36
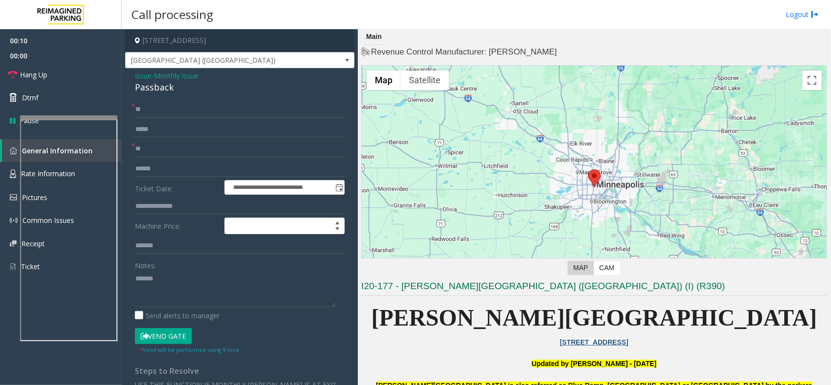
click at [156, 85] on div "Passback" at bounding box center [240, 87] width 210 height 13
click at [172, 297] on textarea at bounding box center [235, 289] width 201 height 36
paste textarea "*********"
click at [171, 331] on button "Vend Gate" at bounding box center [163, 336] width 57 height 17
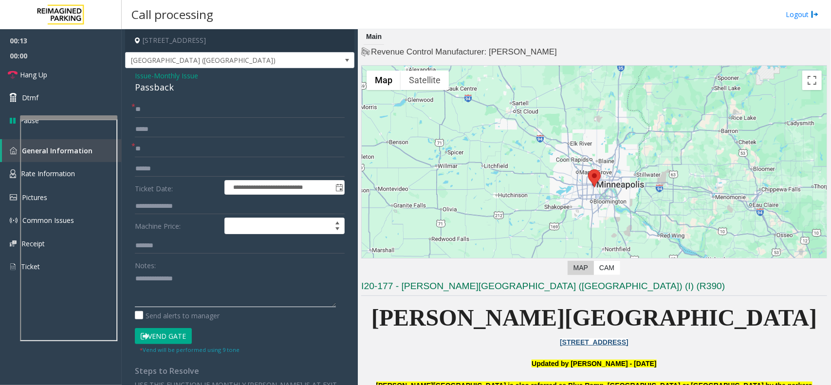
click at [188, 302] on textarea at bounding box center [235, 289] width 201 height 36
type textarea "**********"
drag, startPoint x: 54, startPoint y: 61, endPoint x: 54, endPoint y: 67, distance: 5.4
click at [54, 61] on span "00:00" at bounding box center [61, 55] width 122 height 15
click at [54, 67] on link "Hang Up" at bounding box center [61, 74] width 122 height 23
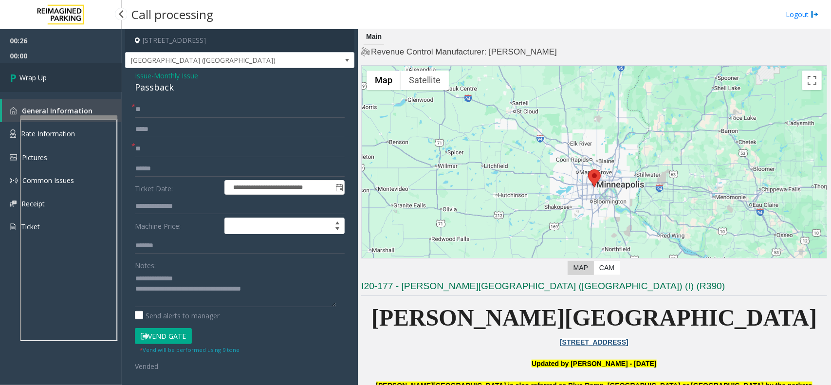
click at [54, 67] on link "Wrap Up" at bounding box center [61, 77] width 122 height 29
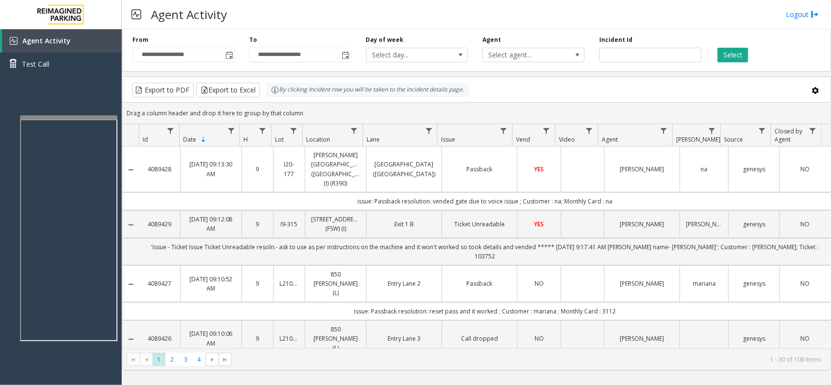
drag, startPoint x: 312, startPoint y: 115, endPoint x: 271, endPoint y: 100, distance: 44.2
click at [271, 100] on kendo-grid "Export to PDF Export to Excel By clicking Incident row you will be taken to the…" at bounding box center [476, 223] width 708 height 294
click at [320, 108] on div "Drag a column header and drop it here to group by that column" at bounding box center [476, 113] width 707 height 17
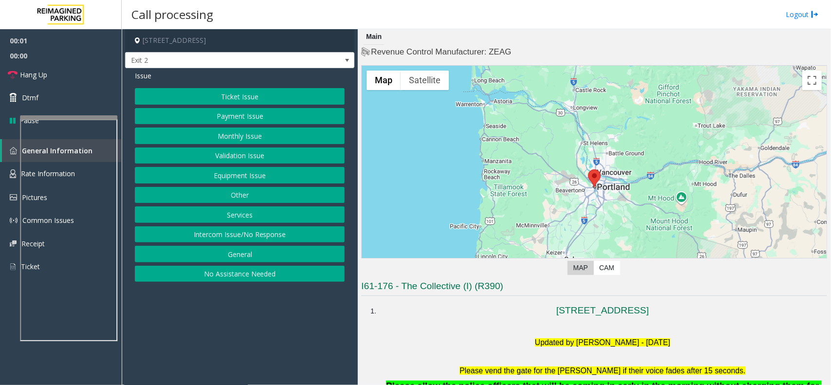
scroll to position [182, 0]
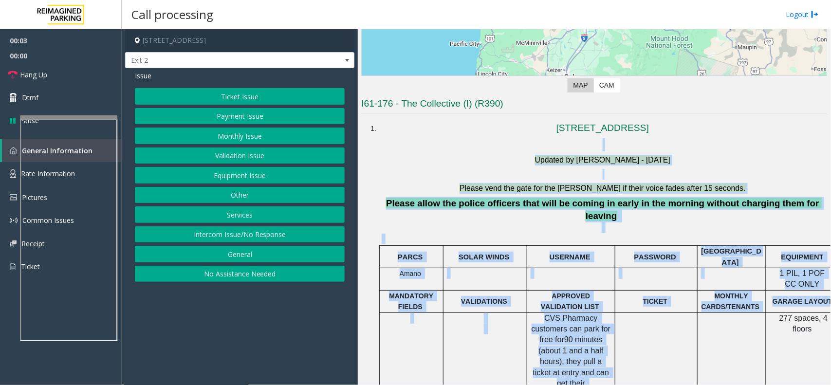
drag, startPoint x: 429, startPoint y: 144, endPoint x: 631, endPoint y: 303, distance: 257.1
click at [616, 268] on div at bounding box center [614, 279] width 3 height 22
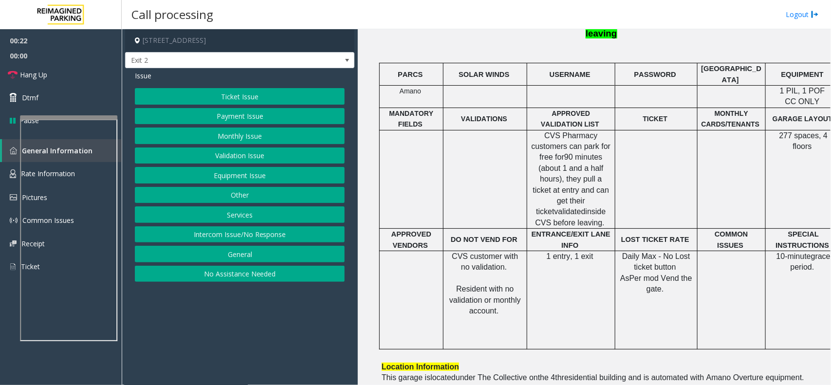
scroll to position [122, 0]
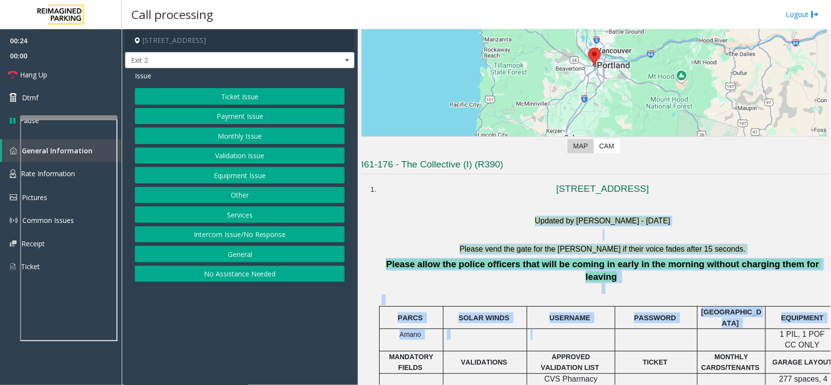
drag, startPoint x: 454, startPoint y: 214, endPoint x: 622, endPoint y: 319, distance: 198.0
click at [632, 327] on div at bounding box center [656, 328] width 82 height 3
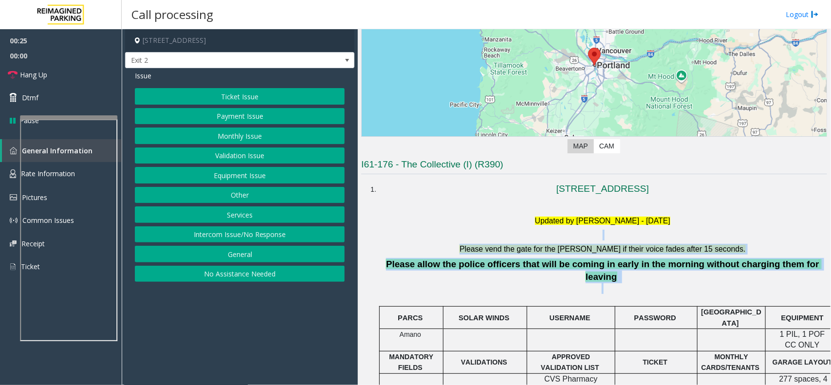
drag, startPoint x: 652, startPoint y: 277, endPoint x: 448, endPoint y: 223, distance: 211.0
click at [448, 223] on h5 "Updated by [PERSON_NAME] - [DATE]" at bounding box center [602, 221] width 442 height 11
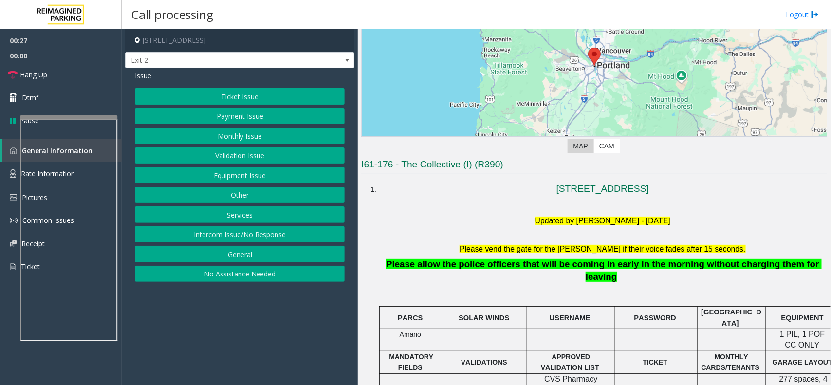
click at [253, 177] on button "Equipment Issue" at bounding box center [240, 175] width 210 height 17
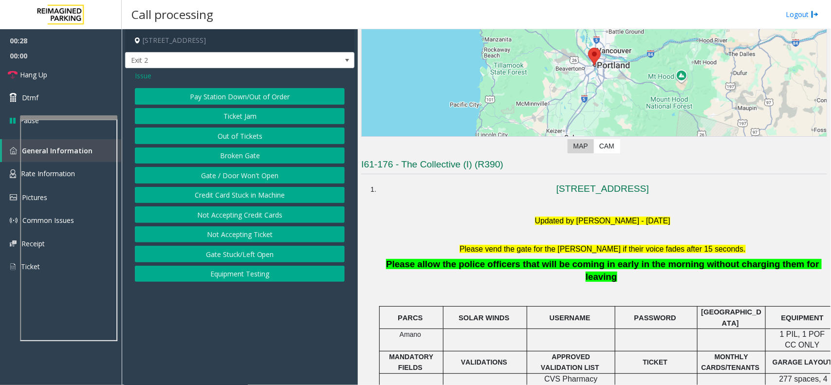
click at [253, 177] on button "Gate / Door Won't Open" at bounding box center [240, 175] width 210 height 17
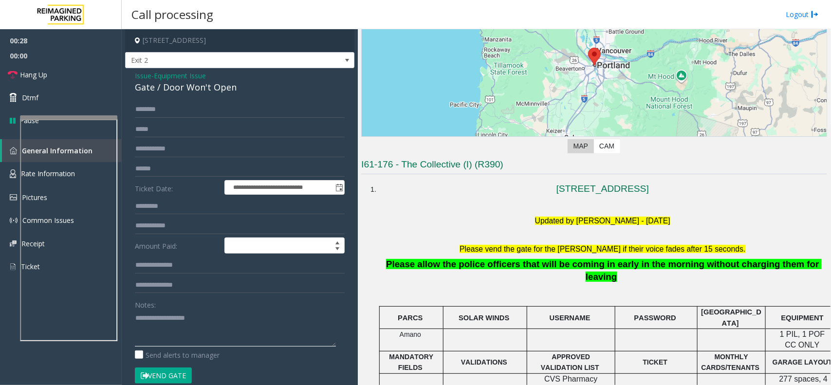
click at [191, 331] on textarea at bounding box center [235, 328] width 201 height 36
type textarea "*"
click at [163, 375] on button "Vend Gate" at bounding box center [163, 375] width 57 height 17
click at [184, 324] on textarea at bounding box center [235, 328] width 201 height 36
click at [183, 84] on div "Gate / Door Won't Open" at bounding box center [240, 87] width 210 height 13
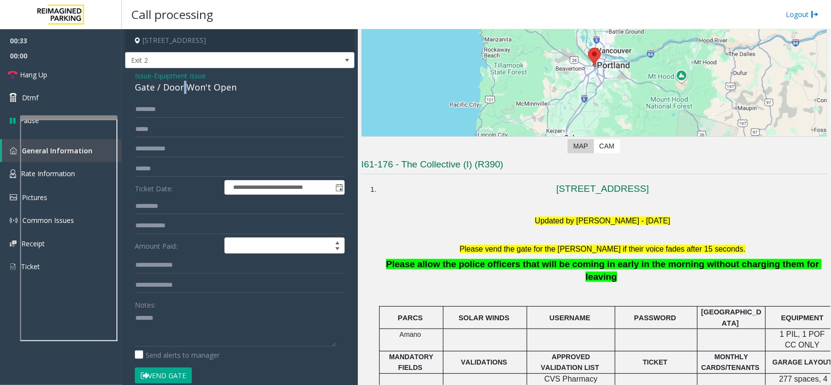
click at [183, 84] on div "Gate / Door Won't Open" at bounding box center [240, 87] width 210 height 13
copy div "Gate / Door Won't Open"
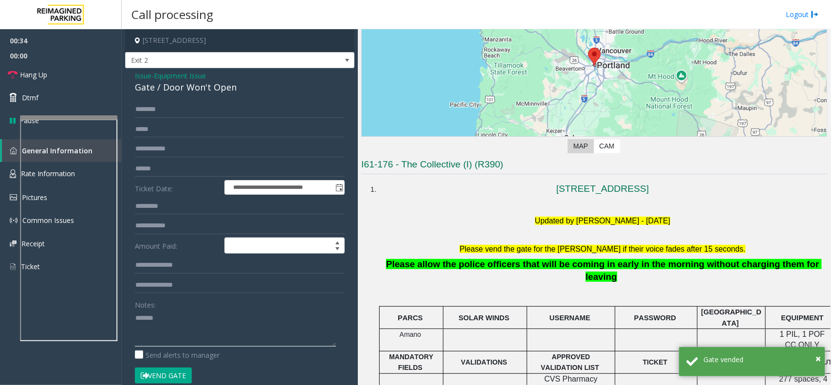
click at [183, 332] on textarea at bounding box center [235, 328] width 201 height 36
paste textarea "**********"
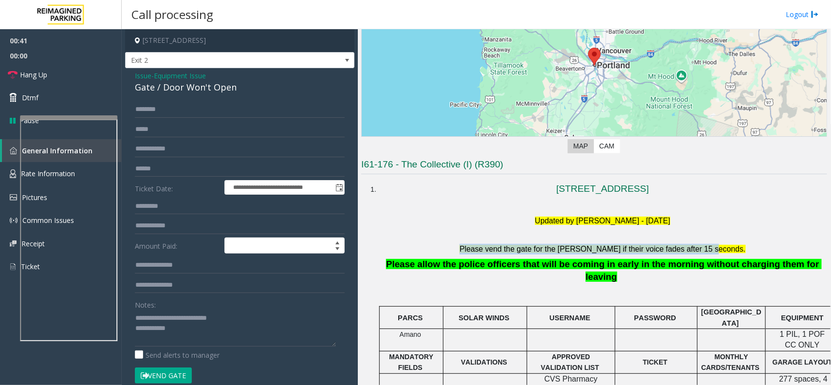
copy font "Please vend the gate for the parker if their voice fades after 15 seconds."
drag, startPoint x: 475, startPoint y: 246, endPoint x: 747, endPoint y: 251, distance: 271.5
click at [747, 251] on h5 "Please vend the gate for the parker if their voice fades after 15 seconds." at bounding box center [602, 249] width 442 height 11
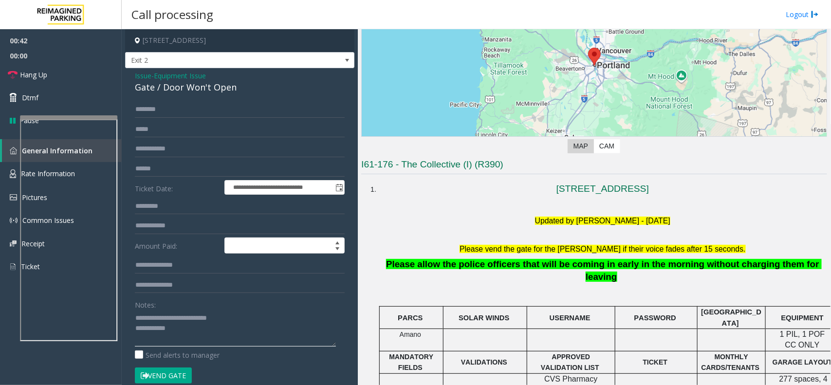
click at [205, 333] on textarea at bounding box center [235, 328] width 201 height 36
paste textarea "**********"
type textarea "**********"
click at [70, 78] on link "Hang Up" at bounding box center [61, 74] width 122 height 23
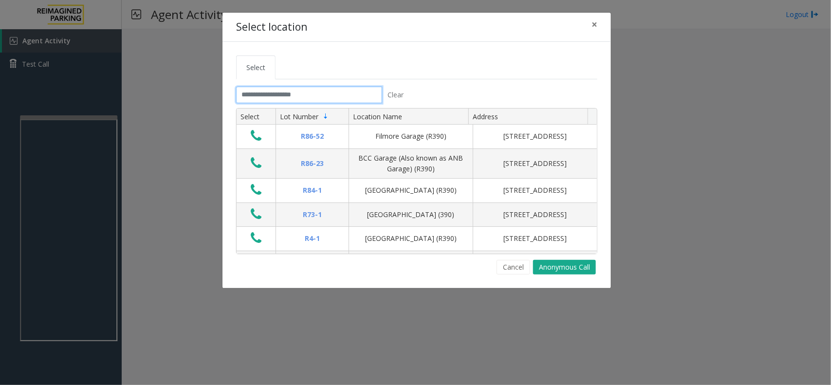
click at [293, 97] on input "text" at bounding box center [309, 95] width 146 height 17
click at [306, 95] on input "text" at bounding box center [309, 95] width 146 height 17
click at [597, 20] on button "×" at bounding box center [593, 25] width 19 height 24
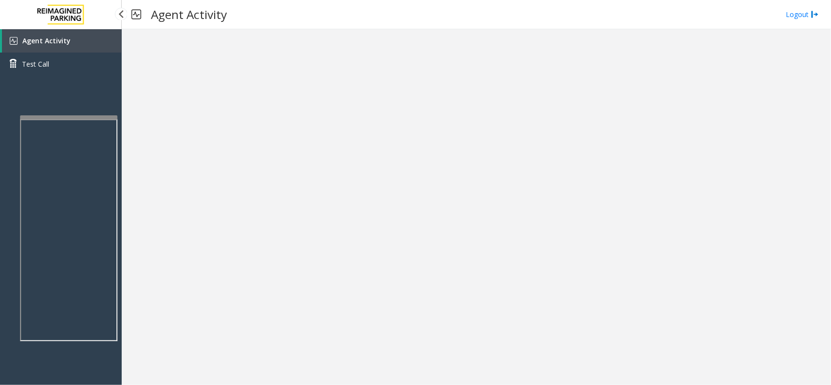
click at [86, 32] on link "Agent Activity" at bounding box center [62, 40] width 120 height 23
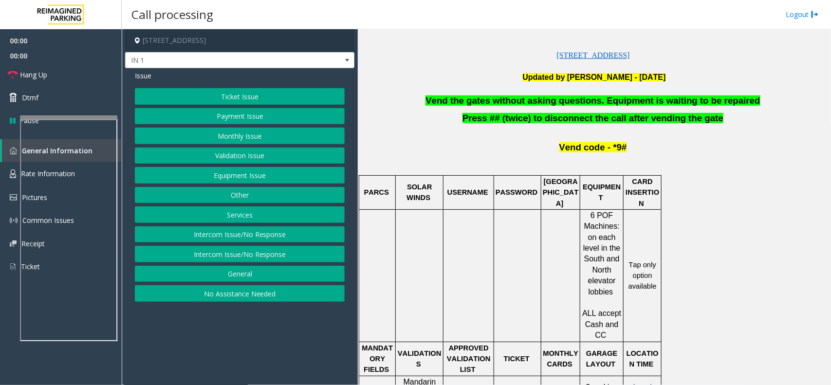
scroll to position [304, 0]
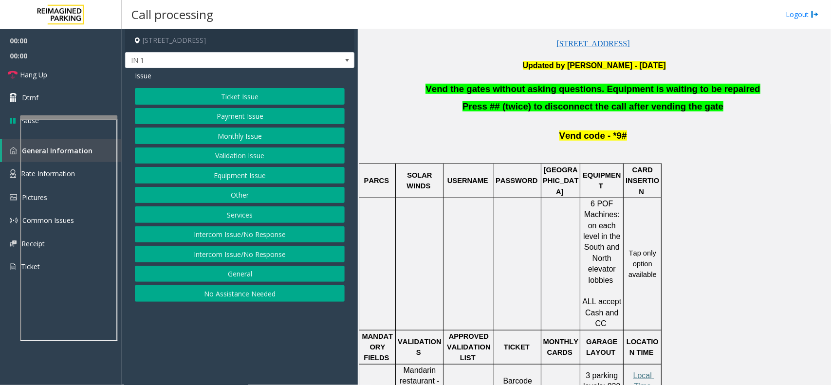
click at [542, 83] on p at bounding box center [594, 78] width 466 height 12
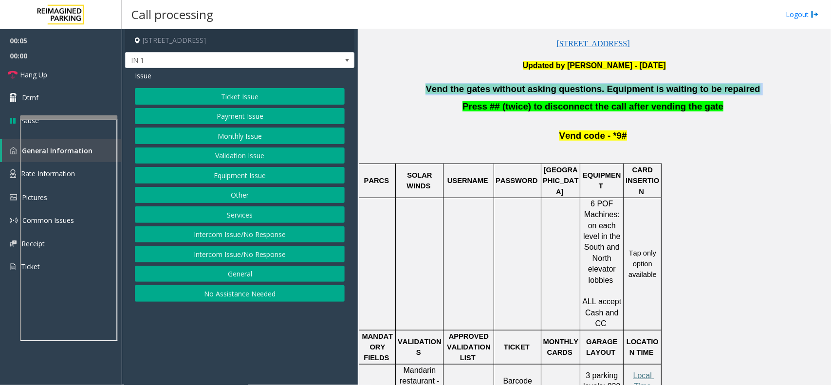
copy p "Vend the gates without asking questions. Equipment is waiting to be repaired"
drag, startPoint x: 741, startPoint y: 91, endPoint x: 441, endPoint y: 90, distance: 299.7
click at [441, 90] on p "Vend the gates without asking questions. Equipment is waiting to be repaired" at bounding box center [594, 89] width 466 height 12
click at [235, 209] on button "Services" at bounding box center [240, 214] width 210 height 17
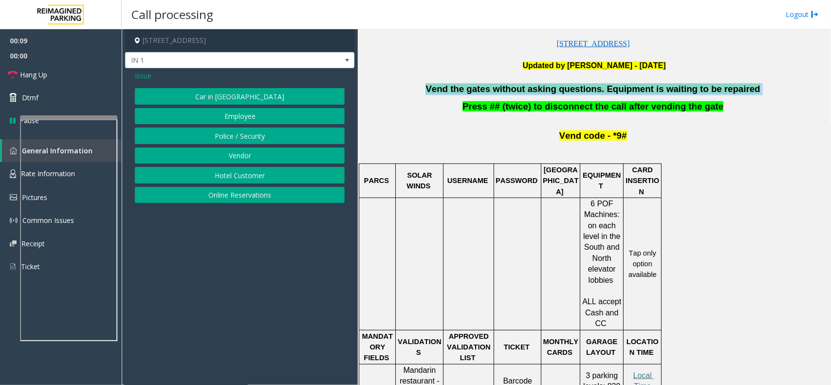
click at [238, 197] on button "Online Reservations" at bounding box center [240, 195] width 210 height 17
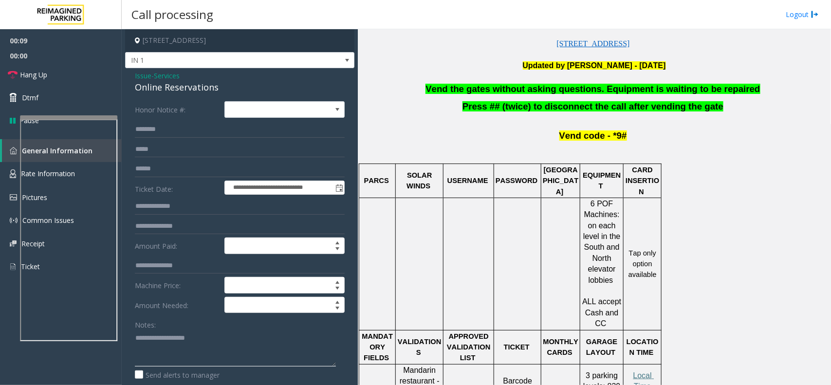
click at [203, 351] on textarea at bounding box center [235, 348] width 201 height 36
paste textarea "**********"
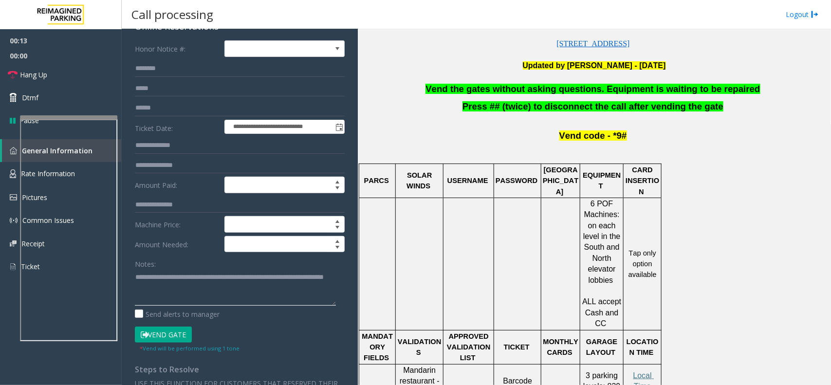
type textarea "**********"
click at [168, 332] on button "Vend Gate" at bounding box center [163, 334] width 57 height 17
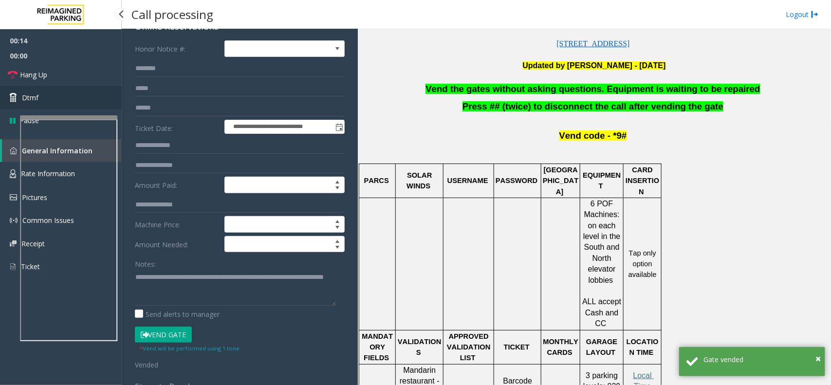
click at [69, 103] on link "Dtmf" at bounding box center [61, 97] width 122 height 23
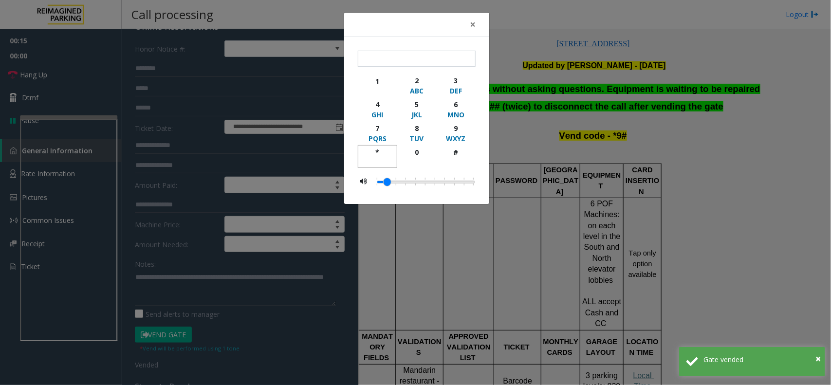
click at [376, 152] on div "*" at bounding box center [377, 152] width 27 height 10
click at [458, 130] on div "9" at bounding box center [455, 128] width 27 height 10
click at [456, 145] on button "9 WXYZ" at bounding box center [455, 133] width 39 height 24
click at [378, 151] on div "*" at bounding box center [377, 152] width 27 height 10
click at [450, 134] on div "WXYZ" at bounding box center [455, 138] width 27 height 10
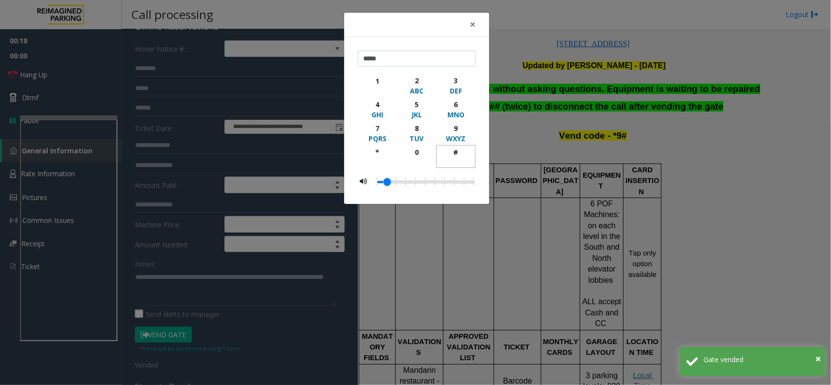
click at [451, 154] on div "#" at bounding box center [455, 152] width 27 height 10
type input "******"
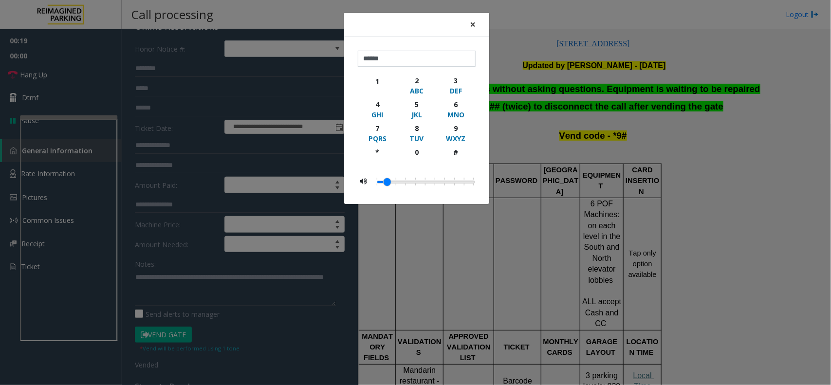
click at [475, 20] on span "×" at bounding box center [473, 25] width 6 height 14
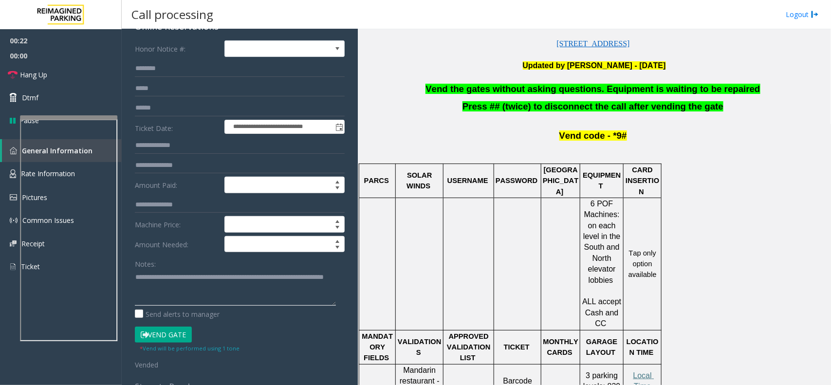
click at [225, 290] on textarea at bounding box center [235, 287] width 201 height 36
type textarea "**********"
click at [69, 76] on link "Hang Up" at bounding box center [61, 74] width 122 height 23
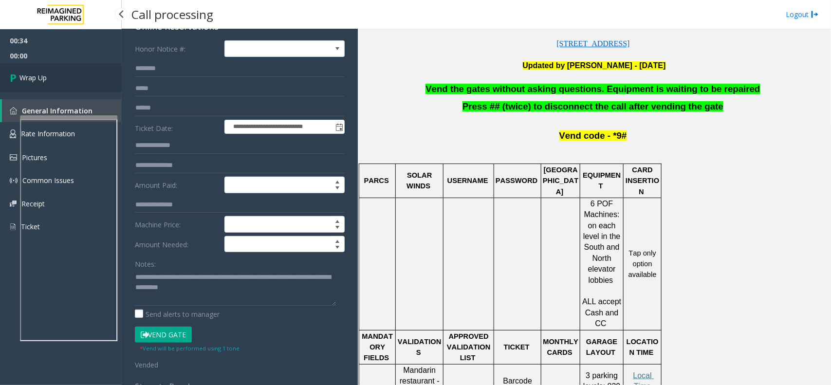
click at [69, 76] on link "Wrap Up" at bounding box center [61, 77] width 122 height 29
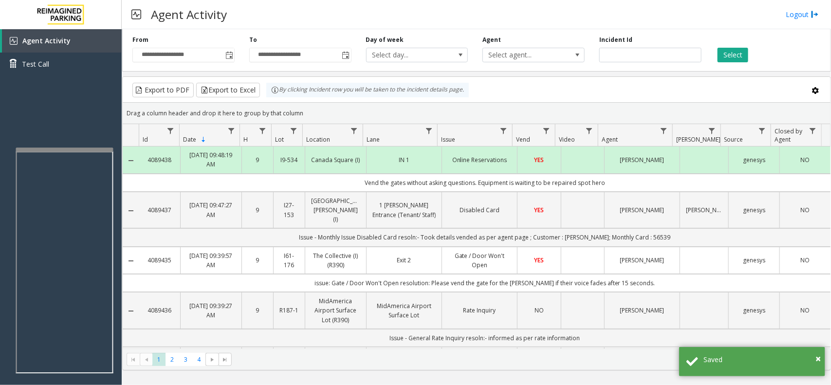
click at [81, 151] on div at bounding box center [64, 149] width 97 height 4
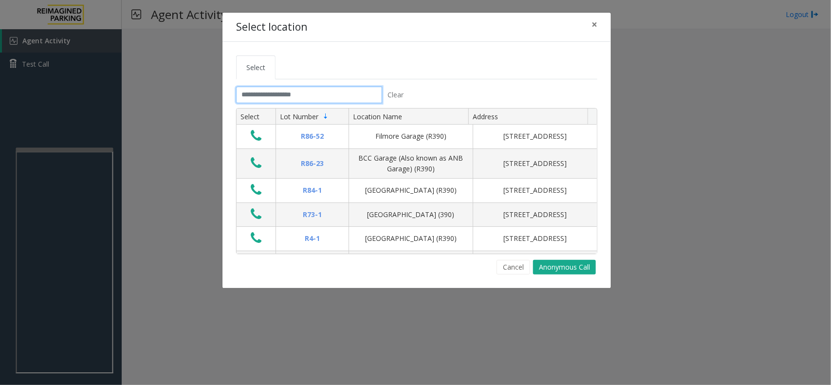
click at [315, 92] on input "text" at bounding box center [309, 95] width 146 height 17
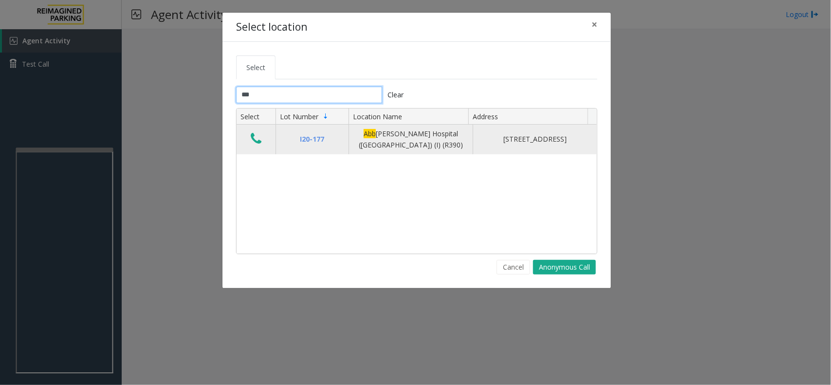
type input "***"
click at [254, 138] on icon "Data table" at bounding box center [256, 139] width 11 height 14
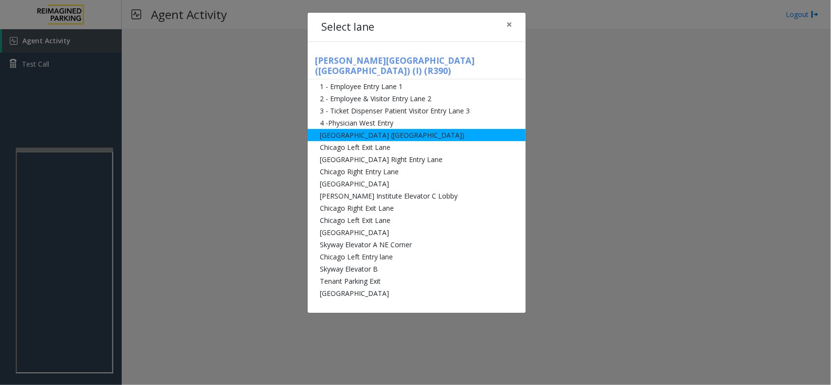
click at [314, 129] on li "[GEOGRAPHIC_DATA] ([GEOGRAPHIC_DATA])" at bounding box center [417, 135] width 218 height 12
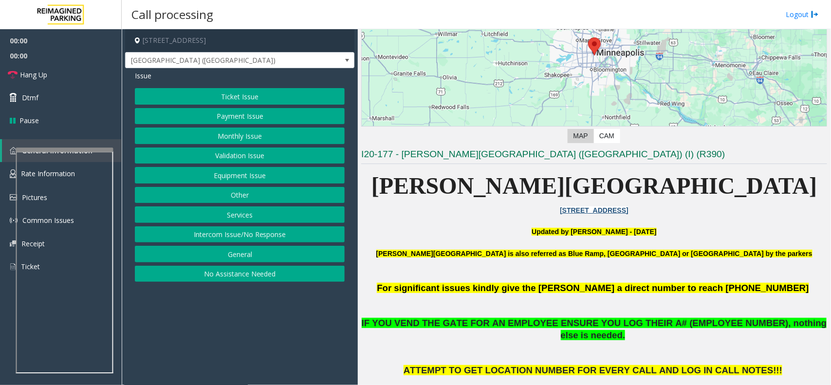
scroll to position [243, 0]
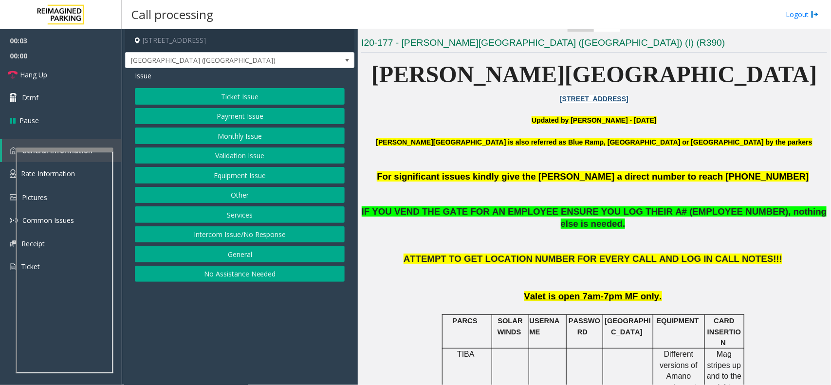
click at [251, 178] on button "Equipment Issue" at bounding box center [240, 175] width 210 height 17
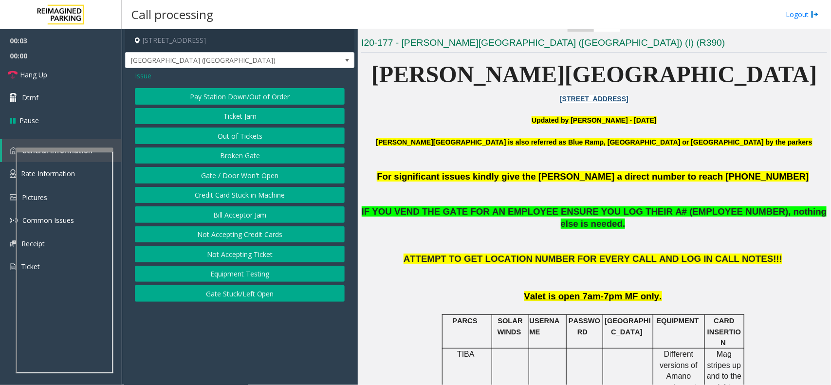
click at [251, 178] on button "Gate / Door Won't Open" at bounding box center [240, 175] width 210 height 17
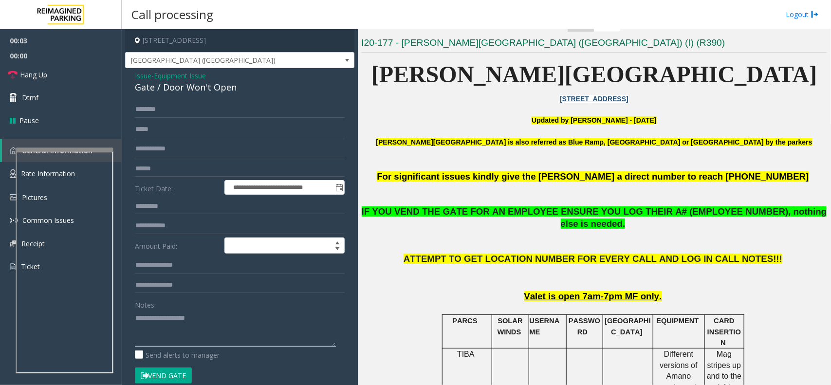
click at [191, 336] on textarea at bounding box center [235, 328] width 201 height 36
click at [176, 361] on form "**********" at bounding box center [240, 247] width 210 height 292
click at [174, 372] on button "Vend Gate" at bounding box center [163, 375] width 57 height 17
click at [183, 323] on textarea at bounding box center [235, 328] width 201 height 36
type textarea "**********"
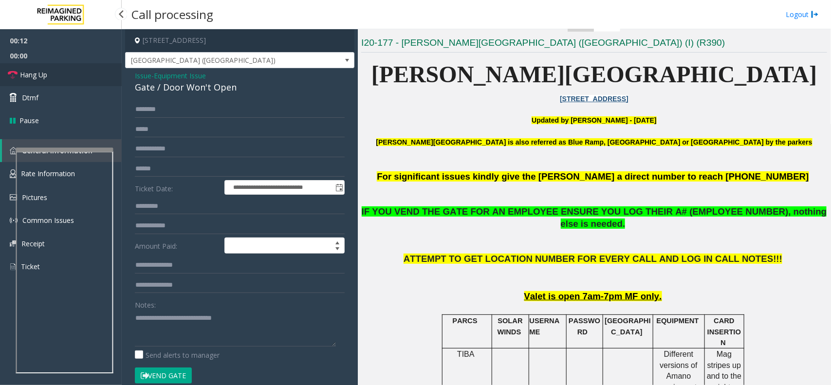
click at [67, 69] on link "Hang Up" at bounding box center [61, 74] width 122 height 23
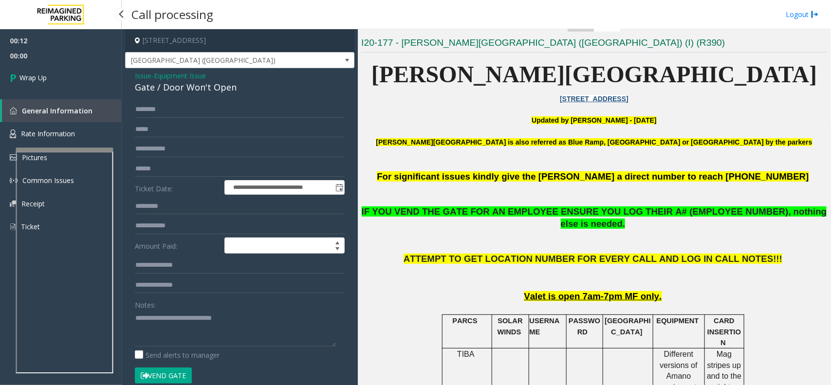
click at [110, 108] on link "General Information" at bounding box center [62, 110] width 120 height 23
click at [96, 74] on link "Wrap Up" at bounding box center [61, 77] width 122 height 29
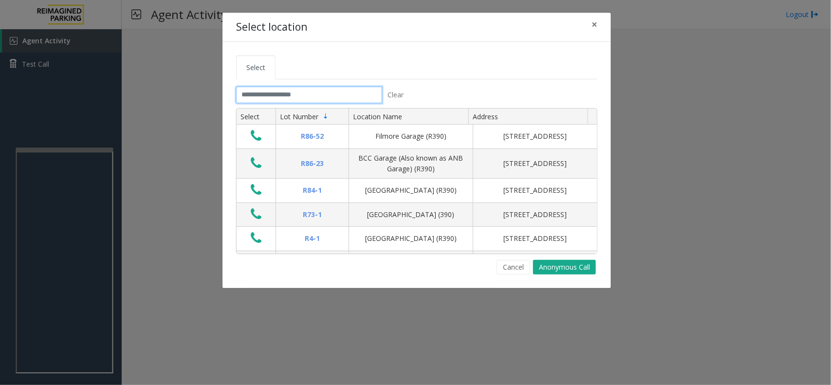
click at [324, 101] on input "text" at bounding box center [309, 95] width 146 height 17
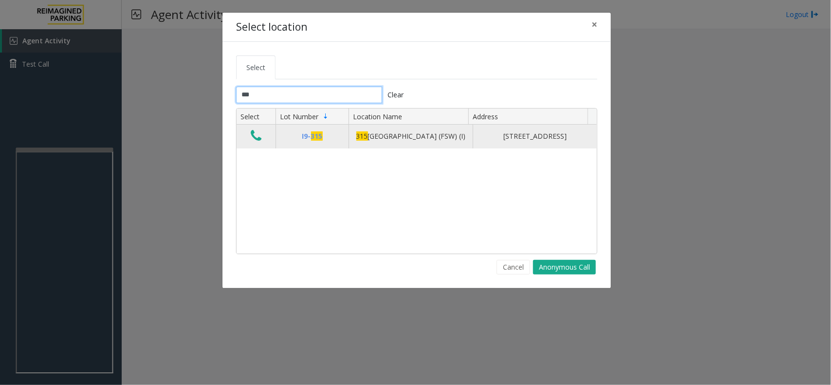
type input "***"
click at [252, 135] on icon "Data table" at bounding box center [256, 136] width 11 height 14
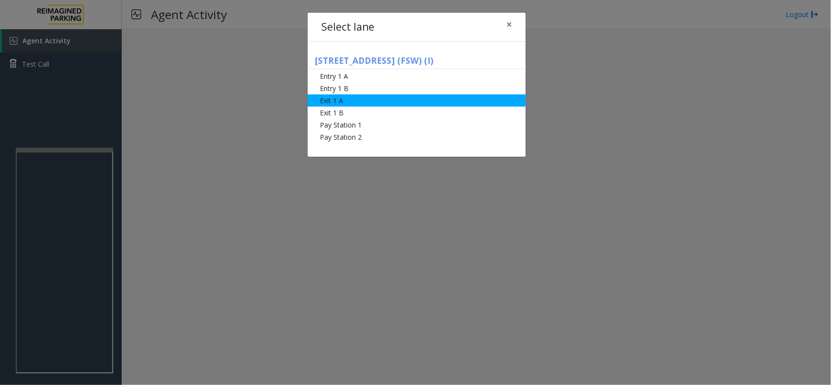
click at [387, 103] on li "Exit 1 A" at bounding box center [417, 100] width 218 height 12
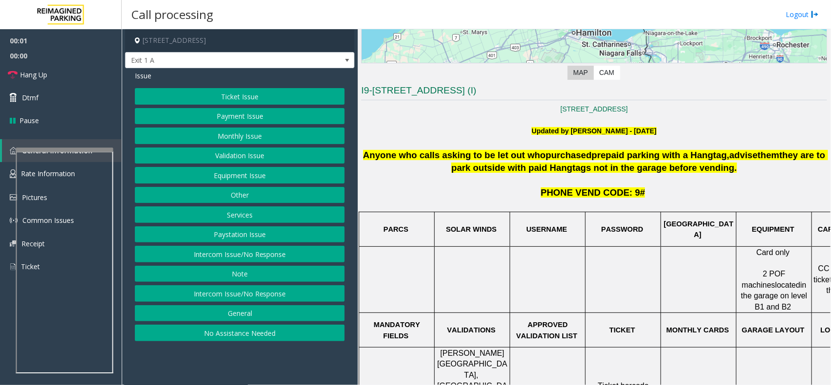
scroll to position [426, 0]
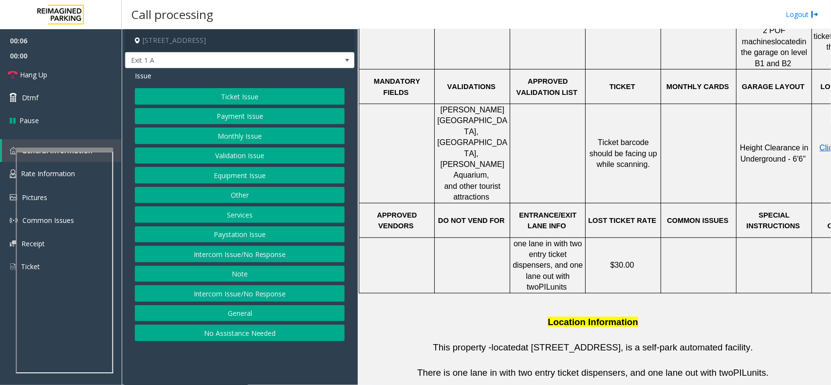
click at [233, 96] on button "Ticket Issue" at bounding box center [240, 96] width 210 height 17
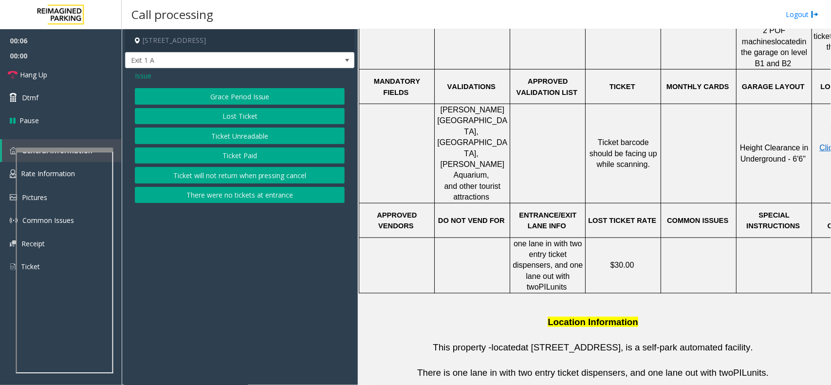
click at [231, 135] on button "Ticket Unreadable" at bounding box center [240, 135] width 210 height 17
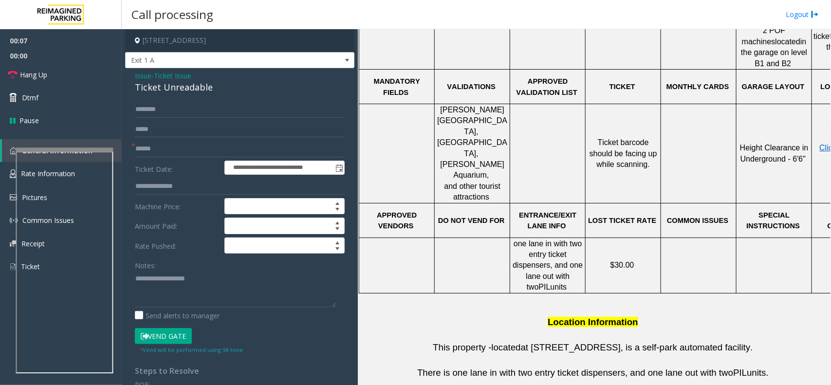
click at [195, 269] on div "Notes:" at bounding box center [240, 282] width 210 height 50
click at [197, 286] on textarea at bounding box center [235, 289] width 201 height 36
click at [189, 87] on div "Ticket Unreadable" at bounding box center [240, 87] width 210 height 13
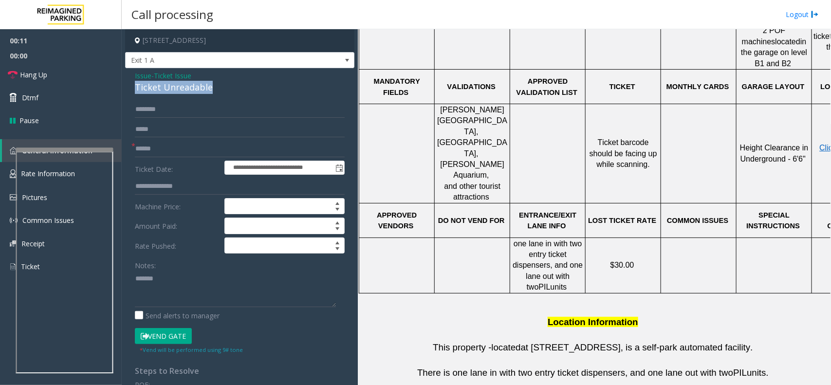
copy div "Ticket Unreadable"
click at [188, 281] on textarea at bounding box center [235, 289] width 201 height 36
paste textarea "**********"
type textarea "**********"
drag, startPoint x: 147, startPoint y: 135, endPoint x: 152, endPoint y: 142, distance: 8.4
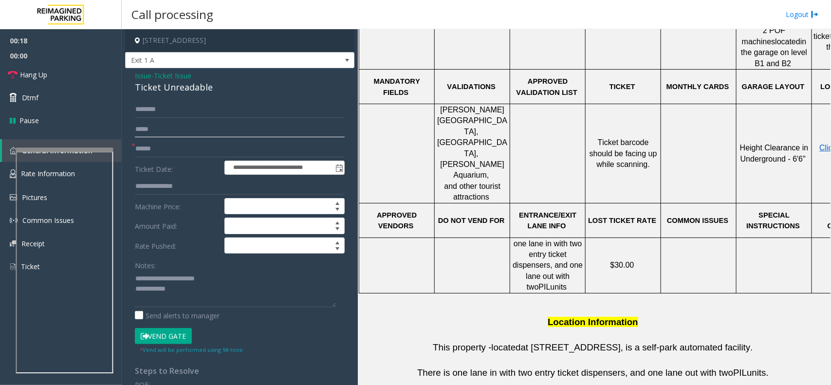
click at [147, 135] on input "text" at bounding box center [240, 129] width 210 height 17
click at [152, 144] on input "text" at bounding box center [240, 149] width 210 height 17
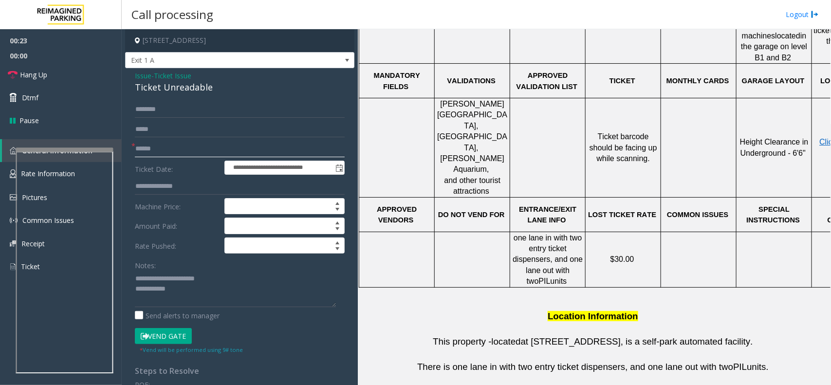
scroll to position [339, 0]
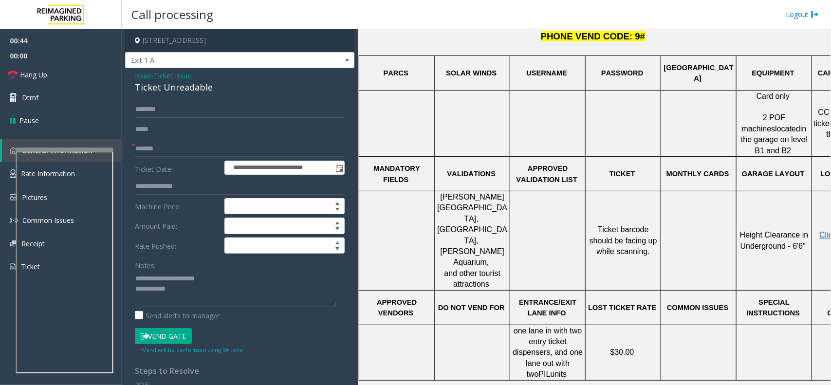
type input "*******"
click at [201, 295] on textarea at bounding box center [235, 289] width 201 height 36
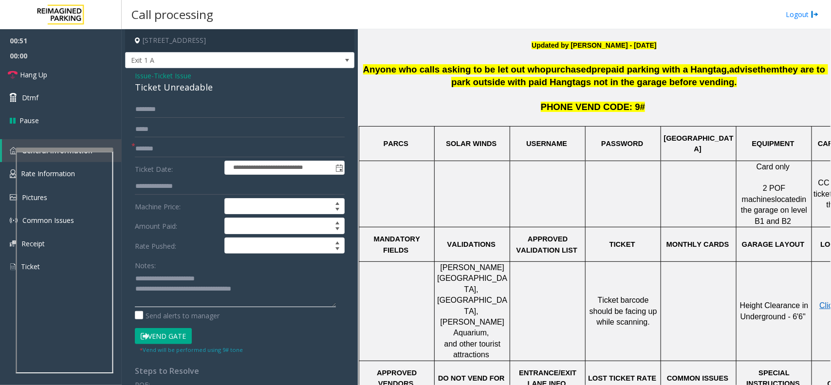
scroll to position [156, 0]
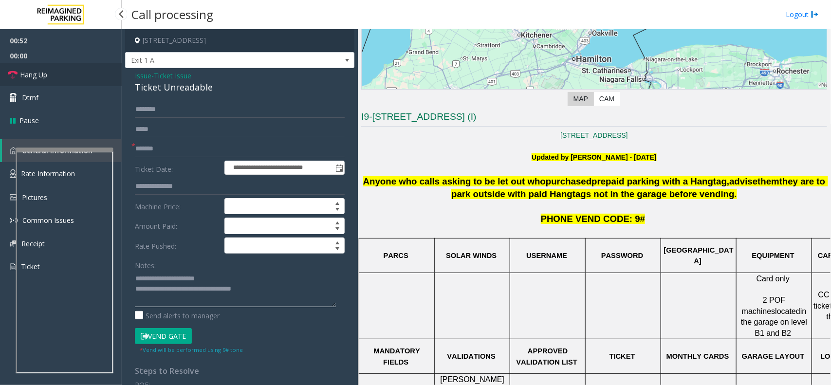
type textarea "**********"
click at [73, 74] on link "Hang Up" at bounding box center [61, 74] width 122 height 23
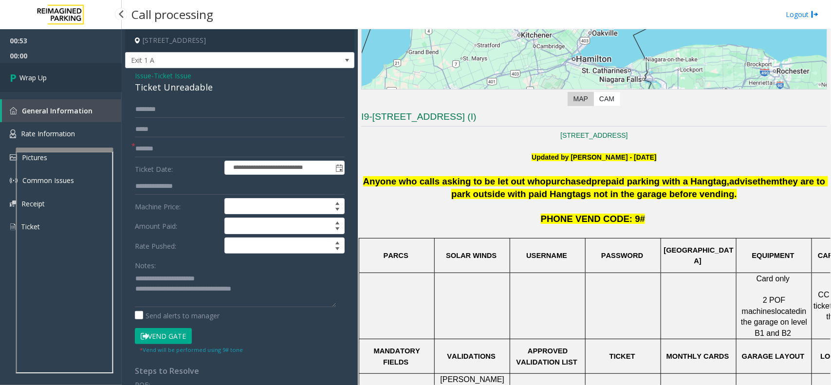
click at [73, 74] on link "Wrap Up" at bounding box center [61, 77] width 122 height 29
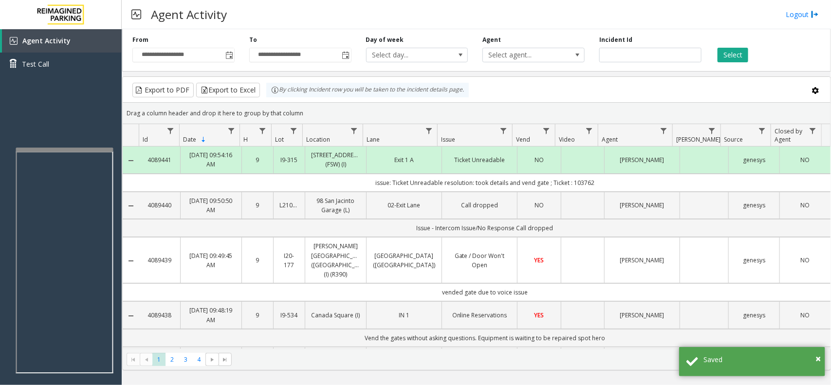
drag, startPoint x: 619, startPoint y: 181, endPoint x: 361, endPoint y: 183, distance: 258.9
click at [361, 183] on td "issue: Ticket Unreadable resolution: took details and vend gate ; Ticket : 1037…" at bounding box center [484, 183] width 691 height 18
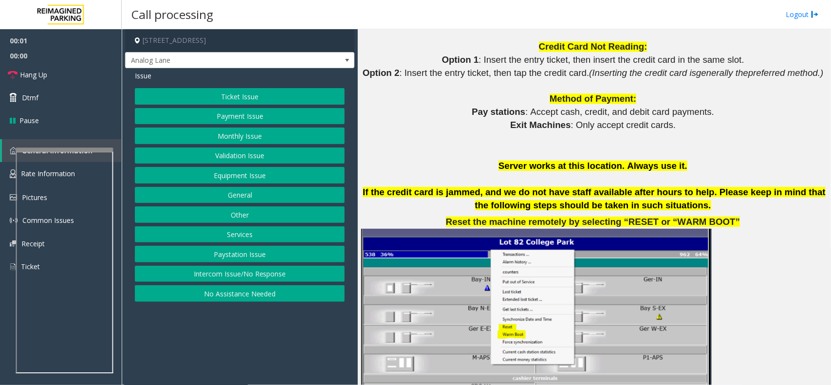
scroll to position [1277, 0]
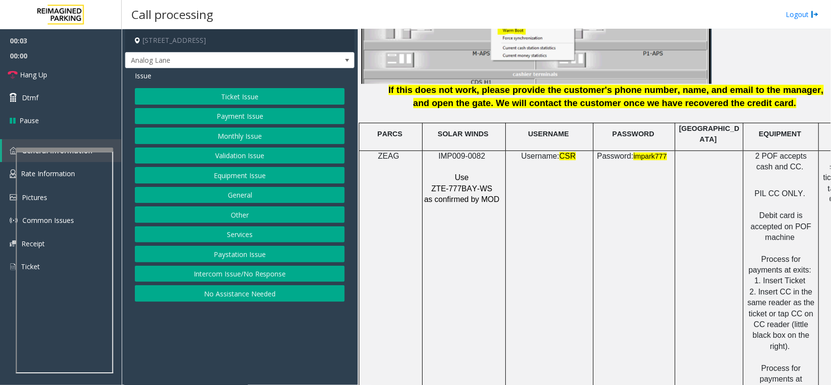
click at [470, 152] on span "IMP009-0082" at bounding box center [461, 156] width 47 height 8
copy p "IMP009-0082"
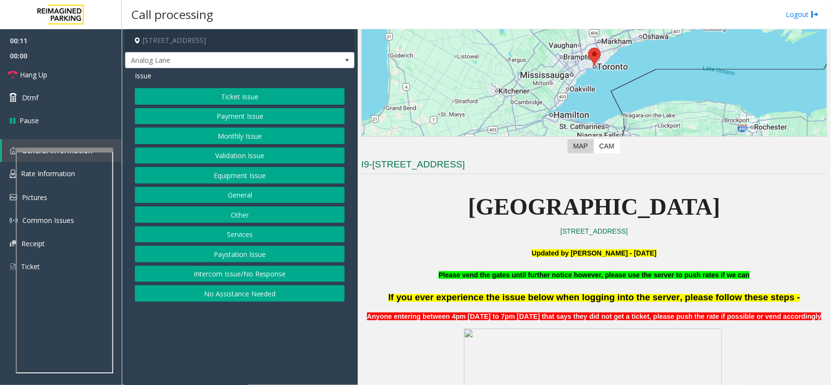
scroll to position [547, 0]
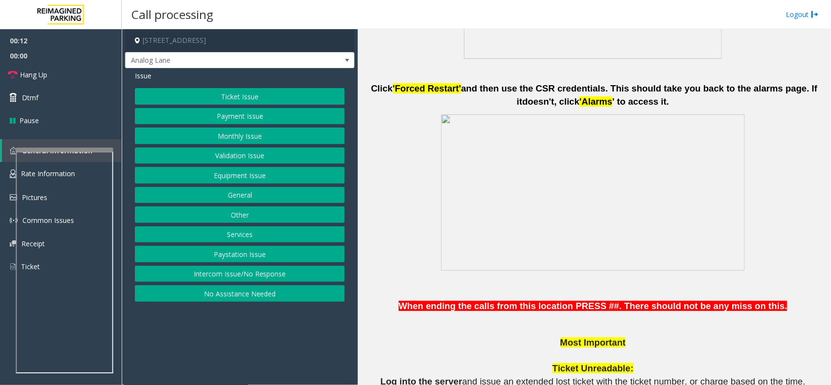
click at [248, 273] on button "Intercom Issue/No Response" at bounding box center [240, 274] width 210 height 17
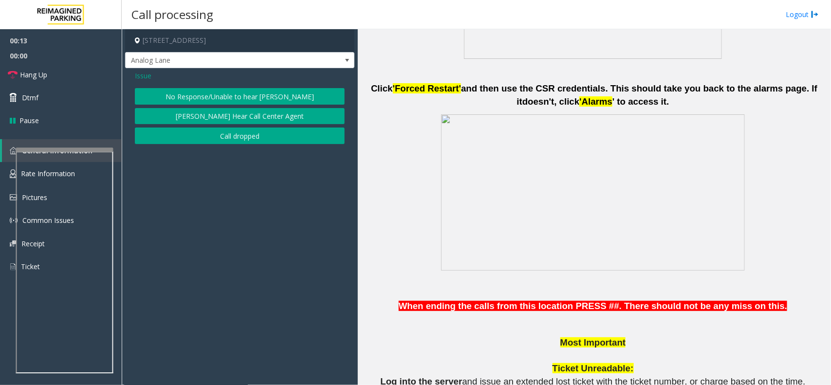
click at [243, 93] on button "No Response/Unable to hear [PERSON_NAME]" at bounding box center [240, 96] width 210 height 17
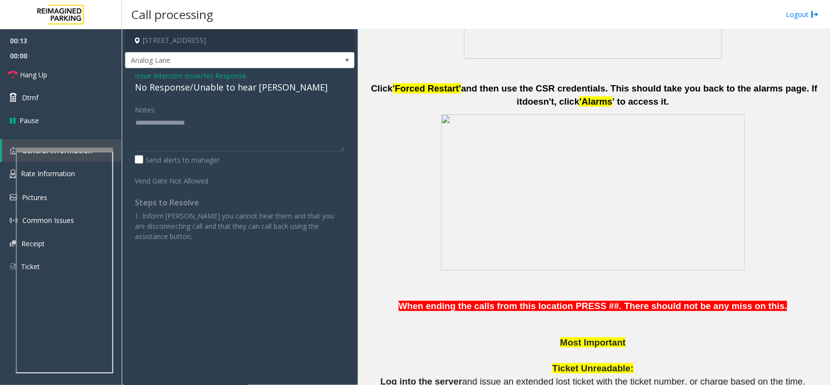
click at [243, 90] on div "No Response/Unable to hear [PERSON_NAME]" at bounding box center [240, 87] width 210 height 13
click at [281, 126] on textarea at bounding box center [240, 133] width 210 height 36
type textarea "**********"
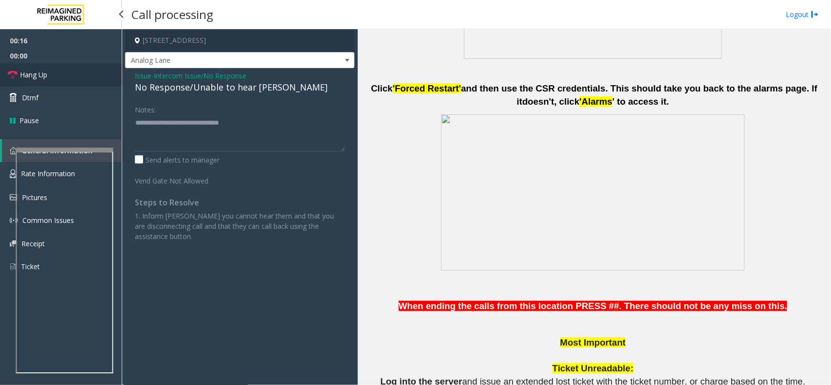
click at [75, 82] on link "Hang Up" at bounding box center [61, 74] width 122 height 23
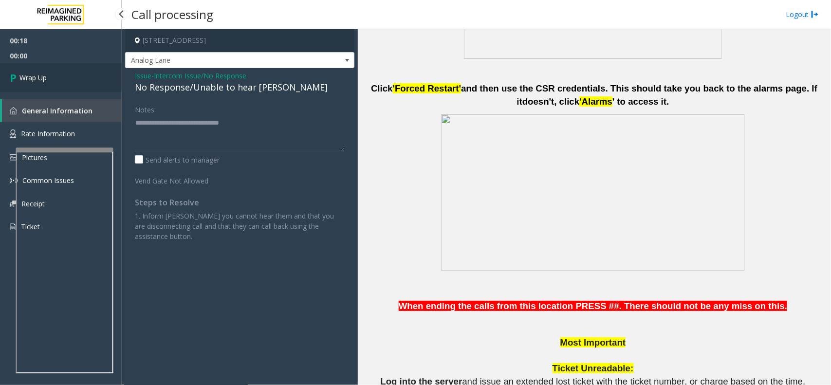
click at [75, 82] on link "Wrap Up" at bounding box center [61, 77] width 122 height 29
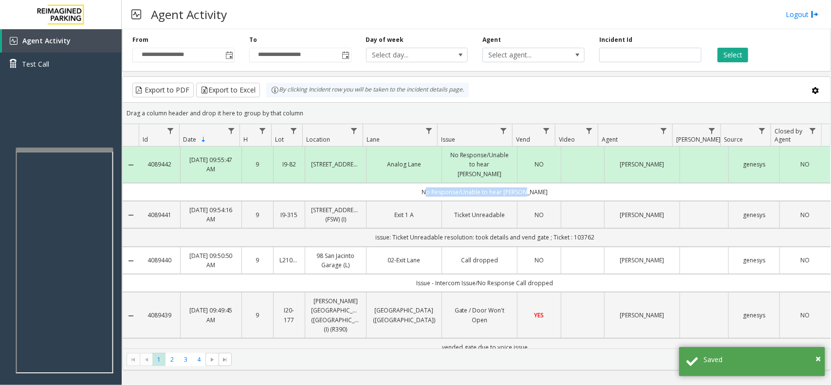
drag, startPoint x: 544, startPoint y: 181, endPoint x: 401, endPoint y: 185, distance: 142.6
click at [401, 185] on td "No Response/Unable to hear [PERSON_NAME]" at bounding box center [484, 192] width 691 height 18
click at [397, 183] on td "No Response/Unable to hear [PERSON_NAME]" at bounding box center [484, 192] width 691 height 18
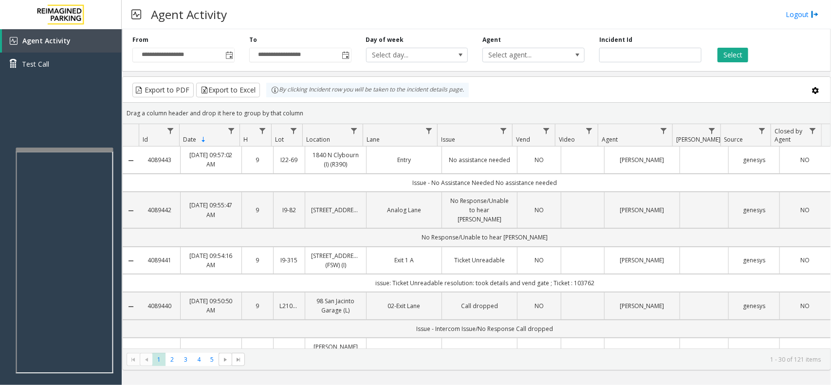
drag, startPoint x: 312, startPoint y: 111, endPoint x: 269, endPoint y: 101, distance: 44.4
click at [269, 101] on kendo-grid "Export to PDF Export to Excel By clicking Incident row you will be taken to the…" at bounding box center [476, 223] width 708 height 294
click at [297, 117] on div "Drag a column header and drop it here to group by that column" at bounding box center [476, 113] width 707 height 17
drag, startPoint x: 302, startPoint y: 115, endPoint x: 268, endPoint y: 95, distance: 39.9
click at [268, 95] on kendo-grid "Export to PDF Export to Excel By clicking Incident row you will be taken to the…" at bounding box center [476, 223] width 708 height 294
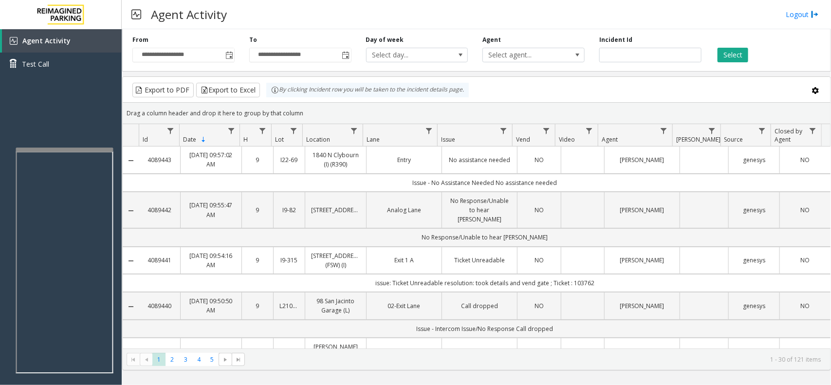
click at [301, 115] on div "Drag a column header and drop it here to group by that column" at bounding box center [476, 113] width 707 height 17
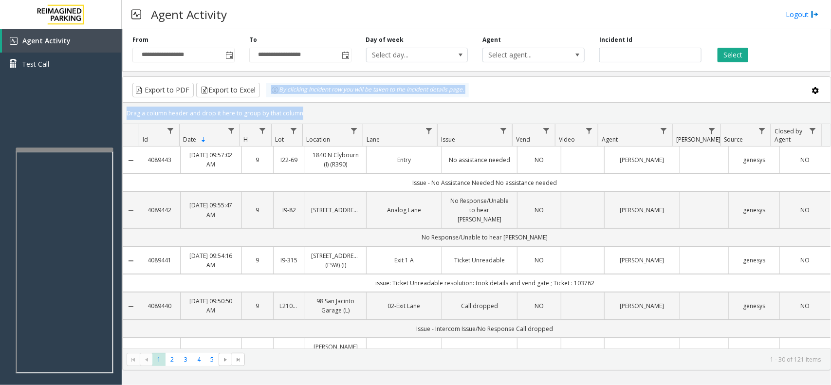
drag, startPoint x: 301, startPoint y: 115, endPoint x: 275, endPoint y: 98, distance: 30.9
click at [273, 98] on kendo-grid "Export to PDF Export to Excel By clicking Incident row you will be taken to the…" at bounding box center [476, 223] width 708 height 294
click at [305, 113] on div "Drag a column header and drop it here to group by that column" at bounding box center [476, 113] width 707 height 17
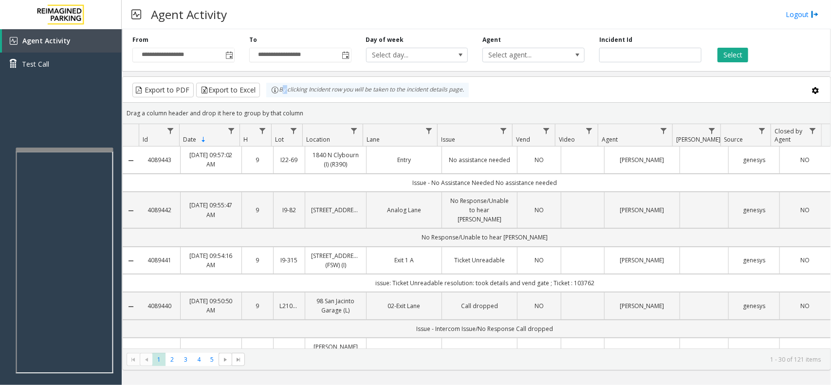
click at [282, 91] on div "By clicking Incident row you will be taken to the incident details page." at bounding box center [367, 90] width 202 height 15
click at [309, 105] on div "Drag a column header and drop it here to group by that column" at bounding box center [476, 113] width 707 height 17
drag, startPoint x: 308, startPoint y: 110, endPoint x: 253, endPoint y: 86, distance: 59.7
click at [253, 86] on kendo-grid "Export to PDF Export to Excel By clicking Incident row you will be taken to the…" at bounding box center [476, 223] width 708 height 294
click at [304, 111] on div "Drag a column header and drop it here to group by that column" at bounding box center [476, 113] width 707 height 17
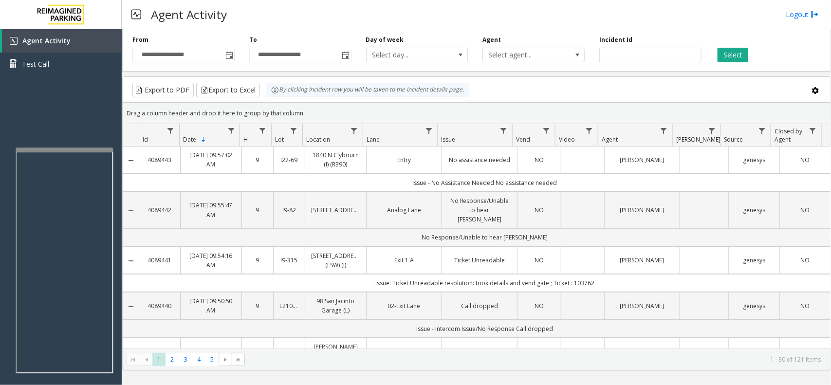
drag, startPoint x: 303, startPoint y: 115, endPoint x: 266, endPoint y: 99, distance: 40.1
click at [266, 99] on kendo-grid "Export to PDF Export to Excel By clicking Incident row you will be taken to the…" at bounding box center [476, 223] width 708 height 294
click at [309, 115] on div "Drag a column header and drop it here to group by that column" at bounding box center [476, 113] width 707 height 17
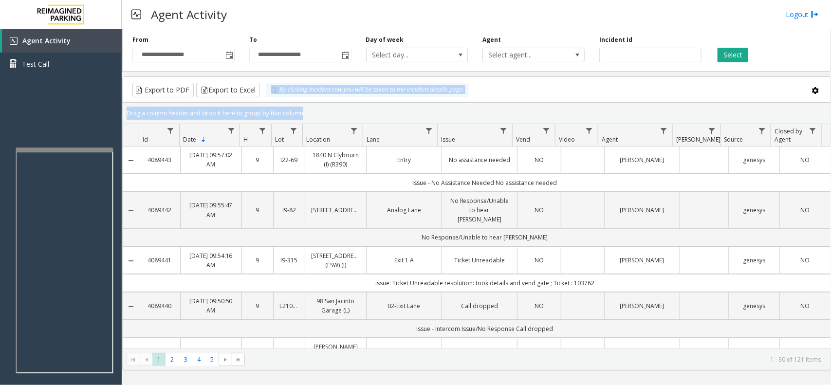
drag, startPoint x: 309, startPoint y: 115, endPoint x: 264, endPoint y: 94, distance: 49.9
click at [264, 94] on kendo-grid "Export to PDF Export to Excel By clicking Incident row you will be taken to the…" at bounding box center [476, 223] width 708 height 294
click at [302, 110] on div "Drag a column header and drop it here to group by that column" at bounding box center [476, 113] width 707 height 17
drag, startPoint x: 302, startPoint y: 110, endPoint x: 265, endPoint y: 98, distance: 38.9
click at [265, 98] on kendo-grid "Export to PDF Export to Excel By clicking Incident row you will be taken to the…" at bounding box center [476, 223] width 708 height 294
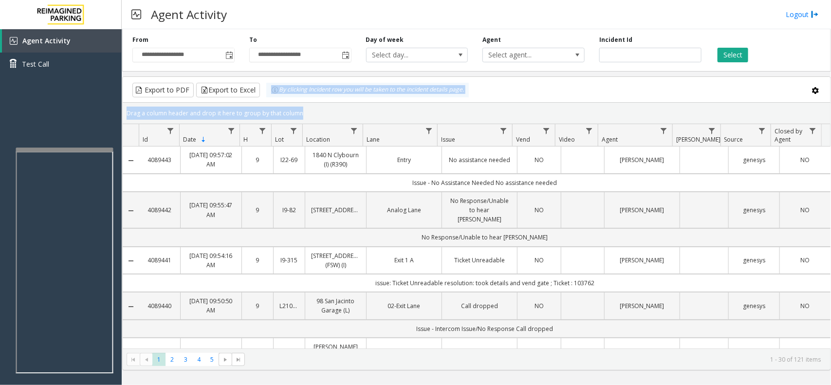
click at [301, 110] on div "Drag a column header and drop it here to group by that column" at bounding box center [476, 113] width 707 height 17
drag, startPoint x: 302, startPoint y: 116, endPoint x: 271, endPoint y: 101, distance: 34.8
click at [271, 101] on kendo-grid "Export to PDF Export to Excel By clicking Incident row you will be taken to the…" at bounding box center [476, 223] width 708 height 294
click at [300, 109] on div "Drag a column header and drop it here to group by that column" at bounding box center [476, 113] width 707 height 17
drag, startPoint x: 302, startPoint y: 113, endPoint x: 266, endPoint y: 96, distance: 39.4
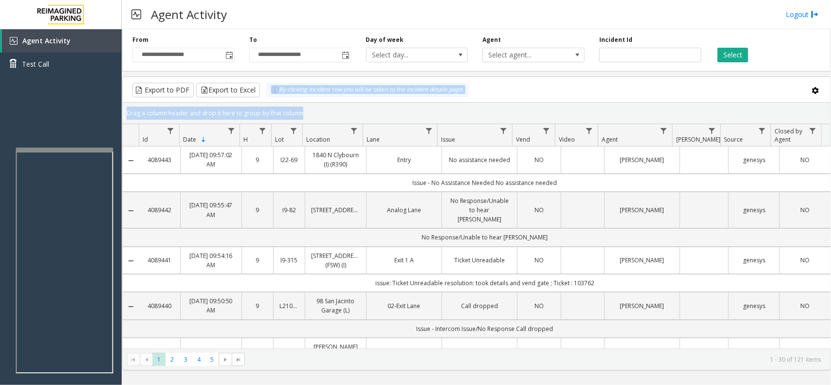
click at [266, 96] on kendo-grid "Export to PDF Export to Excel By clicking Incident row you will be taken to the…" at bounding box center [476, 223] width 708 height 294
click at [296, 114] on div "Drag a column header and drop it here to group by that column" at bounding box center [476, 113] width 707 height 17
drag, startPoint x: 305, startPoint y: 115, endPoint x: 271, endPoint y: 102, distance: 36.1
click at [271, 102] on kendo-grid "Export to PDF Export to Excel By clicking Incident row you will be taken to the…" at bounding box center [476, 223] width 708 height 294
click at [298, 109] on div "Drag a column header and drop it here to group by that column" at bounding box center [476, 113] width 707 height 17
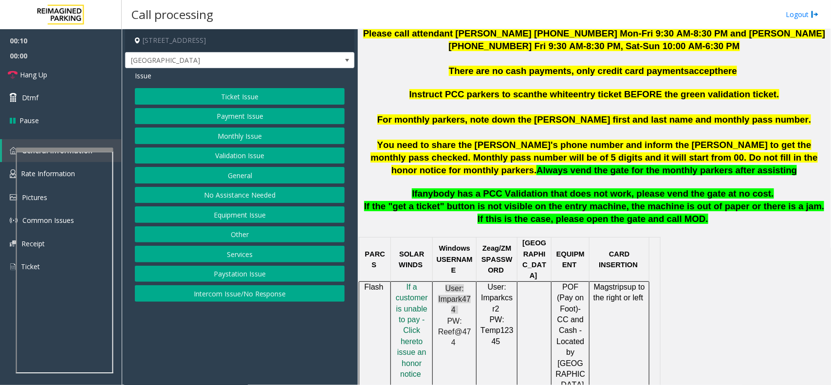
scroll to position [487, 0]
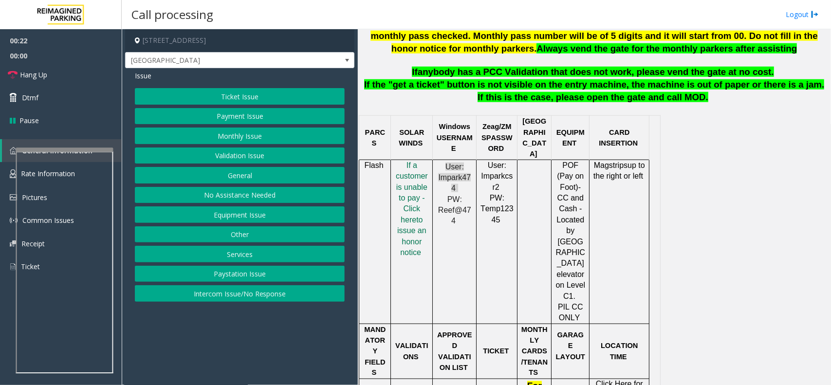
click at [248, 95] on button "Ticket Issue" at bounding box center [240, 96] width 210 height 17
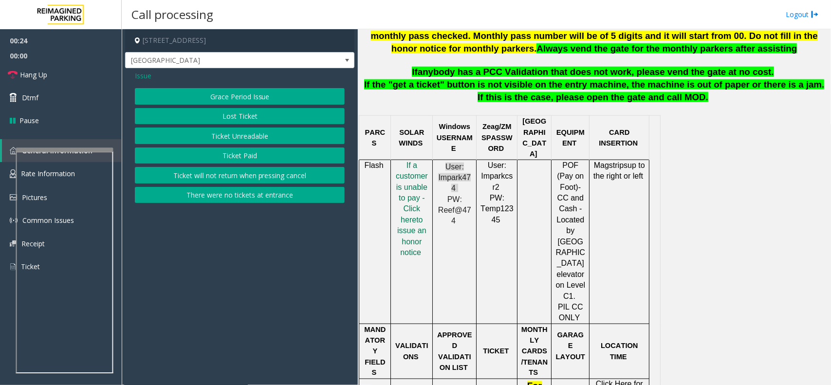
click at [247, 114] on button "Lost Ticket" at bounding box center [240, 116] width 210 height 17
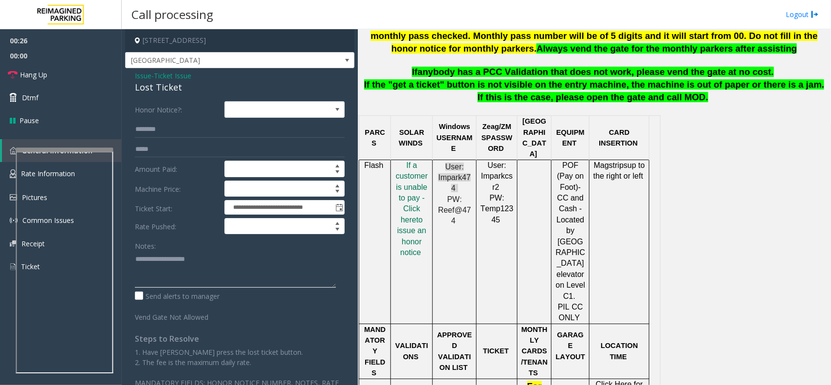
click at [157, 259] on textarea at bounding box center [235, 269] width 201 height 36
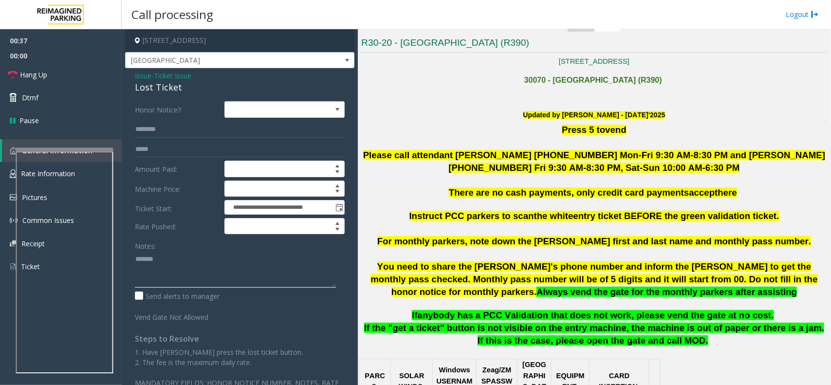
scroll to position [426, 0]
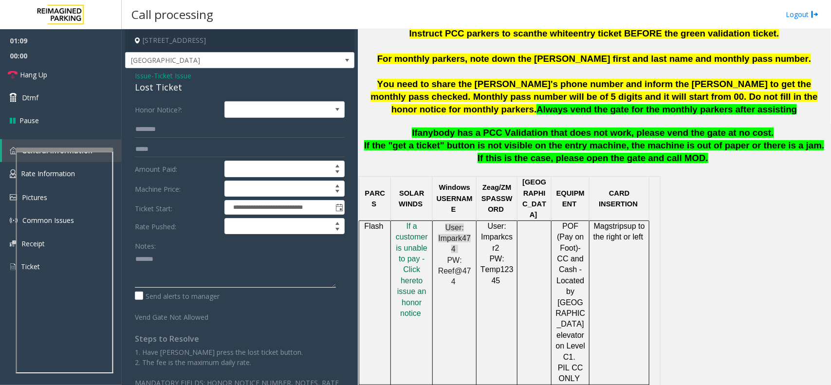
click at [161, 264] on textarea at bounding box center [235, 269] width 201 height 36
click at [166, 88] on div "Lost Ticket" at bounding box center [240, 87] width 210 height 13
copy div "Lost Ticket"
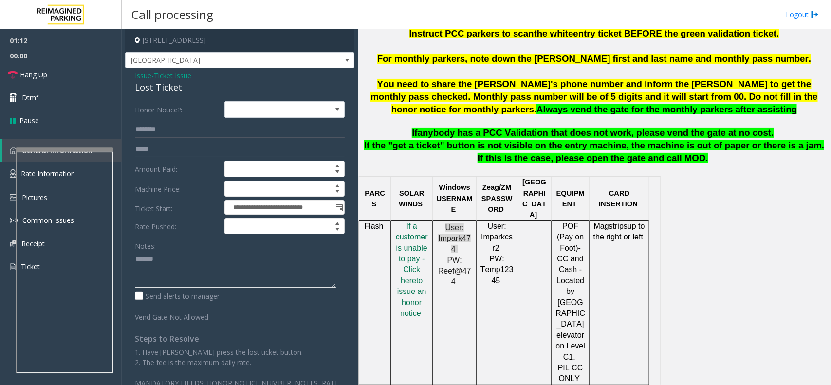
paste textarea "**********"
click at [187, 269] on textarea at bounding box center [235, 269] width 201 height 36
type textarea "**********"
click at [161, 86] on div "Lost Ticket" at bounding box center [240, 87] width 210 height 13
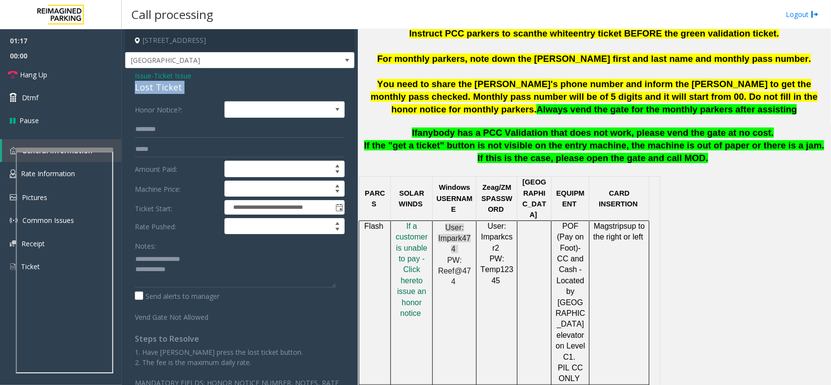
click at [161, 86] on div "Lost Ticket" at bounding box center [240, 87] width 210 height 13
copy div "Lost Ticket"
click at [195, 276] on textarea at bounding box center [235, 269] width 201 height 36
click at [412, 259] on span "f a customer is unable to pay - Click her" at bounding box center [412, 253] width 32 height 63
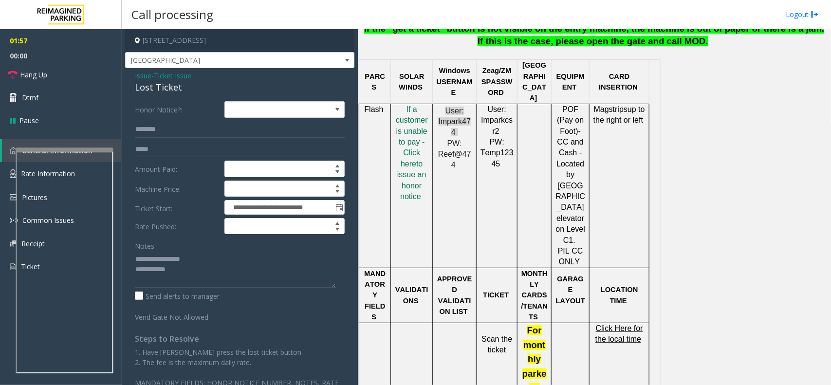
scroll to position [730, 0]
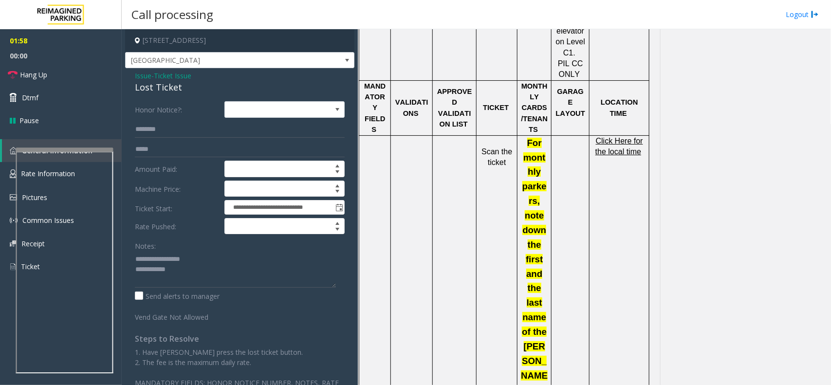
click at [618, 137] on span "Click Here for the local time" at bounding box center [619, 146] width 48 height 19
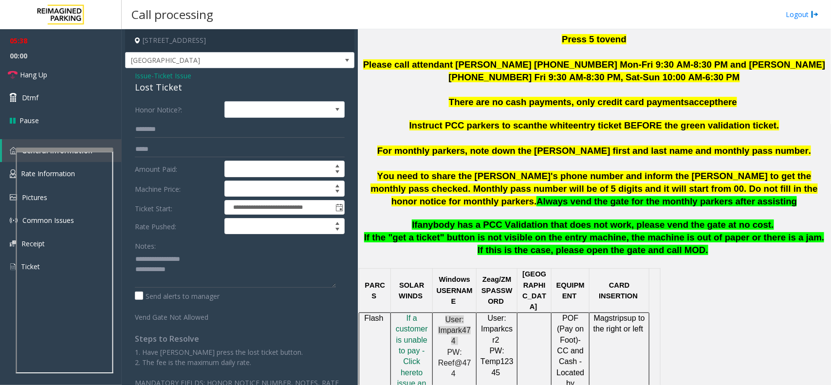
scroll to position [304, 0]
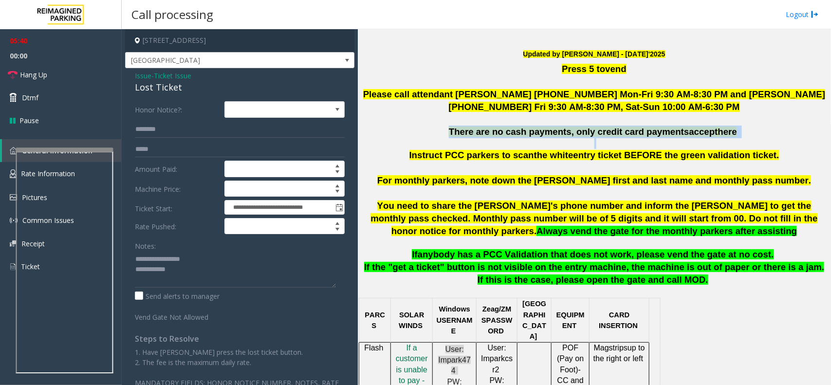
drag, startPoint x: 442, startPoint y: 128, endPoint x: 662, endPoint y: 143, distance: 220.4
click at [662, 143] on div "Press 5 to vend Please call attendant Mengistu Teklemariam 206-833-9435 Mon-Fri…" at bounding box center [594, 106] width 466 height 87
click at [700, 143] on p at bounding box center [594, 143] width 466 height 11
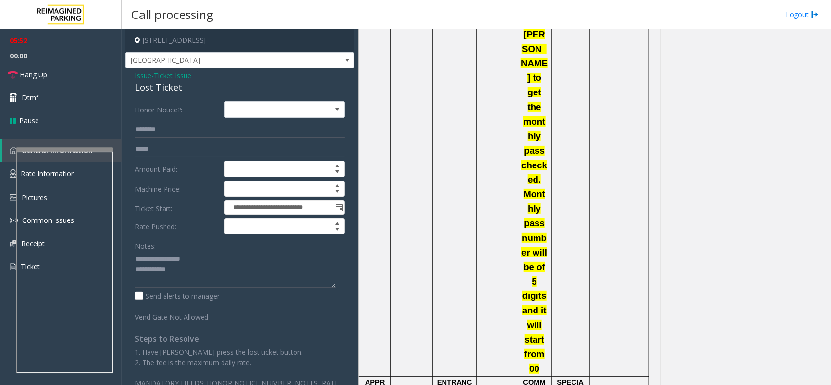
scroll to position [1399, 0]
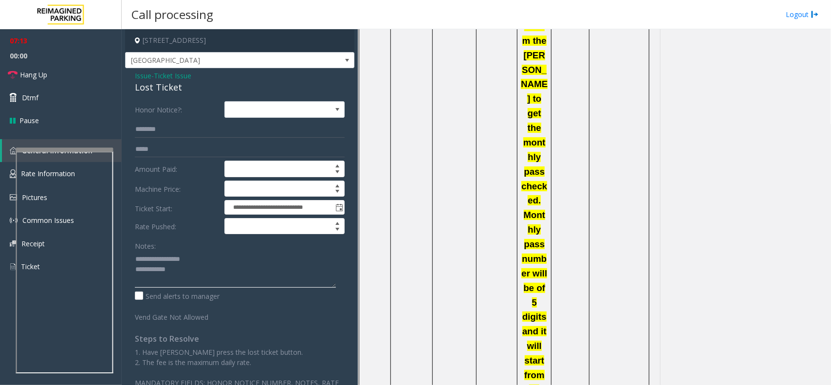
click at [205, 285] on textarea at bounding box center [235, 269] width 201 height 36
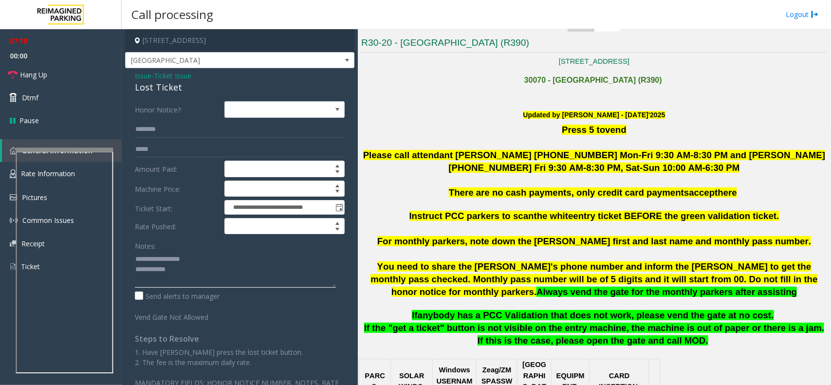
scroll to position [304, 0]
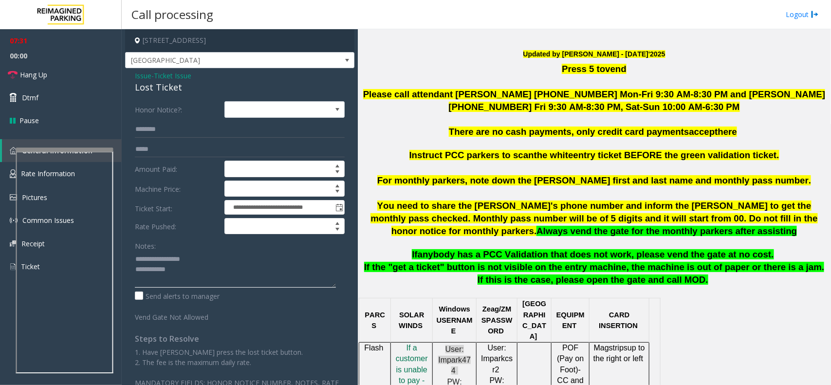
click at [190, 268] on textarea at bounding box center [235, 269] width 201 height 36
click at [146, 72] on span "Issue" at bounding box center [143, 76] width 17 height 10
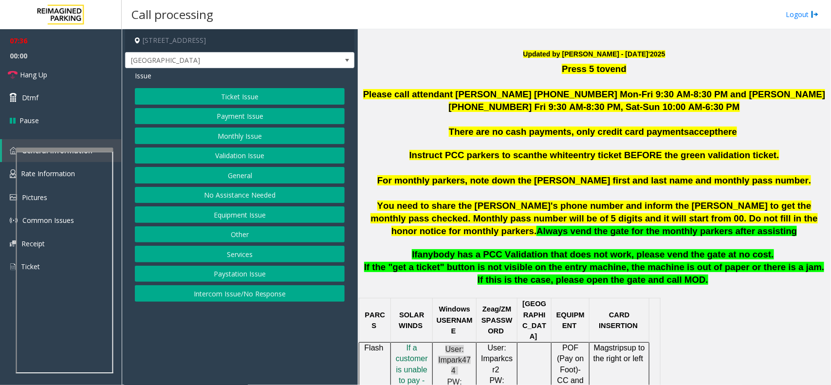
click at [213, 86] on div "Issue Ticket Issue Payment Issue Monthly Issue Validation Issue General No Assi…" at bounding box center [239, 187] width 229 height 238
click at [219, 92] on button "Ticket Issue" at bounding box center [240, 96] width 210 height 17
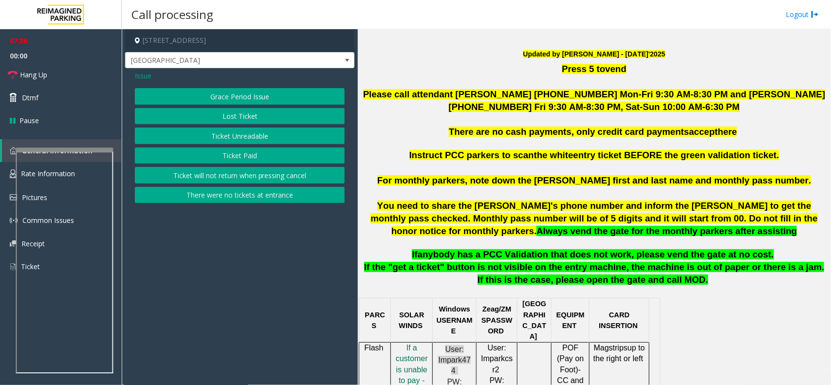
click at [230, 140] on button "Ticket Unreadable" at bounding box center [240, 135] width 210 height 17
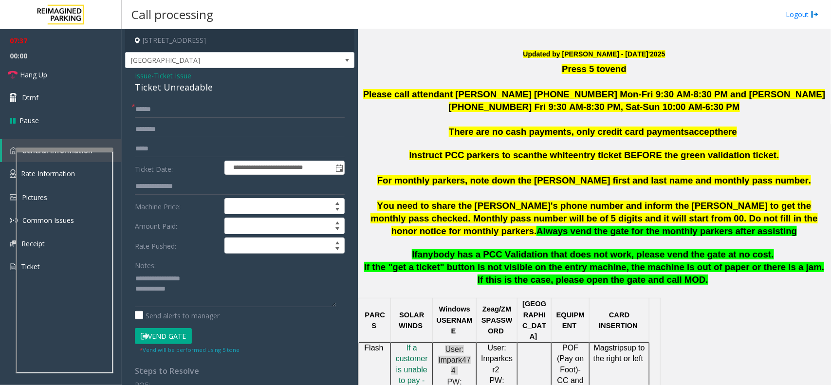
click at [166, 338] on button "Vend Gate" at bounding box center [163, 336] width 57 height 17
click at [197, 289] on textarea at bounding box center [235, 289] width 201 height 36
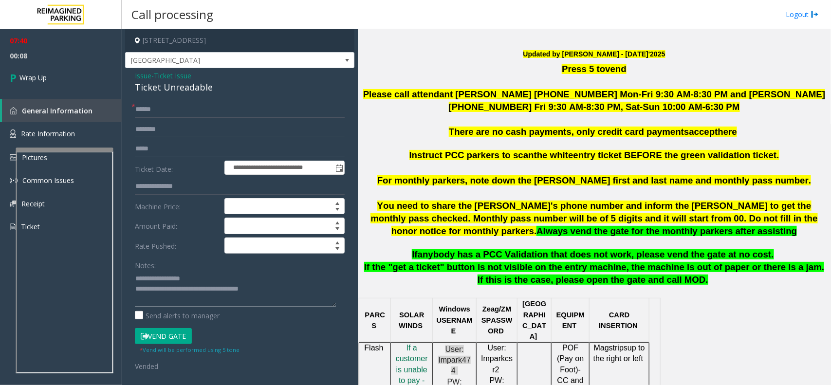
type textarea "**********"
click at [162, 114] on input "text" at bounding box center [240, 109] width 210 height 17
click at [142, 76] on span "Issue" at bounding box center [143, 76] width 17 height 10
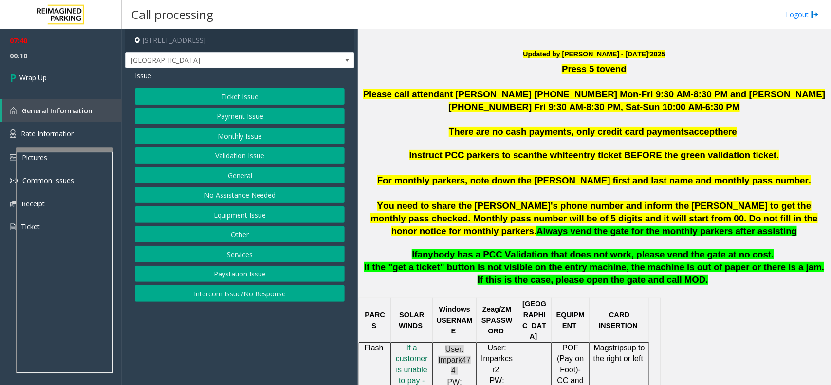
click at [241, 98] on button "Ticket Issue" at bounding box center [240, 96] width 210 height 17
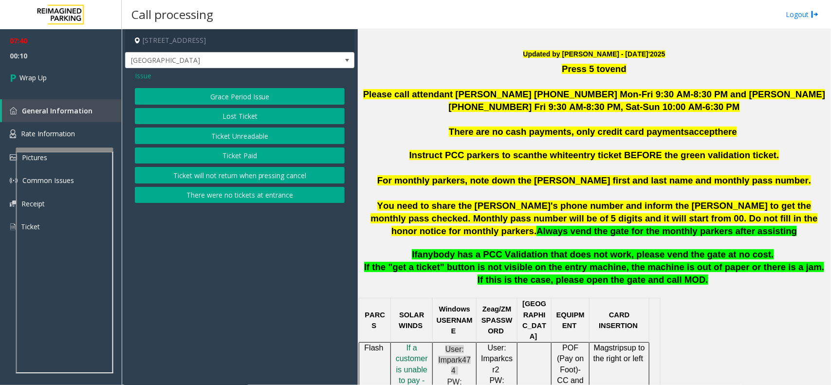
click at [240, 116] on button "Lost Ticket" at bounding box center [240, 116] width 210 height 17
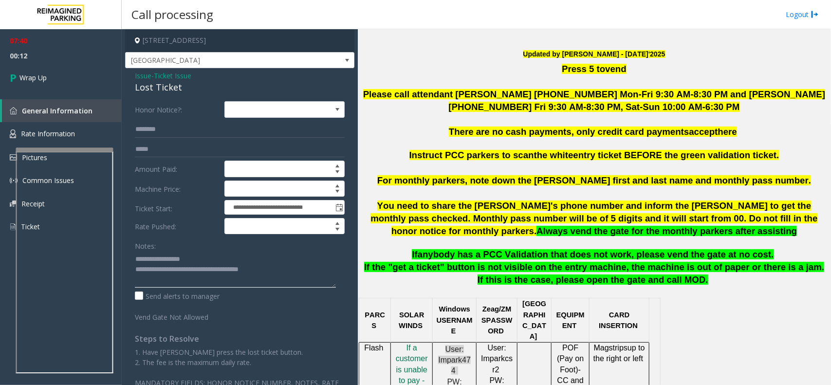
click at [298, 266] on textarea at bounding box center [235, 269] width 201 height 36
type textarea "**********"
click at [55, 83] on link "Wrap Up" at bounding box center [61, 77] width 122 height 29
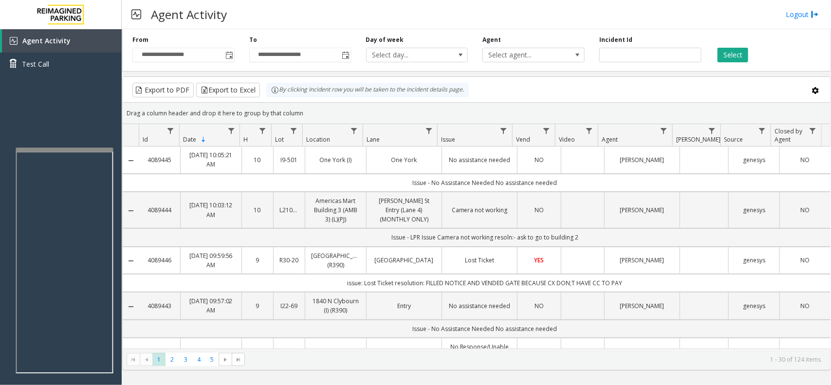
drag, startPoint x: 319, startPoint y: 113, endPoint x: 271, endPoint y: 95, distance: 50.7
click at [271, 95] on kendo-grid "Export to PDF Export to Excel By clicking Incident row you will be taken to the…" at bounding box center [476, 223] width 708 height 294
click at [316, 118] on div "Drag a column header and drop it here to group by that column" at bounding box center [476, 113] width 707 height 17
drag, startPoint x: 311, startPoint y: 110, endPoint x: 271, endPoint y: 99, distance: 41.6
click at [271, 99] on kendo-grid "Export to PDF Export to Excel By clicking Incident row you will be taken to the…" at bounding box center [476, 223] width 708 height 294
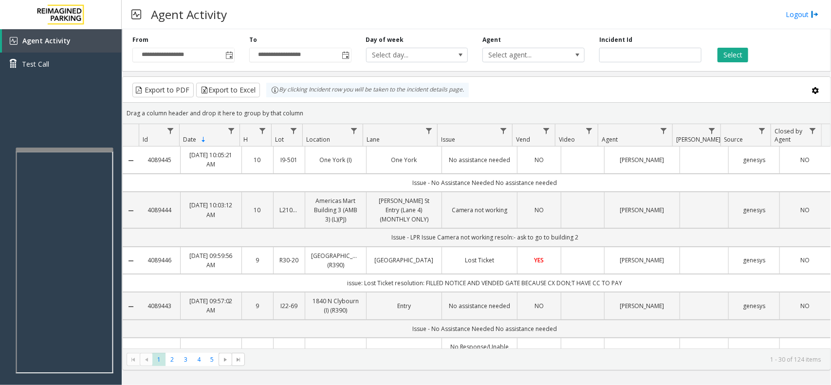
click at [310, 113] on div "Drag a column header and drop it here to group by that column" at bounding box center [476, 113] width 707 height 17
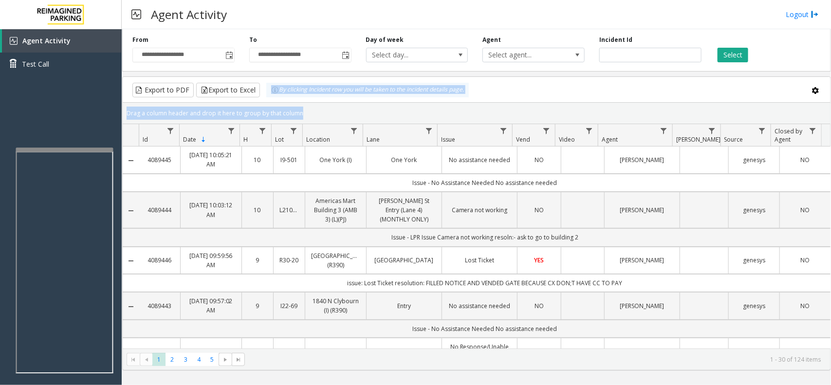
drag, startPoint x: 310, startPoint y: 113, endPoint x: 269, endPoint y: 95, distance: 44.9
click at [269, 95] on kendo-grid "Export to PDF Export to Excel By clicking Incident row you will be taken to the…" at bounding box center [476, 223] width 708 height 294
click at [297, 108] on div "Drag a column header and drop it here to group by that column" at bounding box center [476, 113] width 707 height 17
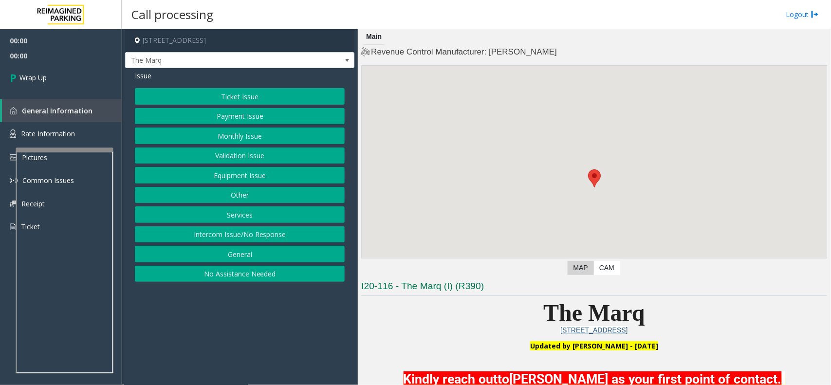
click at [278, 231] on button "Intercom Issue/No Response" at bounding box center [240, 234] width 210 height 17
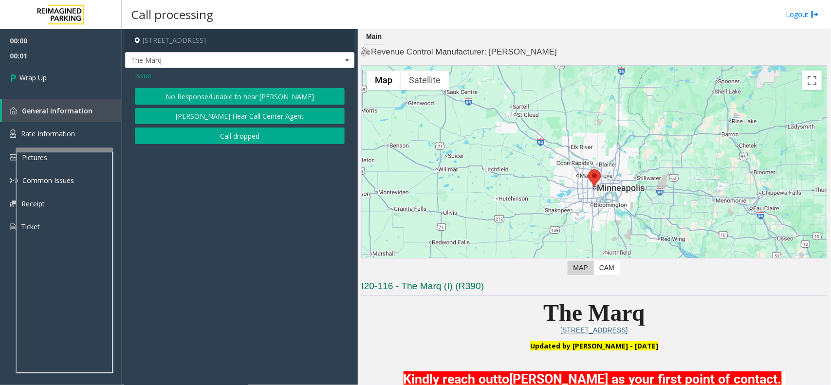
click at [258, 136] on button "Call dropped" at bounding box center [240, 135] width 210 height 17
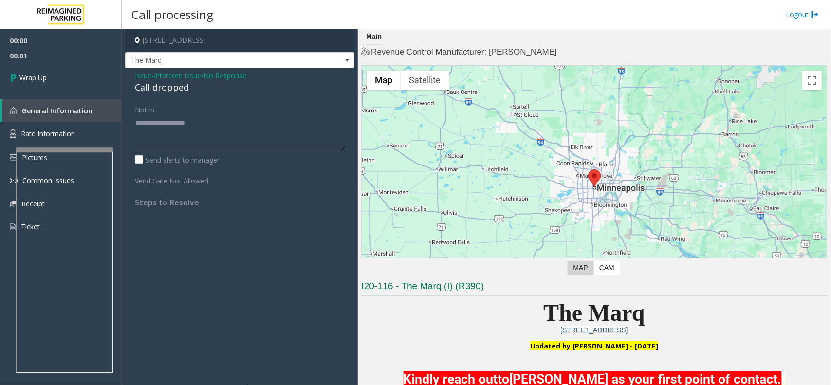
click at [157, 93] on div "Call dropped" at bounding box center [240, 87] width 210 height 13
type textarea "**********"
click at [107, 93] on div "00:00 00:03 Wrap Up General Information Rate Information Pictures Common Issues…" at bounding box center [61, 137] width 122 height 217
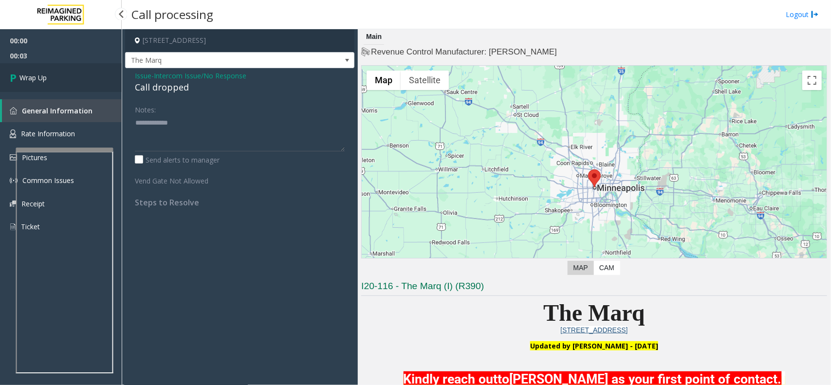
click at [89, 83] on link "Wrap Up" at bounding box center [61, 77] width 122 height 29
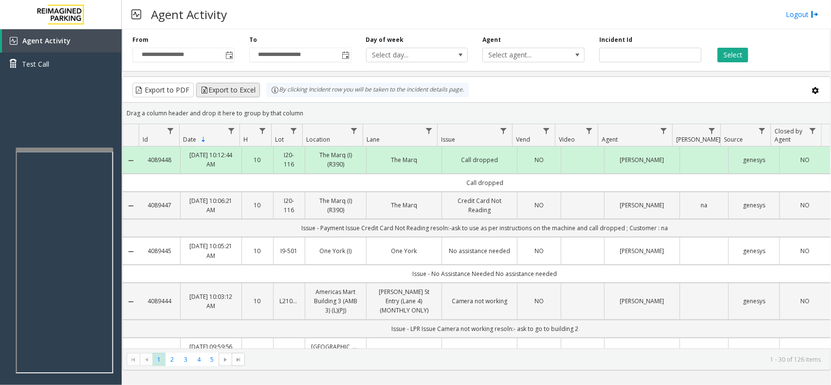
drag, startPoint x: 314, startPoint y: 117, endPoint x: 237, endPoint y: 96, distance: 79.1
click at [237, 96] on kendo-grid "Export to PDF Export to Excel By clicking Incident row you will be taken to the…" at bounding box center [476, 223] width 708 height 294
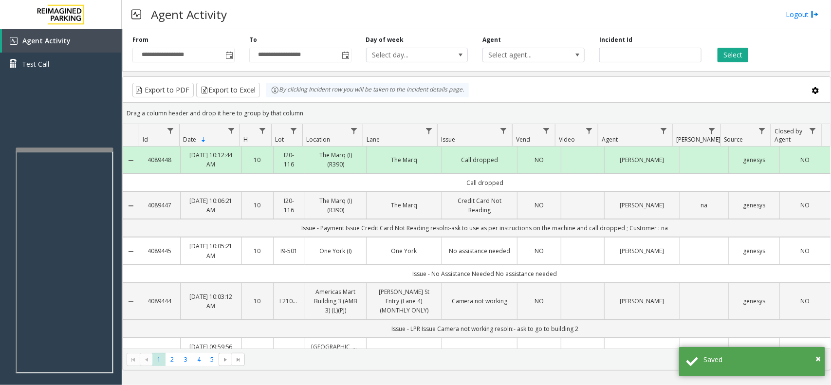
click at [312, 111] on div "Drag a column header and drop it here to group by that column" at bounding box center [476, 113] width 707 height 17
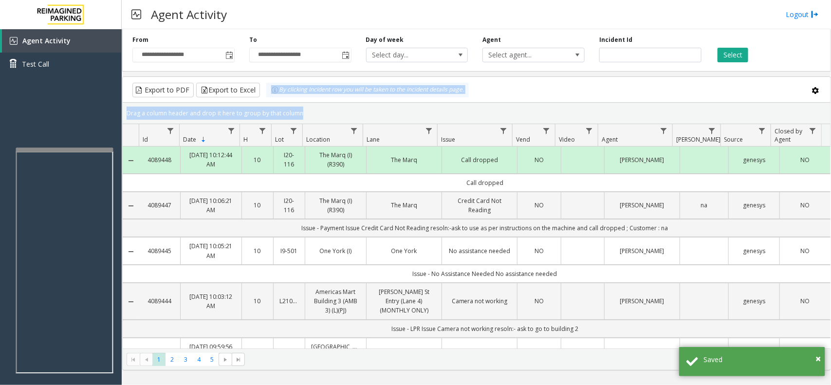
drag, startPoint x: 312, startPoint y: 111, endPoint x: 271, endPoint y: 100, distance: 41.8
click at [271, 100] on kendo-grid "Export to PDF Export to Excel By clicking Incident row you will be taken to the…" at bounding box center [476, 223] width 708 height 294
click at [331, 111] on div "Drag a column header and drop it here to group by that column" at bounding box center [476, 113] width 707 height 17
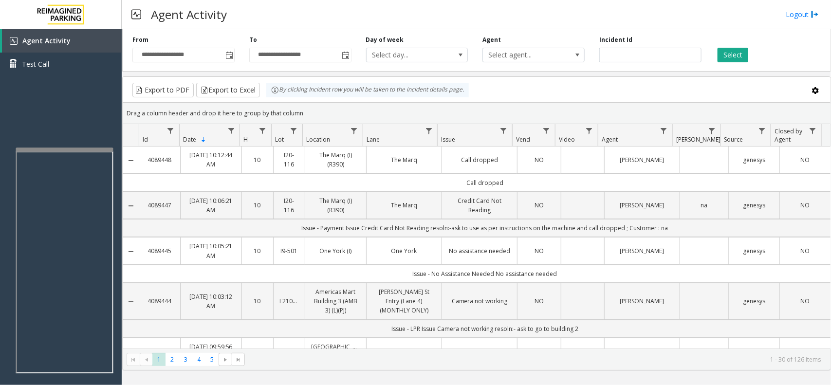
drag, startPoint x: 297, startPoint y: 110, endPoint x: 251, endPoint y: 98, distance: 47.7
click at [251, 98] on kendo-grid "Export to PDF Export to Excel By clicking Incident row you will be taken to the…" at bounding box center [476, 223] width 708 height 294
click at [307, 110] on div "Drag a column header and drop it here to group by that column" at bounding box center [476, 113] width 707 height 17
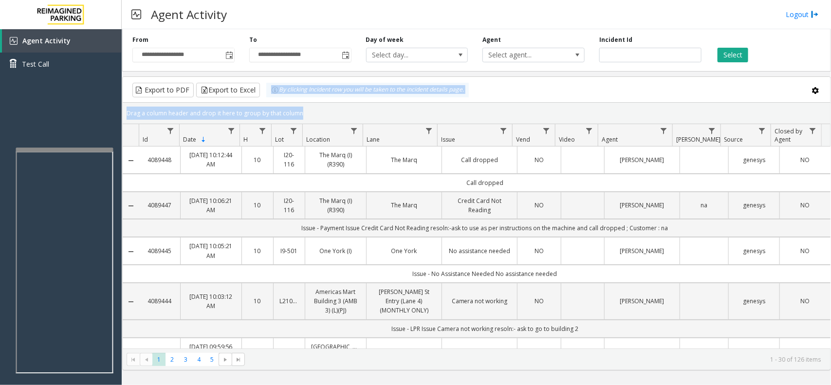
drag, startPoint x: 307, startPoint y: 110, endPoint x: 262, endPoint y: 93, distance: 47.7
click at [262, 93] on kendo-grid "Export to PDF Export to Excel By clicking Incident row you will be taken to the…" at bounding box center [476, 223] width 708 height 294
click at [315, 110] on div "Drag a column header and drop it here to group by that column" at bounding box center [476, 113] width 707 height 17
drag, startPoint x: 312, startPoint y: 114, endPoint x: 271, endPoint y: 96, distance: 45.3
click at [271, 96] on kendo-grid "Export to PDF Export to Excel By clicking Incident row you will be taken to the…" at bounding box center [476, 223] width 708 height 294
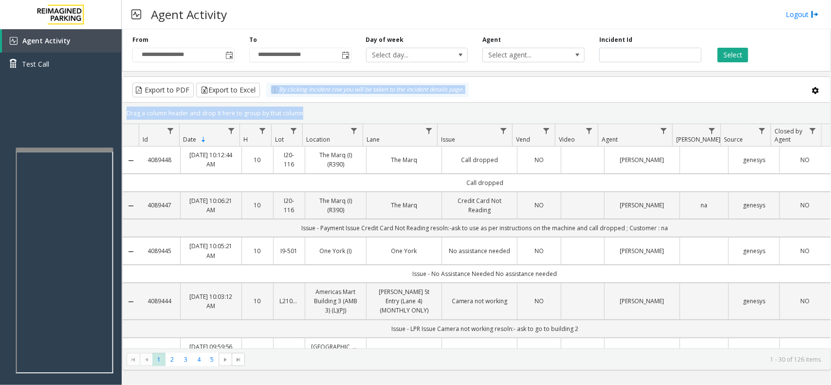
click at [314, 106] on div "Drag a column header and drop it here to group by that column" at bounding box center [476, 113] width 707 height 17
drag, startPoint x: 311, startPoint y: 110, endPoint x: 258, endPoint y: 96, distance: 55.0
click at [258, 96] on kendo-grid "Export to PDF Export to Excel By clicking Incident row you will be taken to the…" at bounding box center [476, 223] width 708 height 294
click at [321, 112] on div "Drag a column header and drop it here to group by that column" at bounding box center [476, 113] width 707 height 17
drag, startPoint x: 316, startPoint y: 113, endPoint x: 275, endPoint y: 98, distance: 43.7
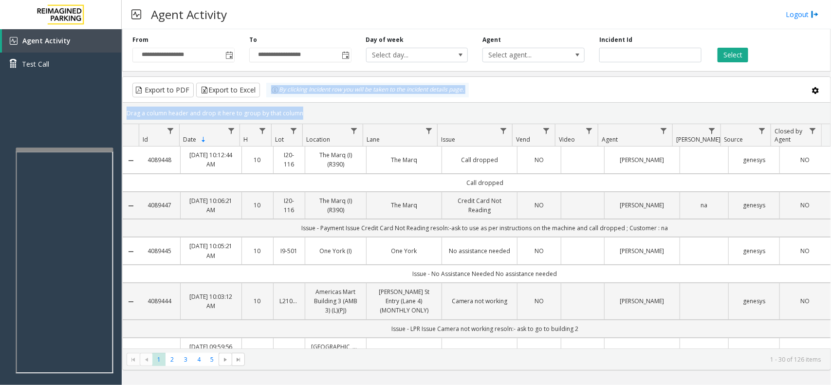
click at [275, 98] on kendo-grid "Export to PDF Export to Excel By clicking Incident row you will be taken to the…" at bounding box center [476, 223] width 708 height 294
click at [322, 109] on div "Drag a column header and drop it here to group by that column" at bounding box center [476, 113] width 707 height 17
drag, startPoint x: 313, startPoint y: 115, endPoint x: 268, endPoint y: 103, distance: 46.3
click at [268, 103] on kendo-grid-group-panel "Drag a column header and drop it here to group by that column" at bounding box center [476, 113] width 707 height 21
drag, startPoint x: 317, startPoint y: 104, endPoint x: 311, endPoint y: 111, distance: 9.1
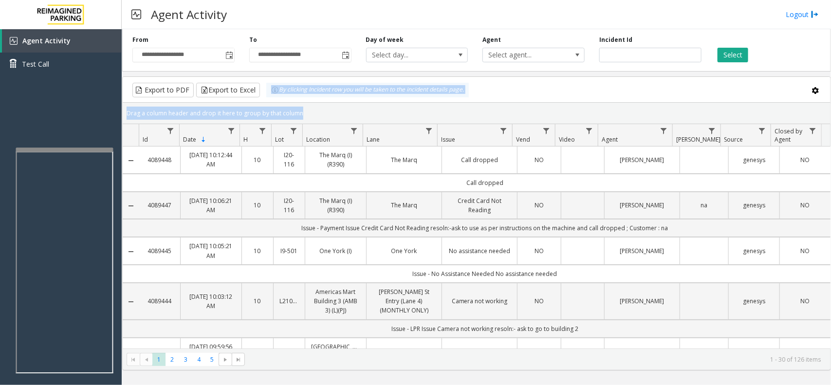
click at [317, 104] on kendo-grid-group-panel "Drag a column header and drop it here to group by that column" at bounding box center [476, 113] width 707 height 21
click at [310, 113] on div "Drag a column header and drop it here to group by that column" at bounding box center [476, 113] width 707 height 17
drag, startPoint x: 310, startPoint y: 113, endPoint x: 251, endPoint y: 93, distance: 62.6
click at [251, 93] on kendo-grid "Export to PDF Export to Excel By clicking Incident row you will be taken to the…" at bounding box center [476, 223] width 708 height 294
click at [307, 109] on div "Drag a column header and drop it here to group by that column" at bounding box center [476, 113] width 707 height 17
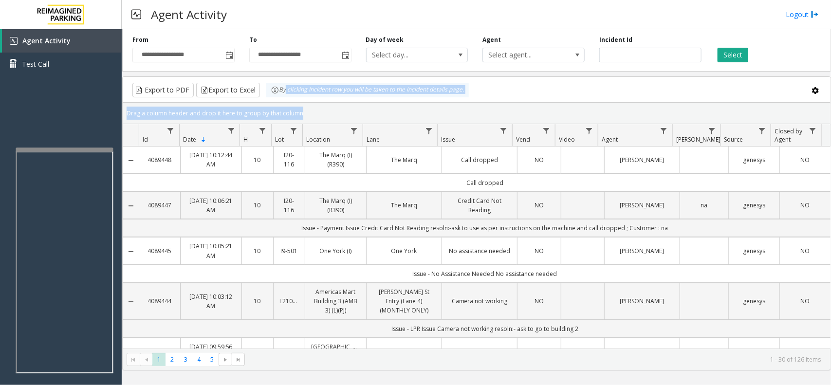
drag, startPoint x: 307, startPoint y: 109, endPoint x: 283, endPoint y: 98, distance: 25.7
click at [283, 98] on kendo-grid "Export to PDF Export to Excel By clicking Incident row you will be taken to the…" at bounding box center [476, 223] width 708 height 294
click at [312, 107] on div "Drag a column header and drop it here to group by that column" at bounding box center [476, 113] width 707 height 17
drag, startPoint x: 307, startPoint y: 112, endPoint x: 258, endPoint y: 98, distance: 50.3
click at [258, 98] on kendo-grid "Export to PDF Export to Excel By clicking Incident row you will be taken to the…" at bounding box center [476, 223] width 708 height 294
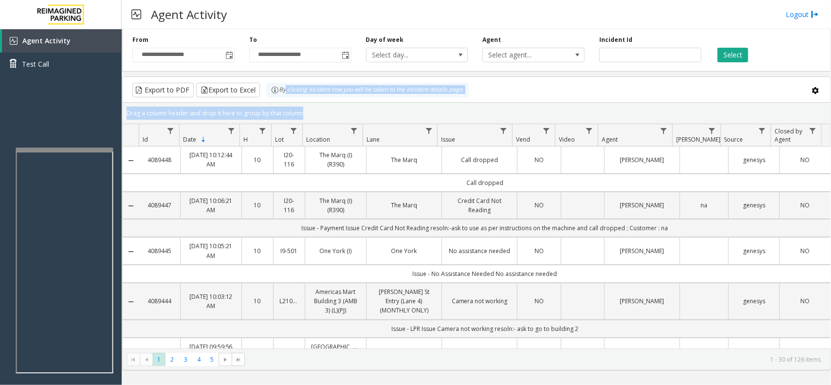
click at [308, 115] on div "Drag a column header and drop it here to group by that column" at bounding box center [476, 113] width 707 height 17
drag, startPoint x: 307, startPoint y: 114, endPoint x: 273, endPoint y: 98, distance: 37.2
click at [273, 98] on kendo-grid "Export to PDF Export to Excel By clicking Incident row you will be taken to the…" at bounding box center [476, 223] width 708 height 294
click at [315, 104] on kendo-grid-group-panel "Drag a column header and drop it here to group by that column" at bounding box center [476, 113] width 707 height 21
drag, startPoint x: 306, startPoint y: 110, endPoint x: 253, endPoint y: 90, distance: 56.2
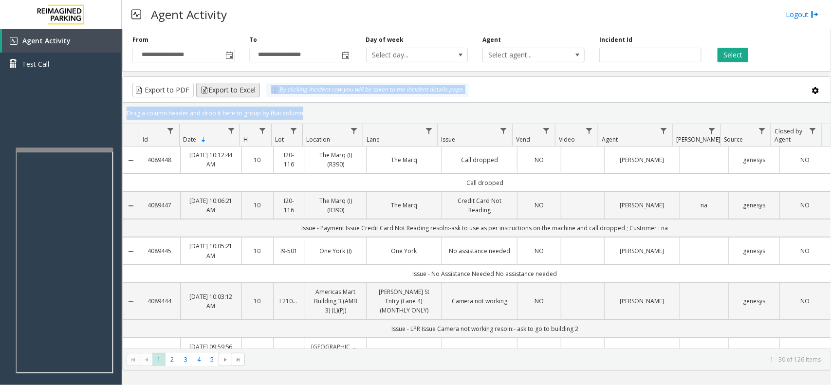
click at [253, 90] on kendo-grid "Export to PDF Export to Excel By clicking Incident row you will be taken to the…" at bounding box center [476, 223] width 708 height 294
click at [306, 102] on kendo-grid-toolbar "Export to PDF Export to Excel By clicking Incident row you will be taken to the…" at bounding box center [476, 90] width 707 height 26
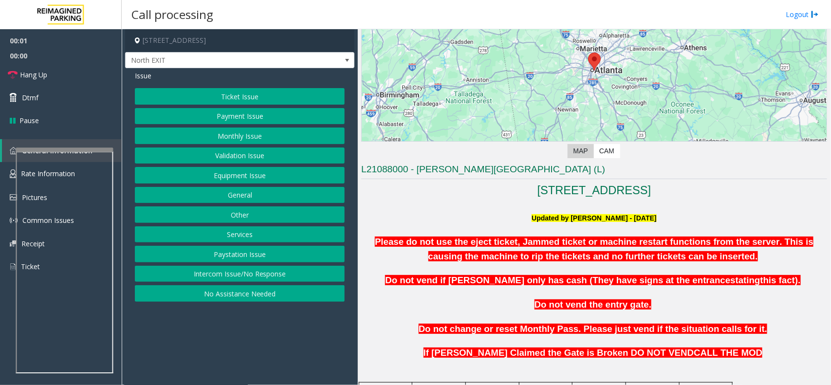
scroll to position [243, 0]
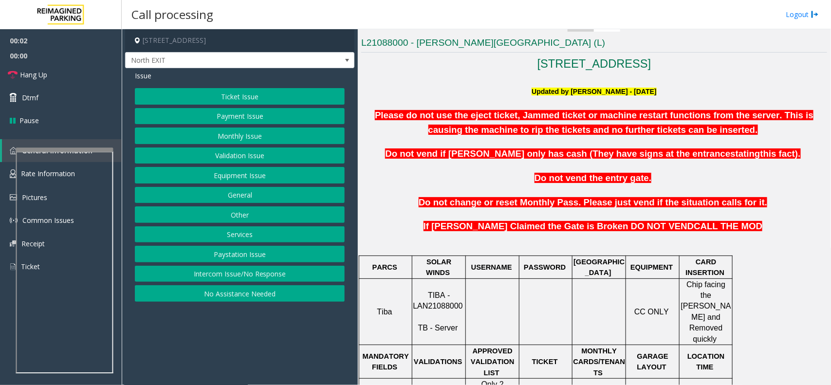
click at [446, 293] on span "TIBA - LAN21088000" at bounding box center [438, 300] width 50 height 19
copy p "LAN21088000"
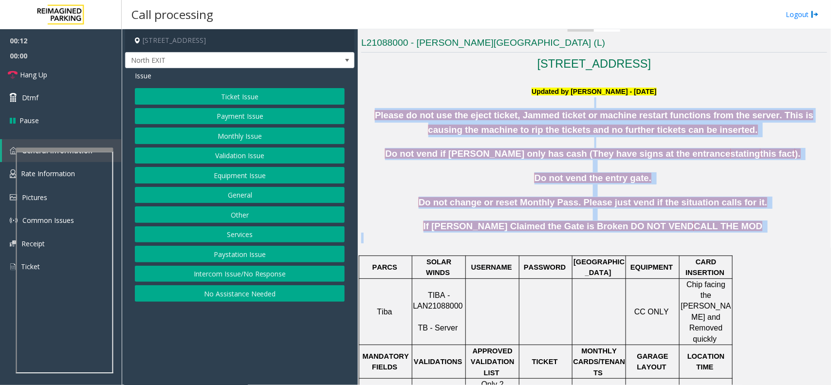
drag, startPoint x: 372, startPoint y: 105, endPoint x: 666, endPoint y: 237, distance: 321.7
click at [685, 237] on p at bounding box center [594, 238] width 466 height 11
drag, startPoint x: 724, startPoint y: 238, endPoint x: 397, endPoint y: 117, distance: 348.2
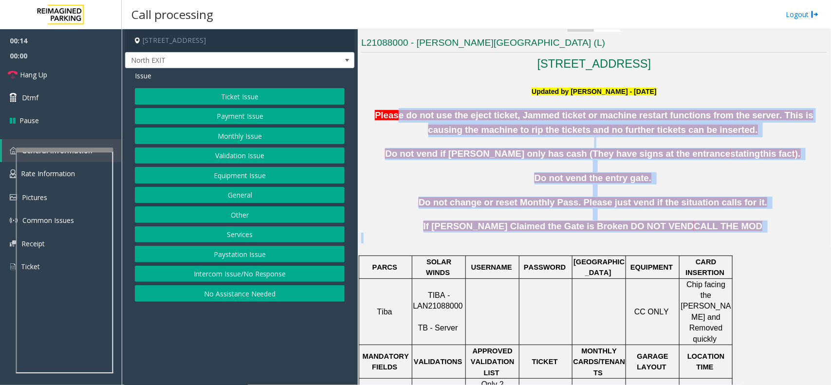
click at [423, 137] on p "Please do not use the eject ticket, Jammed ticket or machine restart functions …" at bounding box center [594, 122] width 466 height 29
drag, startPoint x: 726, startPoint y: 232, endPoint x: 425, endPoint y: 98, distance: 330.0
click at [426, 139] on p at bounding box center [594, 142] width 466 height 11
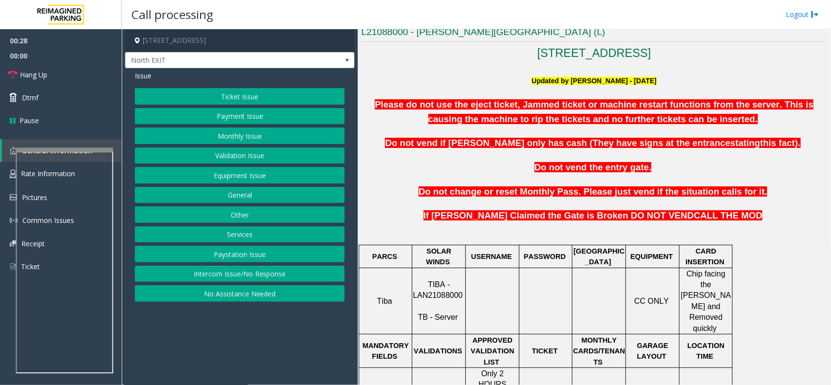
scroll to position [365, 0]
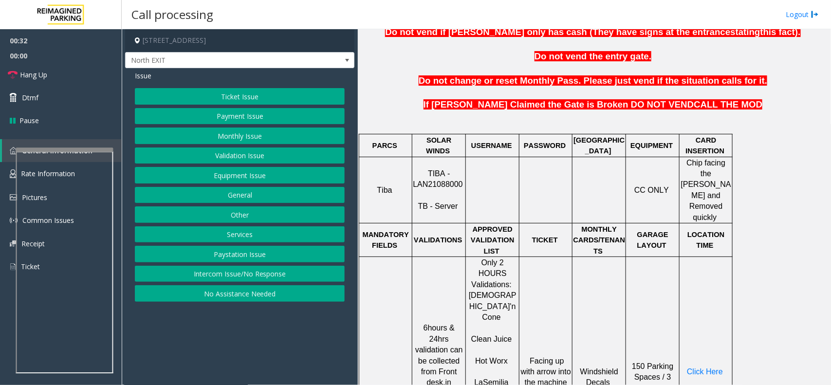
click at [249, 177] on button "Equipment Issue" at bounding box center [240, 175] width 210 height 17
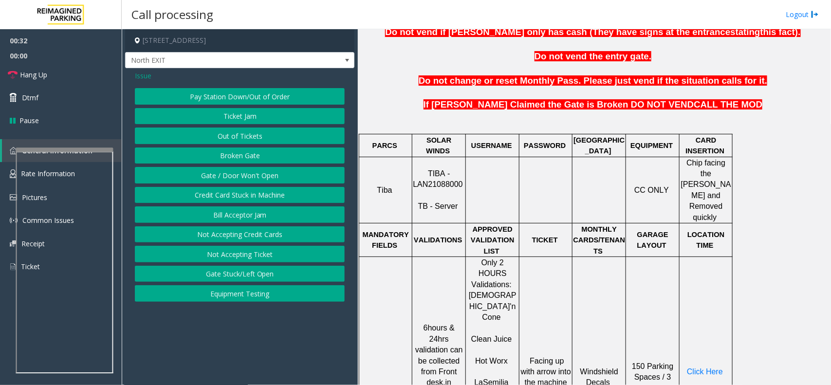
click at [249, 177] on button "Gate / Door Won't Open" at bounding box center [240, 175] width 210 height 17
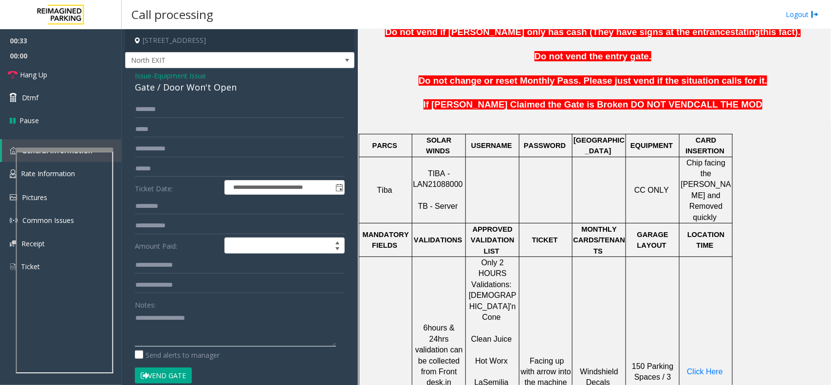
click at [247, 317] on textarea at bounding box center [235, 328] width 201 height 36
click at [220, 93] on div "Gate / Door Won't Open" at bounding box center [240, 87] width 210 height 13
copy div "Gate / Door Won't Open"
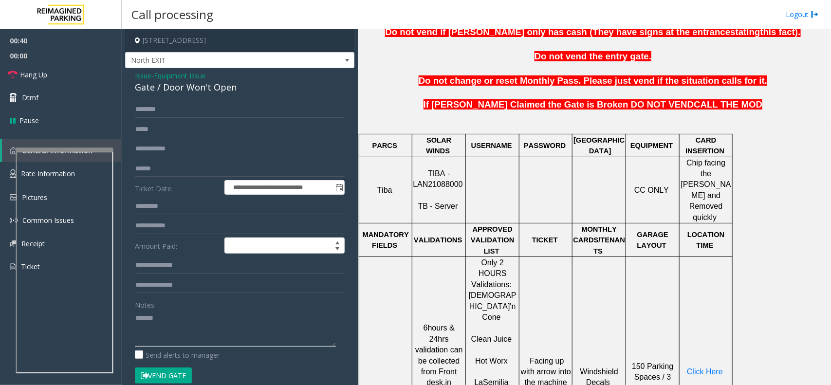
click at [198, 324] on textarea at bounding box center [235, 328] width 201 height 36
paste textarea "**********"
drag, startPoint x: 156, startPoint y: 318, endPoint x: 281, endPoint y: 320, distance: 124.6
click at [281, 320] on textarea at bounding box center [235, 328] width 201 height 36
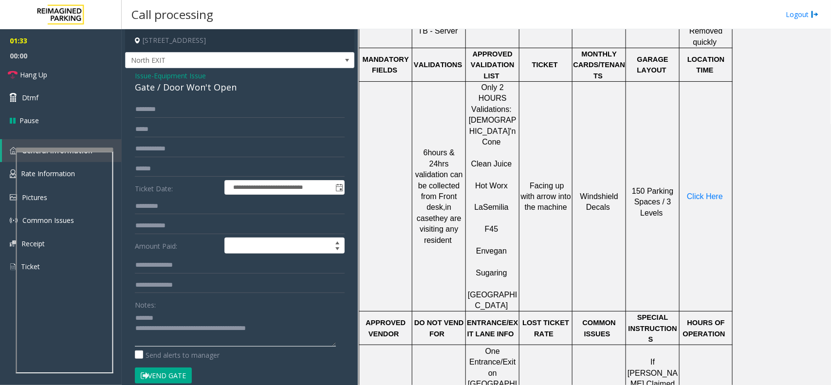
scroll to position [418, 0]
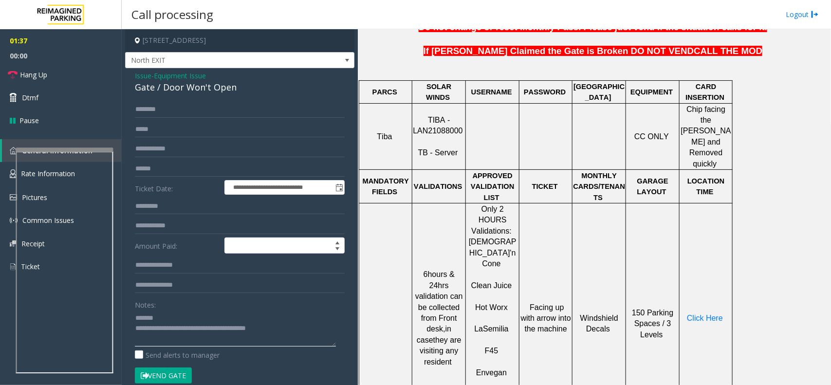
click at [181, 320] on textarea at bounding box center [235, 328] width 201 height 36
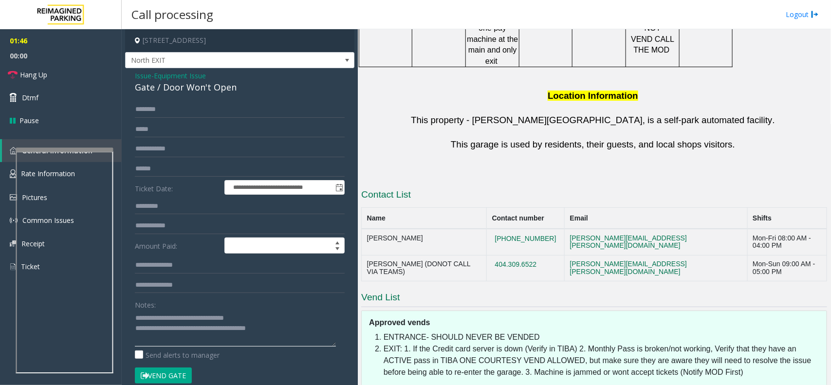
scroll to position [966, 0]
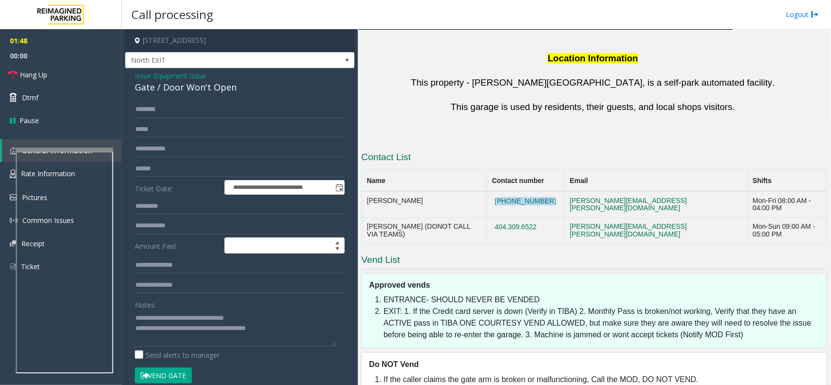
copy button "470-696-3259"
drag, startPoint x: 567, startPoint y: 125, endPoint x: 513, endPoint y: 126, distance: 54.0
click at [513, 191] on td "470-696-3259" at bounding box center [526, 204] width 78 height 26
click at [266, 317] on textarea at bounding box center [235, 328] width 201 height 36
click at [319, 329] on textarea at bounding box center [235, 328] width 201 height 36
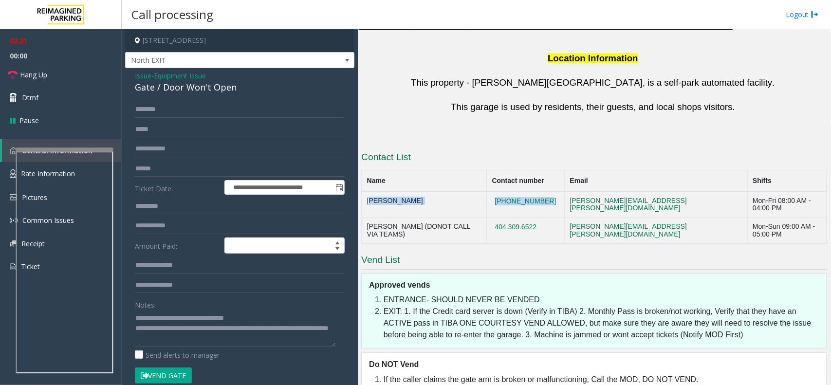
drag, startPoint x: 565, startPoint y: 122, endPoint x: 363, endPoint y: 122, distance: 201.9
click at [363, 191] on tr "Aldo Gaither 470-696-3259 aldo.gaither@reimaginedparking.com Mon-Fri 08:00 AM -…" at bounding box center [594, 204] width 465 height 26
click at [211, 345] on textarea at bounding box center [235, 328] width 201 height 36
paste textarea "**********"
click at [332, 335] on textarea at bounding box center [235, 328] width 201 height 36
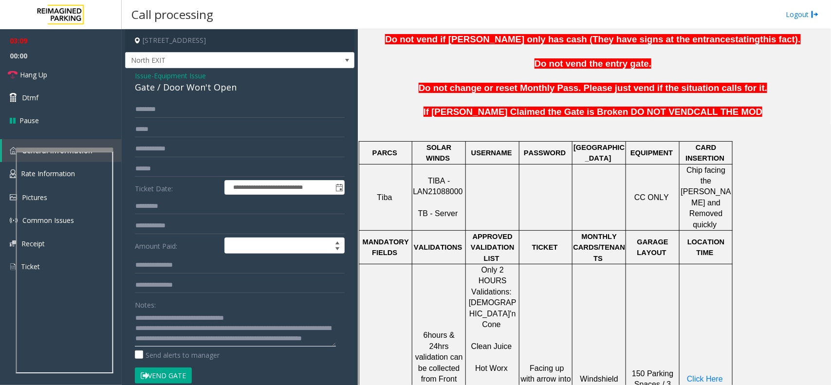
scroll to position [236, 0]
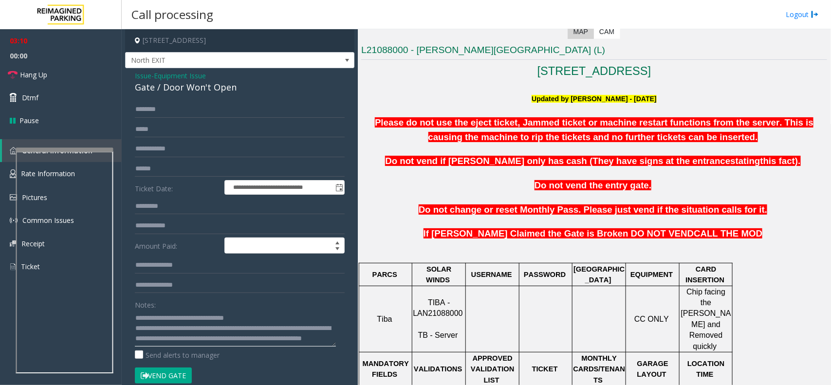
type textarea "**********"
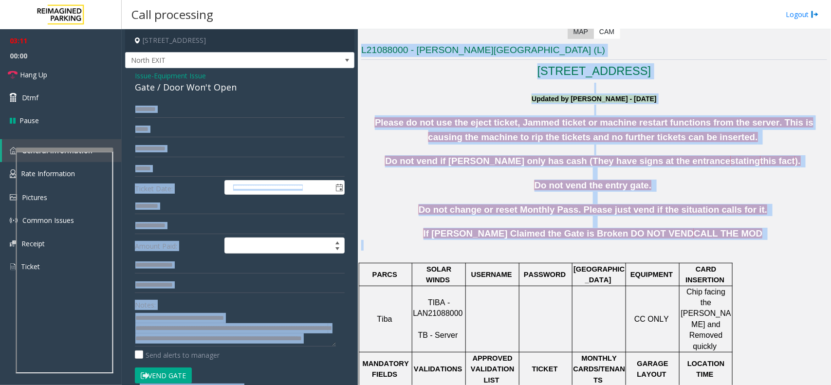
drag, startPoint x: 738, startPoint y: 241, endPoint x: 356, endPoint y: 105, distance: 405.8
click at [356, 105] on div "**********" at bounding box center [476, 207] width 708 height 356
click at [456, 112] on p at bounding box center [594, 110] width 466 height 11
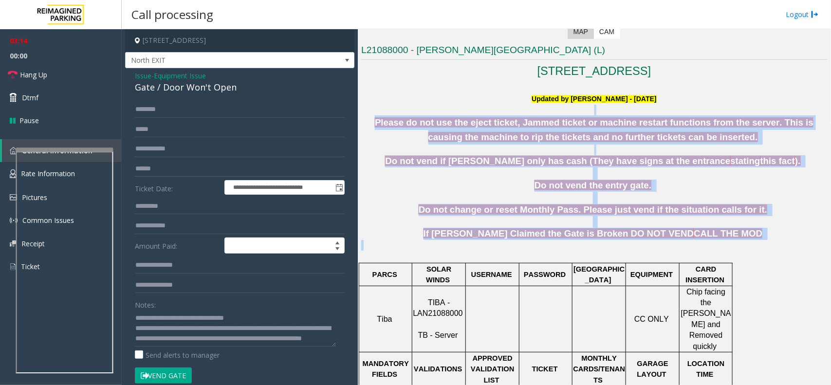
drag, startPoint x: 373, startPoint y: 113, endPoint x: 713, endPoint y: 243, distance: 363.8
click at [713, 243] on p at bounding box center [594, 245] width 466 height 11
drag, startPoint x: 722, startPoint y: 240, endPoint x: 397, endPoint y: 98, distance: 354.5
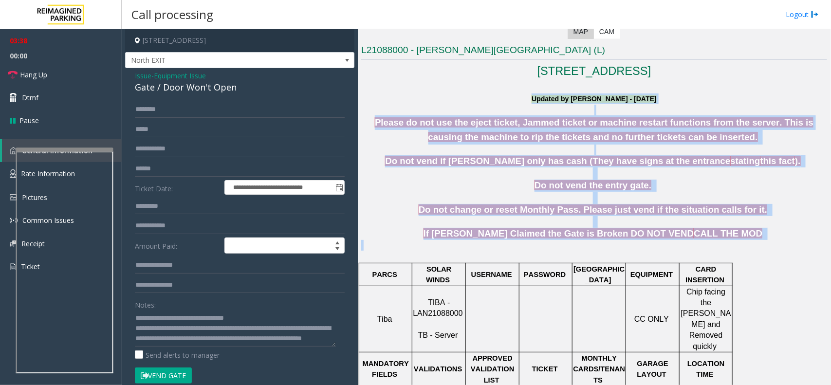
click at [379, 107] on p at bounding box center [594, 110] width 466 height 11
drag, startPoint x: 375, startPoint y: 118, endPoint x: 704, endPoint y: 232, distance: 348.4
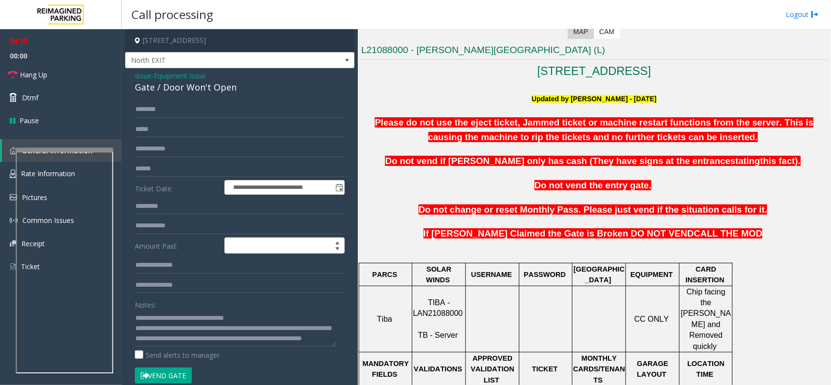
click at [737, 234] on p "If Parker Claimed the Gate is Broken DO NOT VEND CALL THE MOD" at bounding box center [594, 234] width 466 height 12
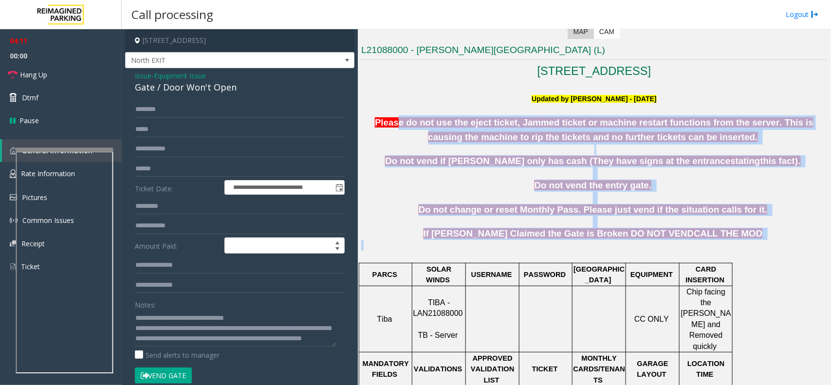
drag, startPoint x: 726, startPoint y: 241, endPoint x: 397, endPoint y: 118, distance: 351.6
click at [377, 159] on p "Do not vend if parker only has cash (They have signs at the entrance stating th…" at bounding box center [594, 161] width 466 height 12
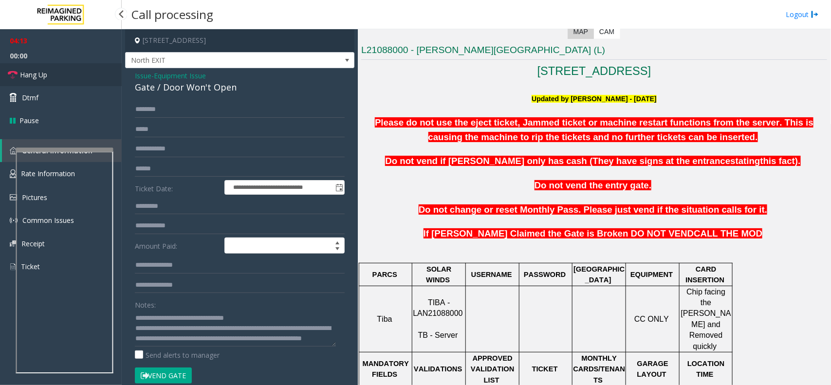
click at [28, 74] on span "Hang Up" at bounding box center [33, 75] width 27 height 10
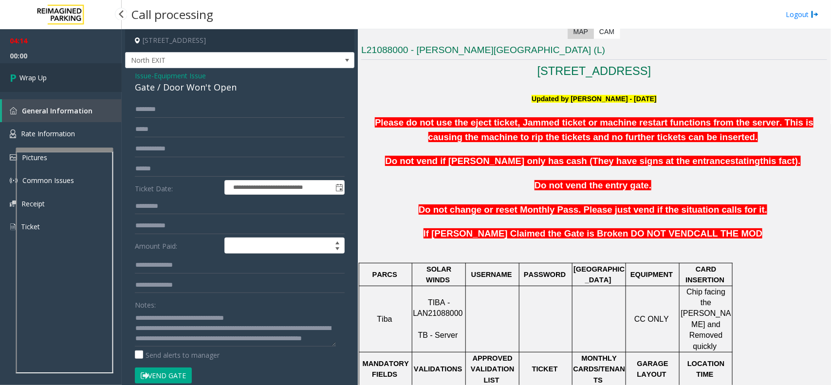
click at [28, 74] on span "Wrap Up" at bounding box center [32, 77] width 27 height 10
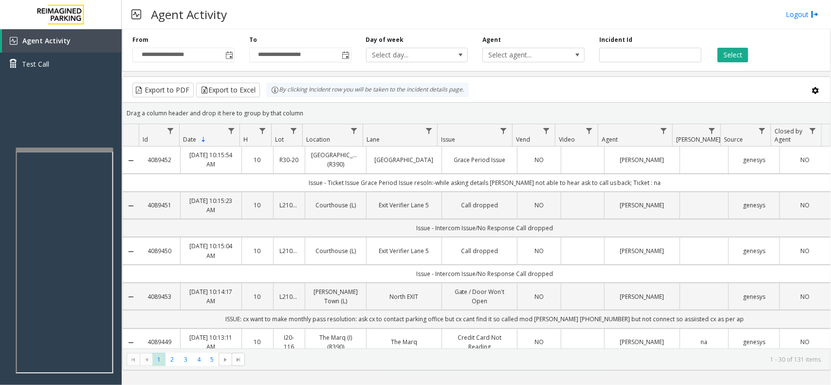
drag, startPoint x: 304, startPoint y: 118, endPoint x: 266, endPoint y: 93, distance: 45.1
click at [266, 93] on kendo-grid "Export to PDF Export to Excel By clicking Incident row you will be taken to the…" at bounding box center [476, 223] width 708 height 294
click at [317, 101] on kendo-grid-toolbar "Export to PDF Export to Excel By clicking Incident row you will be taken to the…" at bounding box center [476, 90] width 707 height 26
click at [374, 18] on div "Agent Activity Logout" at bounding box center [476, 14] width 709 height 29
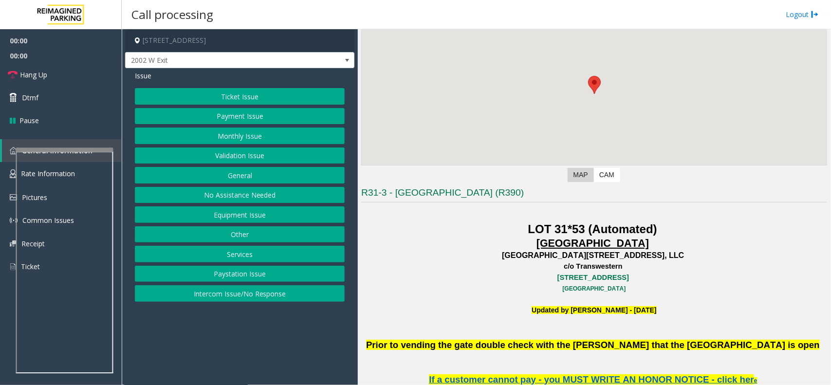
scroll to position [243, 0]
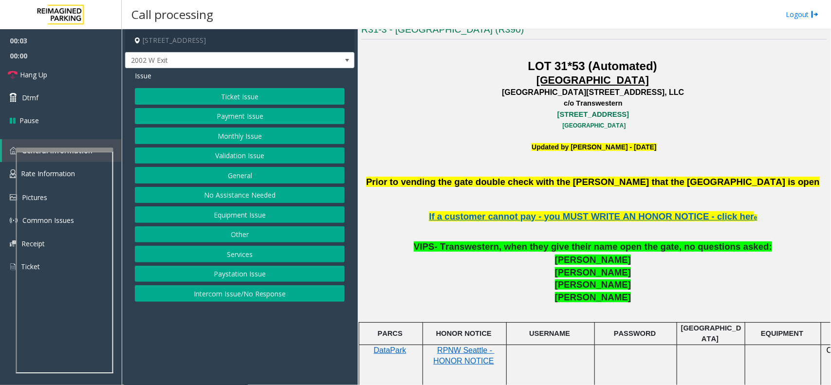
click at [236, 216] on button "Equipment Issue" at bounding box center [240, 214] width 210 height 17
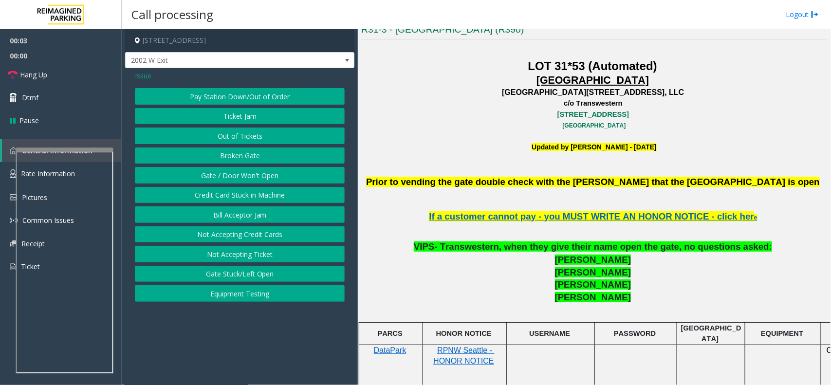
click at [237, 297] on button "Equipment Testing" at bounding box center [240, 293] width 210 height 17
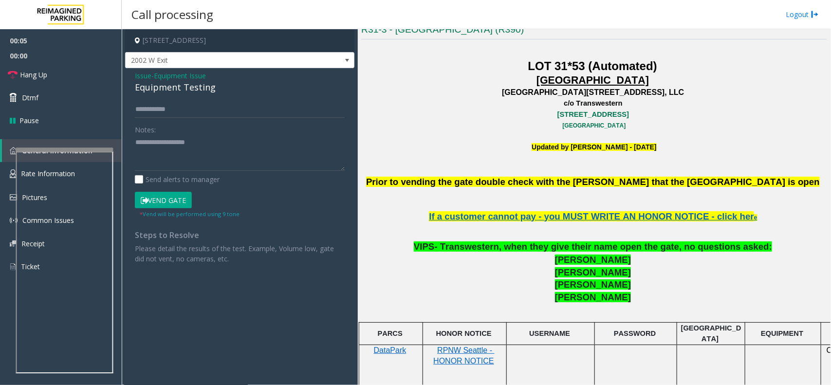
click at [188, 86] on div "Equipment Testing" at bounding box center [240, 87] width 210 height 13
click at [224, 143] on textarea at bounding box center [240, 153] width 210 height 36
type textarea "**********"
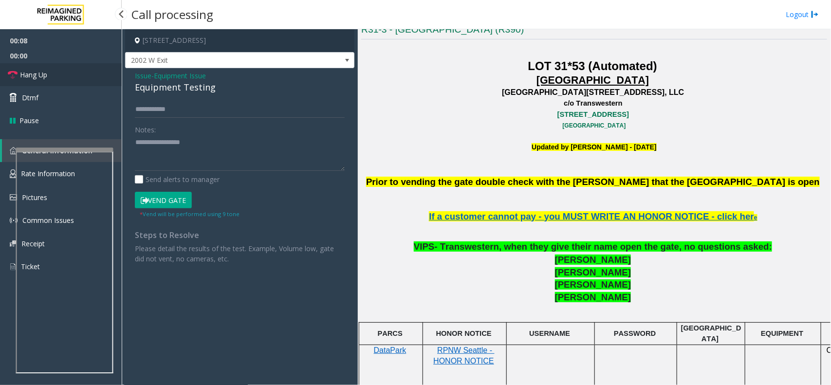
click at [59, 73] on link "Hang Up" at bounding box center [61, 74] width 122 height 23
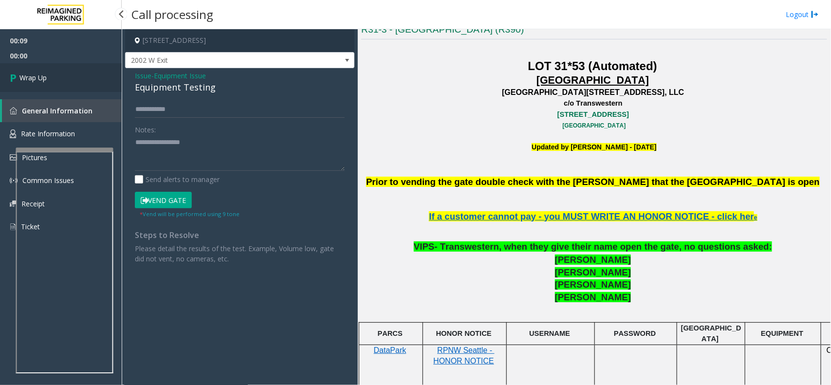
click at [59, 73] on link "Wrap Up" at bounding box center [61, 77] width 122 height 29
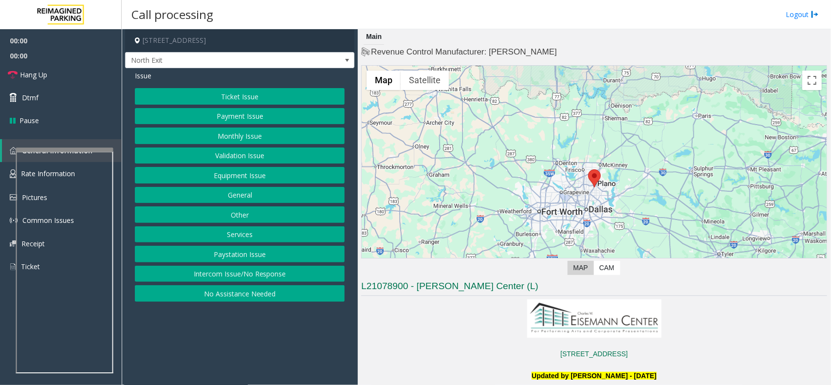
scroll to position [243, 0]
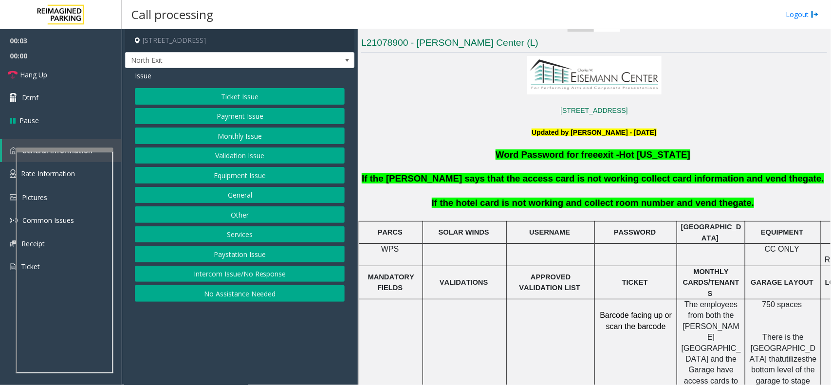
click at [268, 241] on button "Services" at bounding box center [240, 234] width 210 height 17
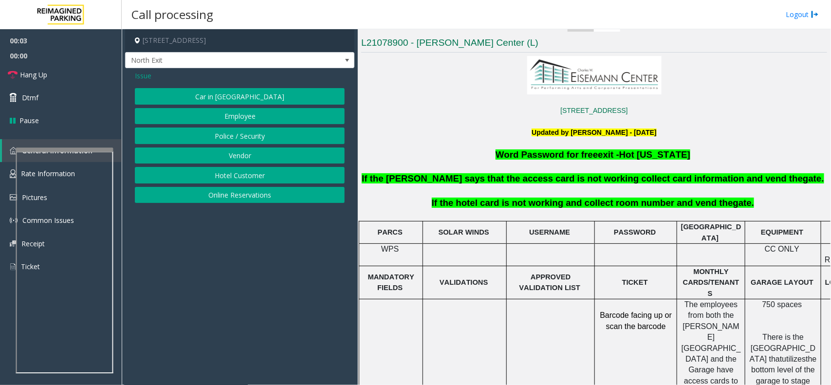
click at [254, 180] on button "Hotel Customer" at bounding box center [240, 175] width 210 height 17
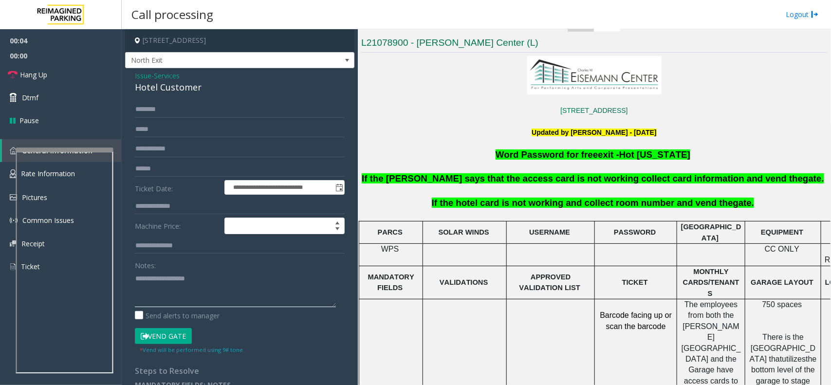
click at [217, 299] on textarea at bounding box center [235, 289] width 201 height 36
click at [185, 97] on div "**********" at bounding box center [239, 233] width 229 height 331
click at [183, 88] on div "Hotel Customer" at bounding box center [240, 87] width 210 height 13
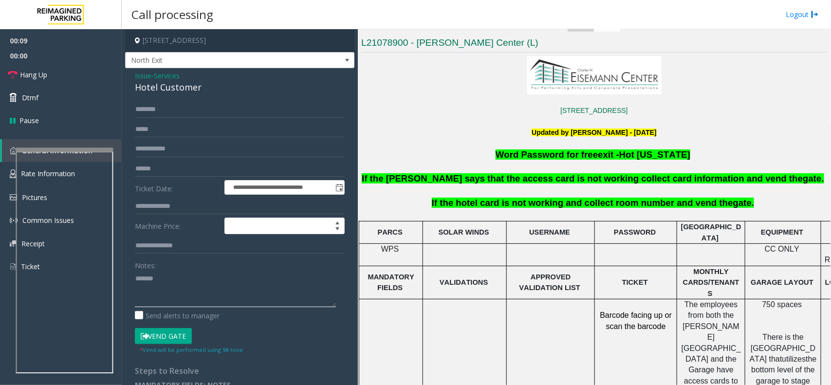
click at [185, 295] on textarea at bounding box center [235, 289] width 201 height 36
paste textarea "**********"
type textarea "**********"
click at [171, 342] on button "Vend Gate" at bounding box center [163, 336] width 57 height 17
click at [165, 206] on input "text" at bounding box center [240, 206] width 210 height 17
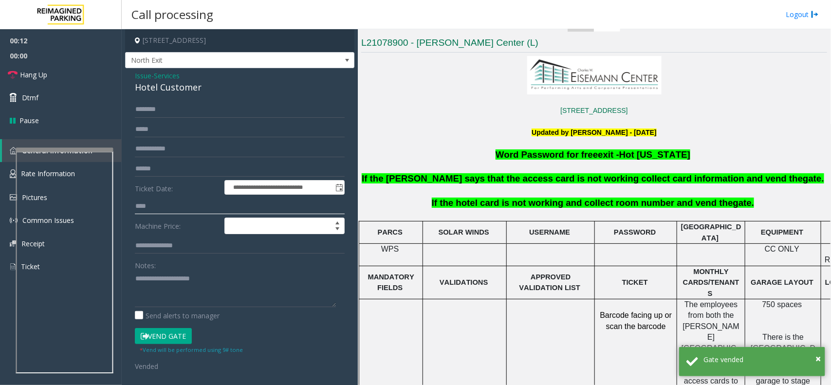
type input "****"
click at [179, 293] on textarea at bounding box center [235, 289] width 201 height 36
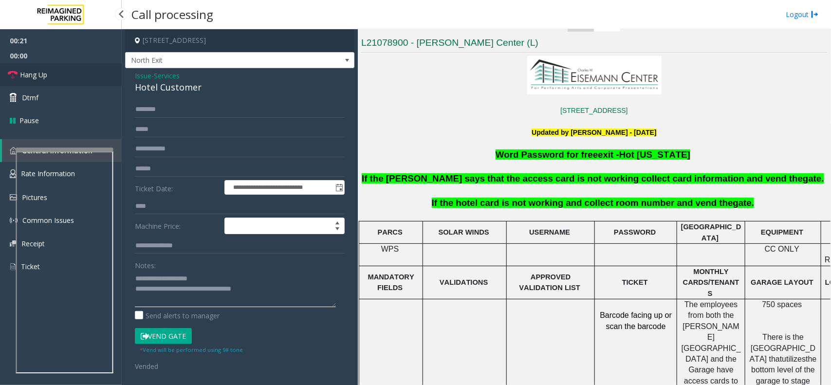
type textarea "**********"
click at [55, 64] on link "Hang Up" at bounding box center [61, 74] width 122 height 23
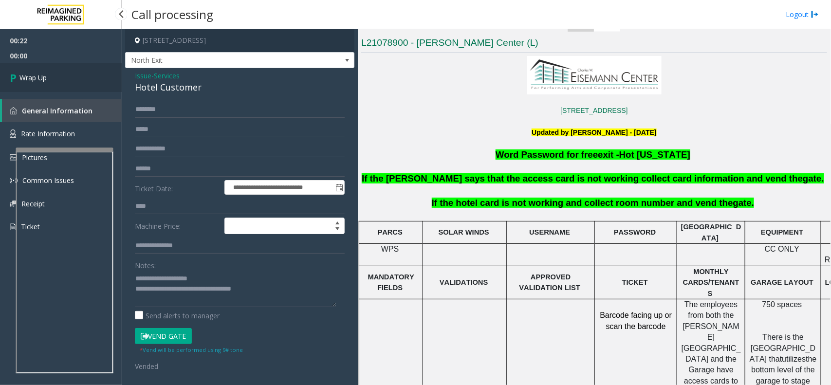
click at [63, 74] on link "Wrap Up" at bounding box center [61, 77] width 122 height 29
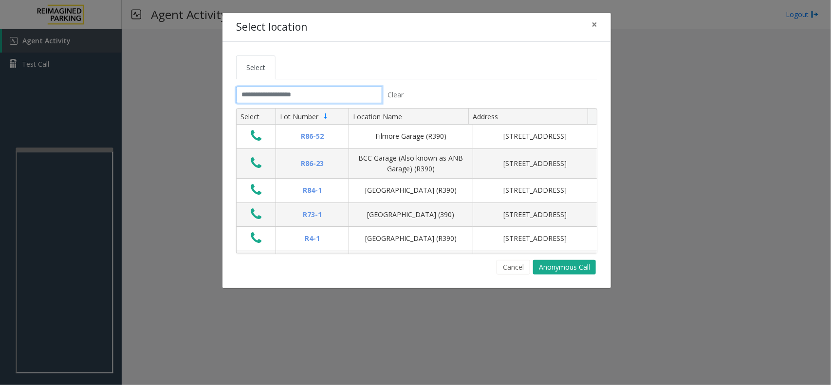
click at [311, 87] on input "text" at bounding box center [309, 95] width 146 height 17
click at [595, 23] on span "×" at bounding box center [594, 25] width 6 height 14
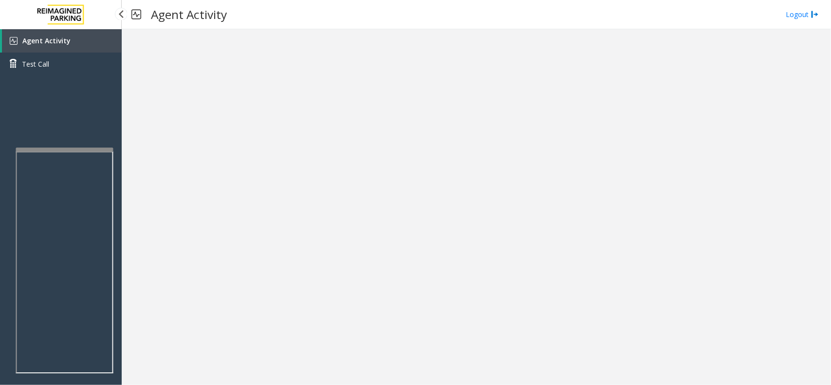
click at [89, 36] on link "Agent Activity" at bounding box center [62, 40] width 120 height 23
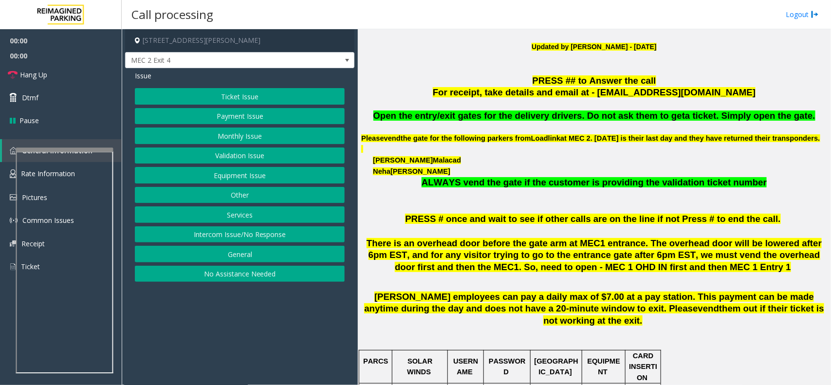
scroll to position [547, 0]
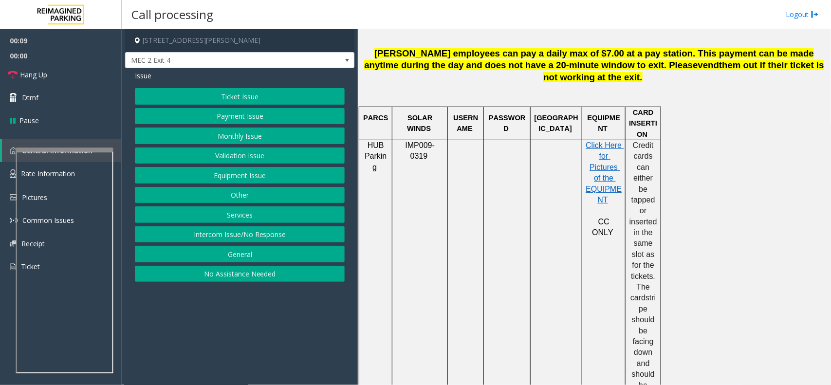
click at [296, 235] on button "Intercom Issue/No Response" at bounding box center [240, 234] width 210 height 17
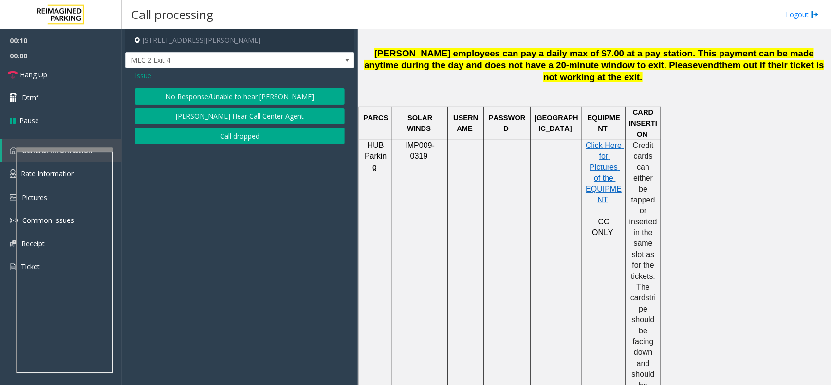
click at [244, 82] on div "Issue No Response/Unable to hear [PERSON_NAME] Cannot Hear Call Center Agent Ca…" at bounding box center [239, 108] width 229 height 81
click at [241, 90] on button "No Response/Unable to hear [PERSON_NAME]" at bounding box center [240, 96] width 210 height 17
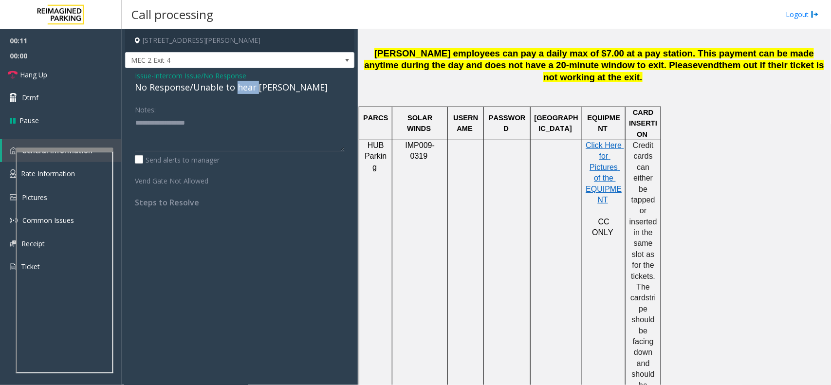
click at [241, 90] on div "No Response/Unable to hear [PERSON_NAME]" at bounding box center [240, 87] width 210 height 13
click at [272, 130] on textarea at bounding box center [240, 133] width 210 height 36
type textarea "**********"
click at [84, 76] on link "Hang Up" at bounding box center [61, 74] width 122 height 23
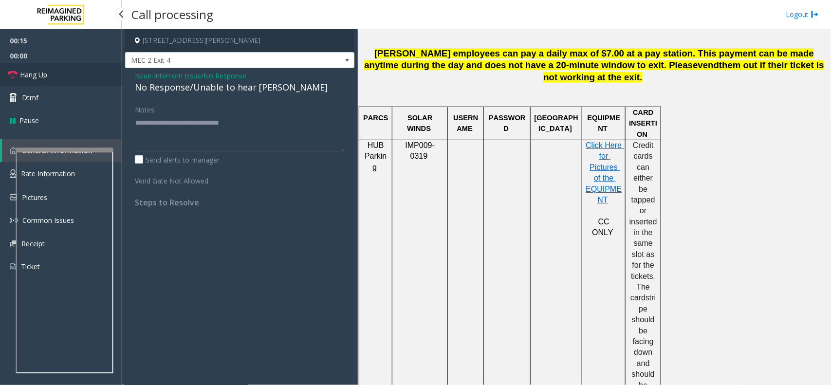
click at [84, 76] on link "Hang Up" at bounding box center [61, 74] width 122 height 23
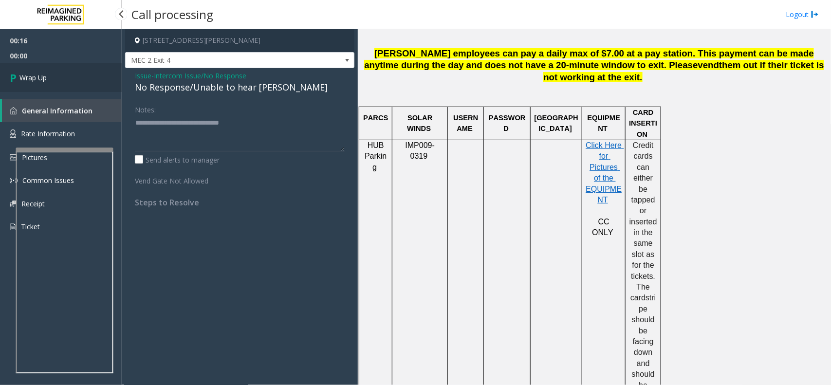
click at [84, 76] on link "Wrap Up" at bounding box center [61, 77] width 122 height 29
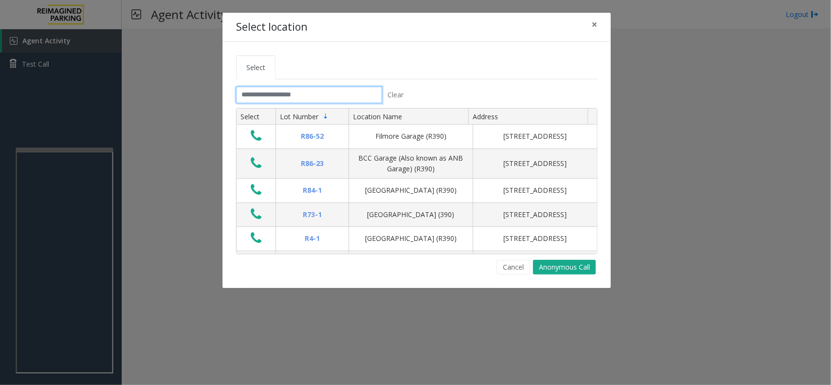
click at [331, 96] on input "text" at bounding box center [309, 95] width 146 height 17
click at [597, 23] on span "×" at bounding box center [594, 25] width 6 height 14
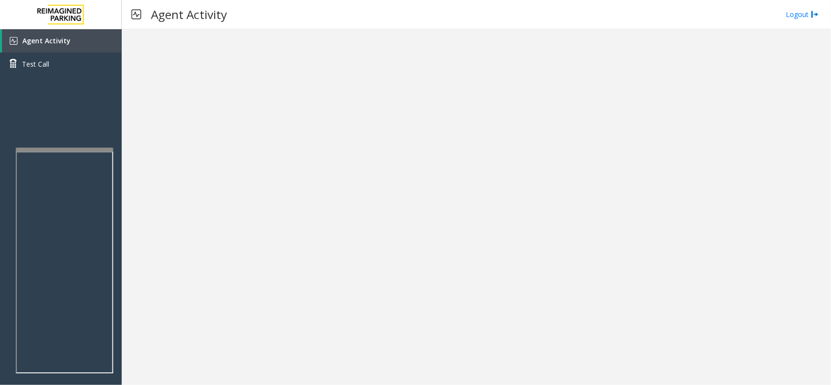
click at [97, 147] on div at bounding box center [64, 149] width 97 height 4
click at [102, 50] on link "Agent Activity" at bounding box center [62, 40] width 120 height 23
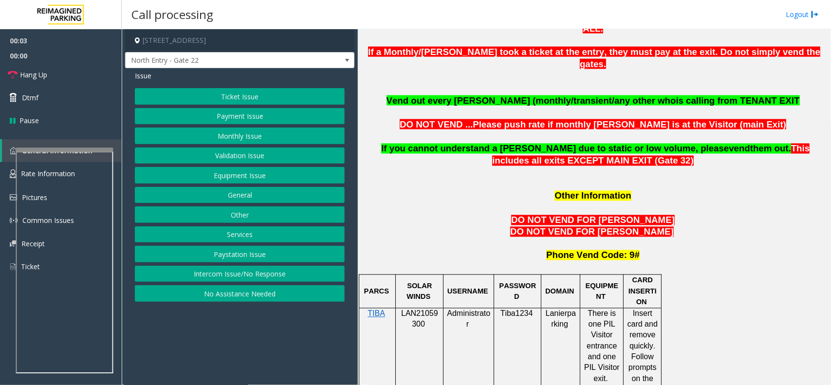
scroll to position [730, 0]
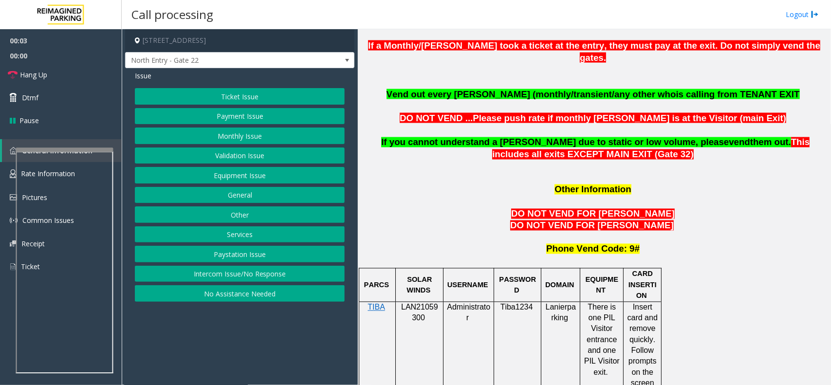
click at [425, 300] on div at bounding box center [420, 301] width 48 height 3
click at [427, 303] on span "LAN21059300" at bounding box center [419, 312] width 37 height 19
click at [273, 131] on button "Monthly Issue" at bounding box center [240, 135] width 210 height 17
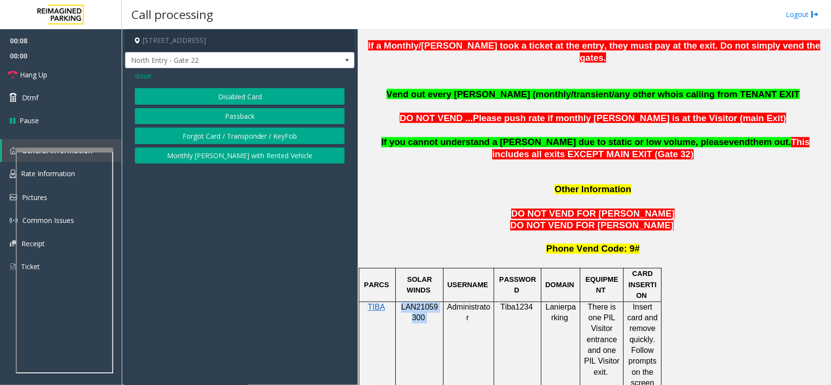
click at [273, 88] on button "Disabled Card" at bounding box center [240, 96] width 210 height 17
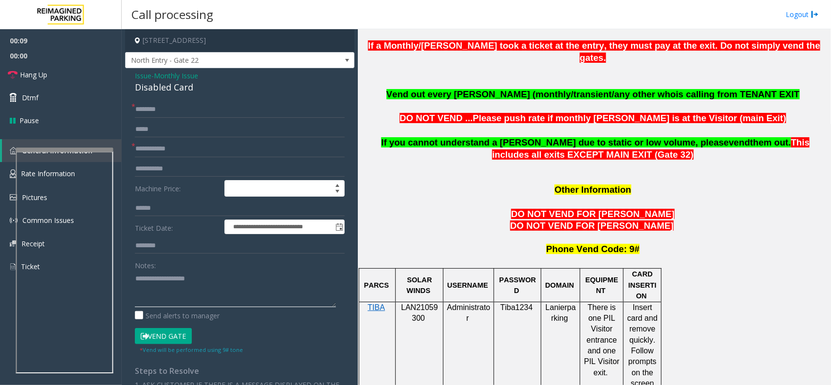
click at [208, 276] on textarea at bounding box center [235, 289] width 201 height 36
click at [159, 90] on div "Disabled Card" at bounding box center [240, 87] width 210 height 13
click at [198, 291] on textarea at bounding box center [235, 289] width 201 height 36
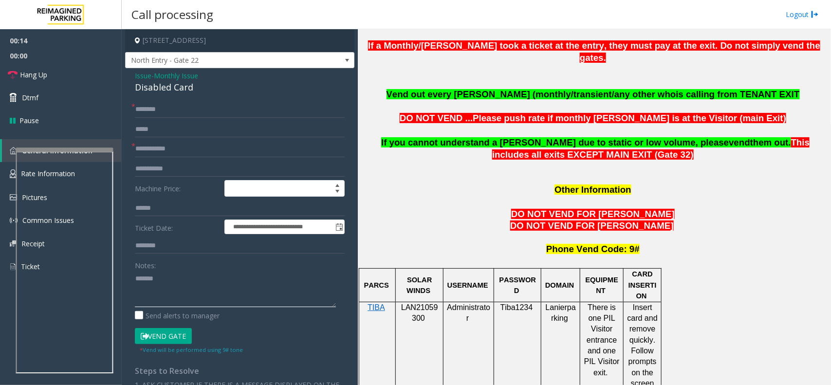
paste textarea "**********"
type textarea "**********"
click at [424, 302] on p "LAN21059300" at bounding box center [419, 313] width 40 height 22
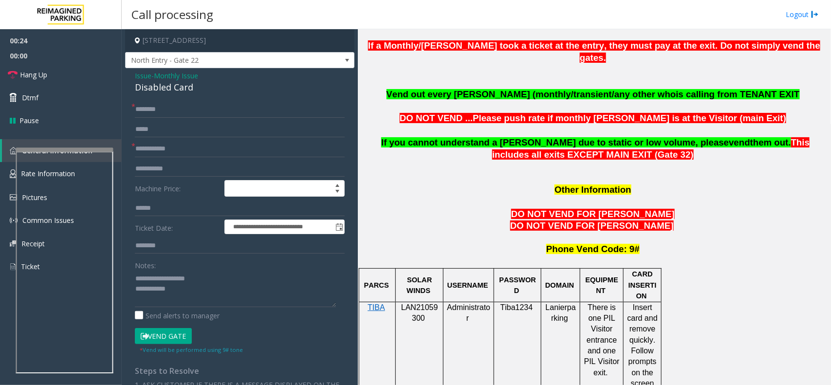
click at [424, 302] on p "LAN21059300" at bounding box center [419, 313] width 40 height 22
click at [154, 130] on input "text" at bounding box center [240, 129] width 210 height 17
click at [154, 144] on input "text" at bounding box center [240, 149] width 210 height 17
click at [181, 160] on form "**********" at bounding box center [240, 227] width 210 height 253
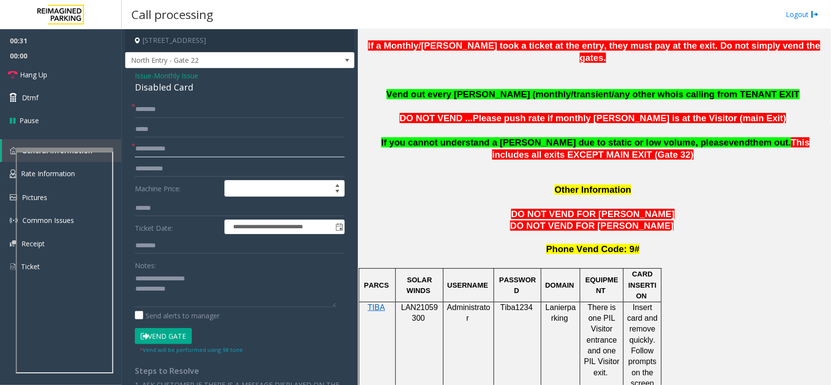
click at [183, 146] on input "text" at bounding box center [240, 149] width 210 height 17
click at [162, 155] on input "*****" at bounding box center [240, 149] width 210 height 17
type input "*****"
click at [163, 111] on input "text" at bounding box center [240, 109] width 210 height 17
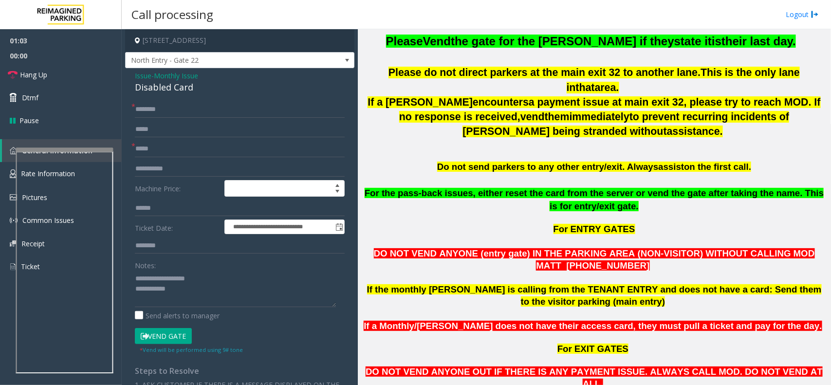
scroll to position [365, 0]
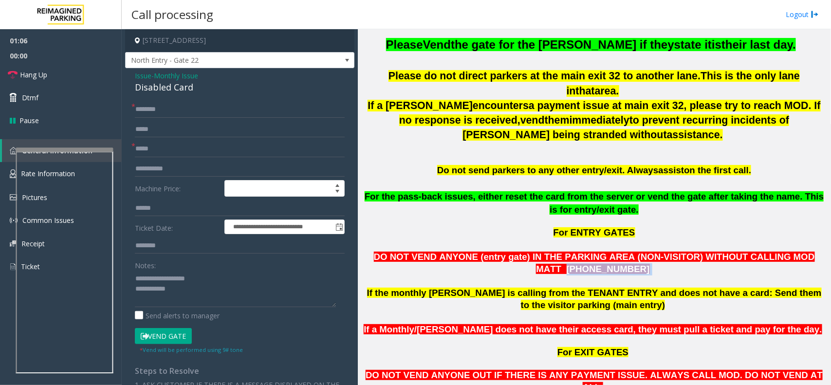
drag, startPoint x: 775, startPoint y: 244, endPoint x: 785, endPoint y: 253, distance: 13.4
click at [785, 253] on p "DO NOT VEND ANYONE (entry gate) IN THE PARKING AREA (NON-VISITOR) WITHOUT CALLI…" at bounding box center [594, 263] width 466 height 24
click at [117, 173] on link "Rate Information" at bounding box center [61, 174] width 122 height 24
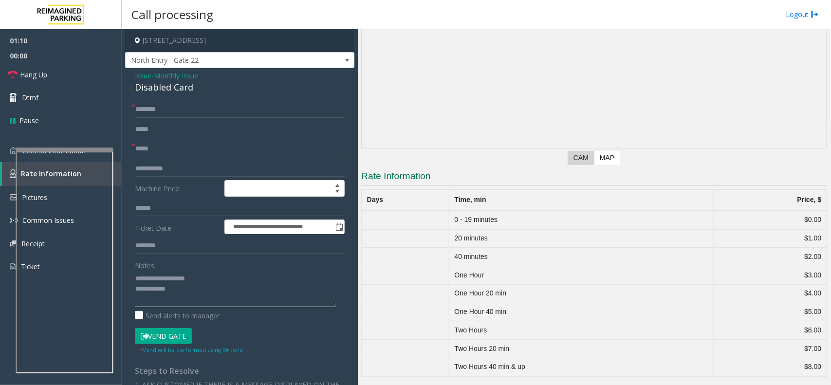
click at [184, 284] on textarea at bounding box center [235, 289] width 201 height 36
click at [180, 297] on textarea at bounding box center [235, 289] width 201 height 36
click at [68, 151] on div at bounding box center [64, 149] width 97 height 4
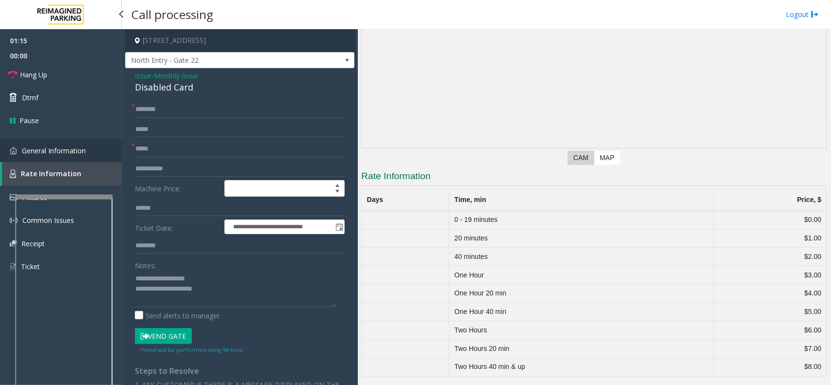
click at [75, 142] on link "General Information" at bounding box center [61, 150] width 122 height 23
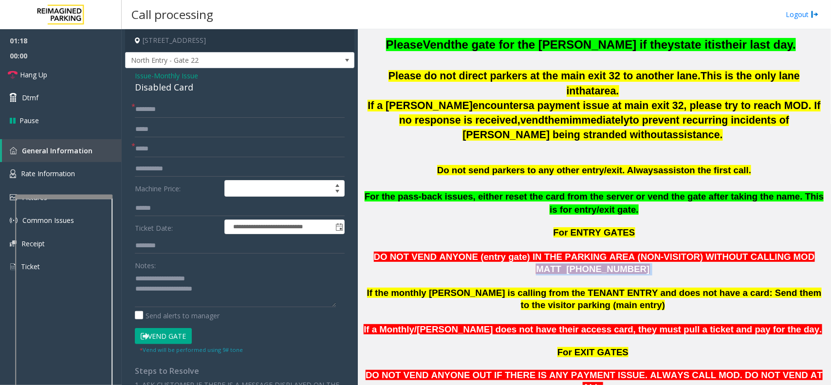
drag, startPoint x: 750, startPoint y: 242, endPoint x: 797, endPoint y: 256, distance: 49.1
click at [797, 256] on p "DO NOT VEND ANYONE (entry gate) IN THE PARKING AREA (NON-VISITOR) WITHOUT CALLI…" at bounding box center [594, 263] width 466 height 24
click at [246, 290] on textarea at bounding box center [235, 289] width 201 height 36
paste textarea "**********"
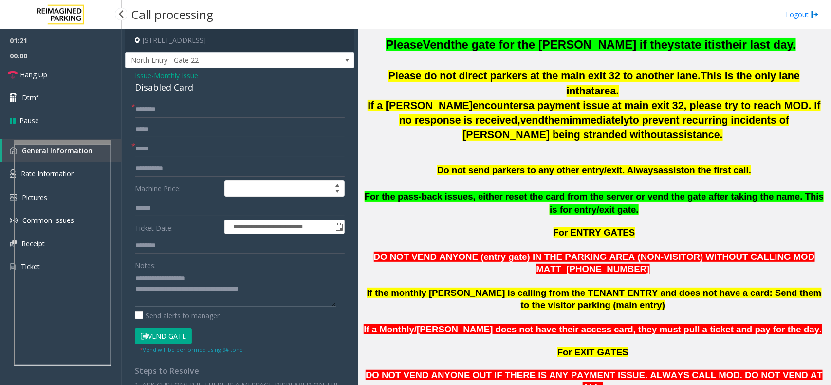
click at [80, 140] on div at bounding box center [62, 142] width 97 height 4
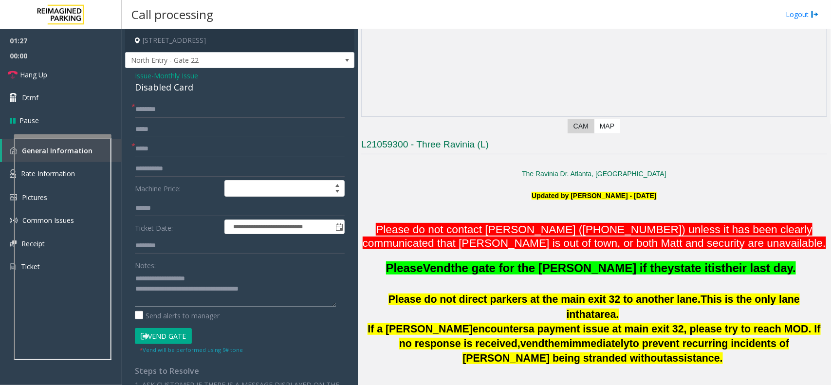
scroll to position [243, 0]
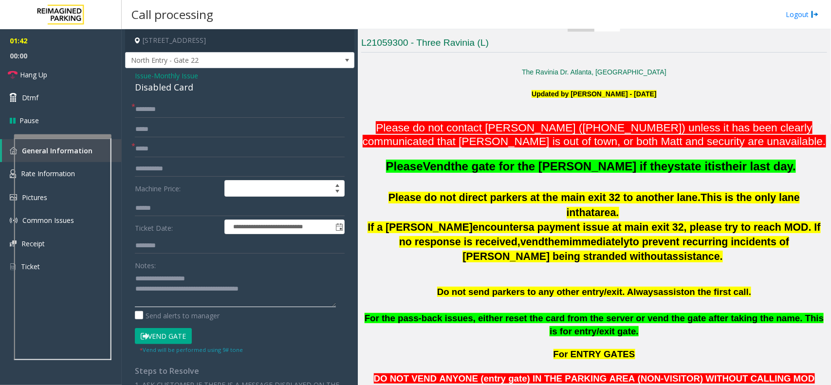
type textarea "**********"
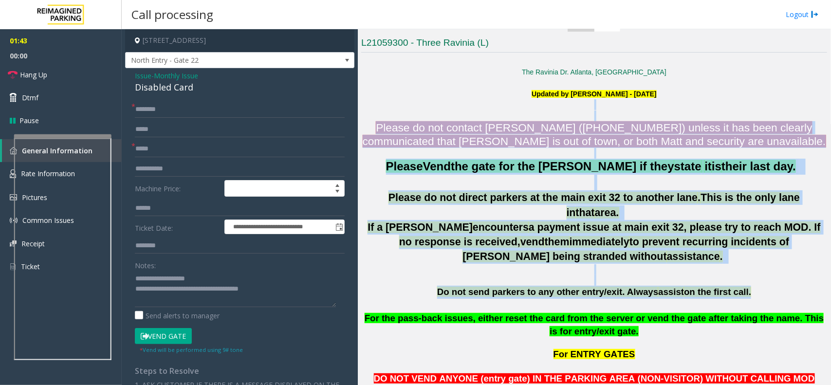
drag, startPoint x: 379, startPoint y: 111, endPoint x: 724, endPoint y: 292, distance: 390.2
click at [681, 299] on p at bounding box center [594, 305] width 466 height 13
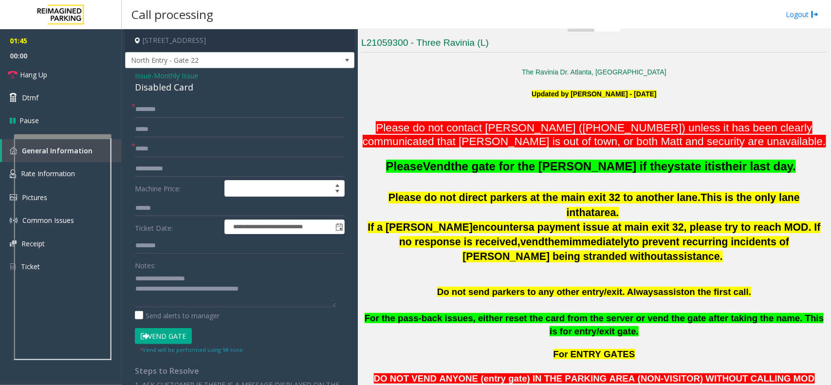
drag, startPoint x: 742, startPoint y: 280, endPoint x: 443, endPoint y: 109, distance: 345.0
click at [443, 109] on p at bounding box center [594, 110] width 466 height 22
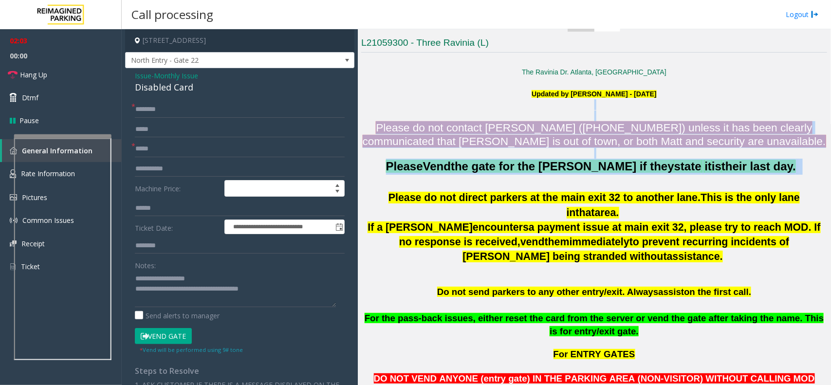
drag, startPoint x: 385, startPoint y: 120, endPoint x: 765, endPoint y: 181, distance: 384.4
click at [578, 177] on p at bounding box center [594, 183] width 466 height 16
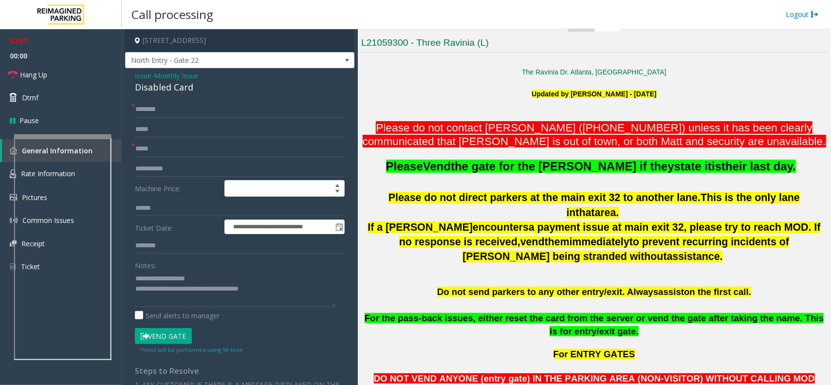
drag, startPoint x: 769, startPoint y: 172, endPoint x: 395, endPoint y: 112, distance: 378.8
click at [383, 127] on p "Please do not contact [PERSON_NAME] ([PHONE_NUMBER]) unless it has been clearly…" at bounding box center [594, 134] width 466 height 27
click at [276, 295] on textarea at bounding box center [235, 289] width 201 height 36
click at [162, 108] on input "text" at bounding box center [240, 109] width 210 height 17
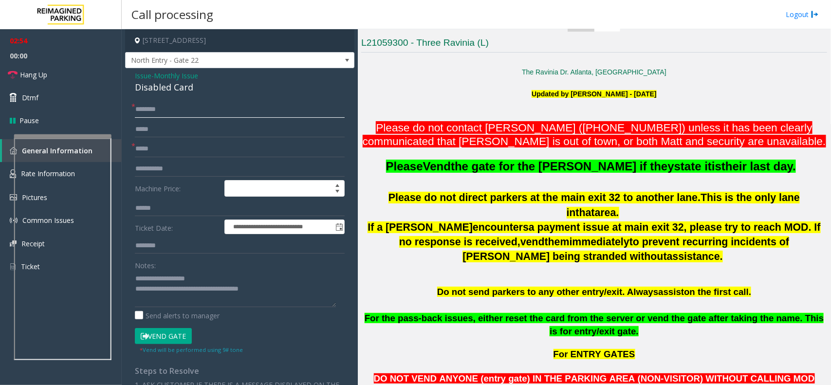
click at [268, 116] on input "*******" at bounding box center [240, 109] width 210 height 17
type input "**********"
click at [302, 295] on textarea at bounding box center [235, 289] width 201 height 36
click at [70, 78] on link "Hang Up" at bounding box center [61, 74] width 122 height 23
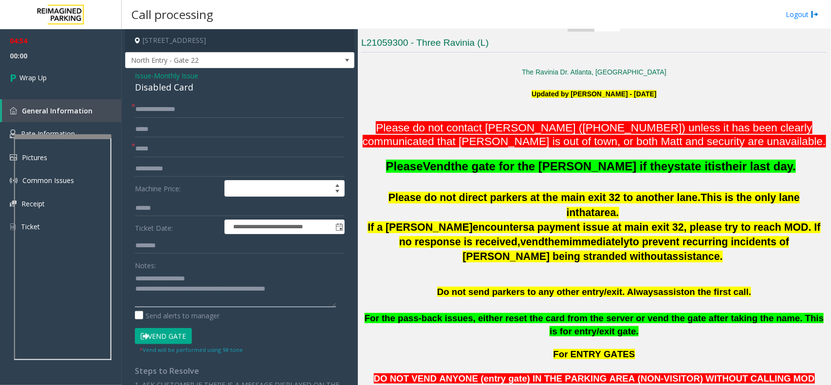
click at [319, 288] on textarea at bounding box center [235, 289] width 201 height 36
type textarea "**********"
click at [71, 81] on link "Wrap Up" at bounding box center [61, 77] width 122 height 29
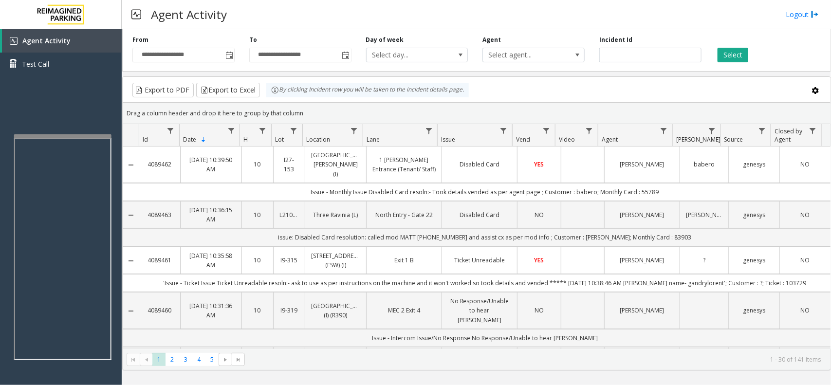
drag, startPoint x: 307, startPoint y: 117, endPoint x: 277, endPoint y: 100, distance: 34.0
click at [277, 100] on kendo-grid "Export to PDF Export to Excel By clicking Incident row you will be taken to the…" at bounding box center [476, 223] width 708 height 294
click at [315, 113] on div "Drag a column header and drop it here to group by that column" at bounding box center [476, 113] width 707 height 17
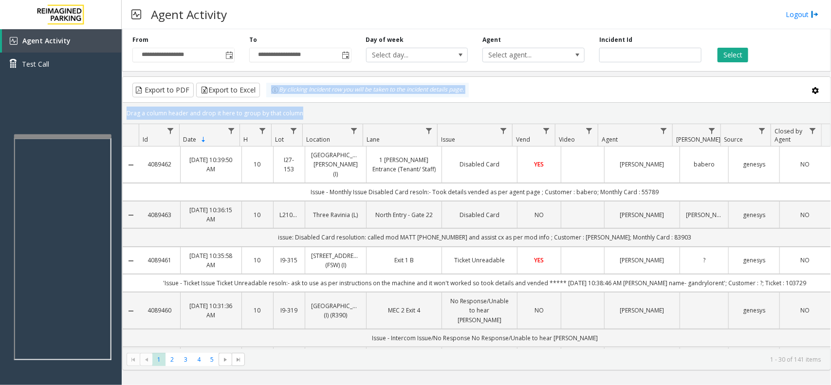
drag, startPoint x: 315, startPoint y: 113, endPoint x: 265, endPoint y: 100, distance: 51.8
click at [265, 100] on kendo-grid "Export to PDF Export to Excel By clicking Incident row you will be taken to the…" at bounding box center [476, 223] width 708 height 294
click at [312, 113] on div "Drag a column header and drop it here to group by that column" at bounding box center [476, 113] width 707 height 17
drag, startPoint x: 312, startPoint y: 113, endPoint x: 256, endPoint y: 100, distance: 57.4
click at [250, 93] on kendo-grid "Export to PDF Export to Excel By clicking Incident row you will be taken to the…" at bounding box center [476, 223] width 708 height 294
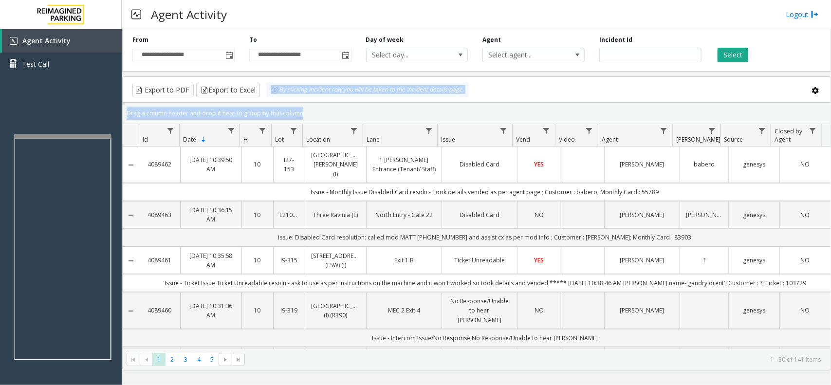
click at [307, 110] on div "Drag a column header and drop it here to group by that column" at bounding box center [476, 113] width 707 height 17
drag, startPoint x: 307, startPoint y: 110, endPoint x: 280, endPoint y: 99, distance: 29.6
click at [280, 99] on kendo-grid "Export to PDF Export to Excel By clicking Incident row you will be taken to the…" at bounding box center [476, 223] width 708 height 294
click at [316, 109] on div "Drag a column header and drop it here to group by that column" at bounding box center [476, 113] width 707 height 17
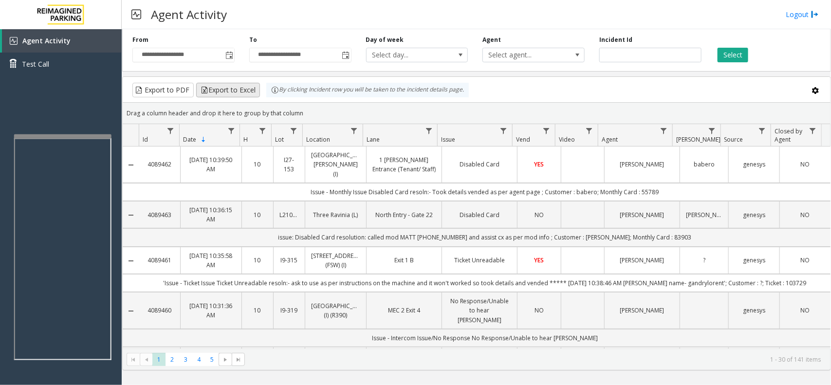
drag, startPoint x: 315, startPoint y: 112, endPoint x: 256, endPoint y: 93, distance: 61.4
click at [256, 93] on kendo-grid "Export to PDF Export to Excel By clicking Incident row you will be taken to the…" at bounding box center [476, 223] width 708 height 294
click at [316, 107] on div "Drag a column header and drop it here to group by that column" at bounding box center [476, 113] width 707 height 17
drag, startPoint x: 312, startPoint y: 110, endPoint x: 249, endPoint y: 93, distance: 65.5
click at [249, 93] on kendo-grid "Export to PDF Export to Excel By clicking Incident row you will be taken to the…" at bounding box center [476, 223] width 708 height 294
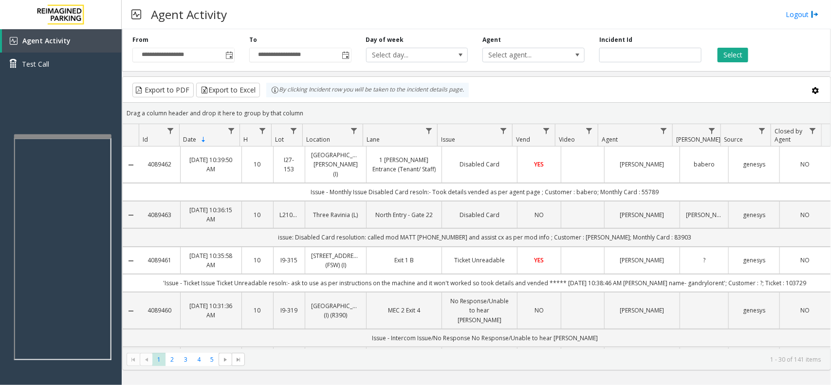
click at [317, 108] on div "Drag a column header and drop it here to group by that column" at bounding box center [476, 113] width 707 height 17
drag, startPoint x: 312, startPoint y: 110, endPoint x: 274, endPoint y: 100, distance: 39.2
click at [274, 100] on kendo-grid "Export to PDF Export to Excel By clicking Incident row you will be taken to the…" at bounding box center [476, 223] width 708 height 294
click at [305, 110] on div "Drag a column header and drop it here to group by that column" at bounding box center [476, 113] width 707 height 17
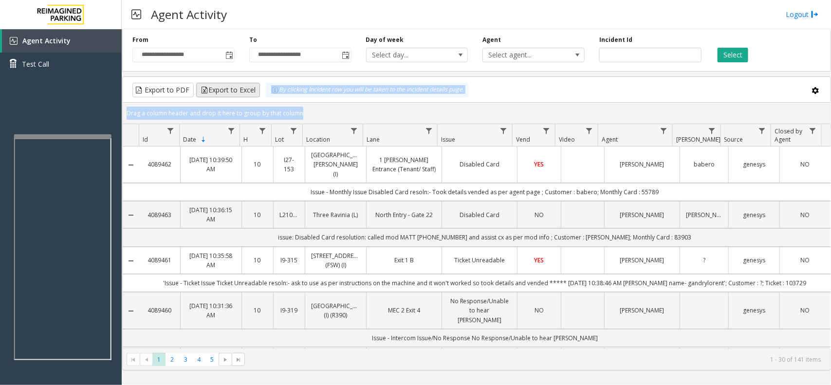
drag, startPoint x: 305, startPoint y: 110, endPoint x: 258, endPoint y: 97, distance: 49.0
click at [258, 97] on kendo-grid "Export to PDF Export to Excel By clicking Incident row you will be taken to the…" at bounding box center [476, 223] width 708 height 294
click at [302, 113] on div "Drag a column header and drop it here to group by that column" at bounding box center [476, 113] width 707 height 17
drag, startPoint x: 302, startPoint y: 113, endPoint x: 254, endPoint y: 99, distance: 49.4
click at [254, 99] on kendo-grid "Export to PDF Export to Excel By clicking Incident row you will be taken to the…" at bounding box center [476, 223] width 708 height 294
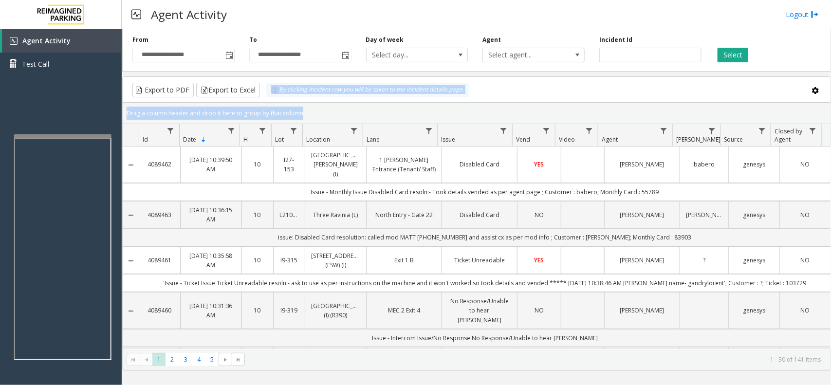
click at [298, 109] on div "Drag a column header and drop it here to group by that column" at bounding box center [476, 113] width 707 height 17
drag, startPoint x: 302, startPoint y: 112, endPoint x: 266, endPoint y: 96, distance: 39.9
click at [266, 96] on kendo-grid "Export to PDF Export to Excel By clicking Incident row you will be taken to the…" at bounding box center [476, 223] width 708 height 294
click at [310, 112] on div "Drag a column header and drop it here to group by that column" at bounding box center [476, 113] width 707 height 17
drag, startPoint x: 310, startPoint y: 112, endPoint x: 261, endPoint y: 95, distance: 52.0
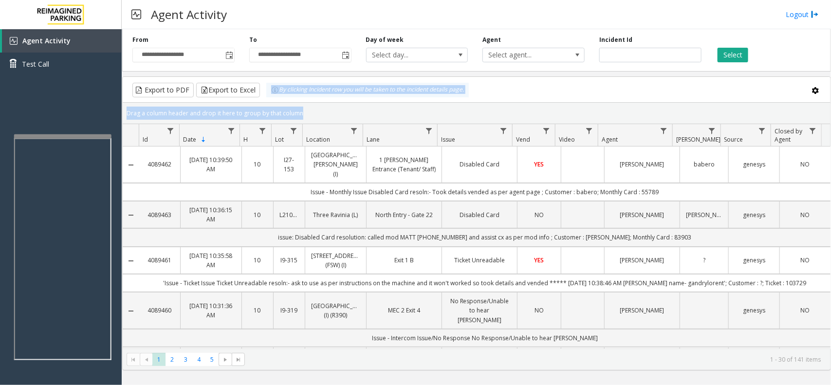
click at [261, 95] on kendo-grid "Export to PDF Export to Excel By clicking Incident row you will be taken to the…" at bounding box center [476, 223] width 708 height 294
click at [295, 109] on div "Drag a column header and drop it here to group by that column" at bounding box center [476, 113] width 707 height 17
drag, startPoint x: 310, startPoint y: 113, endPoint x: 271, endPoint y: 100, distance: 40.9
click at [271, 100] on kendo-grid "Export to PDF Export to Excel By clicking Incident row you will be taken to the…" at bounding box center [476, 223] width 708 height 294
click at [303, 112] on div "Drag a column header and drop it here to group by that column" at bounding box center [476, 113] width 707 height 17
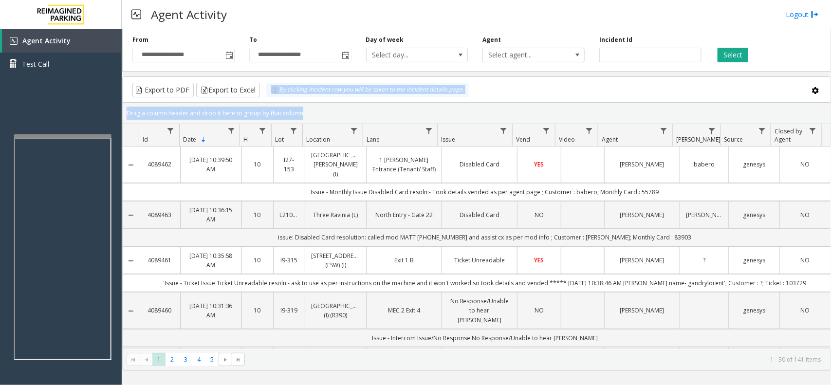
drag, startPoint x: 303, startPoint y: 112, endPoint x: 271, endPoint y: 95, distance: 36.3
click at [271, 95] on kendo-grid "Export to PDF Export to Excel By clicking Incident row you will be taken to the…" at bounding box center [476, 223] width 708 height 294
click at [308, 112] on div "Drag a column header and drop it here to group by that column" at bounding box center [476, 113] width 707 height 17
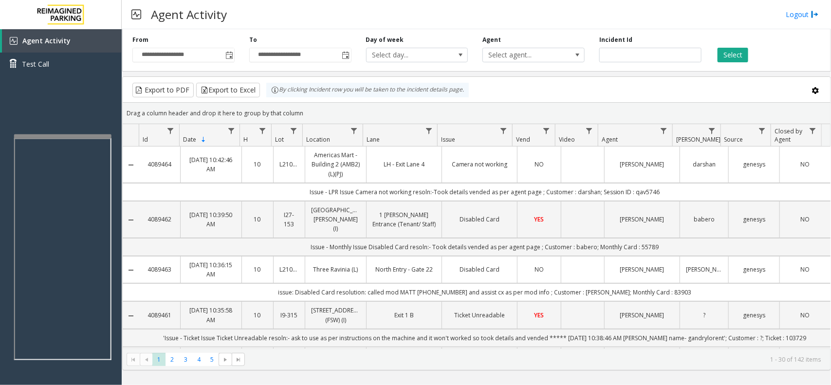
drag, startPoint x: 307, startPoint y: 112, endPoint x: 253, endPoint y: 80, distance: 62.6
click at [253, 80] on kendo-grid "Export to PDF Export to Excel By clicking Incident row you will be taken to the…" at bounding box center [476, 223] width 708 height 294
click at [308, 112] on div "Drag a column header and drop it here to group by that column" at bounding box center [476, 113] width 707 height 17
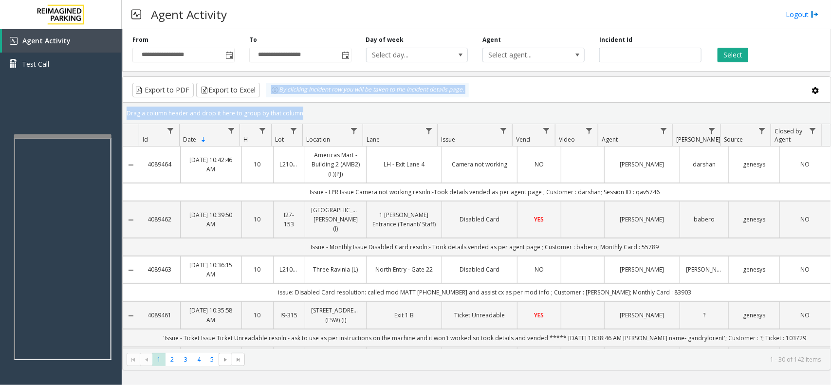
drag, startPoint x: 308, startPoint y: 112, endPoint x: 264, endPoint y: 95, distance: 47.4
click at [264, 95] on kendo-grid "Export to PDF Export to Excel By clicking Incident row you will be taken to the…" at bounding box center [476, 223] width 708 height 294
click at [303, 106] on div "Drag a column header and drop it here to group by that column" at bounding box center [476, 113] width 707 height 17
drag, startPoint x: 304, startPoint y: 111, endPoint x: 253, endPoint y: 88, distance: 56.2
click at [253, 88] on kendo-grid "Export to PDF Export to Excel By clicking Incident row you will be taken to the…" at bounding box center [476, 223] width 708 height 294
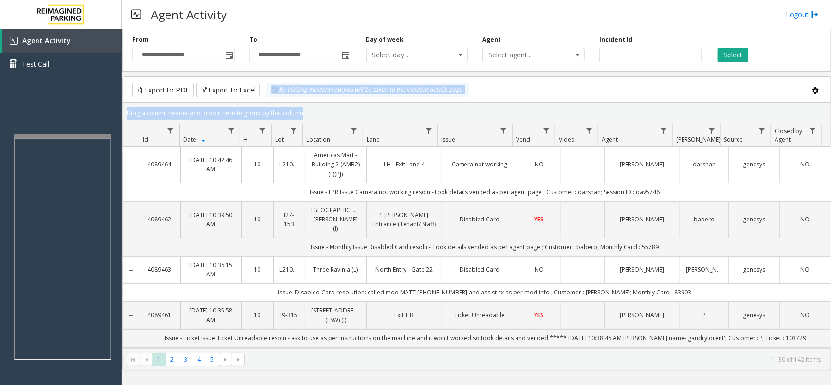
click at [298, 110] on div "Drag a column header and drop it here to group by that column" at bounding box center [476, 113] width 707 height 17
drag, startPoint x: 307, startPoint y: 110, endPoint x: 259, endPoint y: 93, distance: 51.1
click at [259, 93] on kendo-grid "Export to PDF Export to Excel By clicking Incident row you will be taken to the…" at bounding box center [476, 223] width 708 height 294
click at [288, 104] on kendo-grid-group-panel "Drag a column header and drop it here to group by that column" at bounding box center [476, 113] width 707 height 21
drag, startPoint x: 301, startPoint y: 110, endPoint x: 271, endPoint y: 98, distance: 32.5
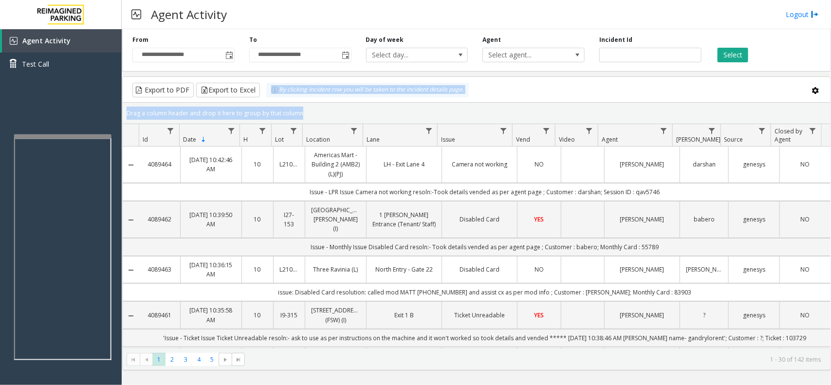
click at [271, 98] on kendo-grid "Export to PDF Export to Excel By clicking Incident row you will be taken to the…" at bounding box center [476, 223] width 708 height 294
click at [314, 108] on div "Drag a column header and drop it here to group by that column" at bounding box center [476, 113] width 707 height 17
drag, startPoint x: 309, startPoint y: 116, endPoint x: 263, endPoint y: 91, distance: 52.2
click at [263, 91] on kendo-grid "Export to PDF Export to Excel By clicking Incident row you will be taken to the…" at bounding box center [476, 223] width 708 height 294
click at [307, 106] on div "Drag a column header and drop it here to group by that column" at bounding box center [476, 113] width 707 height 17
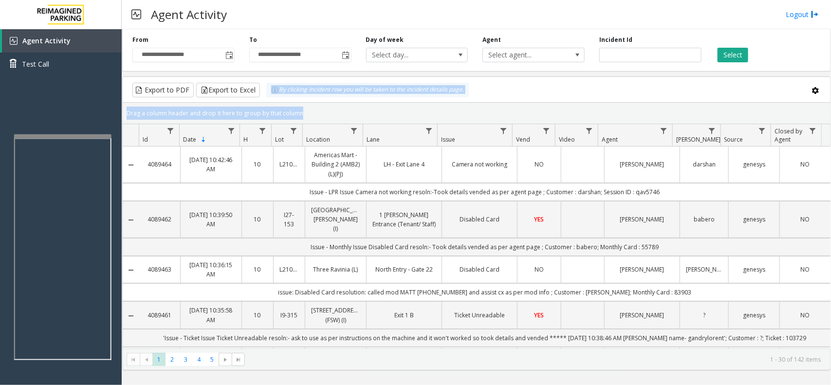
drag, startPoint x: 307, startPoint y: 109, endPoint x: 266, endPoint y: 99, distance: 42.0
click at [266, 99] on kendo-grid "Export to PDF Export to Excel By clicking Incident row you will be taken to the…" at bounding box center [476, 223] width 708 height 294
click at [296, 108] on div "Drag a column header and drop it here to group by that column" at bounding box center [476, 113] width 707 height 17
drag, startPoint x: 307, startPoint y: 113, endPoint x: 254, endPoint y: 101, distance: 53.8
click at [254, 101] on kendo-grid "Export to PDF Export to Excel By clicking Incident row you will be taken to the…" at bounding box center [476, 223] width 708 height 294
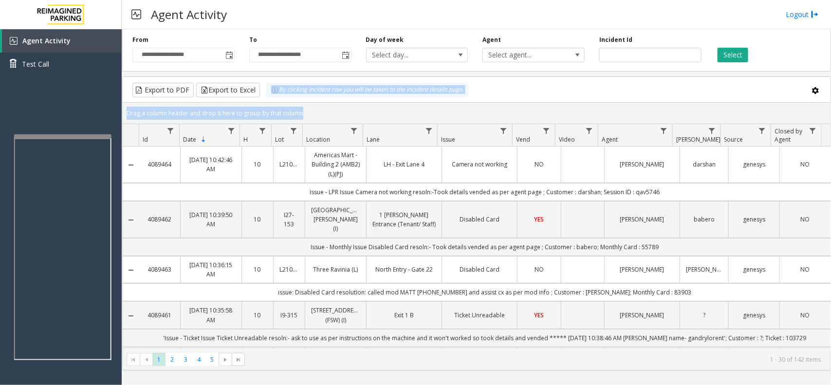
click at [313, 114] on div "Drag a column header and drop it here to group by that column" at bounding box center [476, 113] width 707 height 17
drag, startPoint x: 313, startPoint y: 114, endPoint x: 275, endPoint y: 97, distance: 41.6
click at [275, 97] on kendo-grid "Export to PDF Export to Excel By clicking Incident row you will be taken to the…" at bounding box center [476, 223] width 708 height 294
click at [306, 110] on div "Drag a column header and drop it here to group by that column" at bounding box center [476, 113] width 707 height 17
drag, startPoint x: 306, startPoint y: 110, endPoint x: 262, endPoint y: 98, distance: 45.6
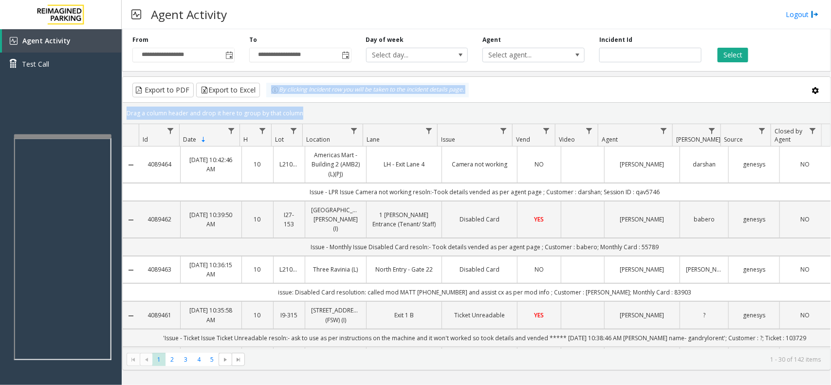
click at [262, 98] on kendo-grid "Export to PDF Export to Excel By clicking Incident row you will be taken to the…" at bounding box center [476, 223] width 708 height 294
click at [311, 113] on div "Drag a column header and drop it here to group by that column" at bounding box center [476, 113] width 707 height 17
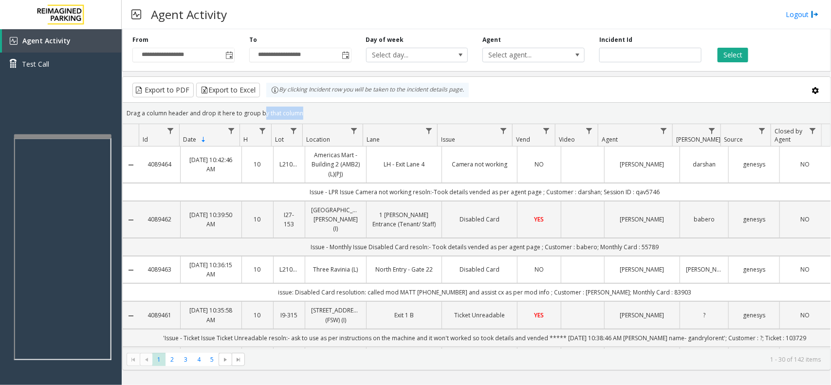
drag, startPoint x: 311, startPoint y: 113, endPoint x: 264, endPoint y: 105, distance: 48.4
click at [264, 105] on div "Drag a column header and drop it here to group by that column" at bounding box center [476, 113] width 707 height 17
click at [305, 112] on div "Drag a column header and drop it here to group by that column" at bounding box center [476, 113] width 707 height 17
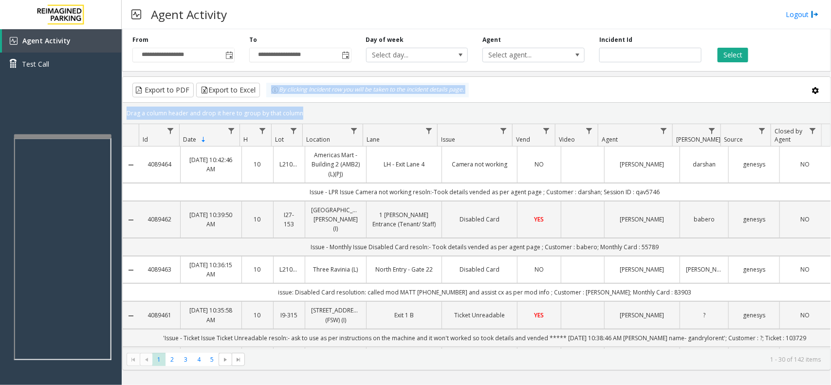
drag, startPoint x: 305, startPoint y: 112, endPoint x: 271, endPoint y: 90, distance: 40.2
click at [271, 90] on kendo-grid "Export to PDF Export to Excel By clicking Incident row you will be taken to the…" at bounding box center [476, 223] width 708 height 294
click at [301, 114] on div "Drag a column header and drop it here to group by that column" at bounding box center [476, 113] width 707 height 17
drag, startPoint x: 304, startPoint y: 115, endPoint x: 270, endPoint y: 97, distance: 38.3
click at [270, 97] on kendo-grid "Export to PDF Export to Excel By clicking Incident row you will be taken to the…" at bounding box center [476, 223] width 708 height 294
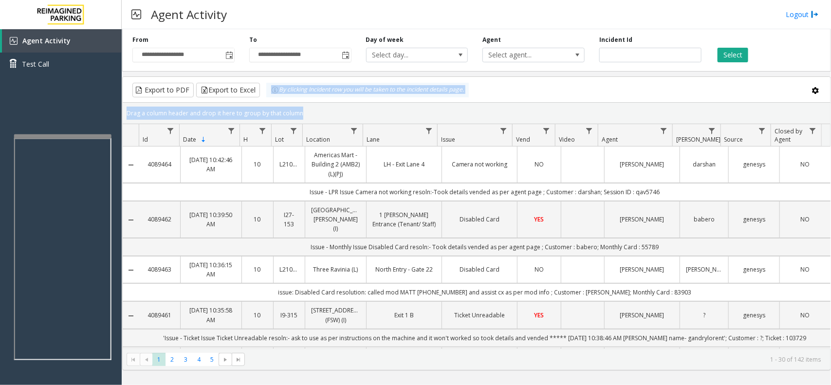
click at [295, 108] on div "Drag a column header and drop it here to group by that column" at bounding box center [476, 113] width 707 height 17
drag, startPoint x: 306, startPoint y: 112, endPoint x: 263, endPoint y: 95, distance: 46.3
click at [263, 95] on kendo-grid "Export to PDF Export to Excel By clicking Incident row you will be taken to the…" at bounding box center [476, 223] width 708 height 294
click at [298, 108] on div "Drag a column header and drop it here to group by that column" at bounding box center [476, 113] width 707 height 17
drag, startPoint x: 298, startPoint y: 108, endPoint x: 271, endPoint y: 93, distance: 30.7
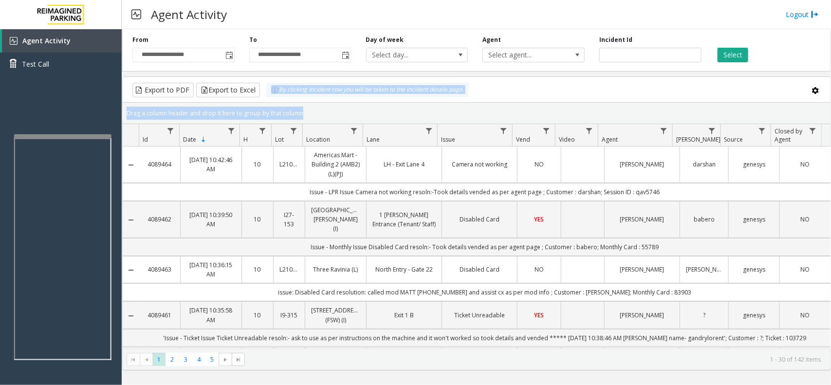
click at [271, 93] on kendo-grid "Export to PDF Export to Excel By clicking Incident row you will be taken to the…" at bounding box center [476, 223] width 708 height 294
click at [327, 106] on div "Drag a column header and drop it here to group by that column" at bounding box center [476, 113] width 707 height 17
drag, startPoint x: 327, startPoint y: 106, endPoint x: 263, endPoint y: 95, distance: 64.6
click at [263, 95] on kendo-grid "Export to PDF Export to Excel By clicking Incident row you will be taken to the…" at bounding box center [476, 223] width 708 height 294
click at [312, 120] on div "Drag a column header and drop it here to group by that column" at bounding box center [476, 113] width 707 height 17
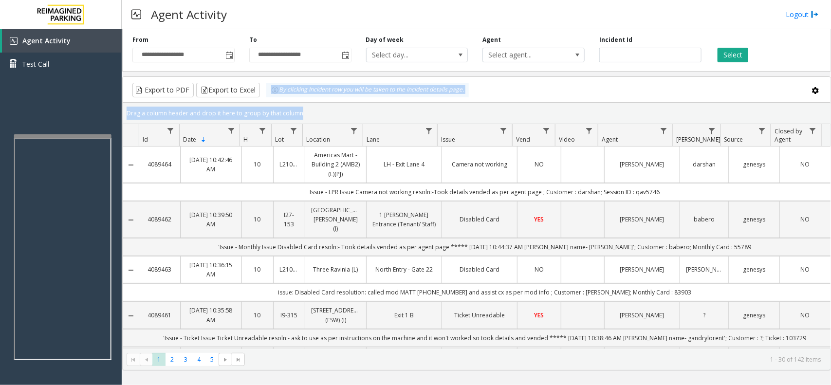
drag, startPoint x: 310, startPoint y: 110, endPoint x: 259, endPoint y: 100, distance: 52.1
click at [259, 100] on kendo-grid "Export to PDF Export to Excel By clicking Incident row you will be taken to the…" at bounding box center [476, 223] width 708 height 294
click at [303, 112] on div "Drag a column header and drop it here to group by that column" at bounding box center [476, 113] width 707 height 17
drag
click at [264, 102] on kendo-grid "Export to PDF Export to Excel By clicking Incident row you will be taken to the…" at bounding box center [476, 223] width 708 height 294
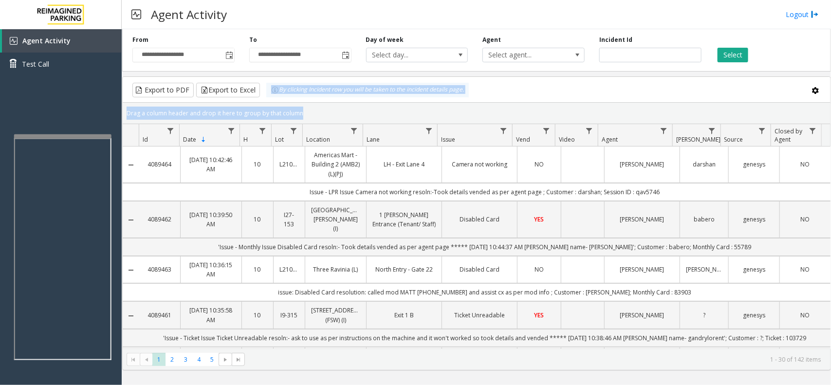
click at [320, 113] on div "Drag a column header and drop it here to group by that column" at bounding box center [476, 113] width 707 height 17
click at [264, 90] on kendo-grid "Export to PDF Export to Excel By clicking Incident row you will be taken to the…" at bounding box center [476, 223] width 708 height 294
click at [300, 112] on div "Drag a column header and drop it here to group by that column" at bounding box center [476, 113] width 707 height 17
drag, startPoint x: 308, startPoint y: 110, endPoint x: 265, endPoint y: 91, distance: 46.2
click at [265, 91] on kendo-grid "Export to PDF Export to Excel By clicking Incident row you will be taken to the…" at bounding box center [476, 223] width 708 height 294
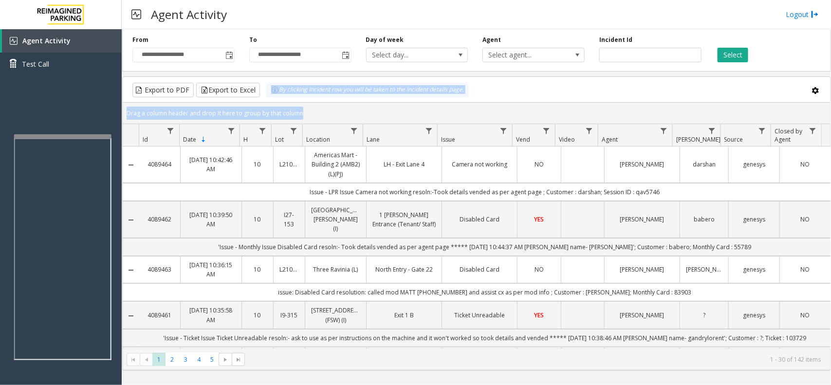
click at [308, 112] on div "Drag a column header and drop it here to group by that column" at bounding box center [476, 113] width 707 height 17
drag, startPoint x: 303, startPoint y: 110, endPoint x: 255, endPoint y: 96, distance: 49.3
click at [255, 96] on kendo-grid "Export to PDF Export to Excel By clicking Incident row you will be taken to the…" at bounding box center [476, 223] width 708 height 294
click at [313, 115] on div "Drag a column header and drop it here to group by that column" at bounding box center [476, 113] width 707 height 17
drag, startPoint x: 313, startPoint y: 115, endPoint x: 264, endPoint y: 93, distance: 53.8
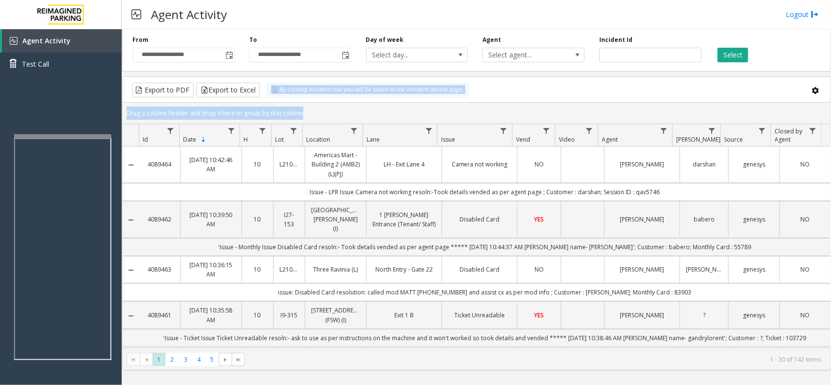
click at [264, 93] on kendo-grid "Export to PDF Export to Excel By clicking Incident row you will be taken to the…" at bounding box center [476, 223] width 708 height 294
click at [302, 107] on div "Drag a column header and drop it here to group by that column" at bounding box center [476, 113] width 707 height 17
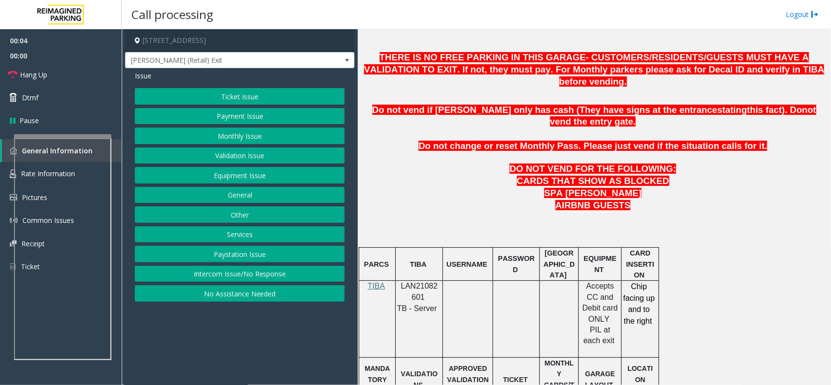
scroll to position [487, 0]
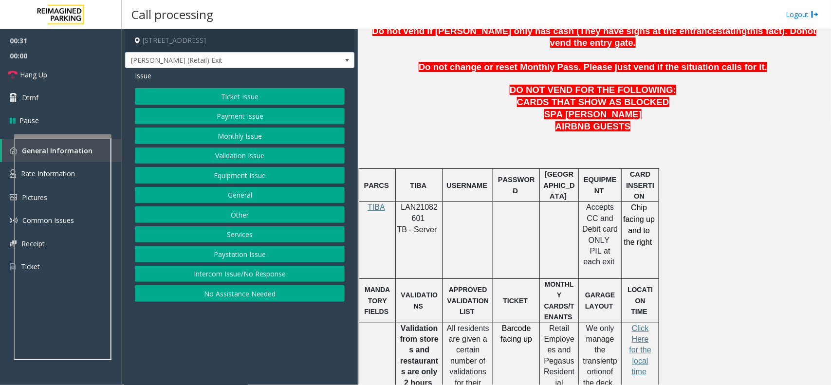
click at [259, 178] on button "Equipment Issue" at bounding box center [240, 175] width 210 height 17
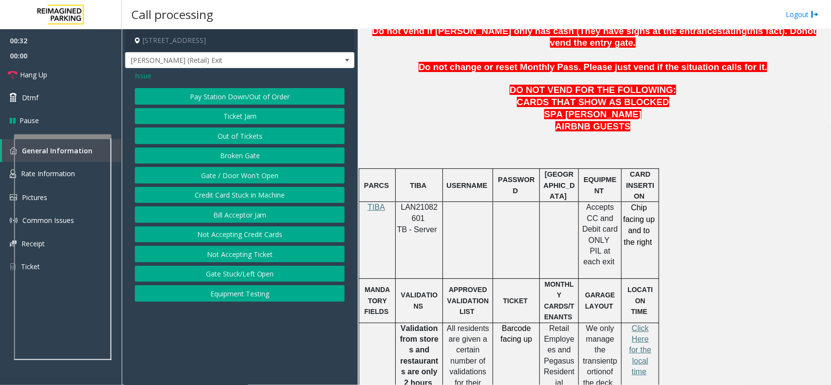
click at [239, 173] on button "Gate / Door Won't Open" at bounding box center [240, 175] width 210 height 17
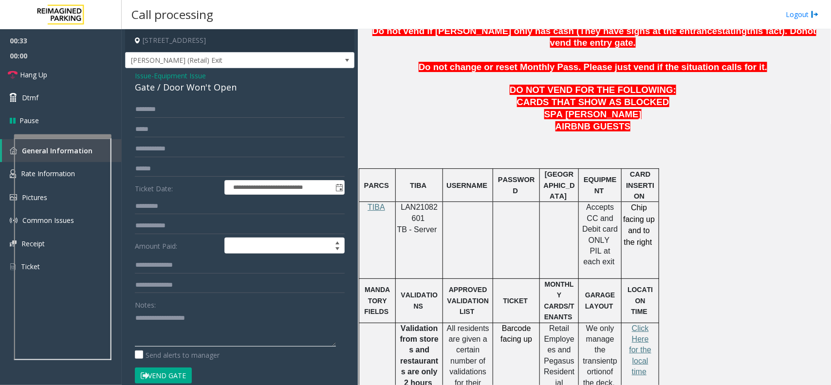
click at [187, 324] on textarea at bounding box center [235, 328] width 201 height 36
click at [217, 92] on div "Gate / Door Won't Open" at bounding box center [240, 87] width 210 height 13
click at [207, 319] on textarea at bounding box center [235, 328] width 201 height 36
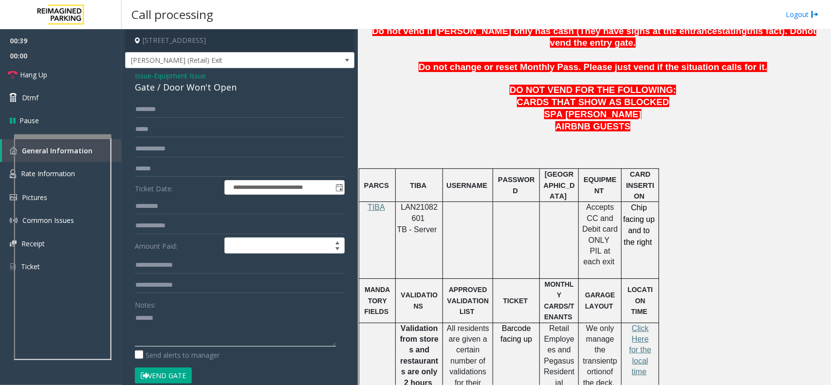
paste textarea "**********"
click at [83, 70] on link "Hang Up" at bounding box center [61, 74] width 122 height 23
click at [154, 333] on textarea at bounding box center [235, 328] width 201 height 36
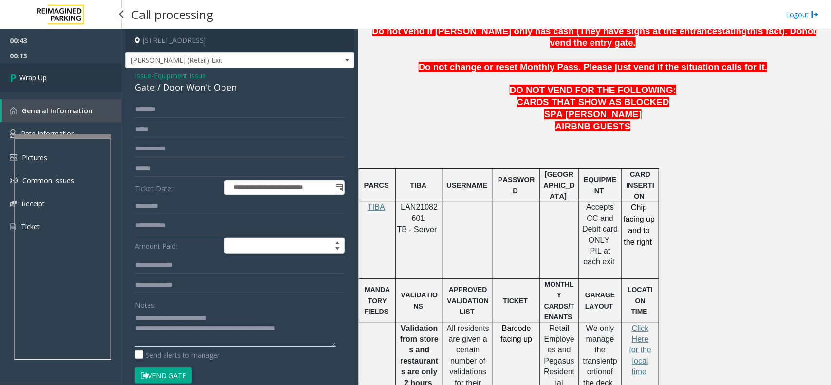
type textarea "**********"
click at [43, 83] on link "Wrap Up" at bounding box center [61, 77] width 122 height 29
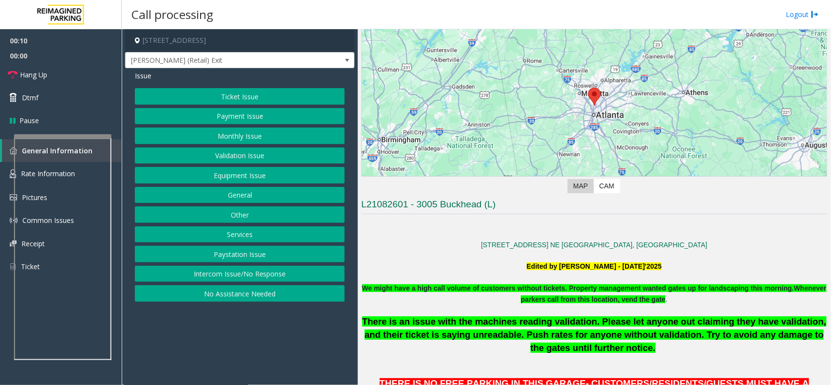
scroll to position [447, 0]
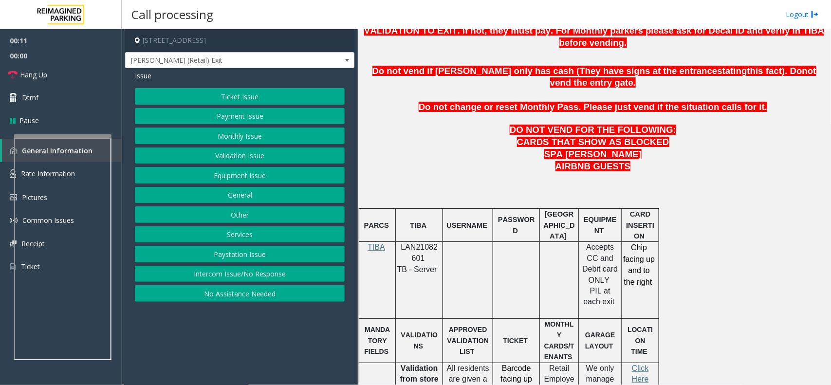
click at [256, 271] on button "Intercom Issue/No Response" at bounding box center [240, 274] width 210 height 17
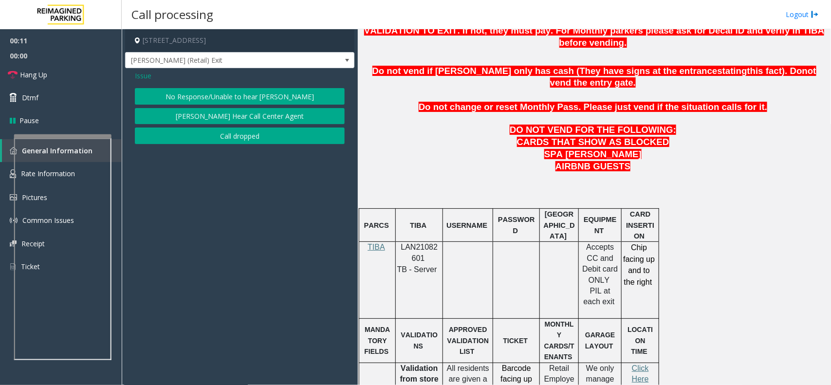
click at [249, 84] on div "Issue No Response/Unable to hear [PERSON_NAME] Cannot Hear Call Center Agent Ca…" at bounding box center [239, 108] width 229 height 81
click at [249, 91] on button "No Response/Unable to hear [PERSON_NAME]" at bounding box center [240, 96] width 210 height 17
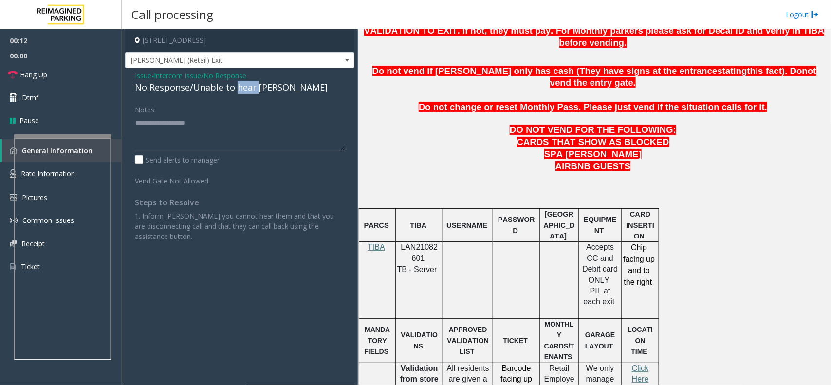
click at [249, 90] on div "No Response/Unable to hear [PERSON_NAME]" at bounding box center [240, 87] width 210 height 13
click at [272, 121] on textarea at bounding box center [240, 133] width 210 height 36
type textarea "**********"
click at [88, 74] on link "Hang Up" at bounding box center [61, 74] width 122 height 23
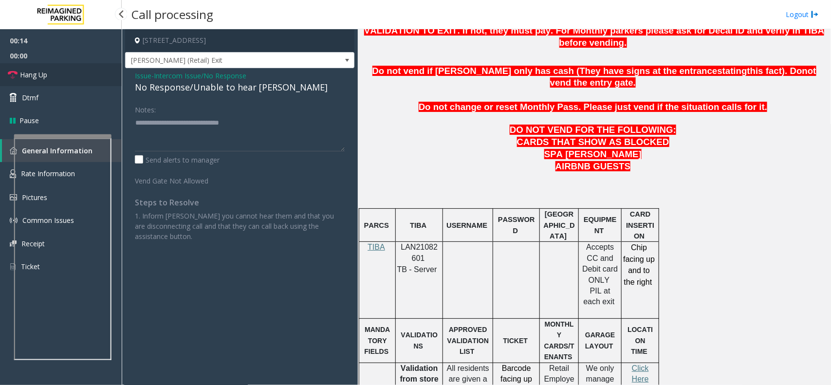
click at [88, 74] on link "Hang Up" at bounding box center [61, 74] width 122 height 23
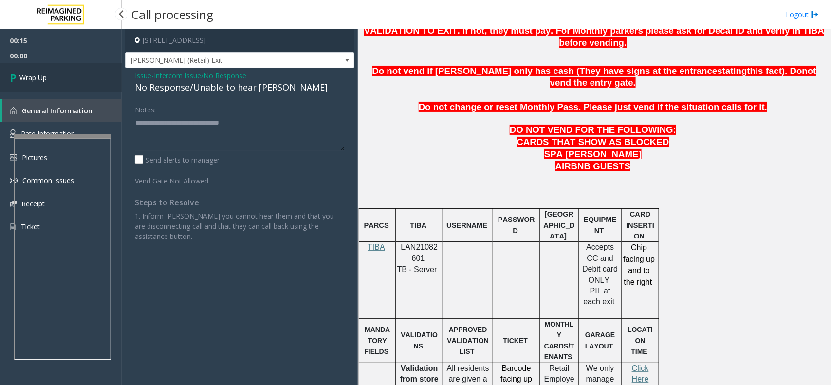
click at [88, 74] on link "Wrap Up" at bounding box center [61, 77] width 122 height 29
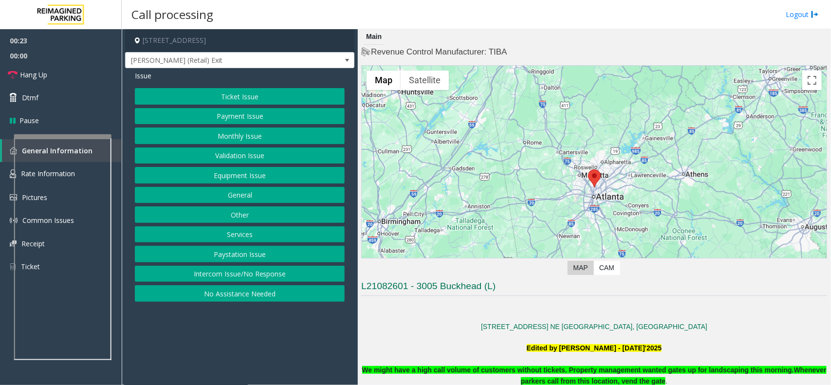
click at [258, 213] on button "Other" at bounding box center [240, 214] width 210 height 17
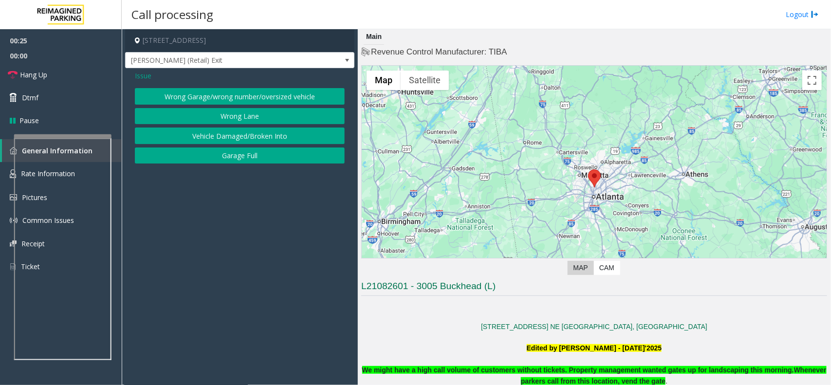
click at [147, 81] on span "Issue" at bounding box center [143, 76] width 17 height 10
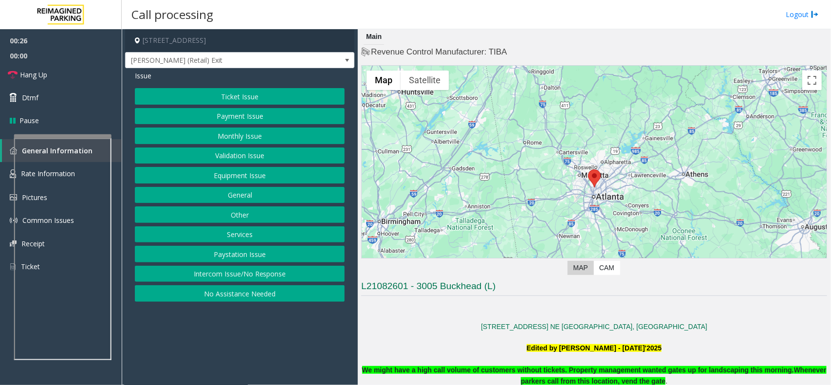
click at [255, 234] on button "Services" at bounding box center [240, 234] width 210 height 17
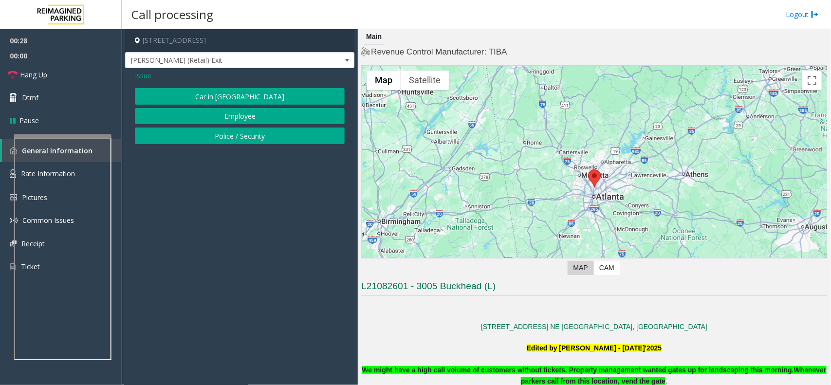
click at [153, 77] on div "Issue" at bounding box center [240, 76] width 210 height 10
click at [146, 77] on span "Issue" at bounding box center [143, 76] width 17 height 10
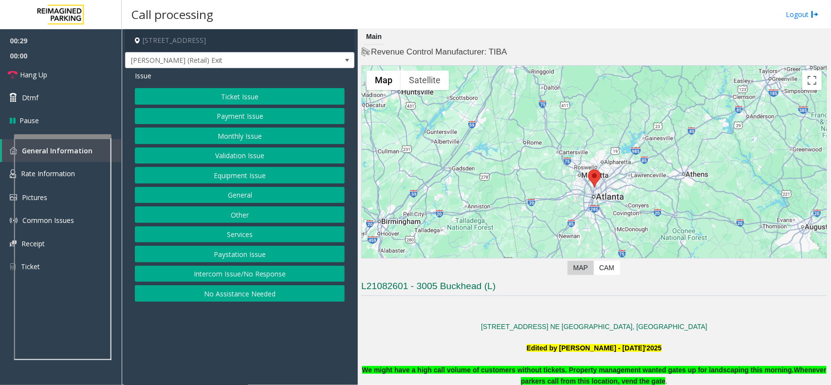
click at [273, 178] on button "Equipment Issue" at bounding box center [240, 175] width 210 height 17
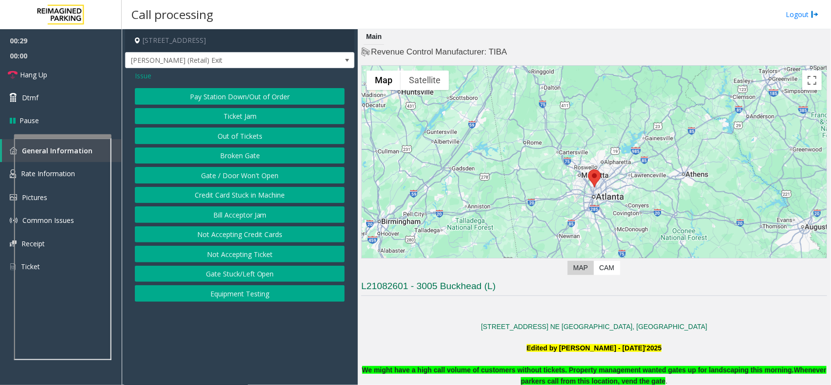
click at [272, 176] on button "Gate / Door Won't Open" at bounding box center [240, 175] width 210 height 17
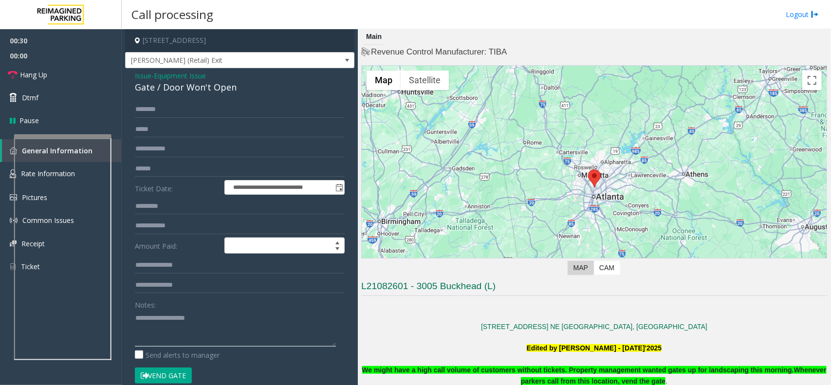
click at [226, 332] on textarea at bounding box center [235, 328] width 201 height 36
click at [199, 335] on textarea at bounding box center [235, 328] width 201 height 36
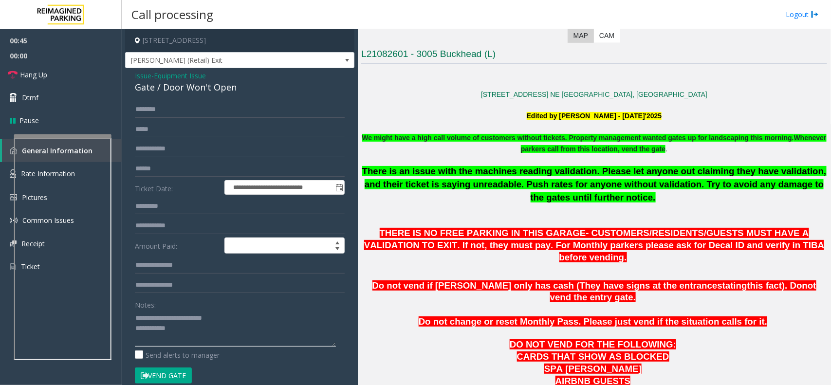
scroll to position [182, 0]
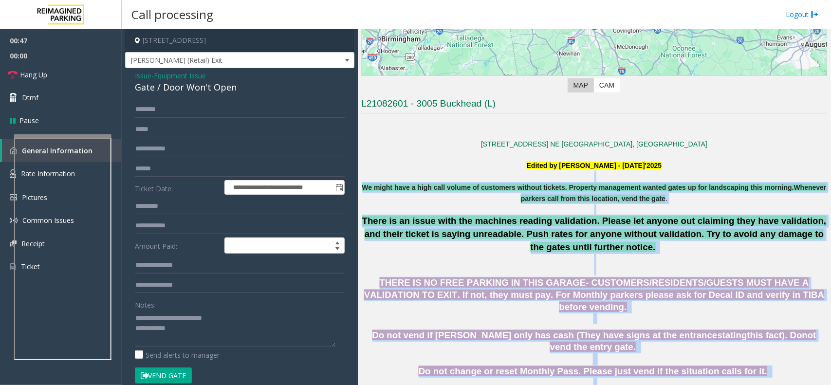
drag, startPoint x: 385, startPoint y: 179, endPoint x: 665, endPoint y: 370, distance: 338.2
drag, startPoint x: 659, startPoint y: 354, endPoint x: 509, endPoint y: 166, distance: 240.2
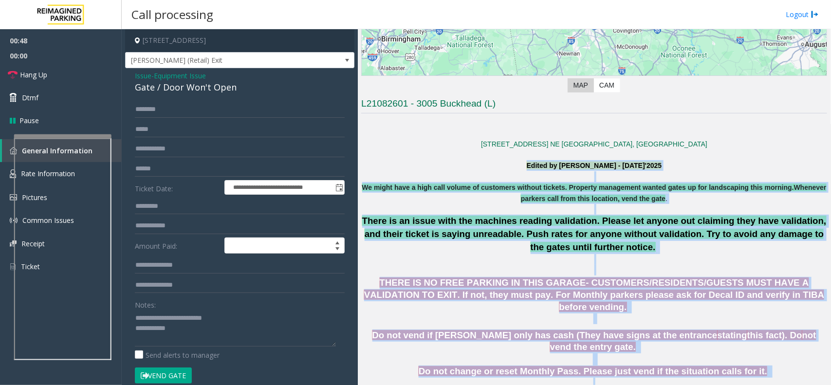
click at [448, 167] on p "Edited by Sanjeev Mishra - 8th August'2025" at bounding box center [594, 165] width 466 height 11
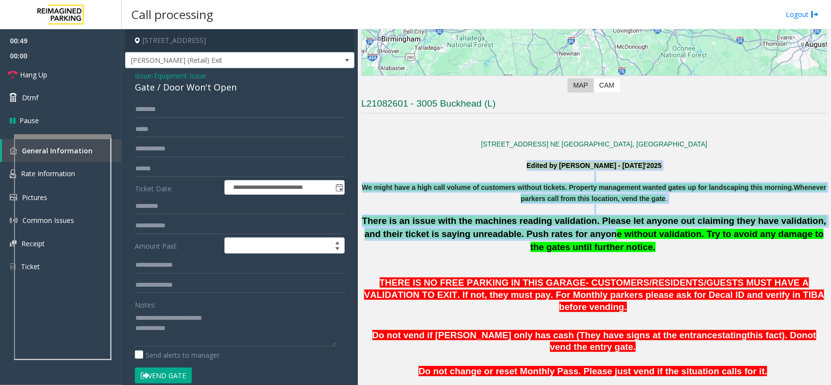
drag, startPoint x: 440, startPoint y: 164, endPoint x: 548, endPoint y: 241, distance: 132.9
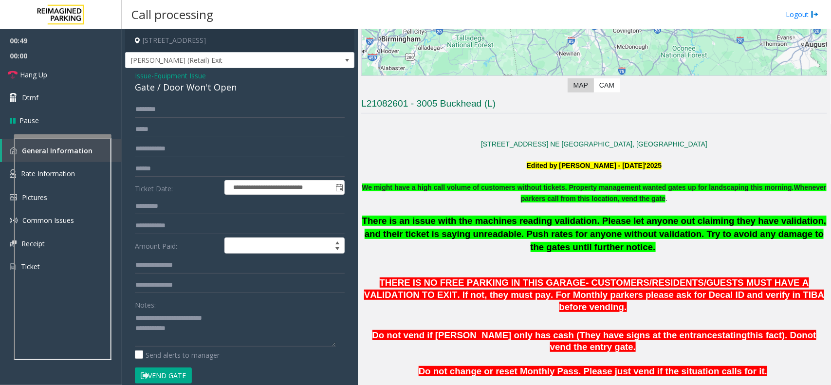
click at [582, 274] on p "There is an issue with the machines reading validation. Please let anyone out c…" at bounding box center [594, 245] width 466 height 61
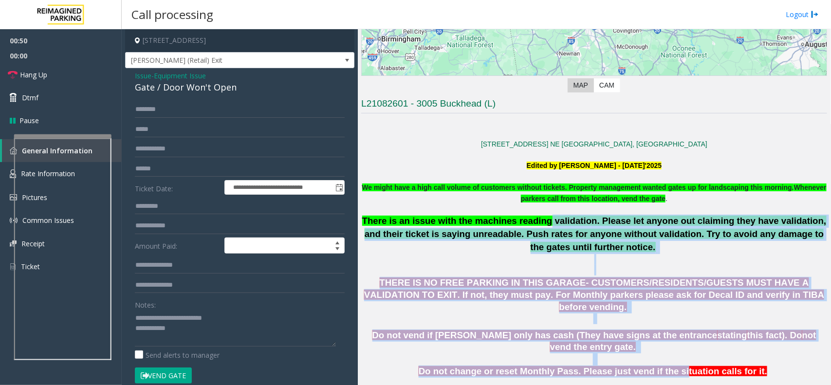
drag, startPoint x: 672, startPoint y: 348, endPoint x: 533, endPoint y: 220, distance: 189.4
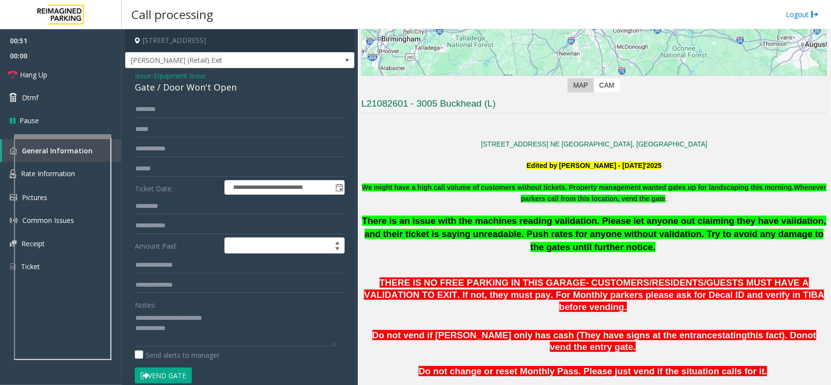
click at [456, 197] on p "We might have a high call volume of customers without tickets. Property managem…" at bounding box center [594, 193] width 466 height 22
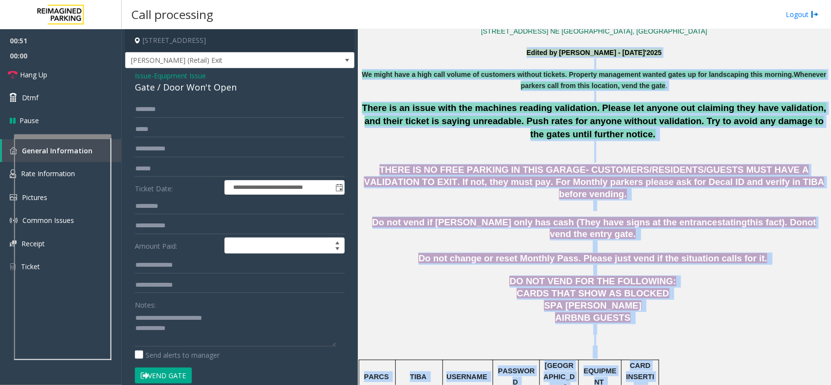
drag, startPoint x: 419, startPoint y: 164, endPoint x: 655, endPoint y: 397, distance: 332.0
click at [655, 384] on html "**********" at bounding box center [415, 192] width 831 height 385
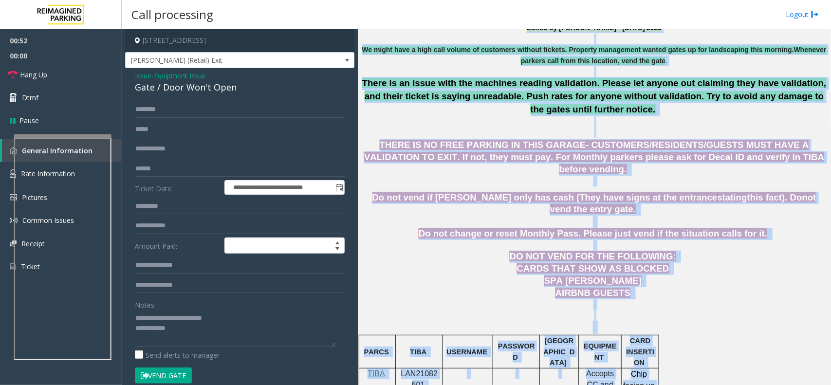
click at [674, 263] on p "CARDS THAT SHOW AS BLOCKED SPA SYDELL VALEY" at bounding box center [594, 275] width 466 height 24
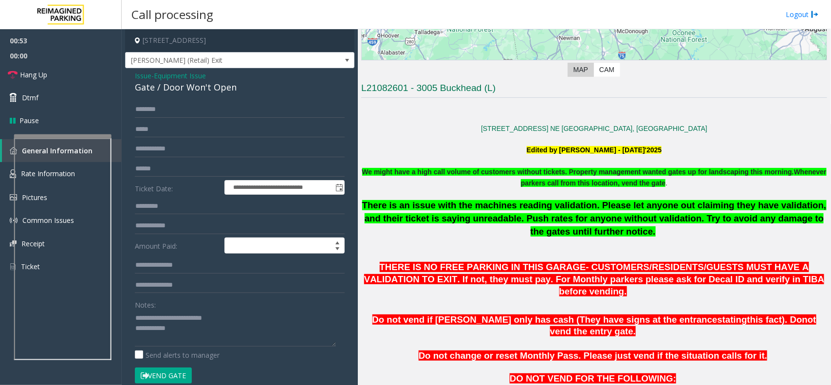
scroll to position [199, 0]
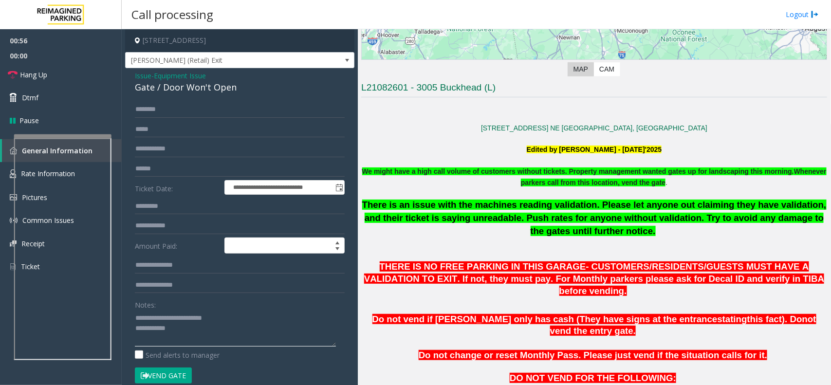
click at [205, 332] on textarea at bounding box center [235, 328] width 201 height 36
click at [207, 331] on textarea at bounding box center [235, 328] width 201 height 36
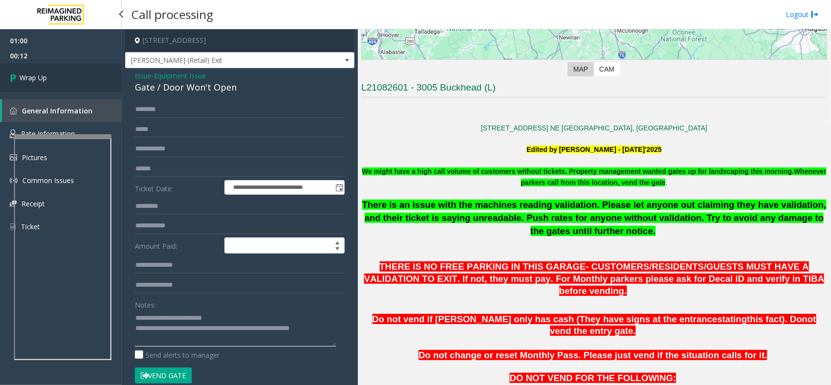
type textarea "**********"
click at [54, 66] on link "Wrap Up" at bounding box center [61, 77] width 122 height 29
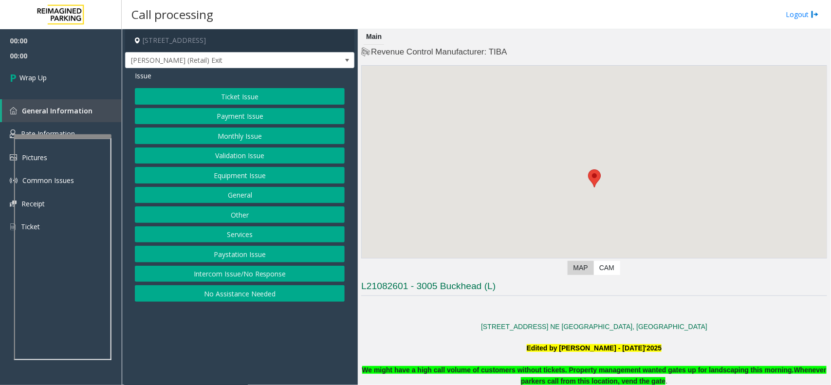
click at [271, 277] on button "Intercom Issue/No Response" at bounding box center [240, 274] width 210 height 17
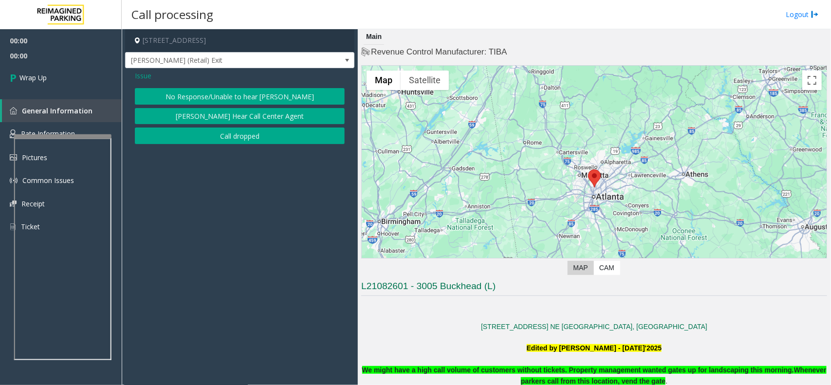
click at [244, 137] on button "Call dropped" at bounding box center [240, 135] width 210 height 17
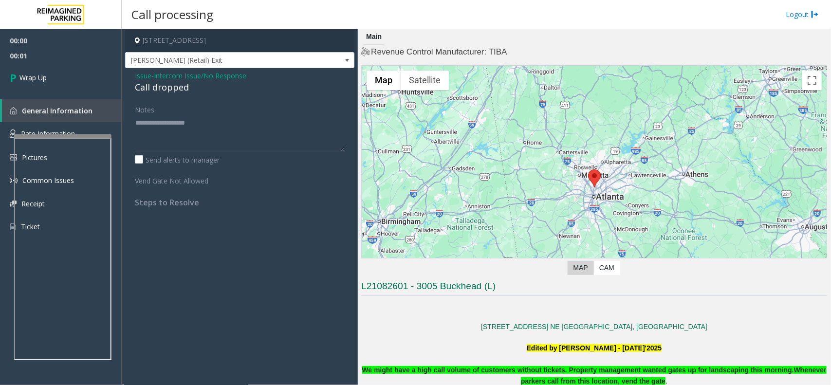
click at [163, 89] on div "Call dropped" at bounding box center [240, 87] width 210 height 13
type textarea "**********"
click at [96, 84] on link "Wrap Up" at bounding box center [61, 77] width 122 height 29
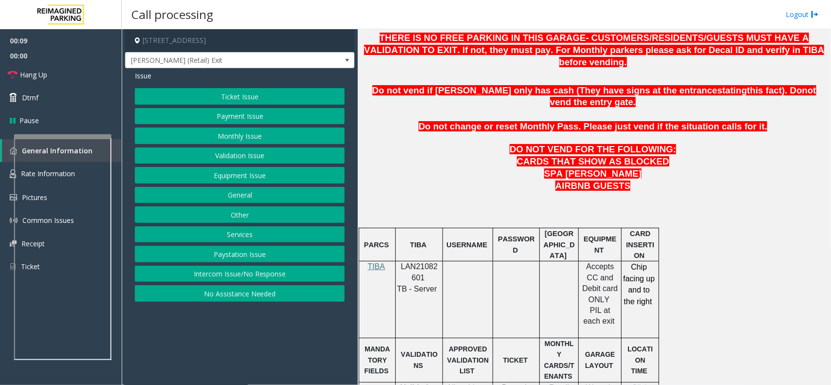
scroll to position [304, 0]
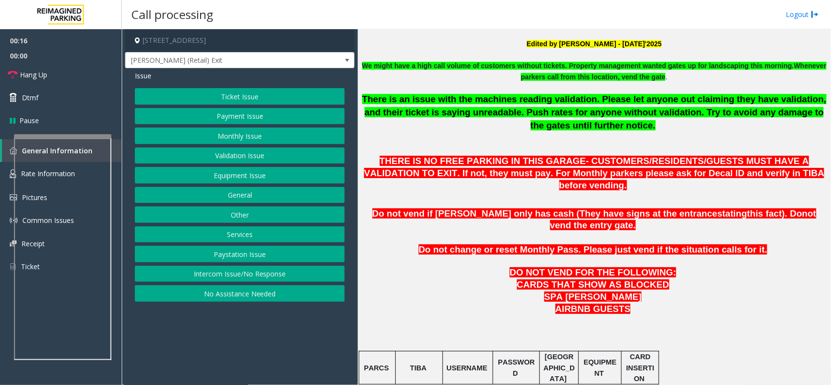
click at [262, 180] on button "Equipment Issue" at bounding box center [240, 175] width 210 height 17
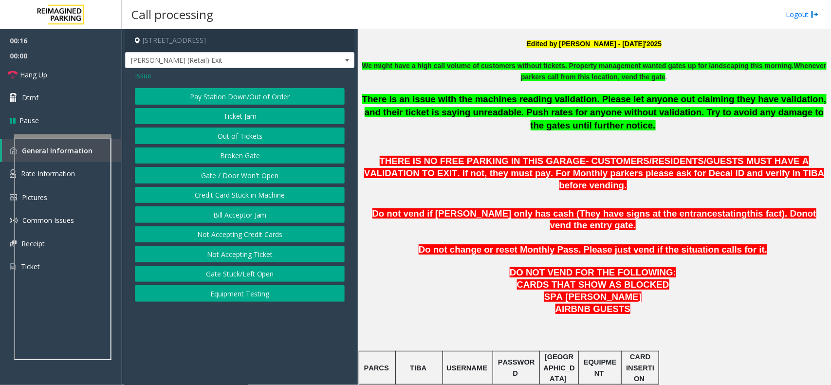
click at [261, 179] on button "Gate / Door Won't Open" at bounding box center [240, 175] width 210 height 17
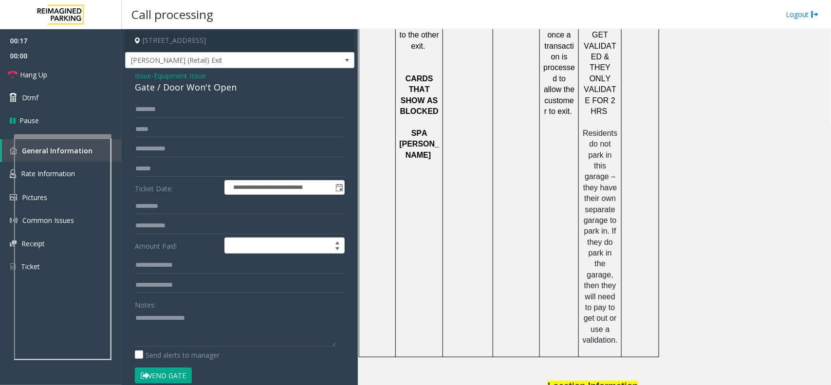
scroll to position [1298, 0]
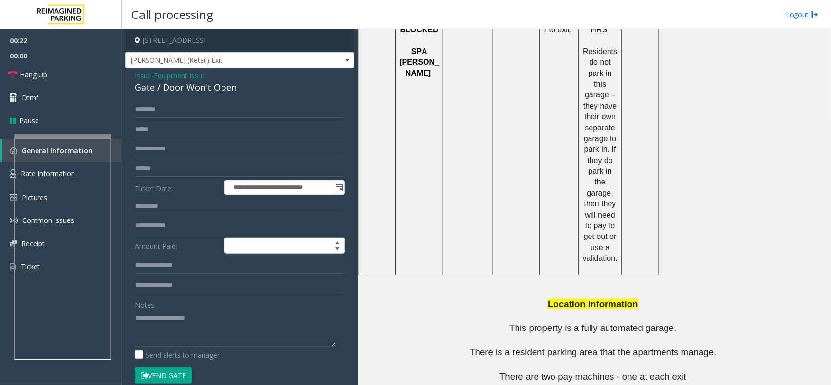
drag, startPoint x: 568, startPoint y: 366, endPoint x: 519, endPoint y: 366, distance: 49.6
click at [175, 325] on textarea at bounding box center [235, 328] width 201 height 36
click at [224, 87] on div "Gate / Door Won't Open" at bounding box center [240, 87] width 210 height 13
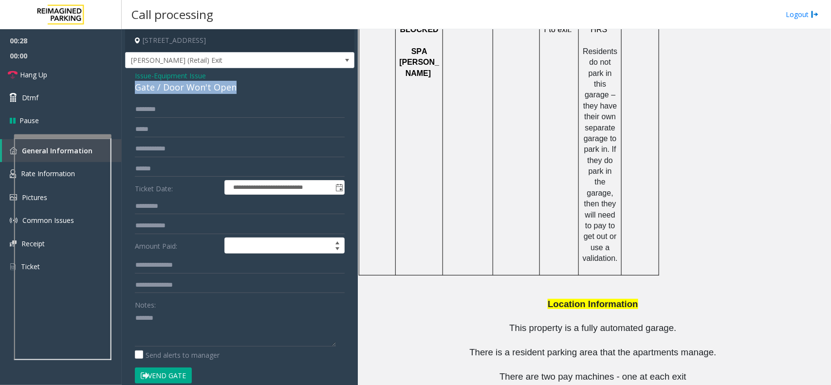
click at [224, 87] on div "Gate / Door Won't Open" at bounding box center [240, 87] width 210 height 13
click at [234, 338] on textarea at bounding box center [235, 328] width 201 height 36
paste textarea "**********"
drag, startPoint x: 567, startPoint y: 361, endPoint x: 365, endPoint y: 364, distance: 201.5
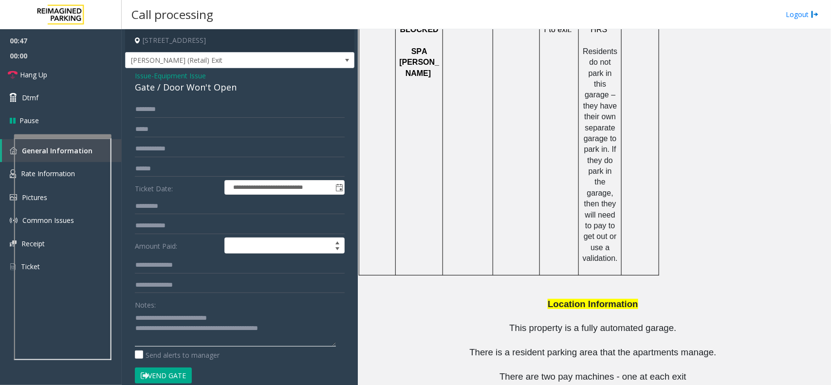
click at [304, 326] on textarea at bounding box center [235, 328] width 201 height 36
paste textarea "**********"
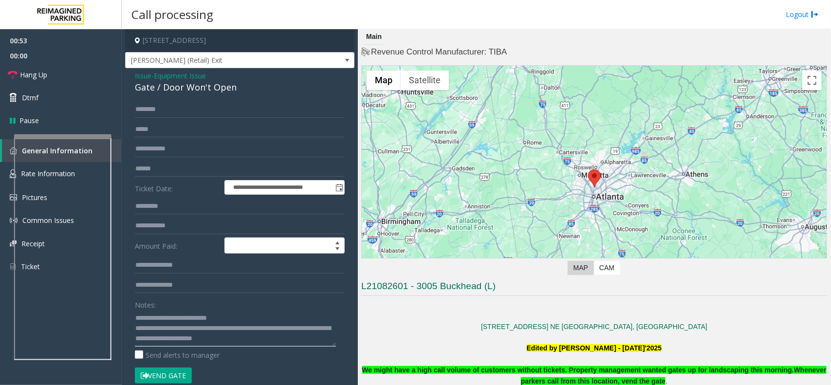
scroll to position [182, 0]
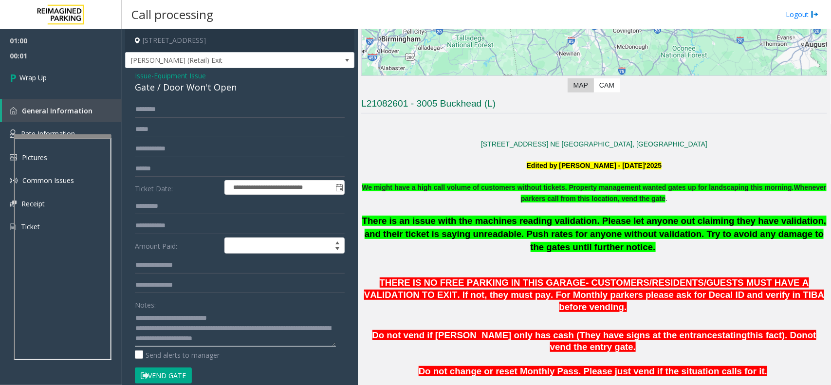
click at [322, 336] on textarea at bounding box center [235, 328] width 201 height 36
type textarea "**********"
click at [62, 87] on link "Wrap Up" at bounding box center [61, 77] width 122 height 29
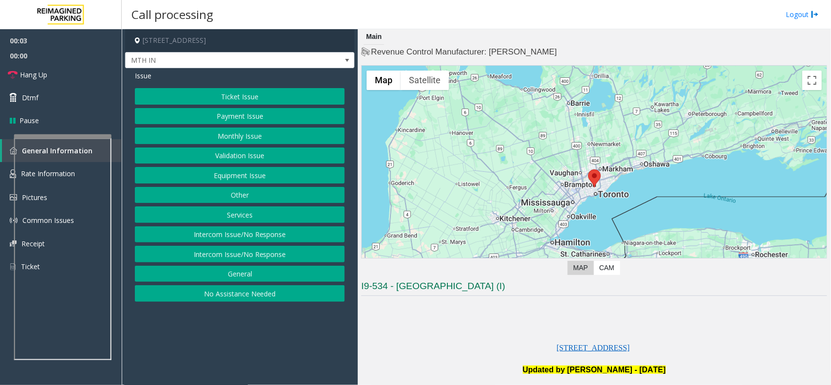
scroll to position [304, 0]
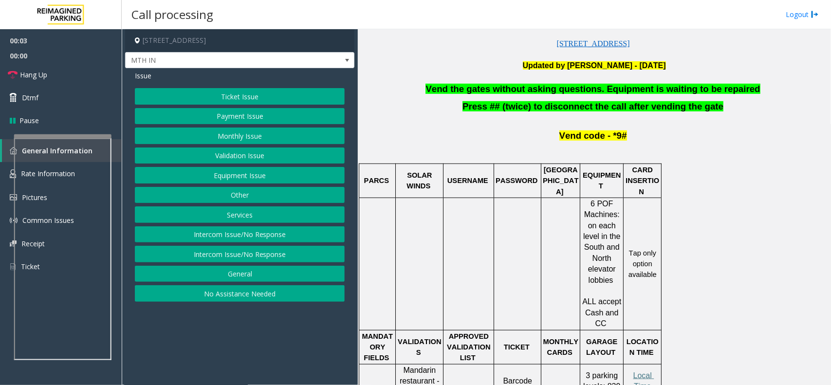
click at [565, 93] on span "Vend the gates without asking questions. Equipment is waiting to be repaired" at bounding box center [592, 89] width 334 height 10
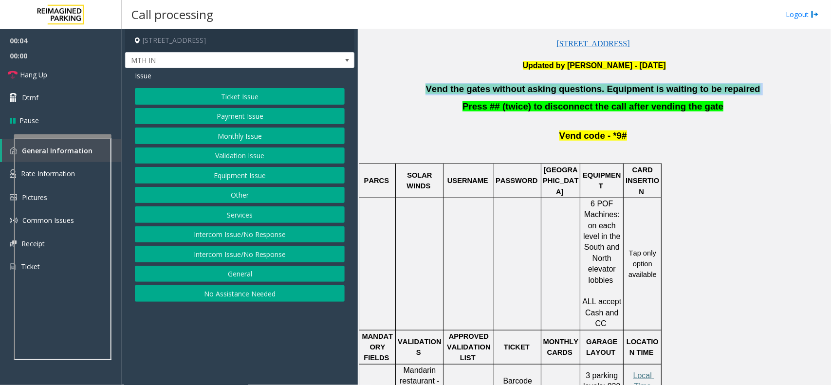
click at [565, 93] on span "Vend the gates without asking questions. Equipment is waiting to be repaired" at bounding box center [592, 89] width 334 height 10
click at [251, 181] on button "Equipment Issue" at bounding box center [240, 175] width 210 height 17
click at [252, 176] on button "Gate / Door Won't Open" at bounding box center [240, 175] width 210 height 17
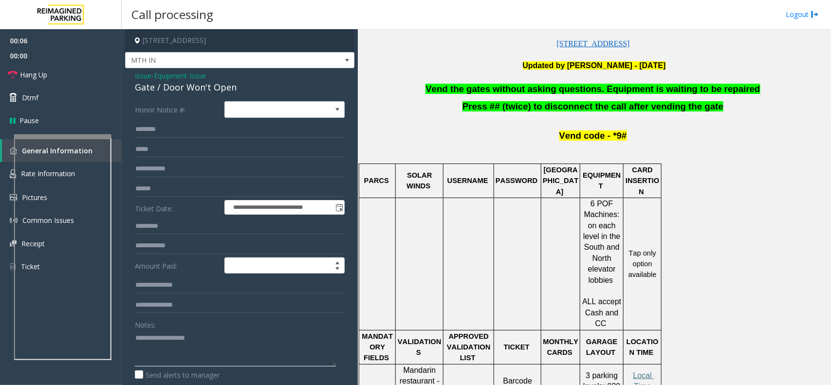
click at [188, 346] on textarea at bounding box center [235, 348] width 201 height 36
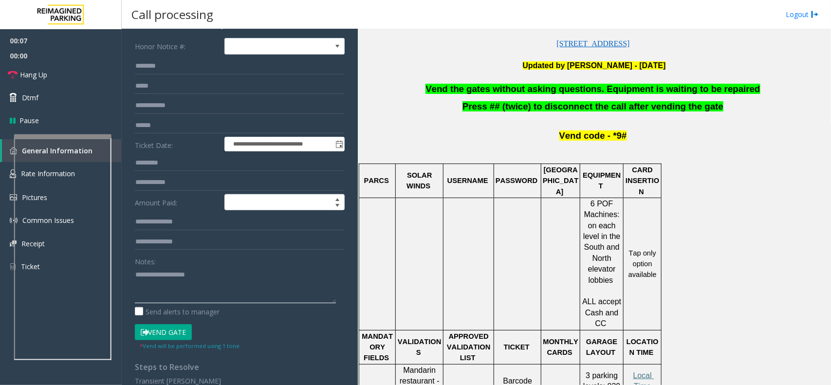
scroll to position [135, 0]
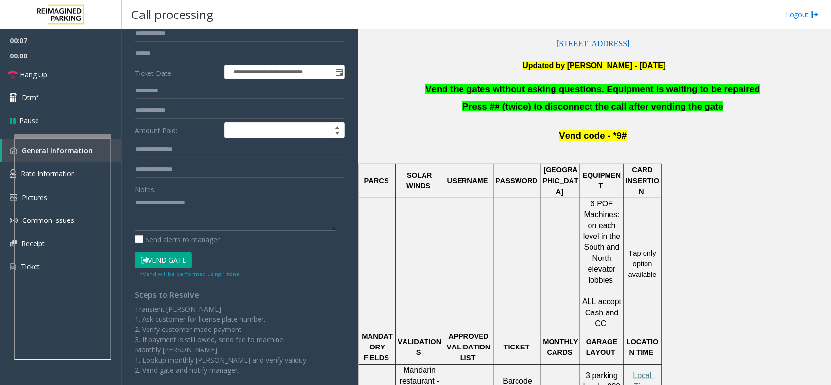
paste textarea "**********"
type textarea "**********"
click at [167, 261] on button "Vend Gate" at bounding box center [163, 260] width 57 height 17
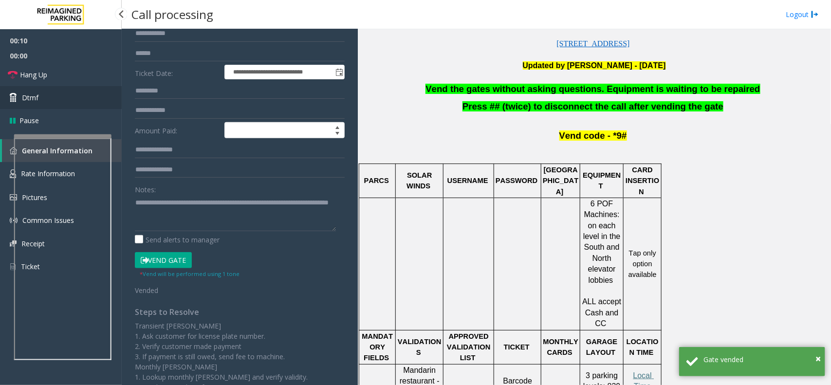
click at [73, 106] on link "Dtmf" at bounding box center [61, 97] width 122 height 23
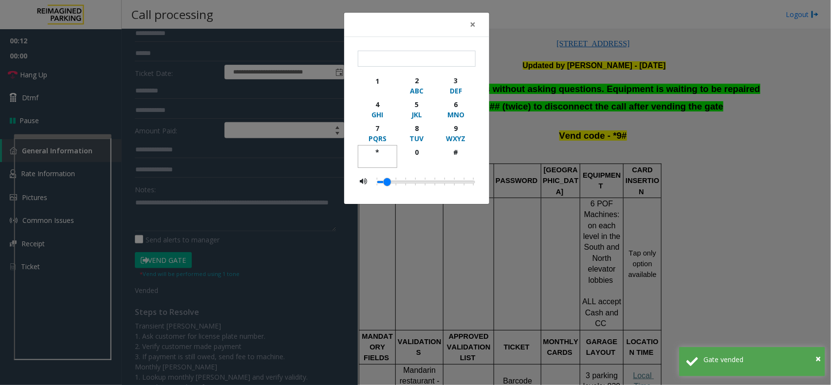
click at [378, 150] on div "*" at bounding box center [377, 152] width 27 height 10
click at [455, 134] on div "WXYZ" at bounding box center [455, 138] width 27 height 10
click at [456, 147] on div "#" at bounding box center [455, 152] width 27 height 10
type input "***"
click at [468, 28] on button "×" at bounding box center [472, 25] width 19 height 24
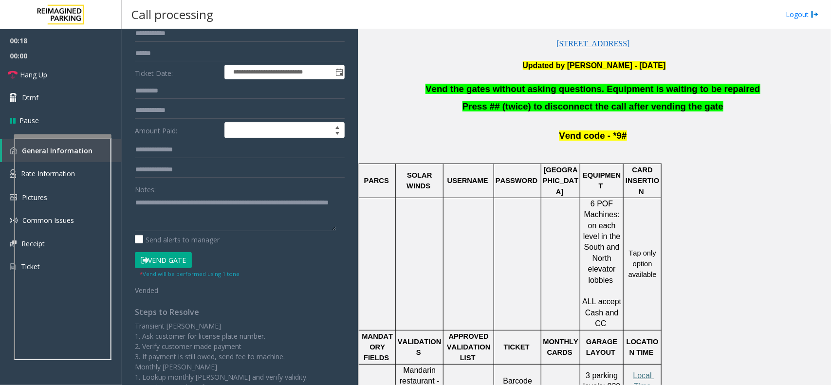
scroll to position [0, 0]
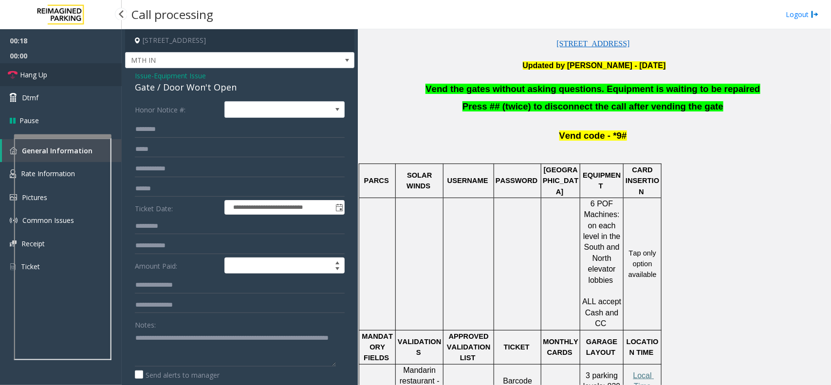
click at [68, 70] on link "Hang Up" at bounding box center [61, 74] width 122 height 23
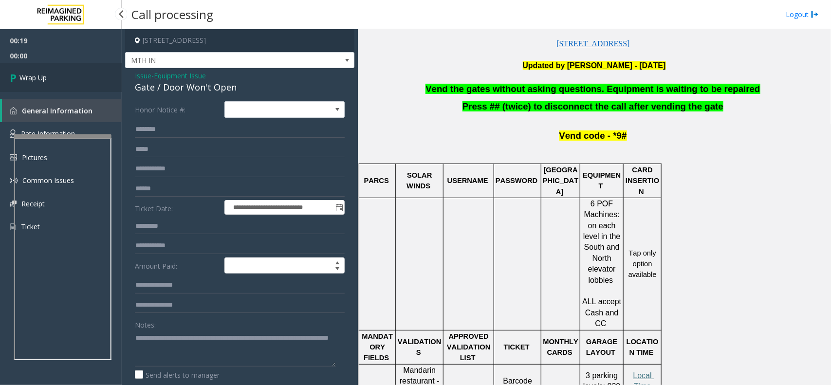
click at [68, 70] on link "Wrap Up" at bounding box center [61, 77] width 122 height 29
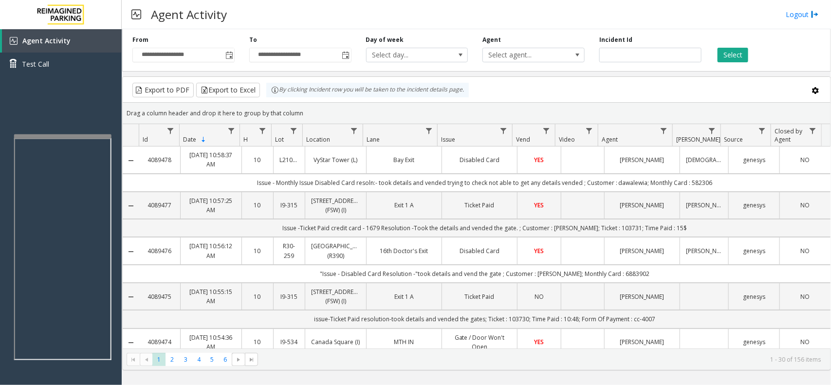
drag, startPoint x: 297, startPoint y: 106, endPoint x: 285, endPoint y: 101, distance: 13.6
click at [295, 106] on div "Drag a column header and drop it here to group by that column" at bounding box center [476, 113] width 707 height 17
drag, startPoint x: 307, startPoint y: 112, endPoint x: 268, endPoint y: 97, distance: 41.7
click at [268, 97] on kendo-grid "Export to PDF Export to Excel By clicking Incident row you will be taken to the…" at bounding box center [476, 223] width 708 height 294
click at [303, 104] on kendo-grid-group-panel "Drag a column header and drop it here to group by that column" at bounding box center [476, 113] width 707 height 21
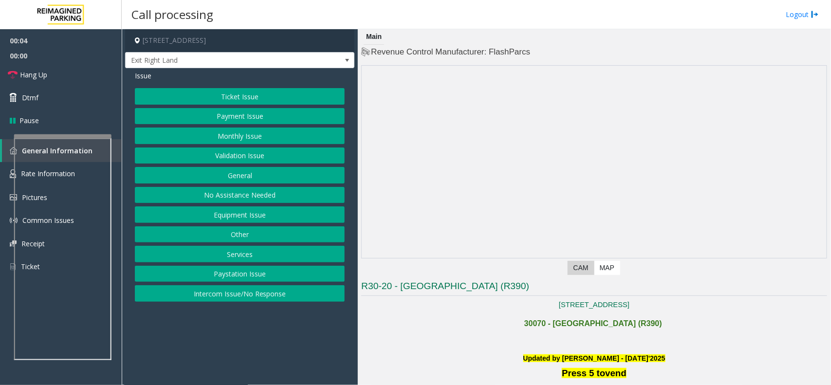
scroll to position [182, 0]
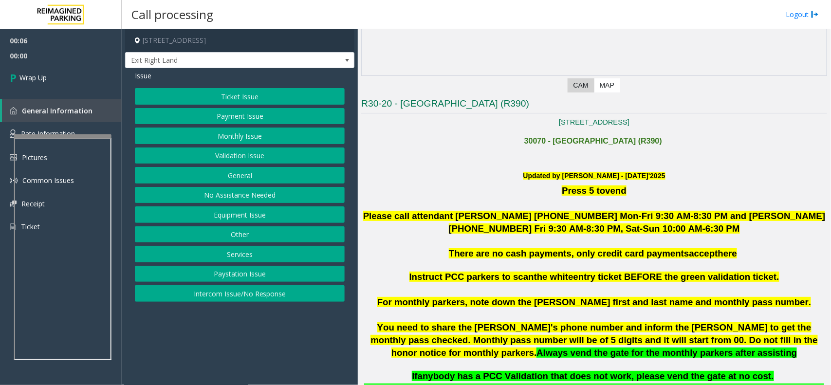
click at [247, 302] on button "Intercom Issue/No Response" at bounding box center [240, 293] width 210 height 17
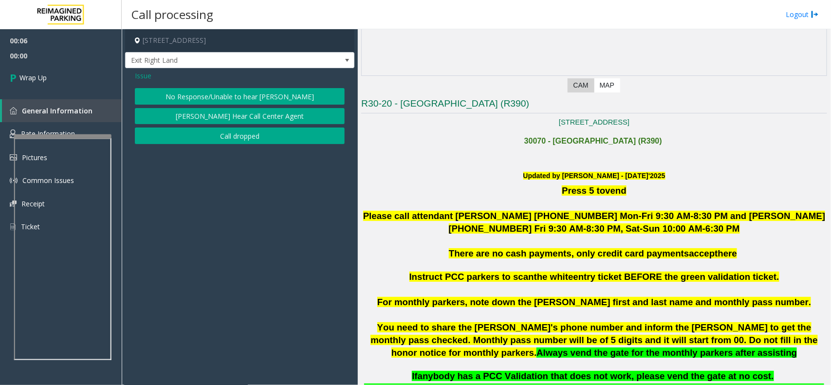
click at [235, 132] on button "Call dropped" at bounding box center [240, 135] width 210 height 17
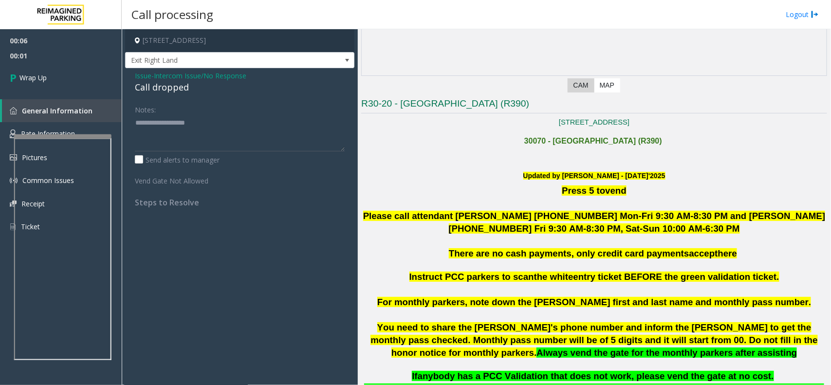
click at [162, 91] on div "Call dropped" at bounding box center [240, 87] width 210 height 13
click at [161, 90] on div "Call dropped" at bounding box center [240, 87] width 210 height 13
type textarea "**********"
click at [87, 68] on link "Wrap Up" at bounding box center [61, 77] width 122 height 29
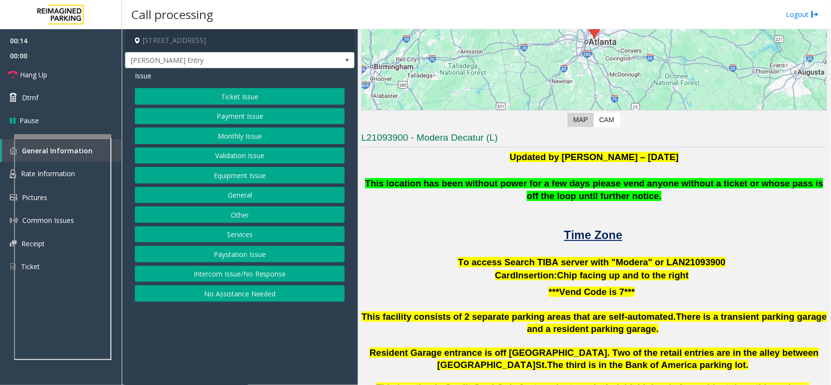
scroll to position [133, 0]
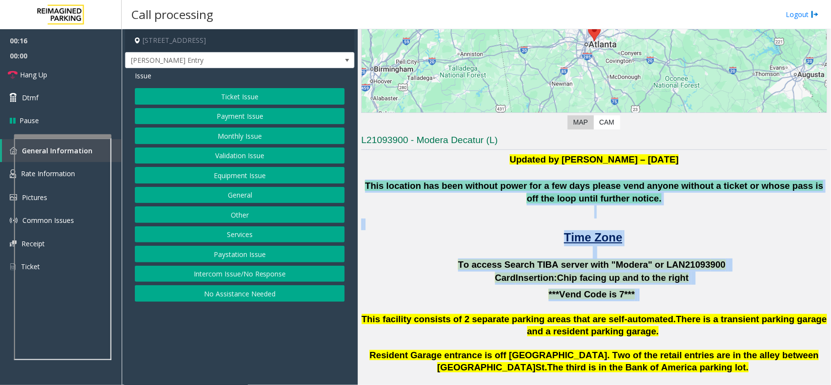
drag, startPoint x: 363, startPoint y: 186, endPoint x: 677, endPoint y: 307, distance: 336.1
click at [677, 307] on div "Updated by Kunal Singh – 5th June 2025 This location has been without power for…" at bounding box center [594, 352] width 466 height 398
click at [677, 307] on p at bounding box center [594, 307] width 466 height 13
drag, startPoint x: 677, startPoint y: 307, endPoint x: 416, endPoint y: 168, distance: 295.4
click at [416, 168] on div "Updated by Kunal Singh – 5th June 2025 This location has been without power for…" at bounding box center [594, 352] width 466 height 398
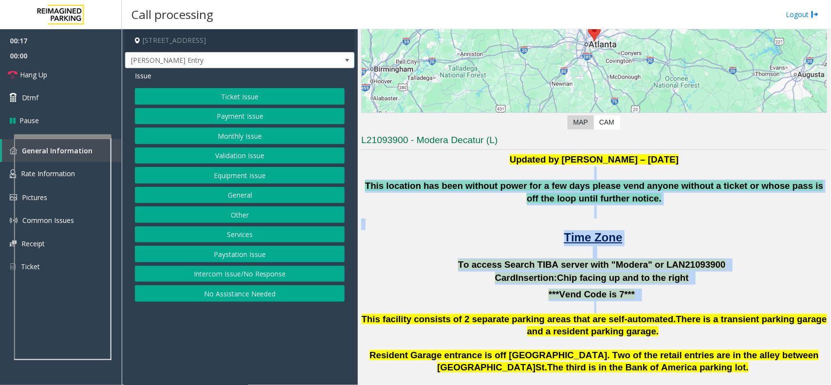
click at [416, 168] on p at bounding box center [594, 172] width 466 height 13
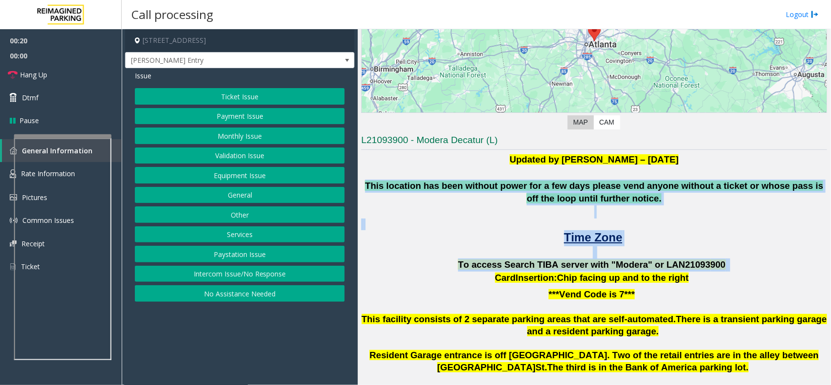
drag, startPoint x: 367, startPoint y: 185, endPoint x: 487, endPoint y: 278, distance: 150.9
click at [487, 278] on div "Updated by Kunal Singh – 5th June 2025 This location has been without power for…" at bounding box center [594, 352] width 466 height 398
click at [444, 270] on p "To access Search TIBA server with "Modera" or LAN21093 900" at bounding box center [594, 264] width 466 height 13
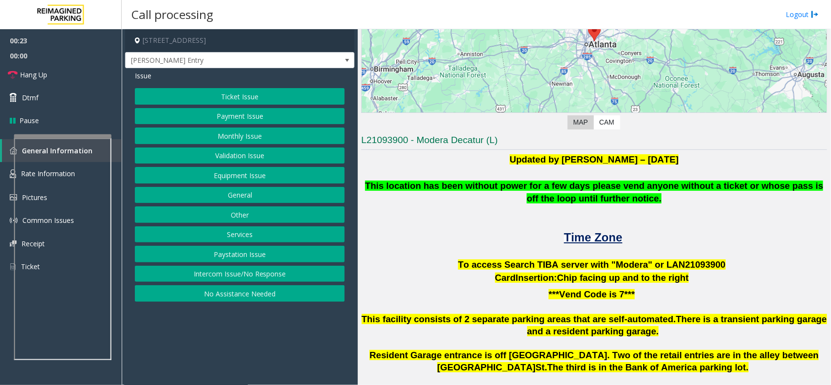
click at [206, 169] on button "Equipment Issue" at bounding box center [240, 175] width 210 height 17
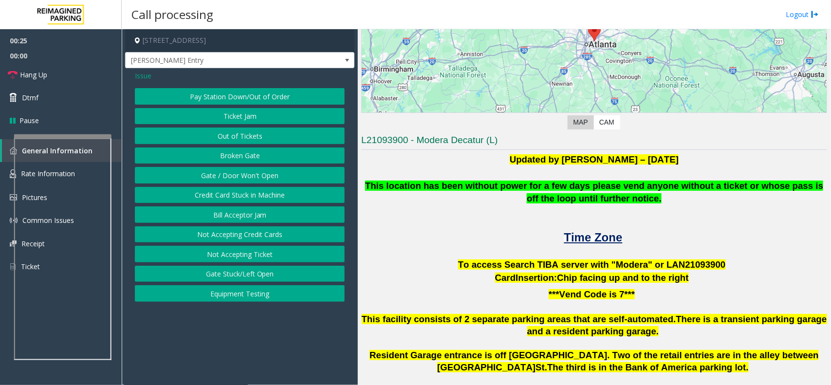
click at [232, 137] on button "Out of Tickets" at bounding box center [240, 135] width 210 height 17
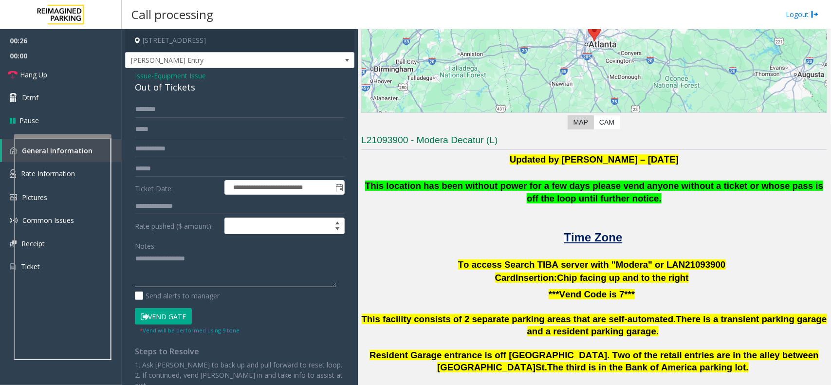
click at [208, 264] on textarea at bounding box center [235, 269] width 201 height 36
type textarea "******"
click at [139, 74] on span "Issue" at bounding box center [143, 76] width 17 height 10
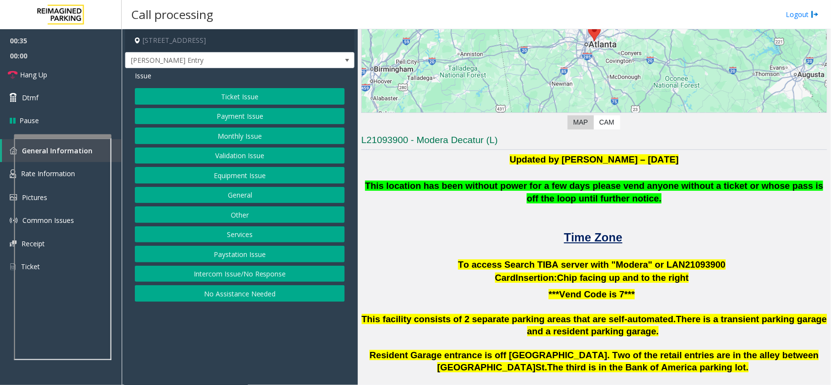
click at [230, 178] on button "Equipment Issue" at bounding box center [240, 175] width 210 height 17
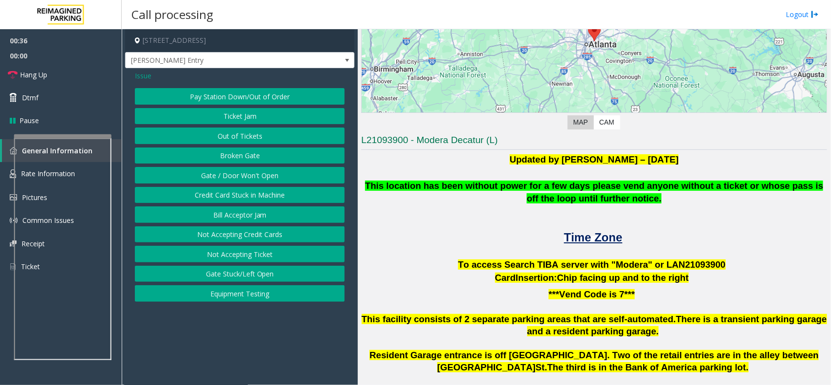
click at [230, 178] on button "Gate / Door Won't Open" at bounding box center [240, 175] width 210 height 17
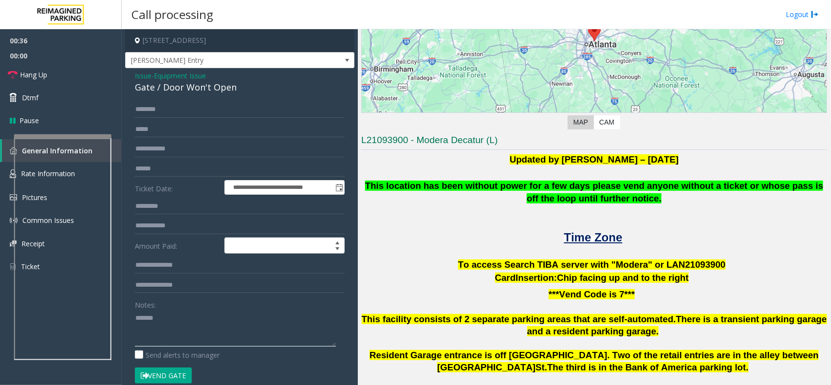
click at [208, 318] on textarea at bounding box center [235, 328] width 201 height 36
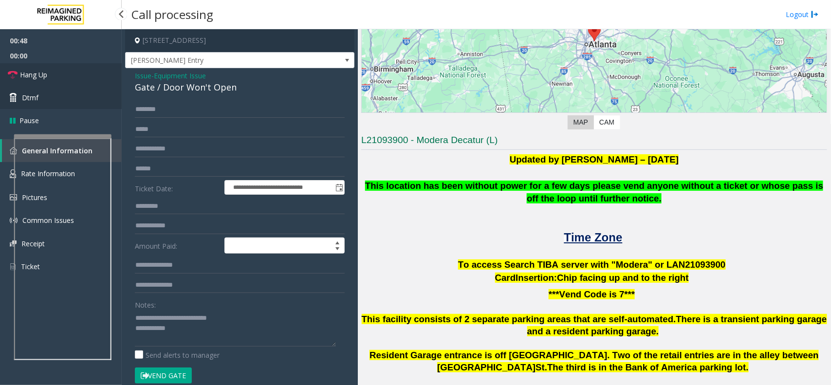
drag, startPoint x: 93, startPoint y: 83, endPoint x: 99, endPoint y: 100, distance: 17.5
click at [93, 83] on link "Hang Up" at bounding box center [61, 74] width 122 height 23
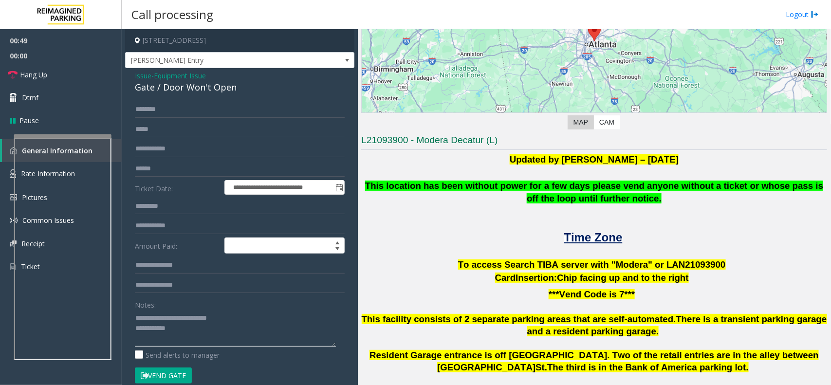
click at [204, 329] on textarea at bounding box center [235, 328] width 201 height 36
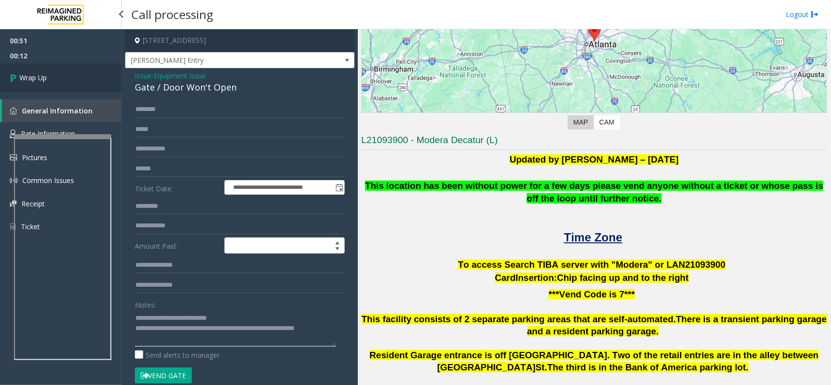
type textarea "**********"
click at [20, 90] on link "Wrap Up" at bounding box center [61, 77] width 122 height 29
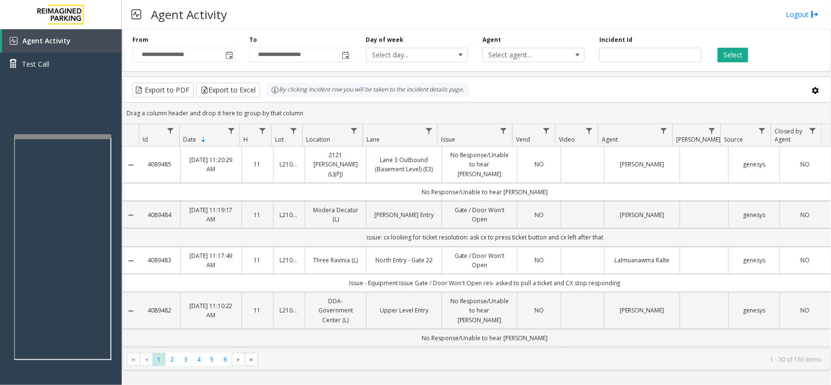
drag, startPoint x: 302, startPoint y: 112, endPoint x: 273, endPoint y: 93, distance: 33.7
click at [273, 93] on kendo-grid "Export to PDF Export to Excel By clicking Incident row you will be taken to the…" at bounding box center [476, 223] width 708 height 294
click at [295, 108] on div "Drag a column header and drop it here to group by that column" at bounding box center [476, 113] width 707 height 17
drag, startPoint x: 305, startPoint y: 108, endPoint x: 280, endPoint y: 95, distance: 28.3
click at [281, 95] on kendo-grid "Export to PDF Export to Excel By clicking Incident row you will be taken to the…" at bounding box center [476, 223] width 708 height 294
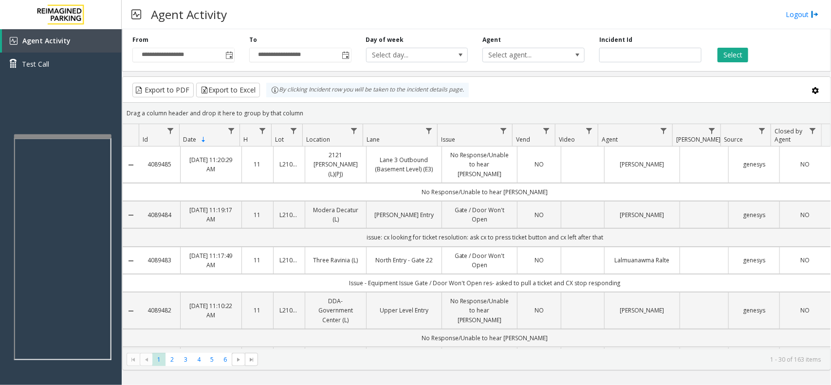
click at [313, 112] on div "Drag a column header and drop it here to group by that column" at bounding box center [476, 113] width 707 height 17
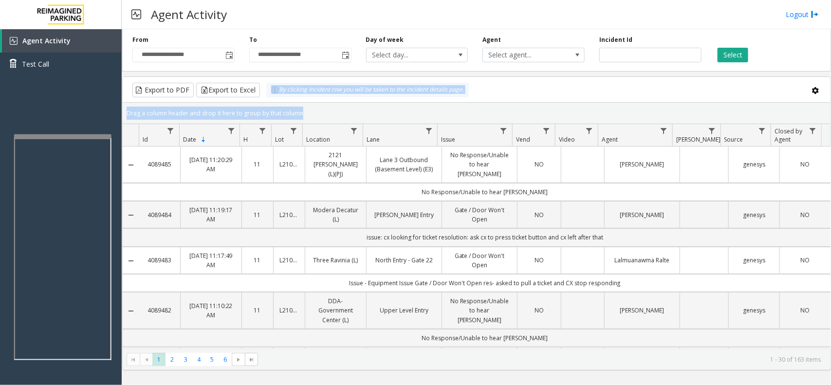
drag, startPoint x: 313, startPoint y: 112, endPoint x: 264, endPoint y: 84, distance: 56.2
click at [264, 84] on kendo-grid "Export to PDF Export to Excel By clicking Incident row you will be taken to the…" at bounding box center [476, 223] width 708 height 294
click at [315, 109] on div "Drag a column header and drop it here to group by that column" at bounding box center [476, 113] width 707 height 17
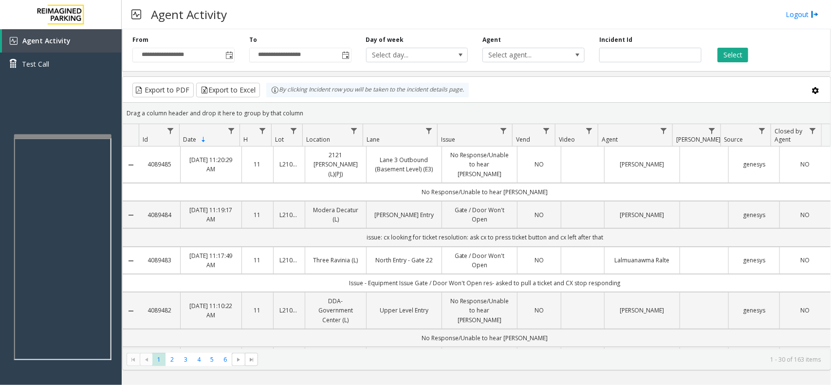
drag, startPoint x: 314, startPoint y: 111, endPoint x: 257, endPoint y: 79, distance: 65.1
click at [257, 79] on kendo-grid "Export to PDF Export to Excel By clicking Incident row you will be taken to the…" at bounding box center [476, 223] width 708 height 294
click at [308, 96] on div "By clicking Incident row you will be taken to the incident details page." at bounding box center [367, 90] width 202 height 15
drag, startPoint x: 318, startPoint y: 112, endPoint x: 248, endPoint y: 77, distance: 78.1
click at [248, 77] on kendo-grid "Export to PDF Export to Excel By clicking Incident row you will be taken to the…" at bounding box center [476, 223] width 708 height 294
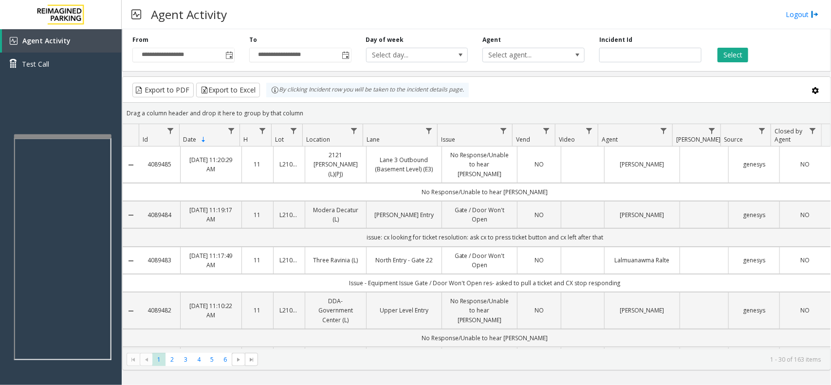
click at [346, 101] on kendo-grid-toolbar "Export to PDF Export to Excel By clicking Incident row you will be taken to the…" at bounding box center [476, 90] width 707 height 26
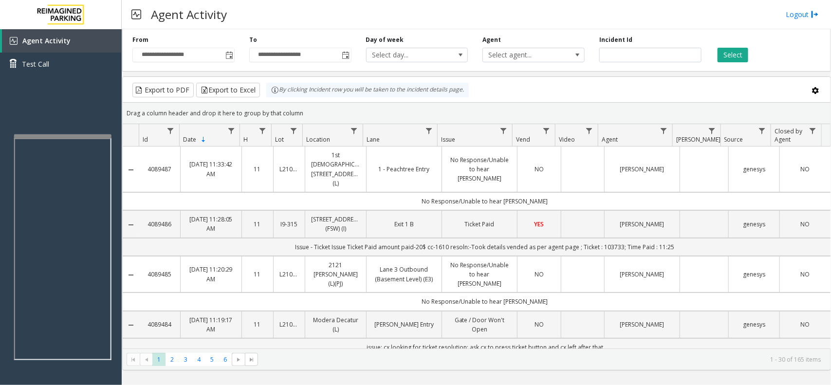
click at [538, 98] on kendo-grid-toolbar "Export to PDF Export to Excel By clicking Incident row you will be taken to the…" at bounding box center [476, 90] width 707 height 26
click at [378, 112] on div "Drag a column header and drop it here to group by that column" at bounding box center [476, 113] width 707 height 17
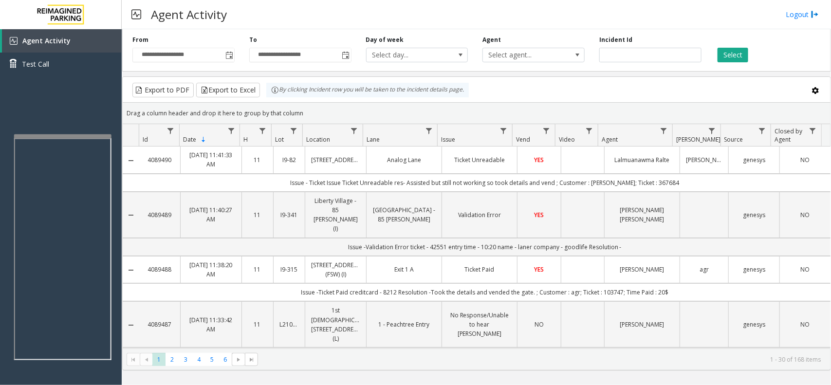
drag, startPoint x: 355, startPoint y: 261, endPoint x: 465, endPoint y: 101, distance: 194.3
click at [465, 101] on kendo-grid-toolbar "Export to PDF Export to Excel By clicking Incident row you will be taken to the…" at bounding box center [476, 90] width 707 height 26
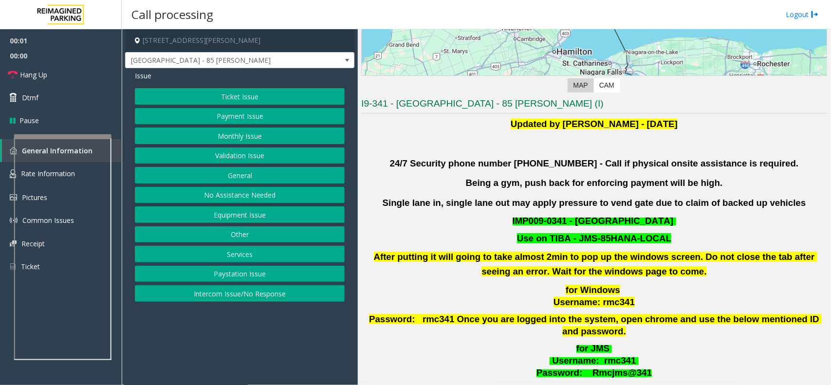
scroll to position [243, 0]
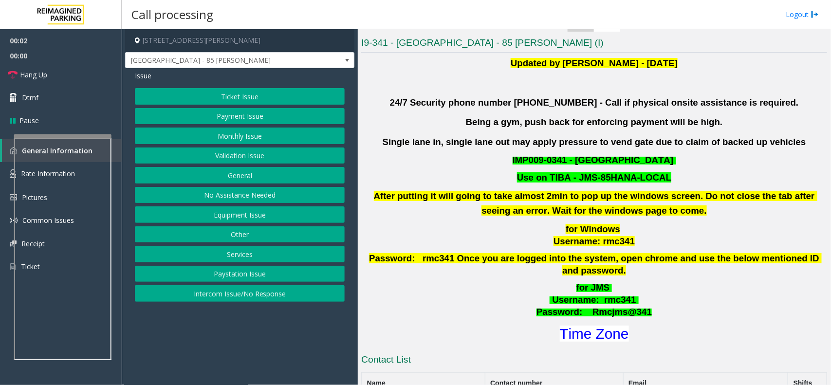
click at [263, 147] on div "Ticket Issue Payment Issue Monthly Issue Validation Issue General No Assistance…" at bounding box center [240, 195] width 210 height 214
click at [252, 151] on button "Validation Issue" at bounding box center [240, 155] width 210 height 17
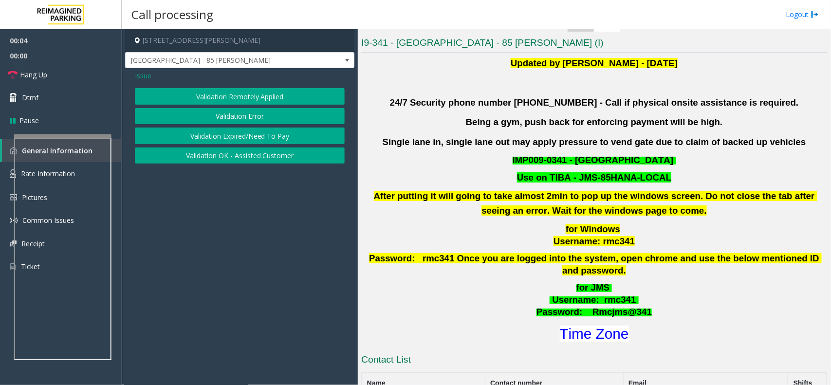
click at [257, 113] on button "Validation Error" at bounding box center [240, 116] width 210 height 17
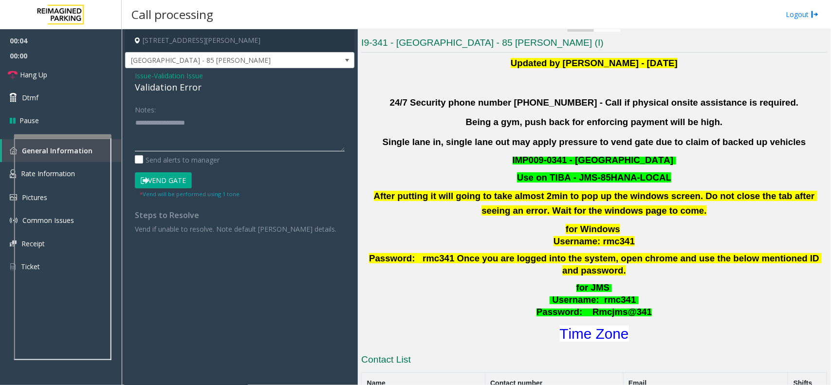
click at [248, 139] on textarea at bounding box center [240, 133] width 210 height 36
click at [179, 92] on div "Validation Error" at bounding box center [240, 87] width 210 height 13
copy div "Validation Error"
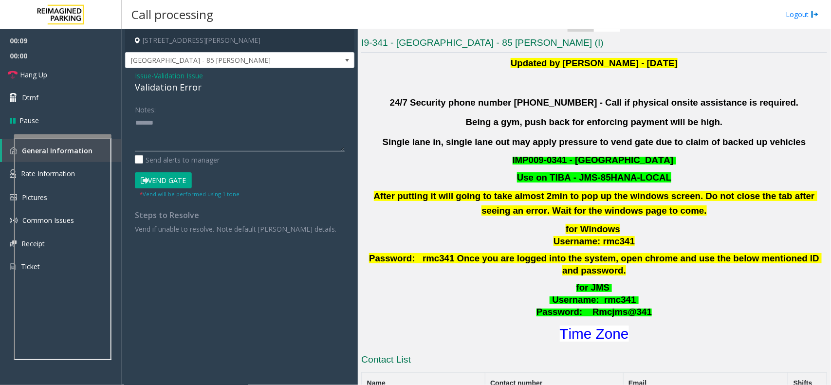
click at [188, 123] on textarea at bounding box center [240, 133] width 210 height 36
paste textarea "**********"
click at [578, 326] on font "Time Zone" at bounding box center [594, 334] width 69 height 16
click at [175, 181] on button "Vend Gate" at bounding box center [163, 180] width 57 height 17
click at [259, 123] on textarea at bounding box center [240, 133] width 210 height 36
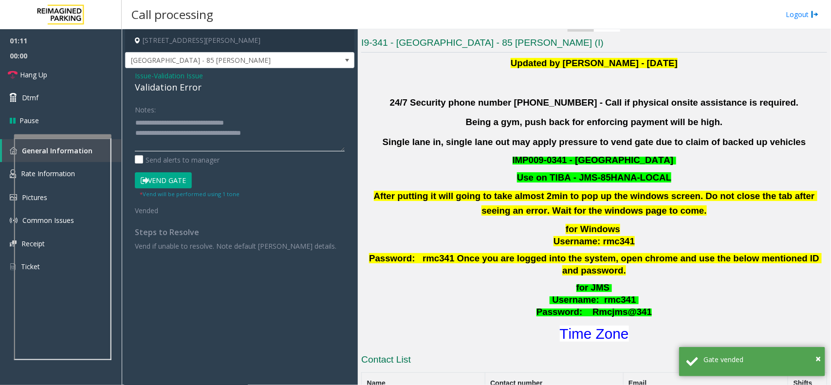
click at [269, 135] on textarea at bounding box center [240, 133] width 210 height 36
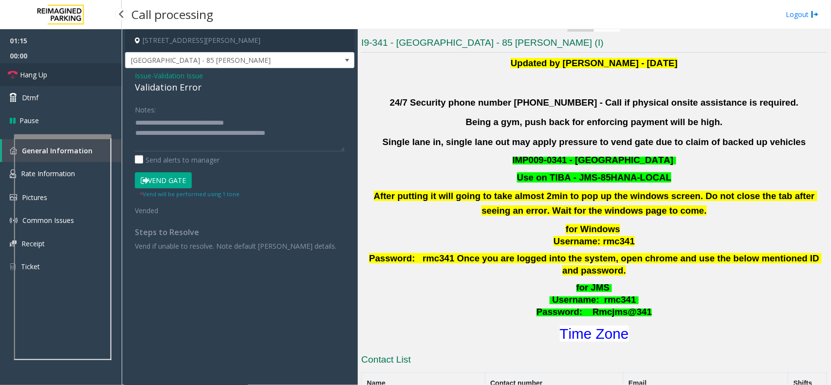
click at [117, 65] on link "Hang Up" at bounding box center [61, 74] width 122 height 23
click at [302, 139] on textarea at bounding box center [240, 133] width 210 height 36
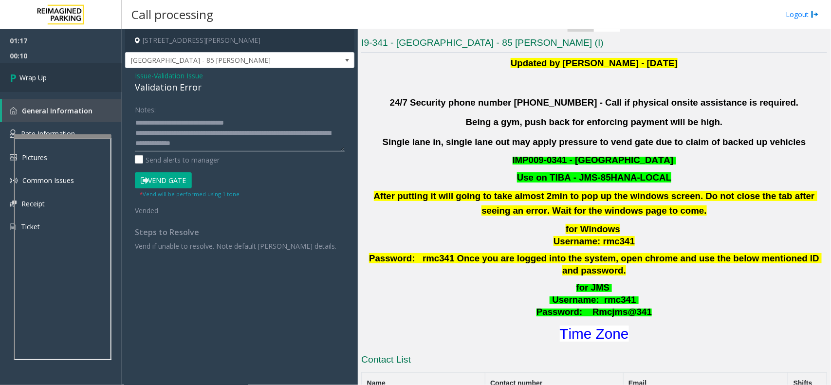
type textarea "**********"
click at [79, 68] on link "Wrap Up" at bounding box center [61, 77] width 122 height 29
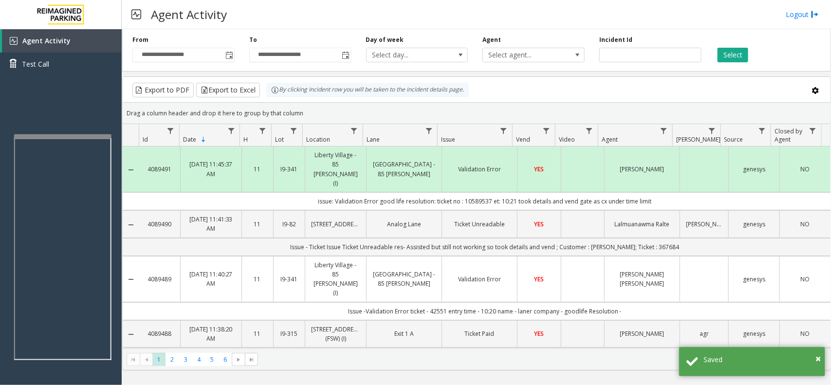
drag, startPoint x: 694, startPoint y: 186, endPoint x: 297, endPoint y: 185, distance: 396.5
click at [297, 192] on td "issue: Validation Error good life resolution: ticket no : 10589537 et: 10:21 to…" at bounding box center [484, 201] width 691 height 18
click at [298, 192] on td "issue: Validation Error good life resolution: ticket no : 10589537 et: 10:21 to…" at bounding box center [484, 201] width 691 height 18
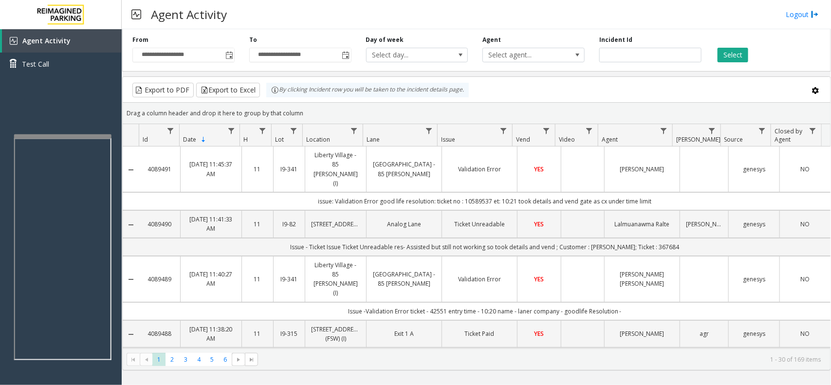
drag, startPoint x: 305, startPoint y: 184, endPoint x: 675, endPoint y: 180, distance: 370.3
click at [675, 192] on td "issue: Validation Error good life resolution: ticket no : 10589537 et: 10:21 to…" at bounding box center [484, 201] width 691 height 18
drag, startPoint x: 672, startPoint y: 181, endPoint x: 317, endPoint y: 186, distance: 355.7
click at [317, 192] on td "issue: Validation Error good life resolution: ticket no : 10589537 et: 10:21 to…" at bounding box center [484, 201] width 691 height 18
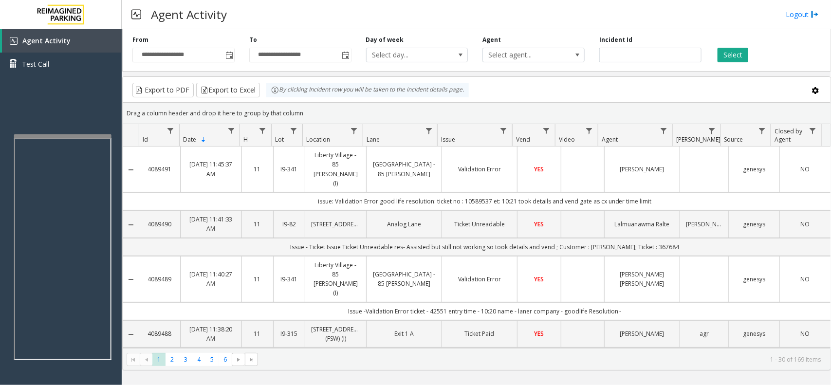
click at [309, 192] on td "issue: Validation Error good life resolution: ticket no : 10589537 et: 10:21 to…" at bounding box center [484, 201] width 691 height 18
drag, startPoint x: 305, startPoint y: 181, endPoint x: 656, endPoint y: 181, distance: 350.8
click at [656, 192] on td "issue: Validation Error good life resolution: ticket no : 10589537 et: 10:21 to…" at bounding box center [484, 201] width 691 height 18
drag, startPoint x: 656, startPoint y: 181, endPoint x: 305, endPoint y: 180, distance: 351.3
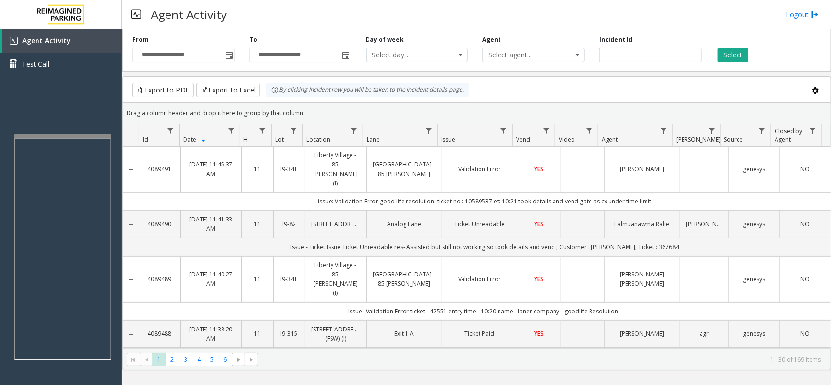
click at [308, 192] on td "issue: Validation Error good life resolution: ticket no : 10589537 et: 10:21 to…" at bounding box center [484, 201] width 691 height 18
click at [304, 192] on td "issue: Validation Error good life resolution: ticket no : 10589537 et: 10:21 to…" at bounding box center [484, 201] width 691 height 18
click at [305, 192] on td "issue: Validation Error good life resolution: ticket no : 10589537 et: 10:21 to…" at bounding box center [484, 201] width 691 height 18
drag, startPoint x: 304, startPoint y: 181, endPoint x: 666, endPoint y: 184, distance: 361.5
click at [666, 192] on td "issue: Validation Error good life resolution: ticket no : 10589537 et: 10:21 to…" at bounding box center [484, 201] width 691 height 18
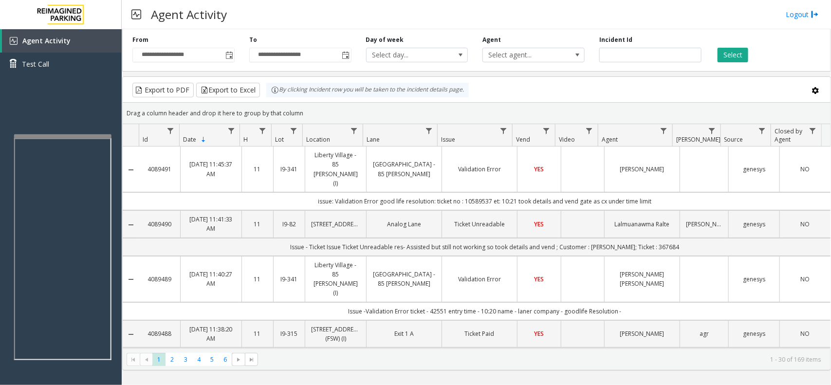
click at [666, 192] on td "issue: Validation Error good life resolution: ticket no : 10589537 et: 10:21 to…" at bounding box center [484, 201] width 691 height 18
drag, startPoint x: 666, startPoint y: 181, endPoint x: 292, endPoint y: 181, distance: 373.7
click at [292, 192] on td "issue: Validation Error good life resolution: ticket no : 10589537 et: 10:21 to…" at bounding box center [484, 201] width 691 height 18
drag, startPoint x: 292, startPoint y: 181, endPoint x: 650, endPoint y: 181, distance: 358.1
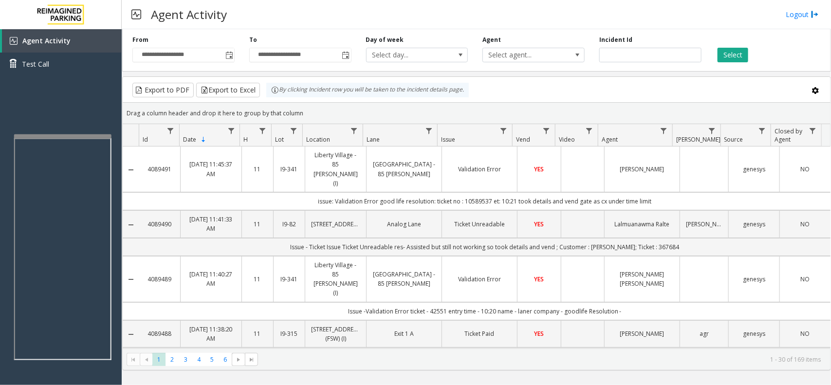
click at [650, 192] on td "issue: Validation Error good life resolution: ticket no : 10589537 et: 10:21 to…" at bounding box center [484, 201] width 691 height 18
click at [663, 192] on td "issue: Validation Error good life resolution: ticket no : 10589537 et: 10:21 to…" at bounding box center [484, 201] width 691 height 18
drag, startPoint x: 302, startPoint y: 110, endPoint x: 258, endPoint y: 86, distance: 50.1
click at [258, 87] on kendo-grid "Export to PDF Export to Excel By clicking Incident row you will be taken to the…" at bounding box center [476, 223] width 708 height 294
click at [317, 103] on kendo-grid-group-panel "Drag a column header and drop it here to group by that column" at bounding box center [476, 113] width 707 height 21
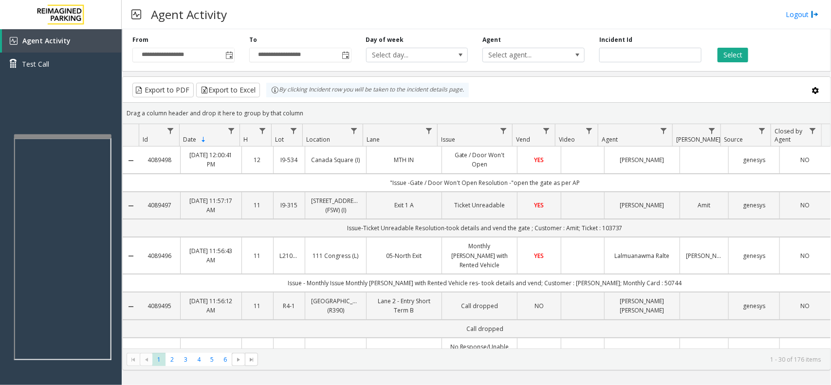
drag, startPoint x: 297, startPoint y: 107, endPoint x: 271, endPoint y: 98, distance: 27.7
click at [271, 98] on kendo-grid "Export to PDF Export to Excel By clicking Incident row you will be taken to the…" at bounding box center [476, 223] width 708 height 294
click at [302, 105] on div "Drag a column header and drop it here to group by that column" at bounding box center [476, 113] width 707 height 17
drag, startPoint x: 305, startPoint y: 115, endPoint x: 256, endPoint y: 95, distance: 52.8
click at [256, 95] on kendo-grid "Export to PDF Export to Excel By clicking Incident row you will be taken to the…" at bounding box center [476, 223] width 708 height 294
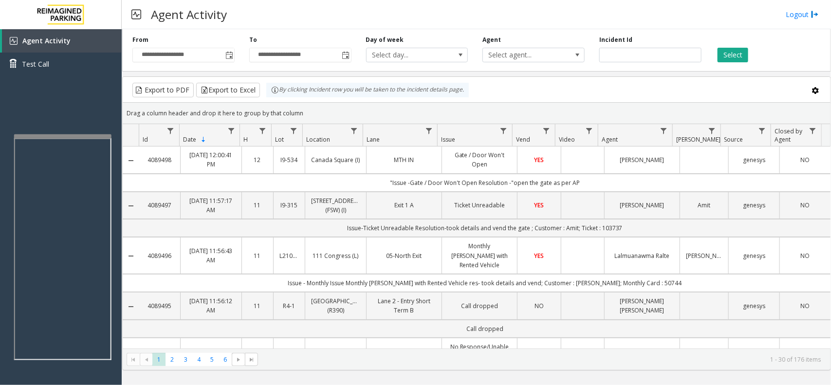
click at [297, 109] on div "Drag a column header and drop it here to group by that column" at bounding box center [476, 113] width 707 height 17
drag, startPoint x: 306, startPoint y: 110, endPoint x: 273, endPoint y: 102, distance: 33.6
click at [273, 102] on kendo-grid "Export to PDF Export to Excel By clicking Incident row you will be taken to the…" at bounding box center [476, 223] width 708 height 294
click at [321, 105] on div "Drag a column header and drop it here to group by that column" at bounding box center [476, 113] width 707 height 17
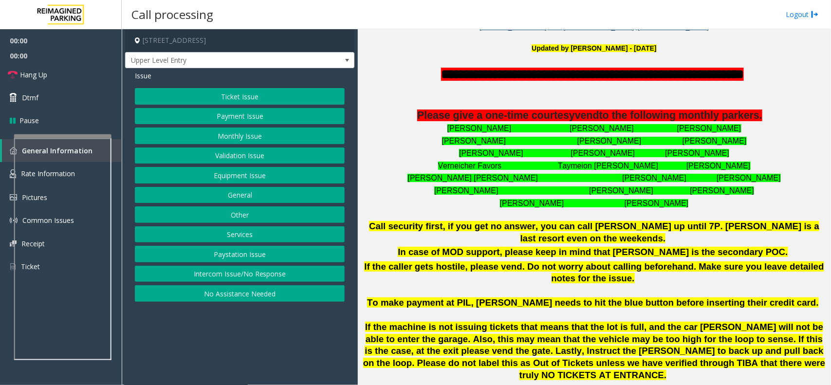
scroll to position [304, 0]
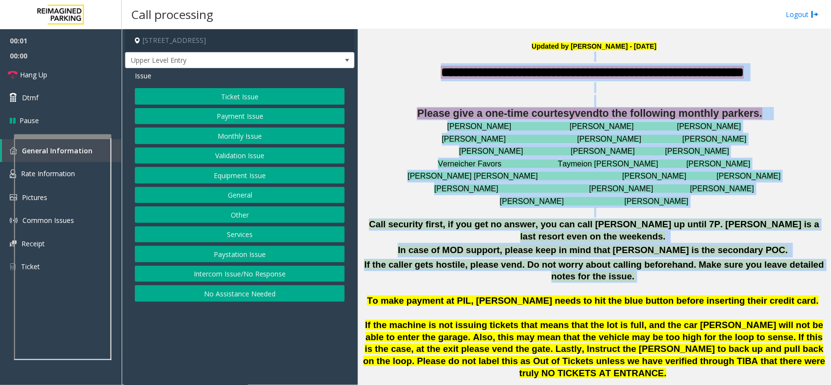
drag, startPoint x: 412, startPoint y: 59, endPoint x: 721, endPoint y: 262, distance: 369.8
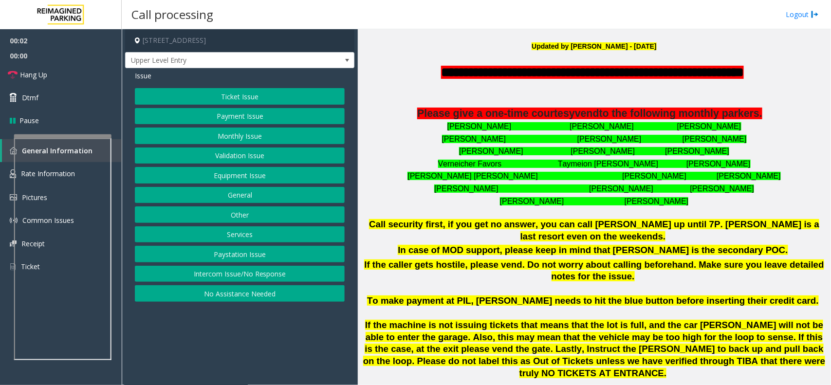
click at [728, 295] on span "To make payment at PIL, Parker needs to hit the blue button before inserting th…" at bounding box center [593, 300] width 452 height 10
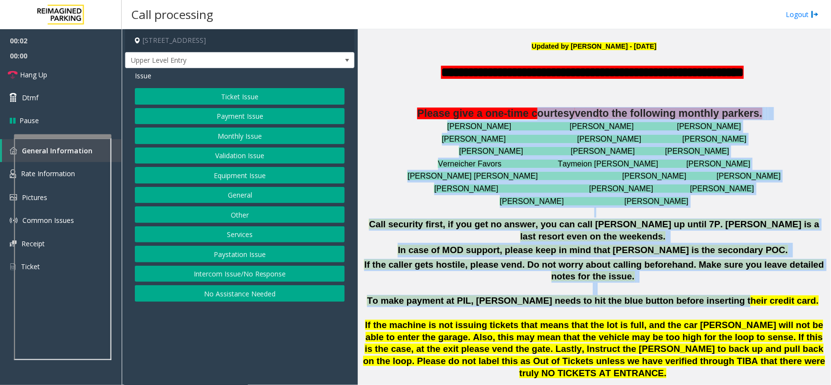
drag, startPoint x: 728, startPoint y: 290, endPoint x: 529, endPoint y: 112, distance: 267.0
click at [529, 112] on div "**********" at bounding box center [594, 233] width 466 height 341
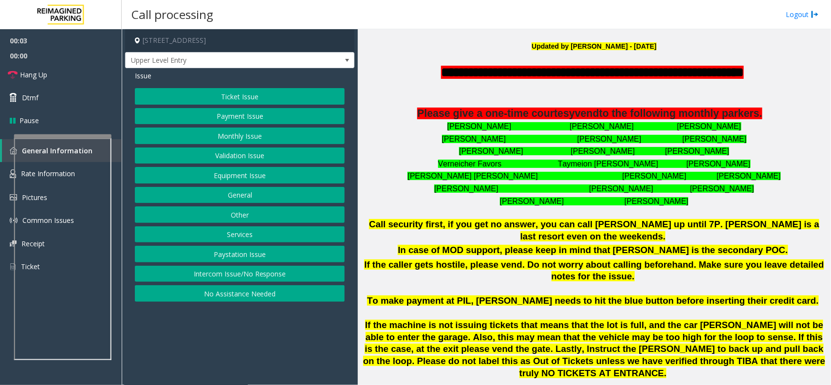
click at [413, 93] on p at bounding box center [594, 87] width 466 height 11
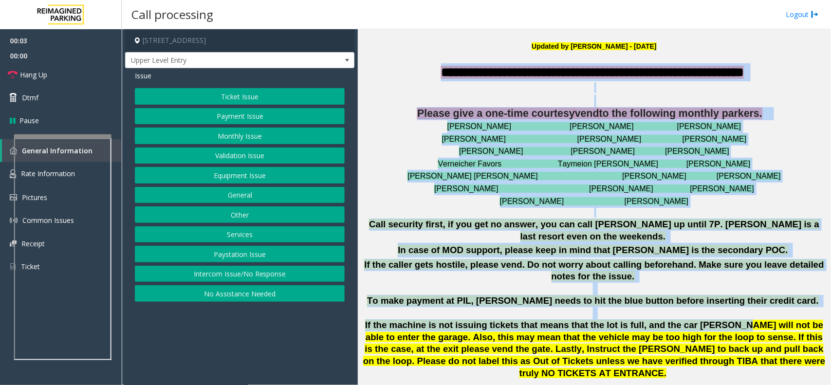
drag, startPoint x: 416, startPoint y: 71, endPoint x: 690, endPoint y: 311, distance: 364.4
click at [690, 311] on div "**********" at bounding box center [594, 233] width 466 height 341
click at [702, 280] on p "If the caller gets hostile, please vend. Do not worry about calling beforehand.…" at bounding box center [594, 319] width 466 height 121
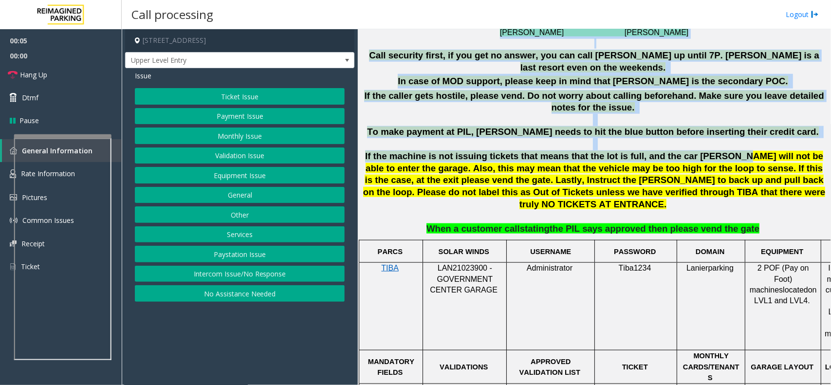
scroll to position [487, 0]
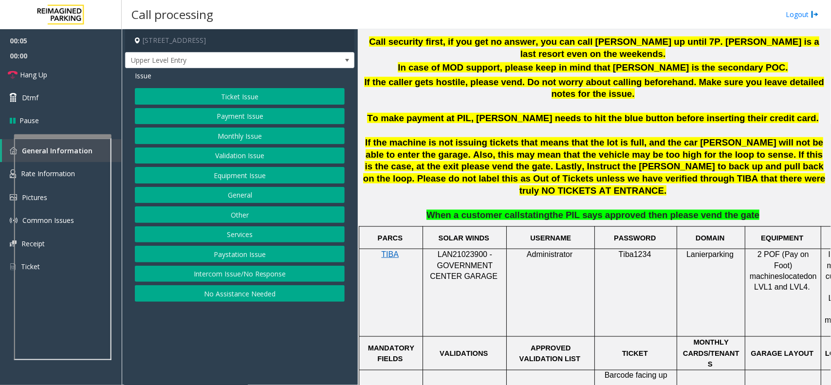
click at [556, 197] on p at bounding box center [594, 202] width 466 height 11
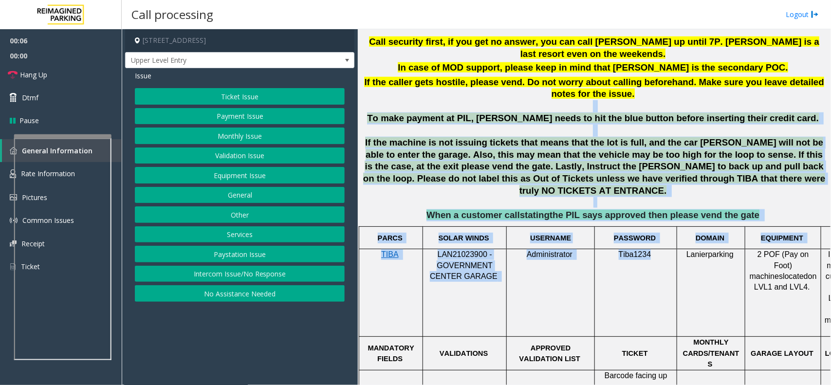
drag, startPoint x: 505, startPoint y: 91, endPoint x: 648, endPoint y: 286, distance: 241.4
click at [648, 286] on td "Tiba1234" at bounding box center [636, 293] width 82 height 88
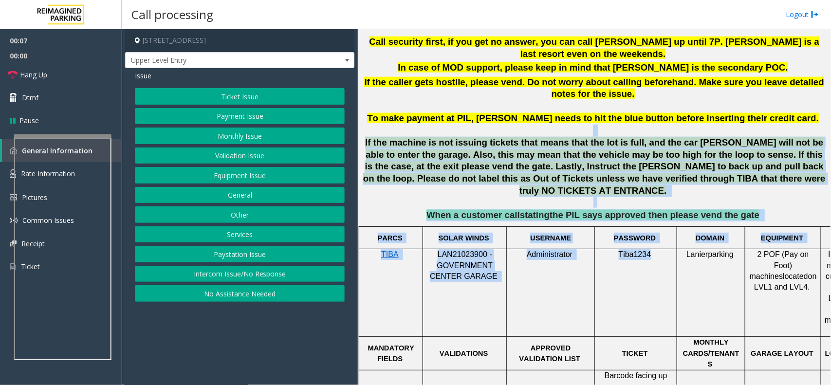
drag, startPoint x: 649, startPoint y: 283, endPoint x: 436, endPoint y: 123, distance: 265.8
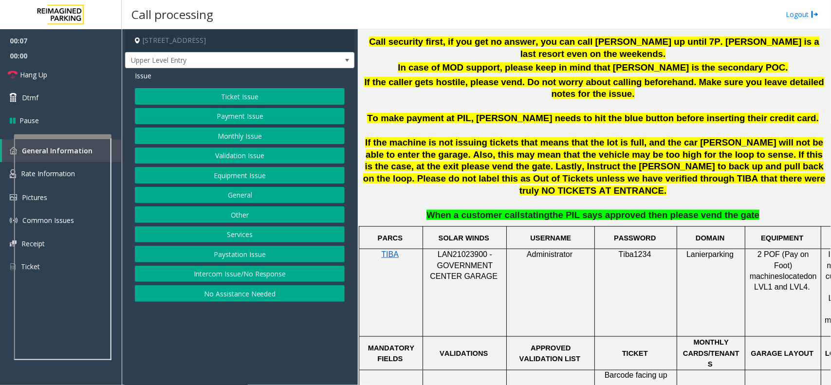
click at [428, 113] on span "To make payment at PIL, Parker needs to hit the blue button before inserting th…" at bounding box center [593, 118] width 452 height 10
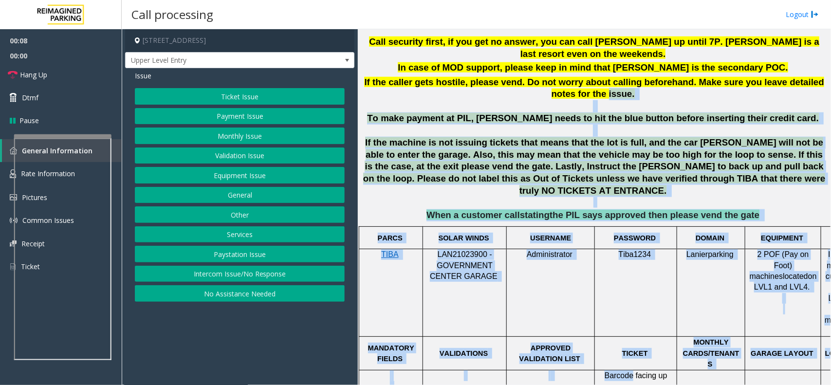
drag, startPoint x: 414, startPoint y: 80, endPoint x: 632, endPoint y: 344, distance: 342.2
click at [618, 288] on td "Tiba1234" at bounding box center [636, 293] width 82 height 88
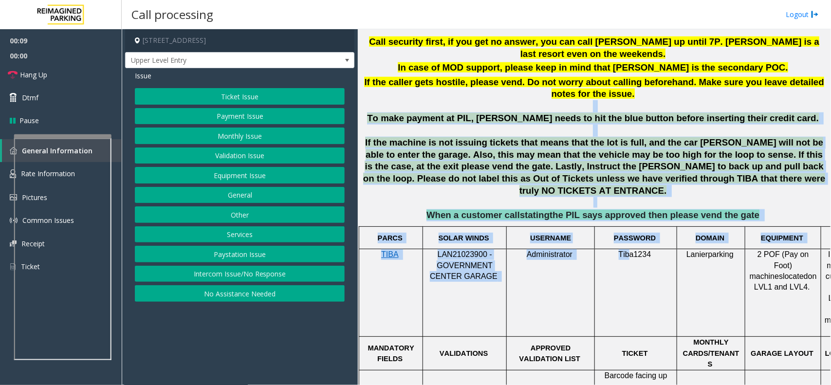
drag, startPoint x: 631, startPoint y: 289, endPoint x: 428, endPoint y: 93, distance: 281.8
click at [428, 93] on p "If the caller gets hostile, please vend. Do not worry about calling beforehand.…" at bounding box center [594, 136] width 466 height 121
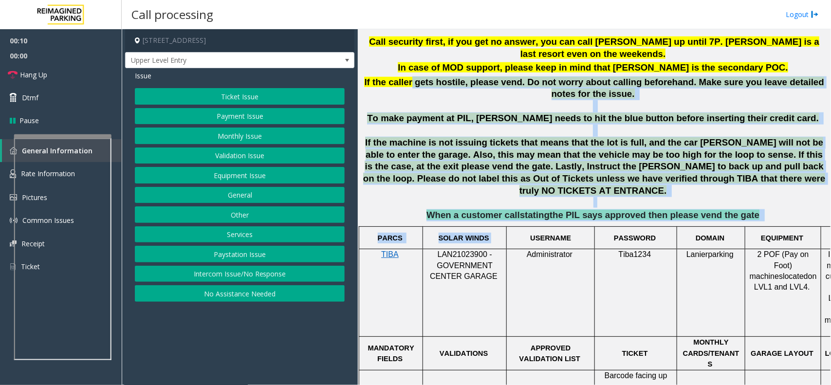
drag, startPoint x: 405, startPoint y: 76, endPoint x: 545, endPoint y: 242, distance: 216.8
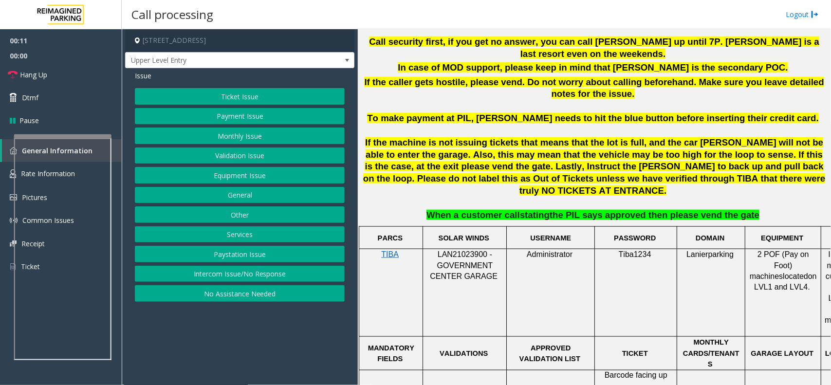
drag, startPoint x: 580, startPoint y: 242, endPoint x: 631, endPoint y: 284, distance: 65.4
click at [586, 253] on td "Administrator" at bounding box center [551, 293] width 88 height 88
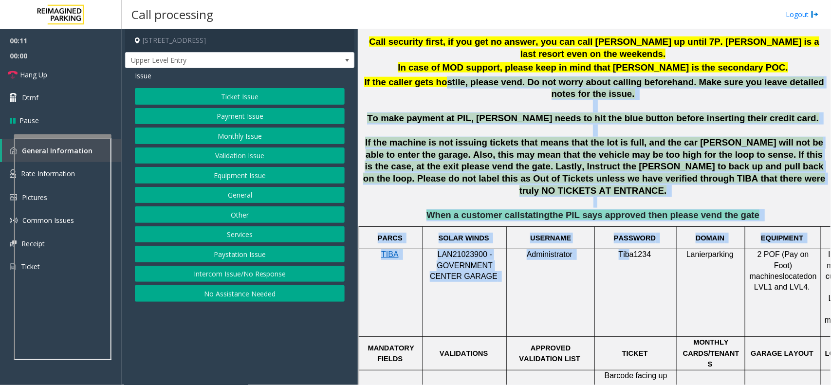
drag, startPoint x: 631, startPoint y: 284, endPoint x: 434, endPoint y: 69, distance: 291.0
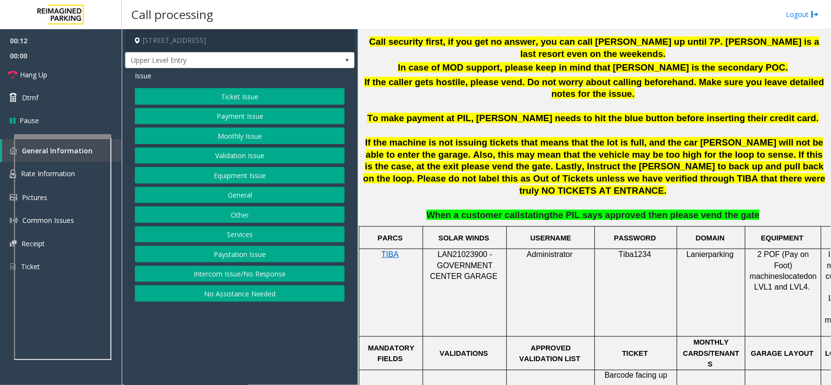
click at [406, 77] on span "If the caller gets hostile, please vend. Do not worry about calling beforehand.…" at bounding box center [593, 88] width 459 height 22
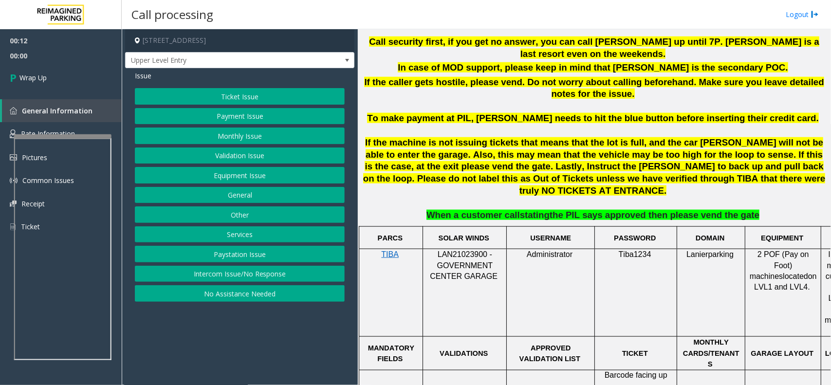
click at [268, 275] on button "Intercom Issue/No Response" at bounding box center [240, 274] width 210 height 17
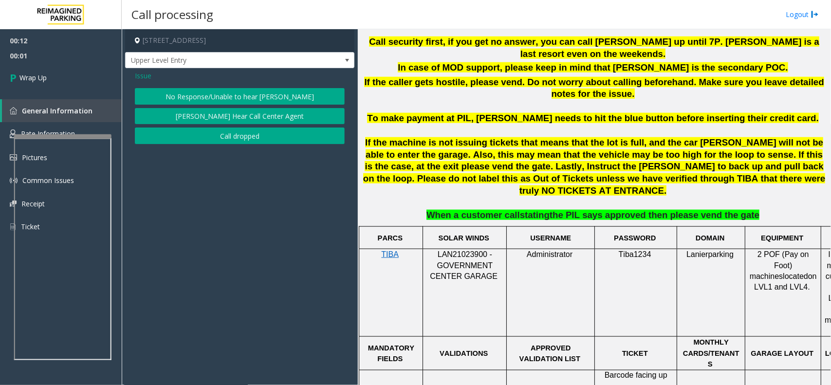
click at [232, 139] on button "Call dropped" at bounding box center [240, 135] width 210 height 17
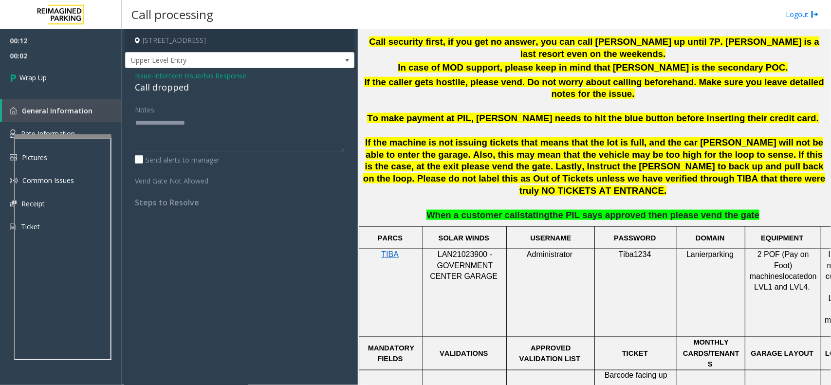
click at [164, 84] on div "Call dropped" at bounding box center [240, 87] width 210 height 13
type textarea "**********"
click at [51, 78] on link "Wrap Up" at bounding box center [61, 77] width 122 height 29
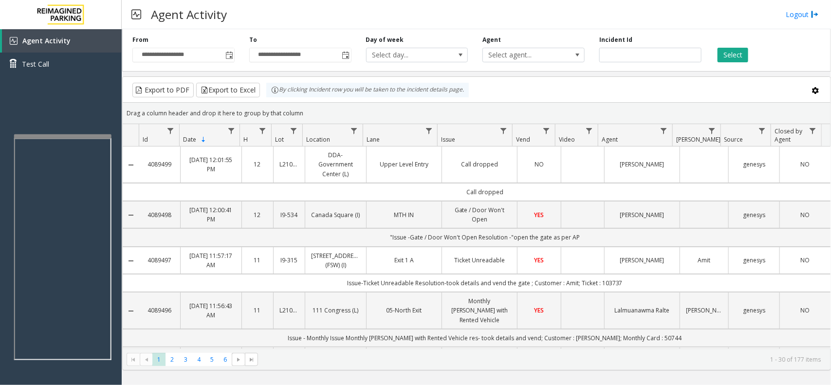
drag, startPoint x: 298, startPoint y: 110, endPoint x: 269, endPoint y: 93, distance: 34.2
click at [269, 93] on kendo-grid "Export to PDF Export to Excel By clicking Incident row you will be taken to the…" at bounding box center [476, 223] width 708 height 294
click at [305, 106] on div "Drag a column header and drop it here to group by that column" at bounding box center [476, 113] width 707 height 17
drag, startPoint x: 306, startPoint y: 109, endPoint x: 266, endPoint y: 91, distance: 43.4
click at [266, 91] on kendo-grid "Export to PDF Export to Excel By clicking Incident row you will be taken to the…" at bounding box center [476, 223] width 708 height 294
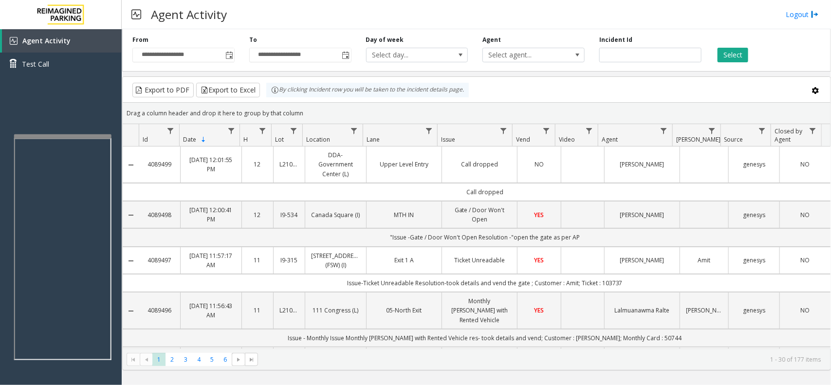
click at [308, 110] on div "Drag a column header and drop it here to group by that column" at bounding box center [476, 113] width 707 height 17
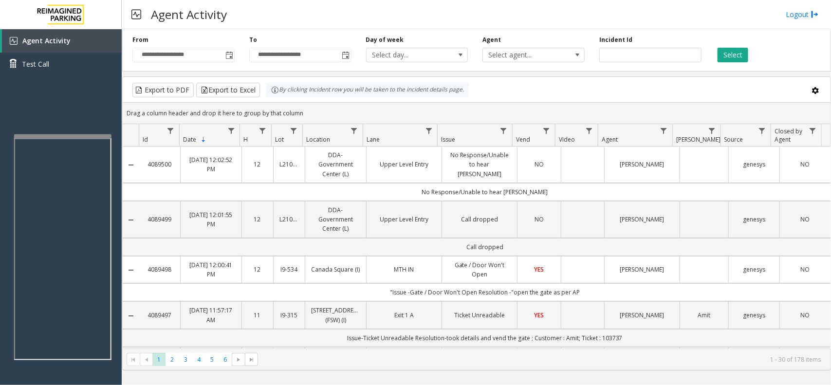
drag, startPoint x: 307, startPoint y: 109, endPoint x: 276, endPoint y: 94, distance: 34.8
click at [276, 94] on kendo-grid "Export to PDF Export to Excel By clicking Incident row you will be taken to the…" at bounding box center [476, 223] width 708 height 294
click at [300, 108] on div "Drag a column header and drop it here to group by that column" at bounding box center [476, 113] width 707 height 17
drag, startPoint x: 305, startPoint y: 112, endPoint x: 272, endPoint y: 96, distance: 35.9
click at [272, 96] on kendo-grid "Export to PDF Export to Excel By clicking Incident row you will be taken to the…" at bounding box center [476, 223] width 708 height 294
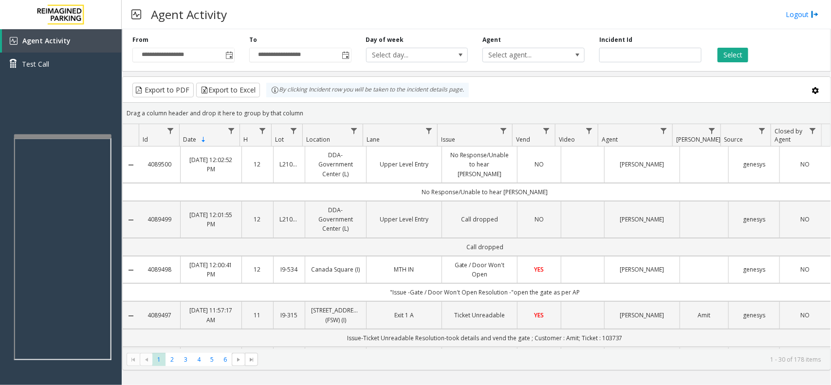
click at [303, 112] on div "Drag a column header and drop it here to group by that column" at bounding box center [476, 113] width 707 height 17
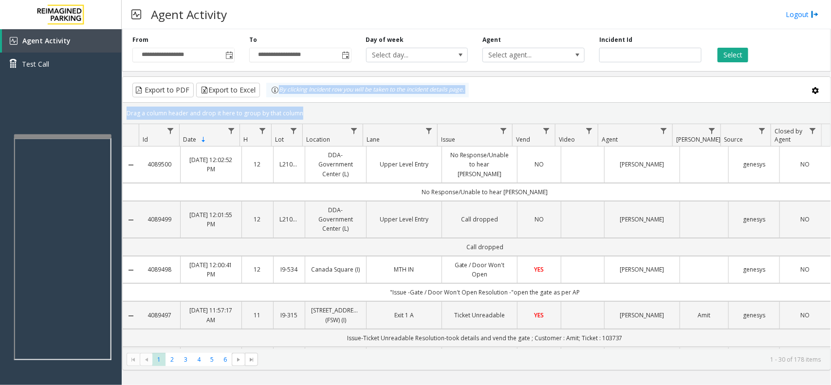
drag, startPoint x: 305, startPoint y: 112, endPoint x: 275, endPoint y: 89, distance: 37.7
click at [278, 89] on kendo-grid "Export to PDF Export to Excel By clicking Incident row you will be taken to the…" at bounding box center [476, 223] width 708 height 294
click at [312, 115] on div "Drag a column header and drop it here to group by that column" at bounding box center [476, 113] width 707 height 17
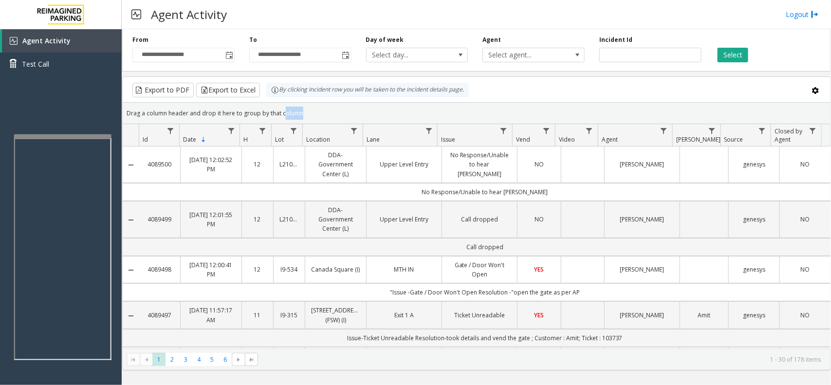
drag, startPoint x: 312, startPoint y: 115, endPoint x: 291, endPoint y: 111, distance: 21.4
click at [295, 112] on div "Drag a column header and drop it here to group by that column" at bounding box center [476, 113] width 707 height 17
click at [310, 111] on div "Drag a column header and drop it here to group by that column" at bounding box center [476, 113] width 707 height 17
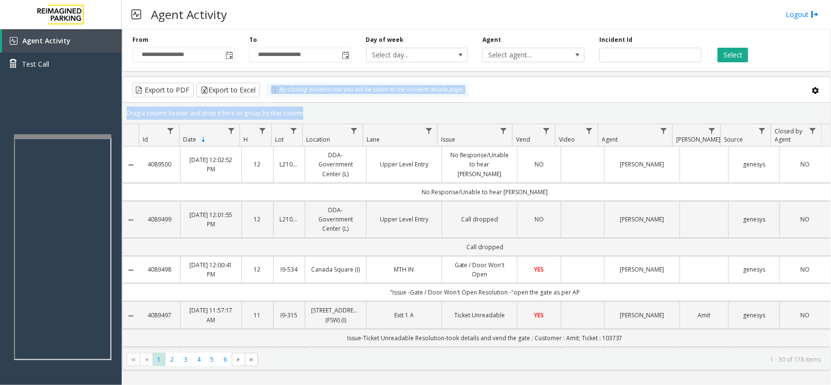
drag, startPoint x: 310, startPoint y: 111, endPoint x: 271, endPoint y: 100, distance: 41.4
click at [271, 100] on kendo-grid "Export to PDF Export to Excel By clicking Incident row you will be taken to the…" at bounding box center [476, 223] width 708 height 294
click at [305, 104] on kendo-grid-group-panel "Drag a column header and drop it here to group by that column" at bounding box center [476, 113] width 707 height 21
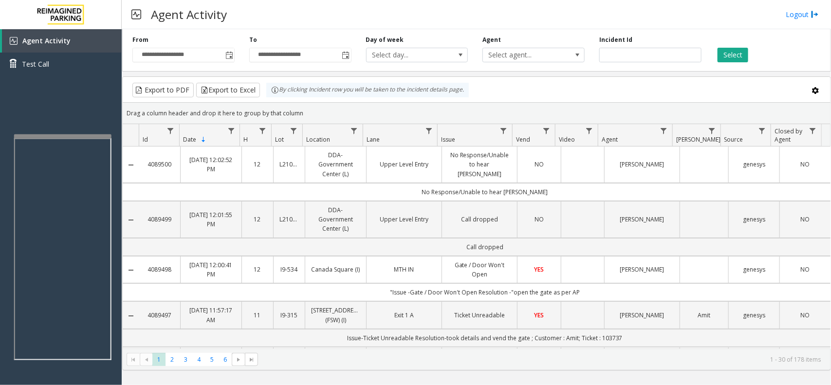
drag, startPoint x: 305, startPoint y: 112, endPoint x: 271, endPoint y: 101, distance: 35.9
click at [271, 101] on kendo-grid "Export to PDF Export to Excel By clicking Incident row you will be taken to the…" at bounding box center [476, 223] width 708 height 294
click at [309, 109] on div "Drag a column header and drop it here to group by that column" at bounding box center [476, 113] width 707 height 17
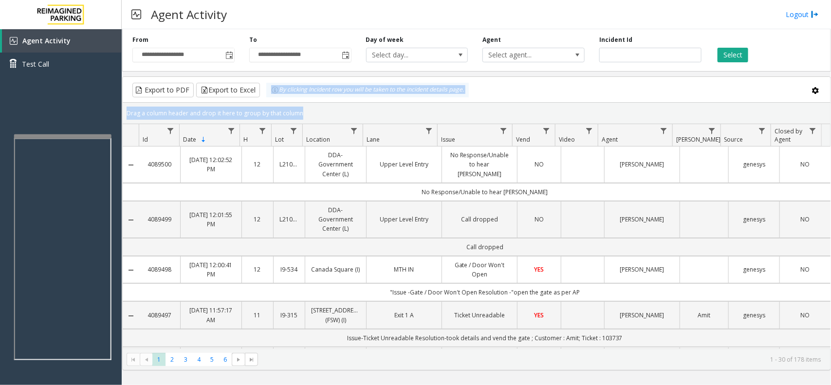
drag, startPoint x: 309, startPoint y: 109, endPoint x: 264, endPoint y: 100, distance: 46.1
click at [264, 100] on kendo-grid "Export to PDF Export to Excel By clicking Incident row you will be taken to the…" at bounding box center [476, 223] width 708 height 294
click at [308, 105] on div "Drag a column header and drop it here to group by that column" at bounding box center [476, 113] width 707 height 17
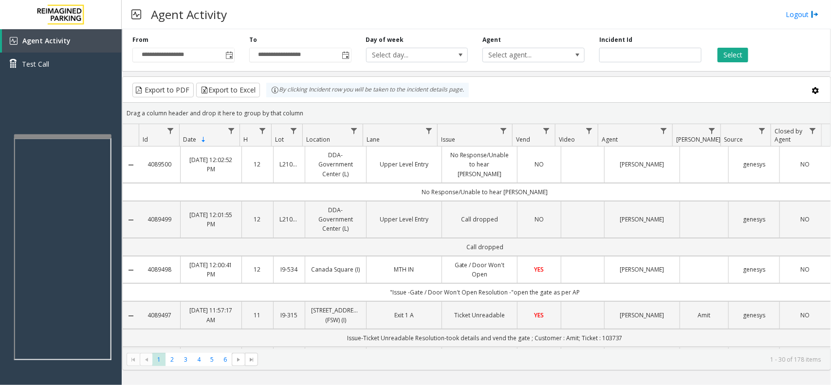
drag, startPoint x: 308, startPoint y: 112, endPoint x: 271, endPoint y: 98, distance: 39.8
click at [271, 98] on kendo-grid "Export to PDF Export to Excel By clicking Incident row you will be taken to the…" at bounding box center [476, 223] width 708 height 294
click at [307, 107] on div "Drag a column header and drop it here to group by that column" at bounding box center [476, 113] width 707 height 17
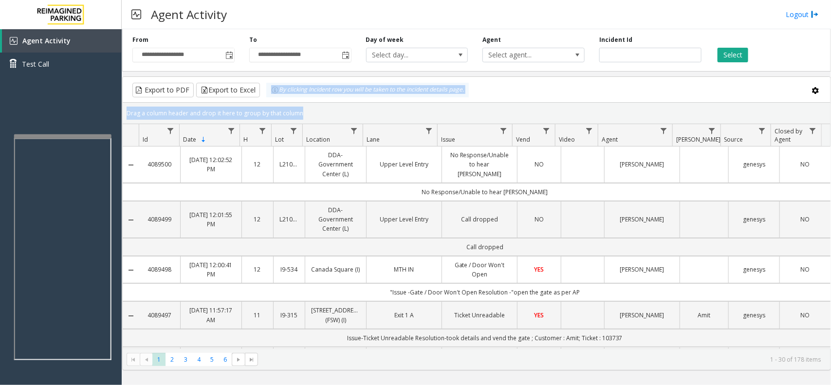
drag, startPoint x: 307, startPoint y: 108, endPoint x: 266, endPoint y: 100, distance: 41.7
click at [266, 100] on kendo-grid "Export to PDF Export to Excel By clicking Incident row you will be taken to the…" at bounding box center [476, 223] width 708 height 294
click at [309, 108] on div "Drag a column header and drop it here to group by that column" at bounding box center [476, 113] width 707 height 17
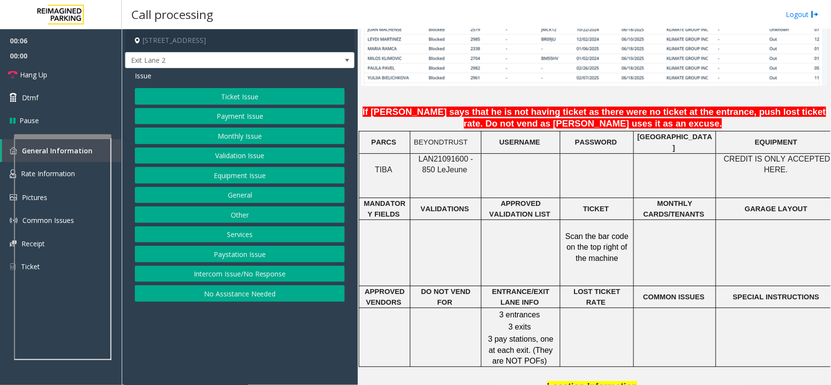
scroll to position [791, 0]
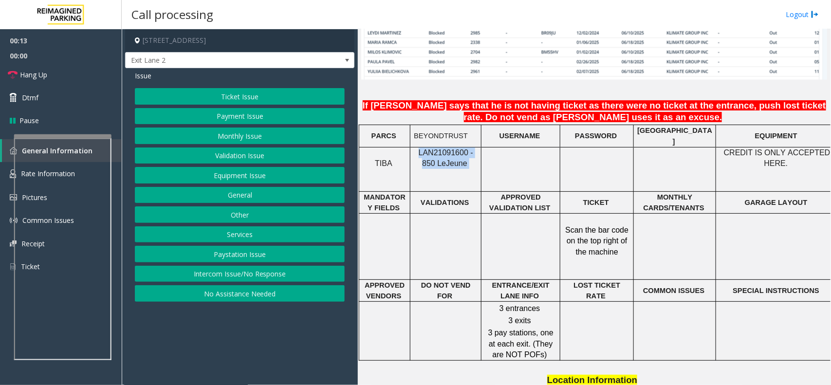
drag, startPoint x: 414, startPoint y: 149, endPoint x: 468, endPoint y: 164, distance: 56.2
click at [468, 164] on p "LAN21091600 - 850 Le Jeune" at bounding box center [446, 158] width 64 height 22
drag, startPoint x: 468, startPoint y: 164, endPoint x: 410, endPoint y: 144, distance: 61.4
click at [410, 147] on div "LAN21091600 - 850 Le Jeune" at bounding box center [445, 158] width 71 height 22
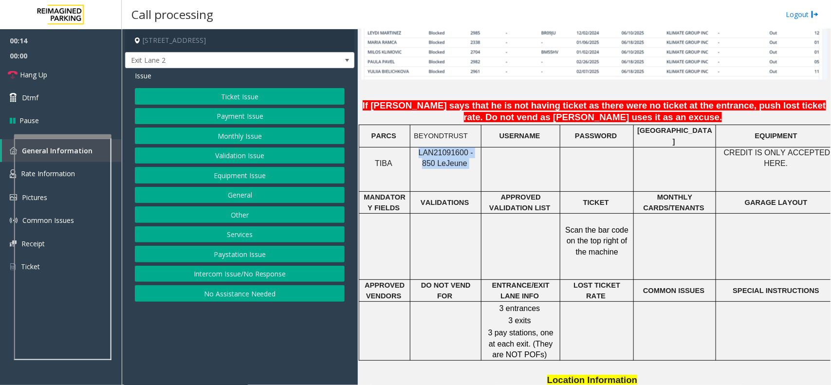
click at [424, 163] on p "LAN21091600 - 850 Le Jeune" at bounding box center [446, 158] width 64 height 22
click at [250, 180] on button "Equipment Issue" at bounding box center [240, 175] width 210 height 17
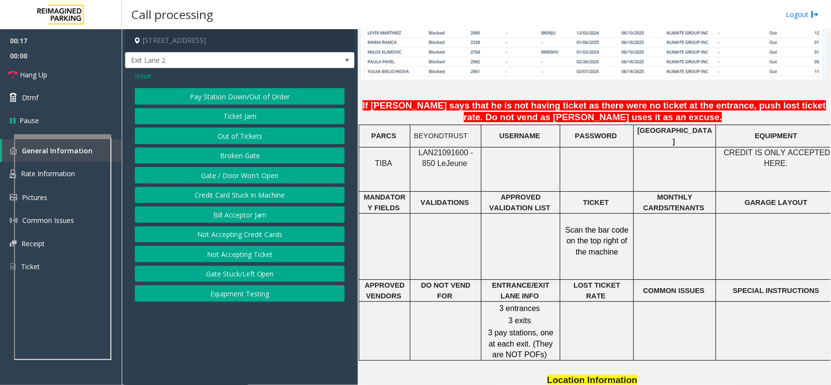
click at [243, 297] on button "Equipment Testing" at bounding box center [240, 293] width 210 height 17
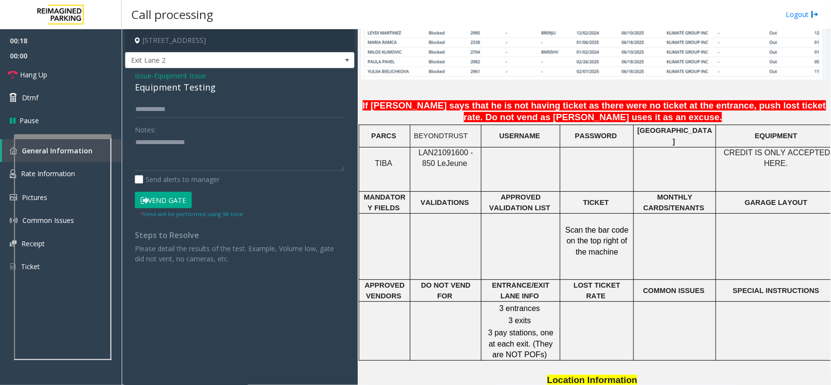
click at [186, 92] on div "Equipment Testing" at bounding box center [240, 87] width 210 height 13
click at [207, 146] on textarea at bounding box center [240, 153] width 210 height 36
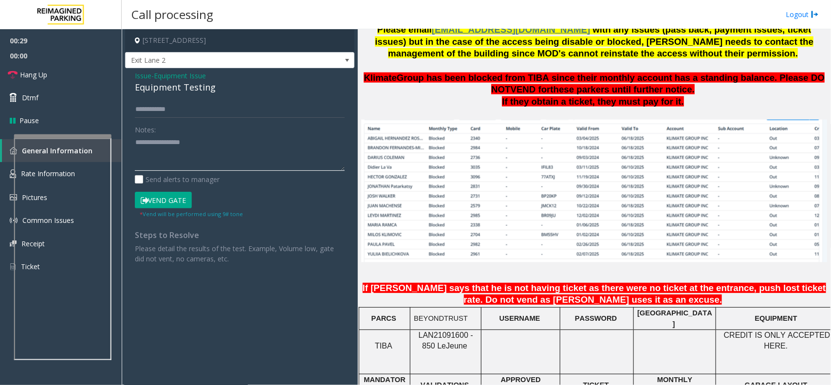
scroll to position [426, 0]
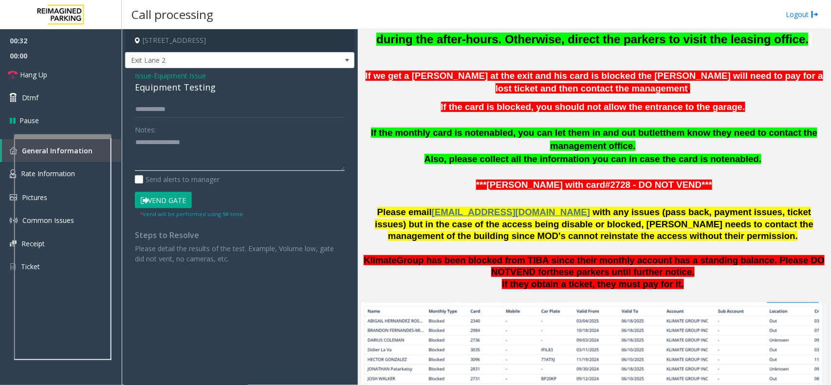
type textarea "**********"
click at [174, 200] on button "Vend Gate" at bounding box center [163, 200] width 57 height 17
click at [217, 151] on textarea at bounding box center [240, 153] width 210 height 36
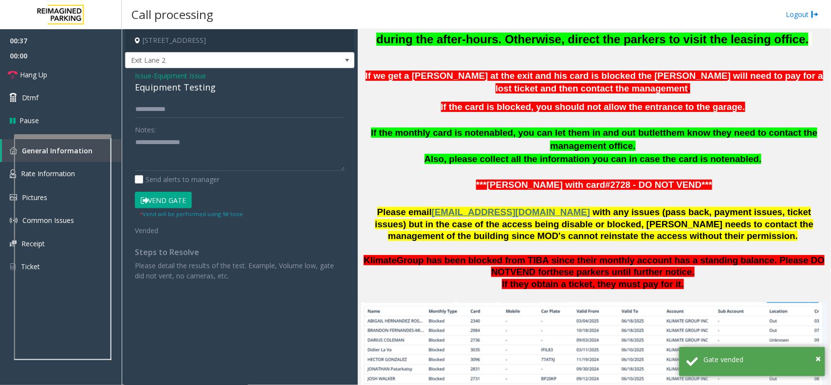
drag, startPoint x: 370, startPoint y: 72, endPoint x: 696, endPoint y: 191, distance: 347.1
click at [696, 191] on div "Updated by Jyoti Teotia - 6th March 2025. If customers cannot be found as month…" at bounding box center [594, 45] width 466 height 321
click at [696, 191] on p "***[PERSON_NAME] with card#2728 - DO NOT VEND***" at bounding box center [594, 193] width 466 height 28
drag, startPoint x: 703, startPoint y: 188, endPoint x: 363, endPoint y: 81, distance: 356.1
click at [363, 81] on div "Updated by Jyoti Teotia - 6th March 2025. If customers cannot be found as month…" at bounding box center [594, 45] width 466 height 321
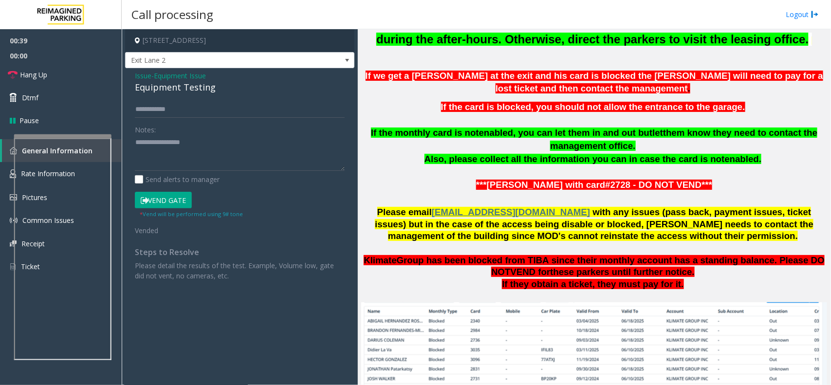
click at [426, 99] on div "Updated by Jyoti Teotia - 6th March 2025. If customers cannot be found as month…" at bounding box center [594, 45] width 466 height 321
click at [61, 73] on link "Hang Up" at bounding box center [61, 74] width 122 height 23
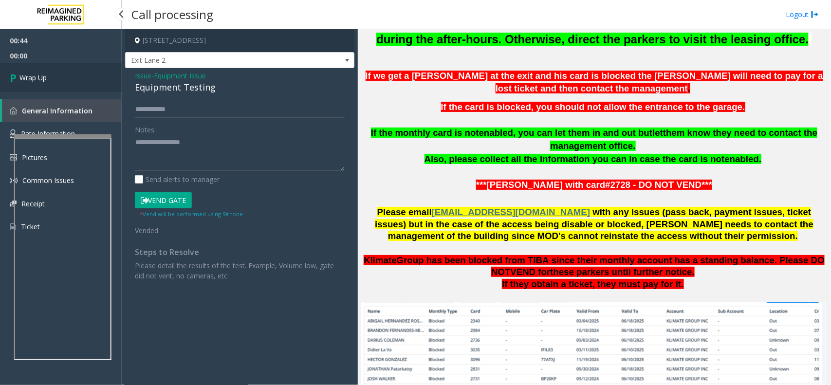
click at [61, 73] on link "Wrap Up" at bounding box center [61, 77] width 122 height 29
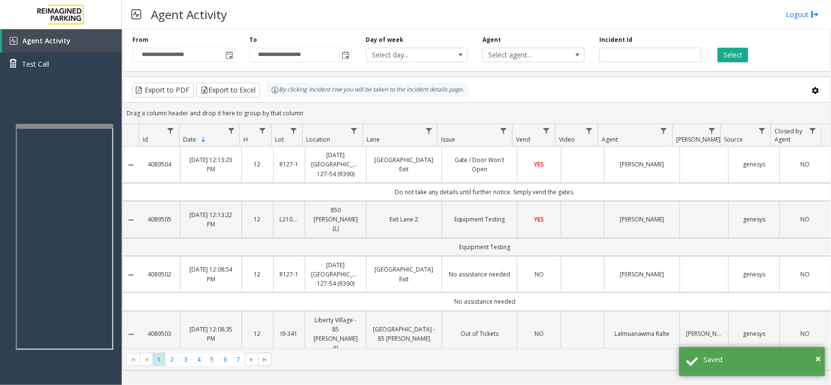
click at [78, 124] on div at bounding box center [64, 126] width 97 height 4
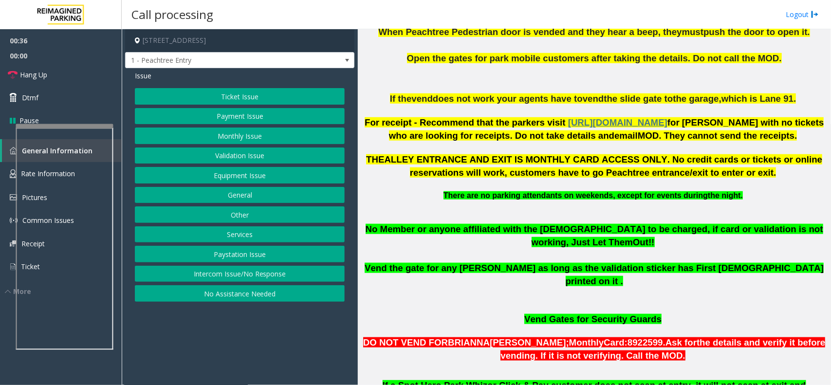
scroll to position [365, 0]
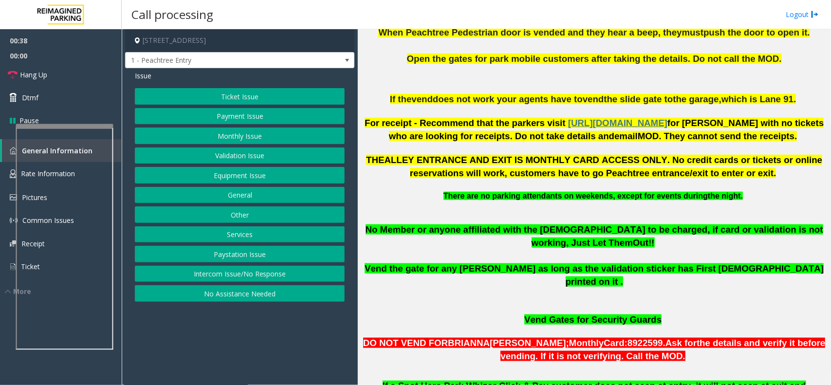
click at [271, 178] on button "Equipment Issue" at bounding box center [240, 175] width 210 height 17
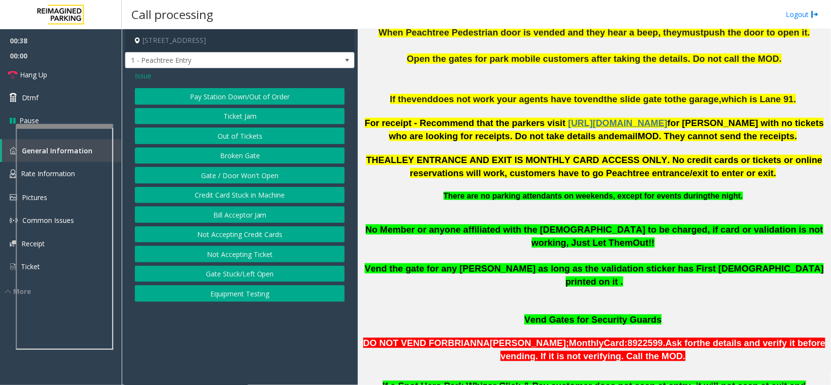
click at [271, 178] on button "Gate / Door Won't Open" at bounding box center [240, 175] width 210 height 17
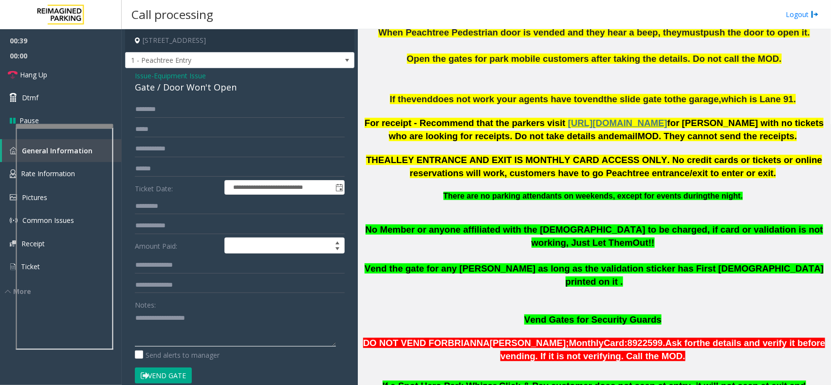
click at [213, 312] on textarea at bounding box center [235, 328] width 201 height 36
click at [220, 88] on div "Gate / Door Won't Open" at bounding box center [240, 87] width 210 height 13
copy div "Gate / Door Won't Open"
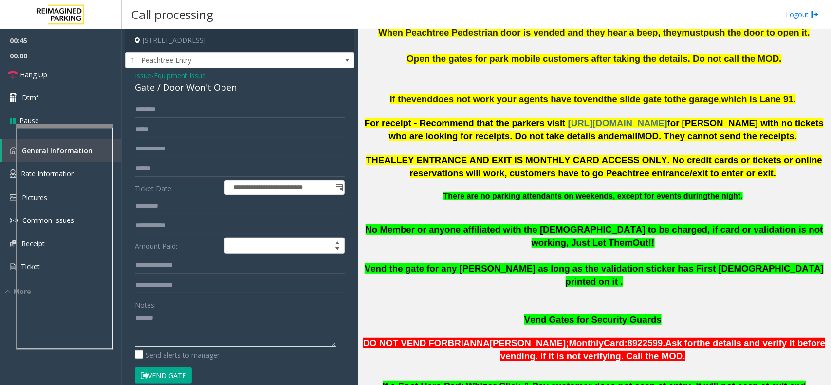
click at [203, 331] on textarea at bounding box center [235, 328] width 201 height 36
paste textarea "**********"
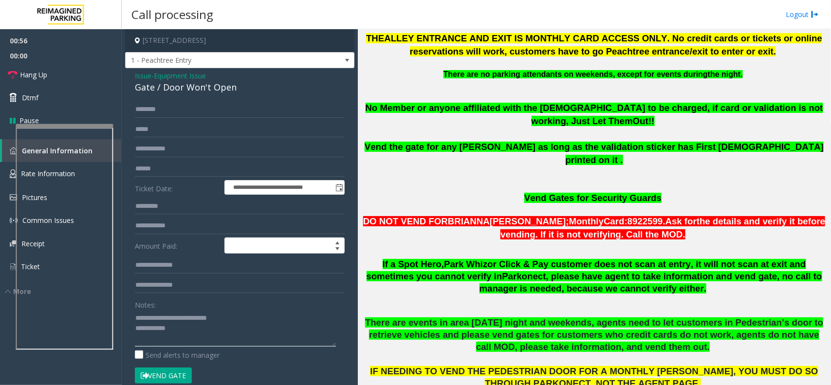
click at [250, 336] on textarea at bounding box center [235, 328] width 201 height 36
click at [85, 78] on link "Hang Up" at bounding box center [61, 74] width 122 height 23
click at [214, 333] on textarea at bounding box center [235, 328] width 201 height 36
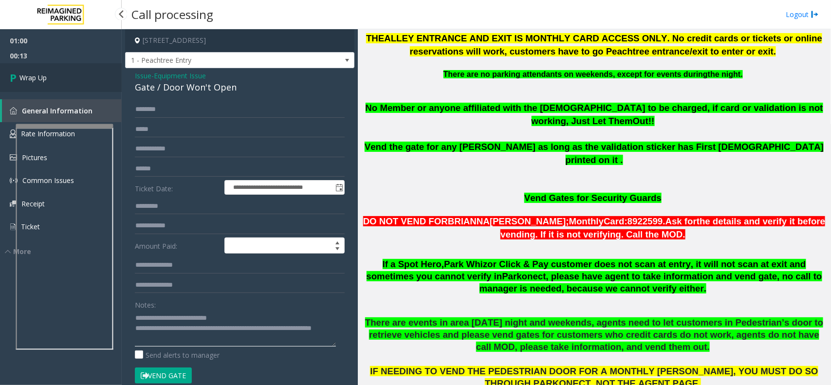
type textarea "**********"
click at [66, 76] on link "Wrap Up" at bounding box center [61, 77] width 122 height 29
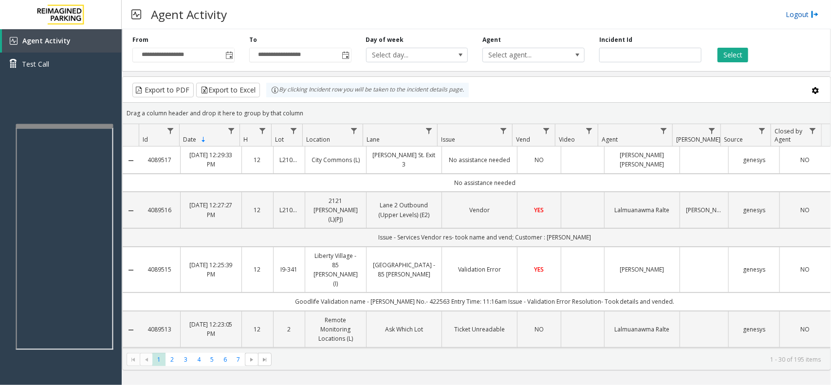
click at [796, 13] on link "Logout" at bounding box center [801, 14] width 33 height 10
